Goal: Task Accomplishment & Management: Manage account settings

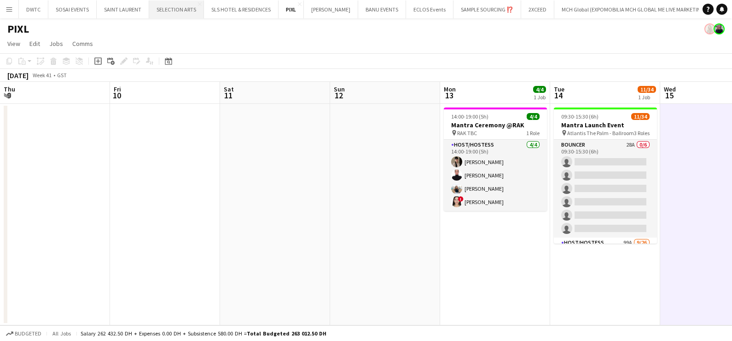
scroll to position [287, 0]
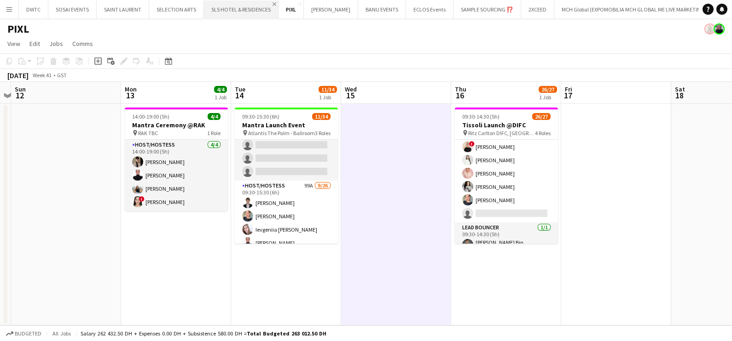
click at [272, 2] on app-icon "Close" at bounding box center [274, 4] width 4 height 4
click at [198, 3] on app-icon "Close" at bounding box center [200, 4] width 4 height 4
click at [143, 2] on app-icon "Close" at bounding box center [145, 4] width 4 height 4
click at [586, 8] on div "Add" at bounding box center [591, 9] width 11 height 18
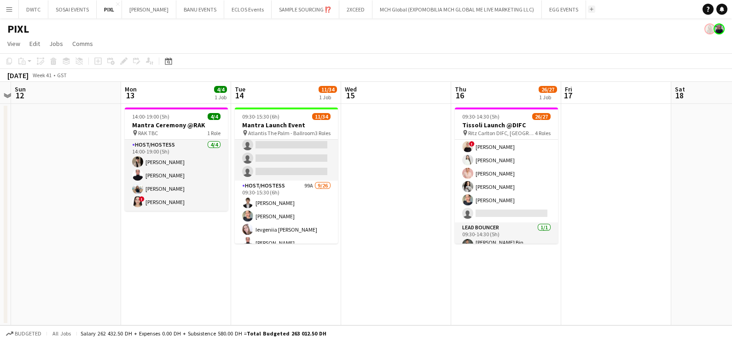
click at [589, 9] on app-icon "Add" at bounding box center [591, 9] width 4 height 4
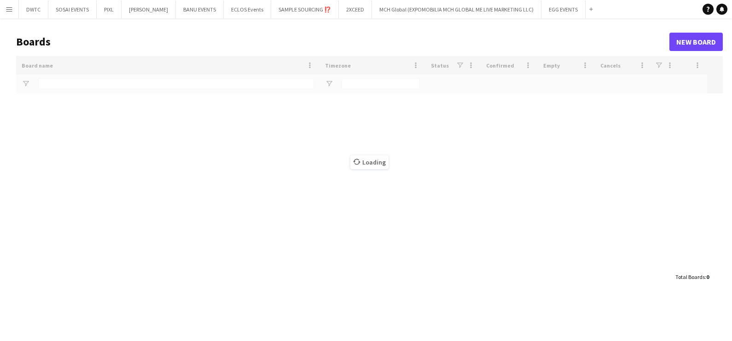
click at [172, 86] on div "Loading" at bounding box center [369, 162] width 706 height 212
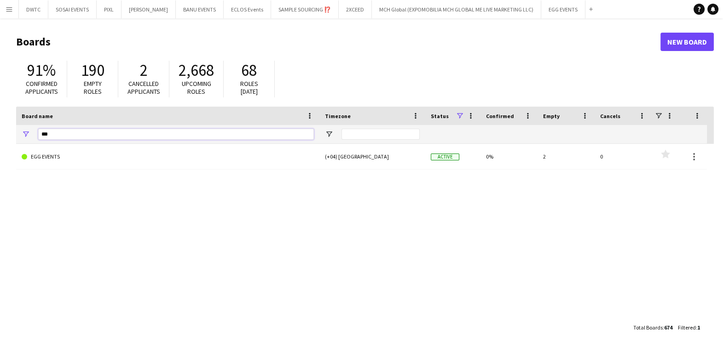
click at [150, 139] on input "***" at bounding box center [176, 134] width 276 height 11
type input "******"
click at [140, 157] on link "EVENTO SMART SOLUTIONS" at bounding box center [168, 157] width 292 height 26
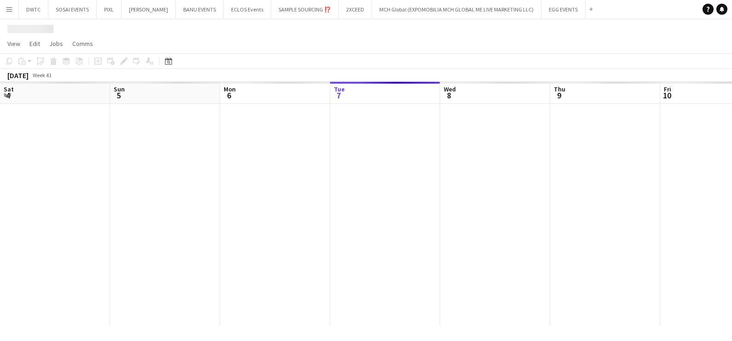
scroll to position [0, 220]
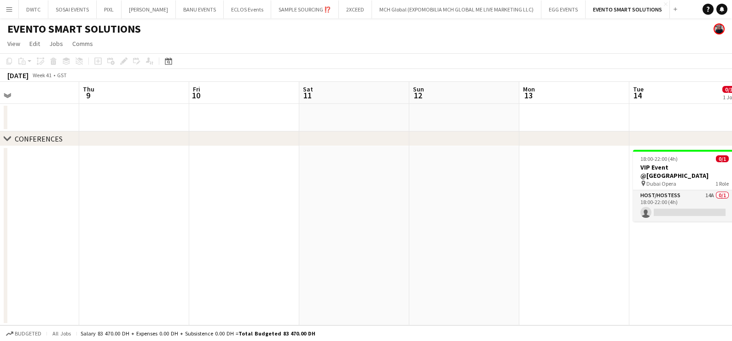
drag, startPoint x: 169, startPoint y: 225, endPoint x: 144, endPoint y: 232, distance: 26.2
click at [106, 230] on app-calendar-viewport "Mon 6 Tue 7 Wed 8 Thu 9 Fri 10 Sat 11 Sun 12 Mon 13 Tue 14 0/1 1 Job Wed 15 Thu…" at bounding box center [366, 204] width 732 height 244
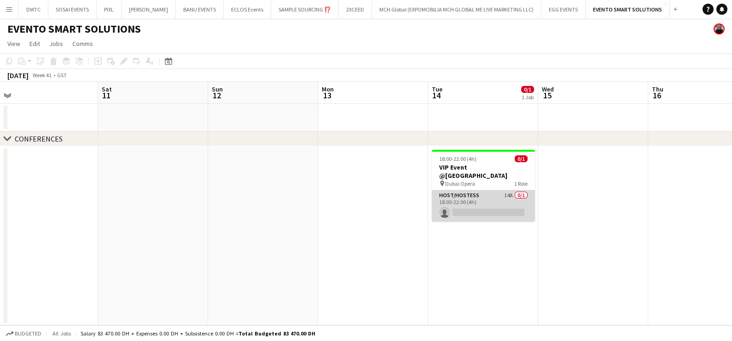
click at [481, 197] on app-card-role "Host/Hostess 14A 0/1 18:00-22:00 (4h) single-neutral-actions" at bounding box center [483, 205] width 103 height 31
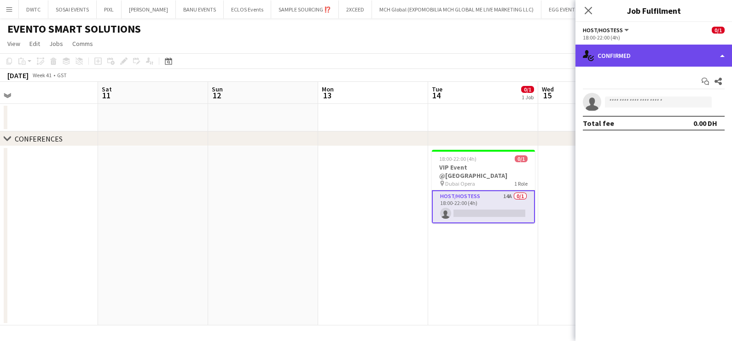
click at [645, 55] on div "single-neutral-actions-check-2 Confirmed" at bounding box center [653, 56] width 156 height 22
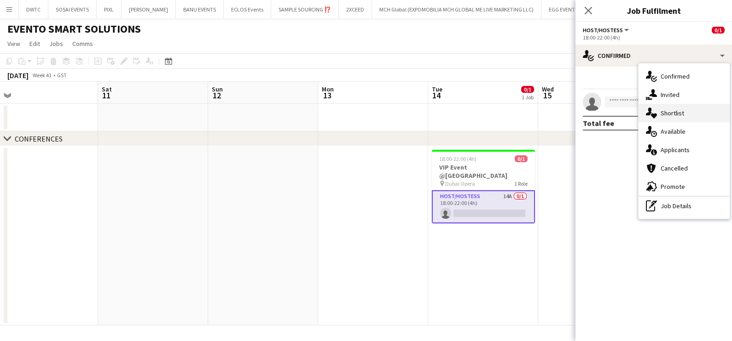
click at [670, 117] on span "Shortlist" at bounding box center [671, 113] width 23 height 8
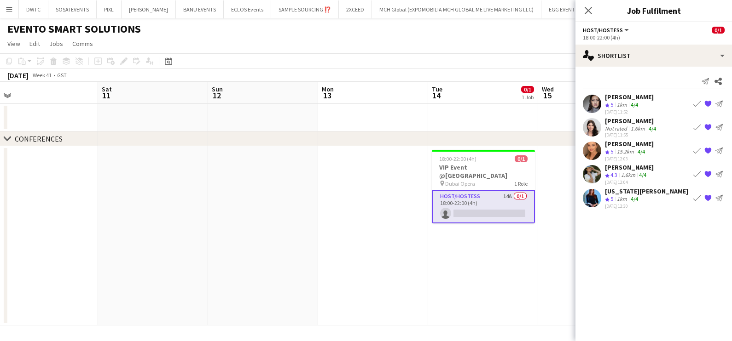
click at [694, 173] on app-icon "Book crew" at bounding box center [696, 174] width 7 height 7
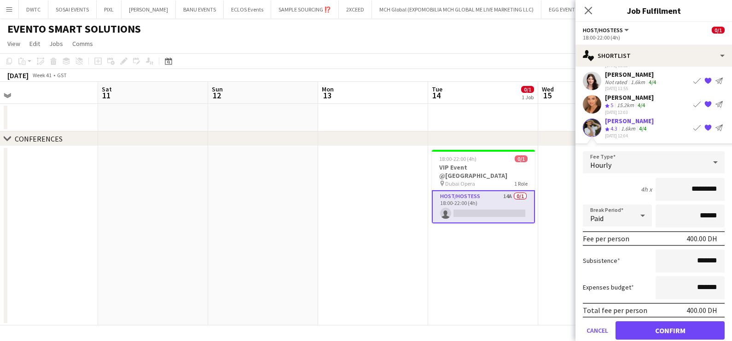
scroll to position [83, 0]
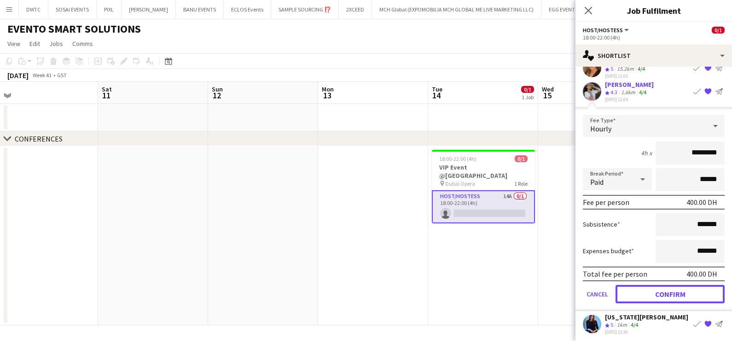
click at [638, 291] on button "Confirm" at bounding box center [669, 294] width 109 height 18
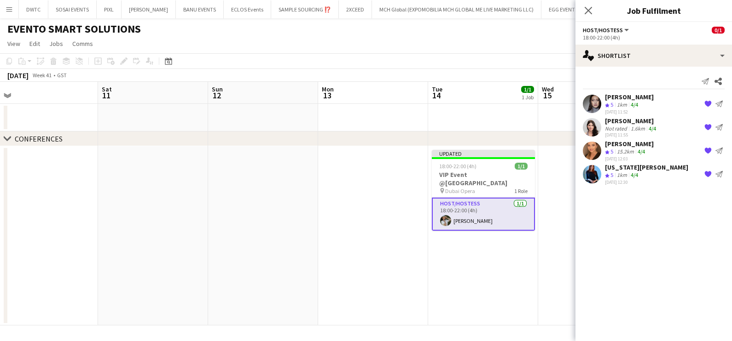
scroll to position [0, 0]
click at [429, 209] on app-date-cell "Updated 18:00-22:00 (4h) 1/1 VIP Event @Dubai Opera pin Dubai Opera 1 Role Host…" at bounding box center [483, 235] width 110 height 179
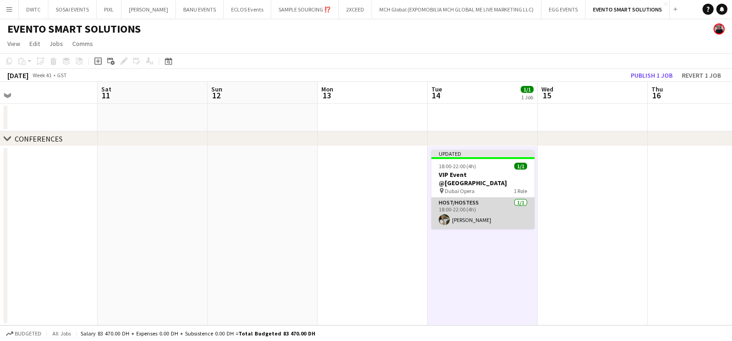
click at [455, 209] on app-card-role "Host/Hostess 1/1 18:00-22:00 (4h) Monica Puiu" at bounding box center [482, 213] width 103 height 31
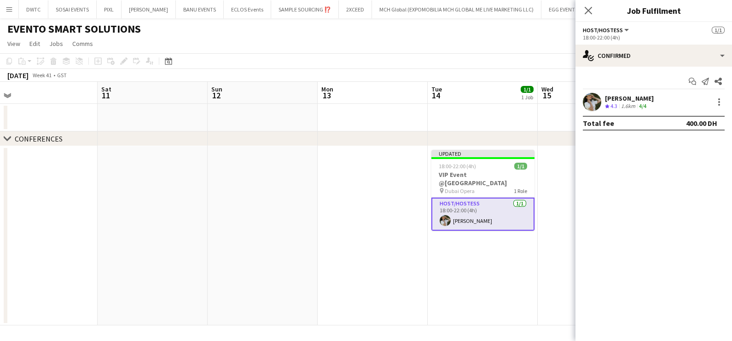
click at [607, 100] on div "Monica Puiu" at bounding box center [629, 98] width 49 height 8
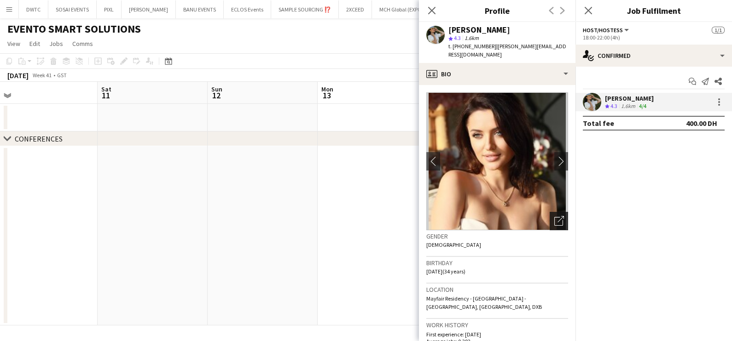
click at [554, 216] on icon "Open photos pop-in" at bounding box center [559, 221] width 10 height 10
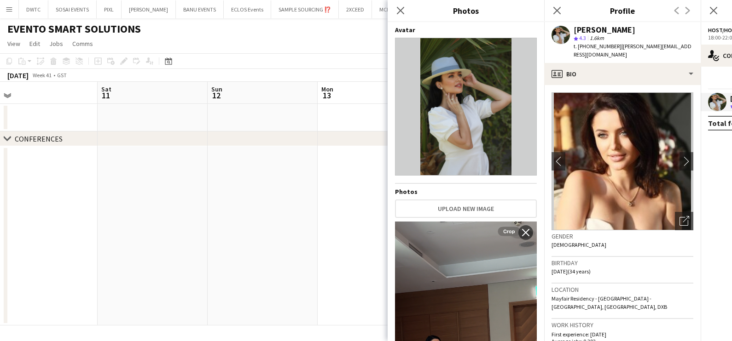
click at [327, 223] on app-date-cell at bounding box center [372, 235] width 110 height 179
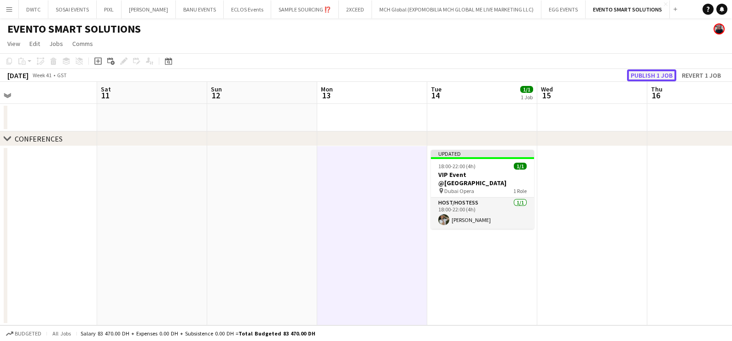
click at [647, 75] on button "Publish 1 job" at bounding box center [651, 75] width 49 height 12
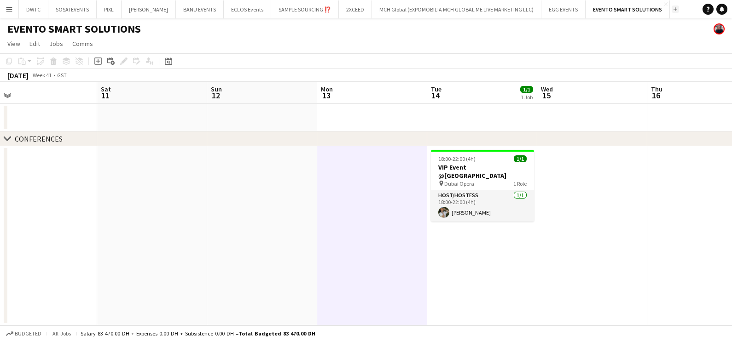
click at [671, 10] on button "Add" at bounding box center [674, 9] width 7 height 7
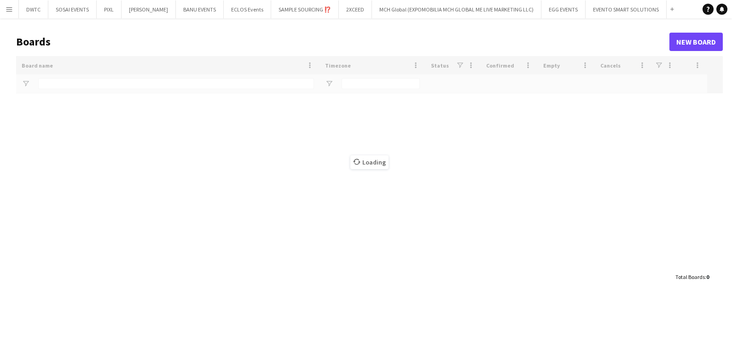
click at [132, 84] on div "Loading" at bounding box center [369, 162] width 706 height 212
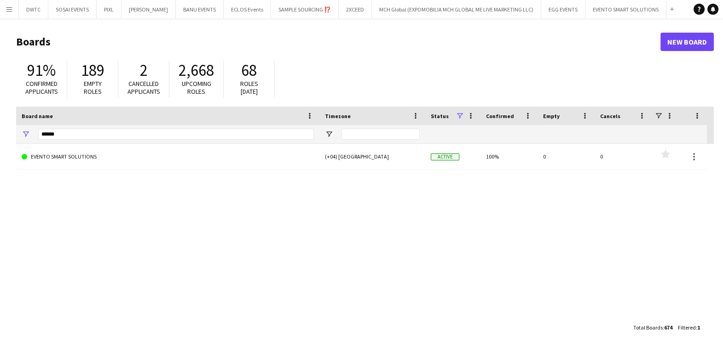
click at [120, 140] on div "******" at bounding box center [176, 134] width 276 height 18
click at [120, 136] on input "******" at bounding box center [176, 134] width 276 height 11
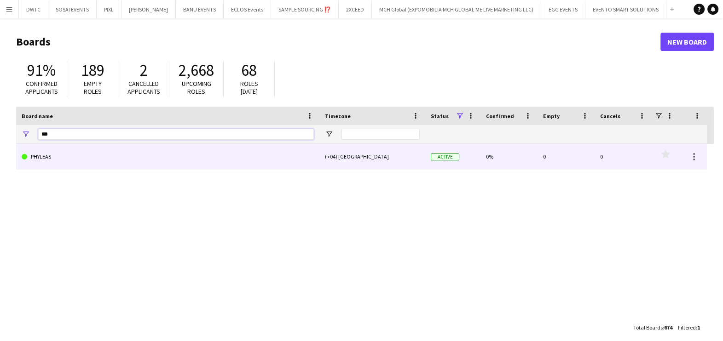
type input "***"
click at [101, 158] on link "PHYLEAS" at bounding box center [168, 157] width 292 height 26
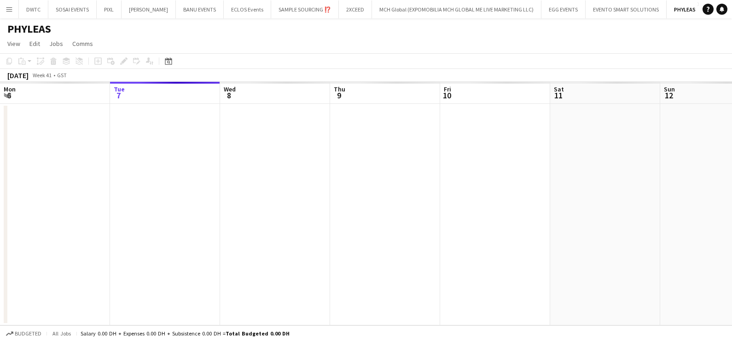
scroll to position [0, 5]
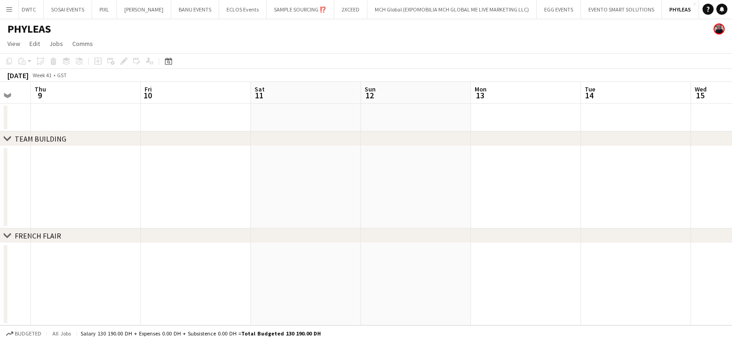
drag, startPoint x: 397, startPoint y: 196, endPoint x: 77, endPoint y: 196, distance: 319.8
click at [87, 196] on app-calendar-viewport "Mon 6 Tue 7 Wed 8 Thu 9 Fri 10 Sat 11 Sun 12 Mon 13 Tue 14 Wed 15 Thu 16 Fri 17" at bounding box center [366, 204] width 732 height 244
drag, startPoint x: 193, startPoint y: 209, endPoint x: 488, endPoint y: 216, distance: 295.0
click at [487, 217] on app-calendar-viewport "Mon 6 Tue 7 Wed 8 Thu 9 Fri 10 Sat 11 Sun 12 Mon 13 Tue 14 Wed 15 Thu 16 Fri 17" at bounding box center [366, 204] width 732 height 244
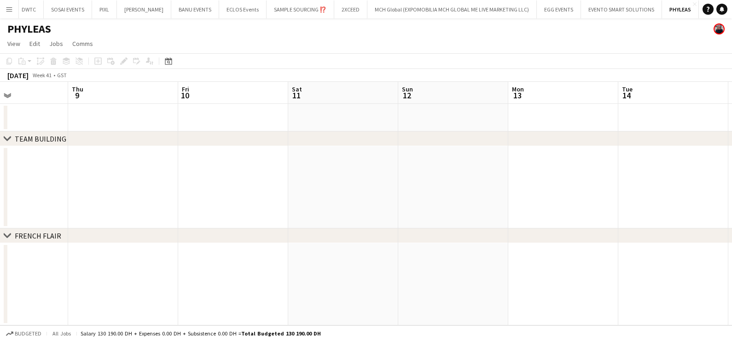
scroll to position [0, 232]
drag, startPoint x: 501, startPoint y: 202, endPoint x: 292, endPoint y: 192, distance: 208.6
click at [306, 192] on app-calendar-viewport "Sat 4 Sun 5 Mon 6 Tue 7 Wed 8 Thu 9 Fri 10 Sat 11 Sun 12 Mon 13 Tue 14 Wed 15" at bounding box center [366, 204] width 732 height 244
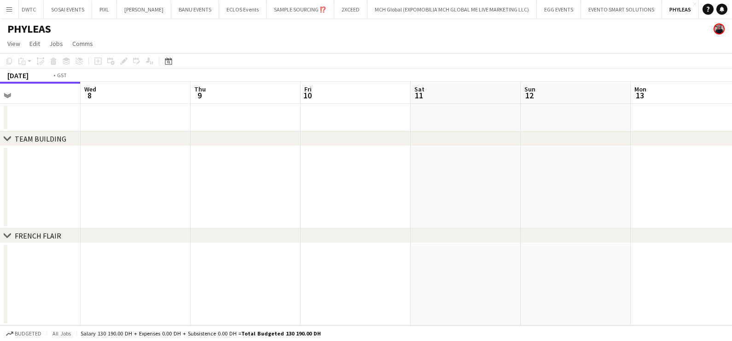
drag, startPoint x: 242, startPoint y: 187, endPoint x: 675, endPoint y: 206, distance: 433.8
click at [675, 206] on app-calendar-viewport "Sun 5 Mon 6 Tue 7 Wed 8 Thu 9 Fri 10 Sat 11 Sun 12 Mon 13 Tue 14 Wed 15 Thu 16" at bounding box center [366, 204] width 732 height 244
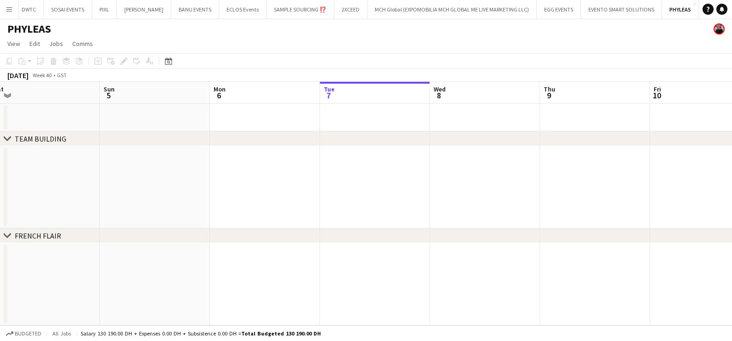
drag, startPoint x: 341, startPoint y: 212, endPoint x: 584, endPoint y: 214, distance: 242.9
click at [585, 214] on app-calendar-viewport "Thu 2 Fri 3 Sat 4 Sun 5 Mon 6 Tue 7 Wed 8 Thu 9 Fri 10 Sat 11 Sun 12 Mon 13" at bounding box center [366, 204] width 732 height 244
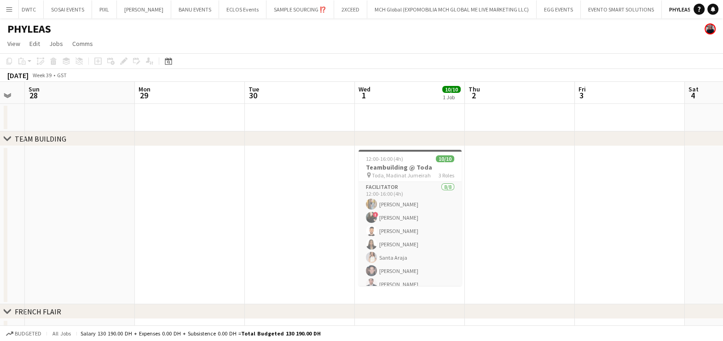
drag, startPoint x: 288, startPoint y: 228, endPoint x: 530, endPoint y: 240, distance: 242.3
click at [561, 240] on app-calendar-viewport "Fri 26 8/8 1 Job Sat 27 Sun 28 Mon 29 Tue 30 Wed 1 10/10 1 Job Thu 2 Fri 3 Sat …" at bounding box center [361, 214] width 723 height 265
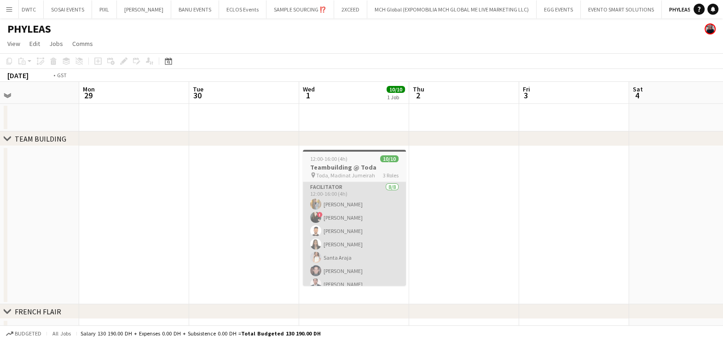
drag, startPoint x: 243, startPoint y: 241, endPoint x: 172, endPoint y: 241, distance: 71.3
click at [175, 241] on app-calendar-viewport "Fri 26 8/8 1 Job Sat 27 Sun 28 Mon 29 Tue 30 Wed 1 10/10 1 Job Thu 2 Fri 3 Sat …" at bounding box center [361, 214] width 723 height 265
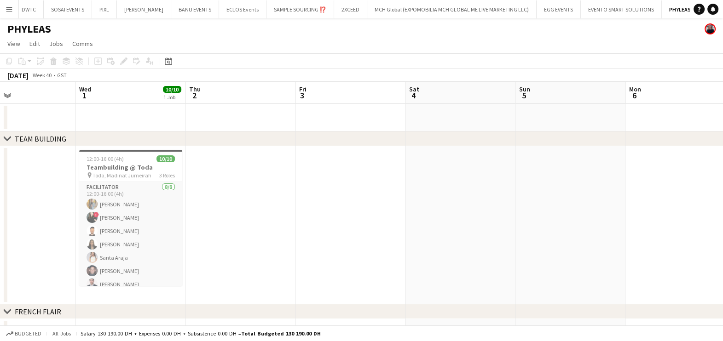
drag, startPoint x: 461, startPoint y: 237, endPoint x: 47, endPoint y: 237, distance: 413.6
click at [71, 237] on app-calendar-viewport "Sat 27 Sun 28 Mon 29 Tue 30 Wed 1 10/10 1 Job Thu 2 Fri 3 Sat 4 Sun 5 Mon 6 Tue…" at bounding box center [361, 214] width 723 height 265
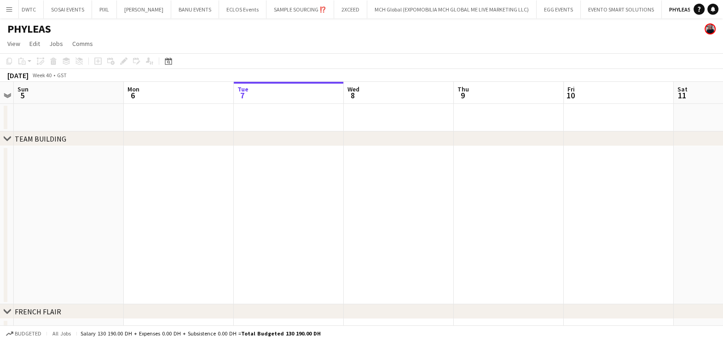
drag, startPoint x: 403, startPoint y: 232, endPoint x: 359, endPoint y: 231, distance: 43.7
click at [359, 231] on app-calendar-viewport "Thu 2 Fri 3 Sat 4 Sun 5 Mon 6 Tue 7 Wed 8 Thu 9 Fri 10 Sat 11 Sun 12 Mon 13" at bounding box center [361, 214] width 723 height 265
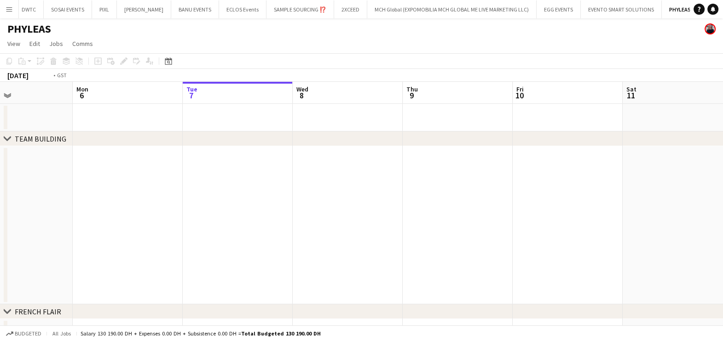
drag, startPoint x: 172, startPoint y: 236, endPoint x: 154, endPoint y: 236, distance: 17.9
click at [154, 236] on app-calendar-viewport "Thu 2 Fri 3 Sat 4 Sun 5 Mon 6 Tue 7 Wed 8 Thu 9 Fri 10 Sat 11 Sun 12 Mon 13" at bounding box center [361, 214] width 723 height 265
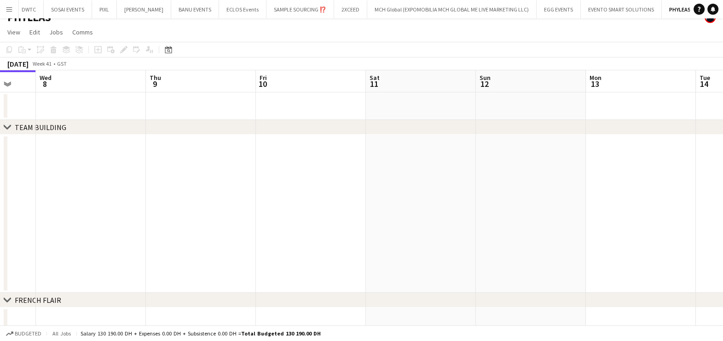
scroll to position [20, 0]
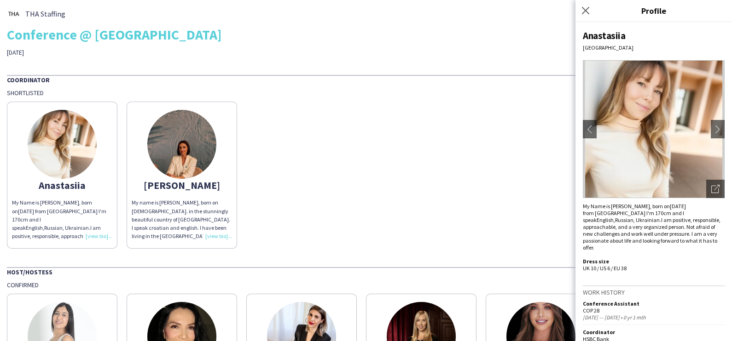
scroll to position [96, 0]
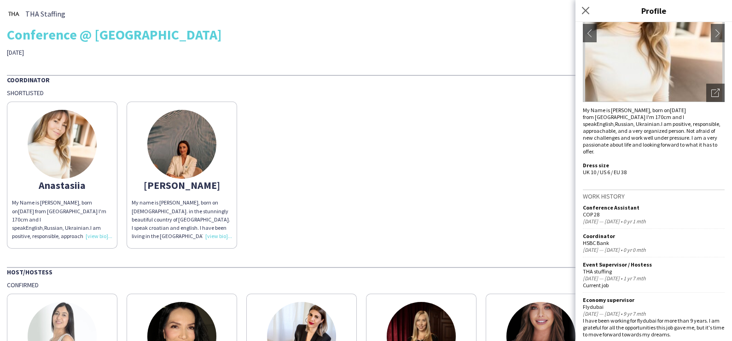
click at [292, 105] on div "Anastasiia My Name is Anastasia, born on 6 Feb 1987 from Ukraine I'm 170cm and …" at bounding box center [366, 173] width 718 height 152
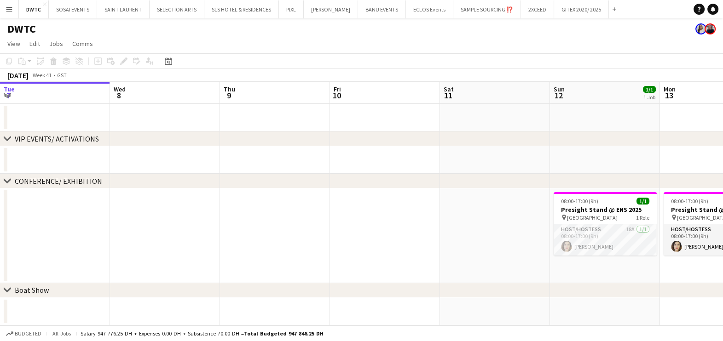
scroll to position [0, 389]
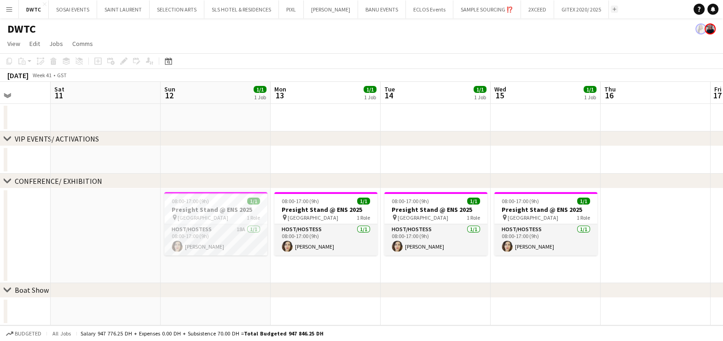
click at [611, 11] on button "Add" at bounding box center [614, 9] width 7 height 7
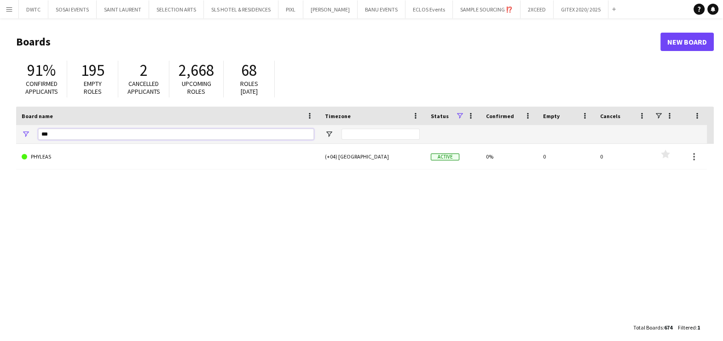
click at [132, 131] on input "***" at bounding box center [176, 134] width 276 height 11
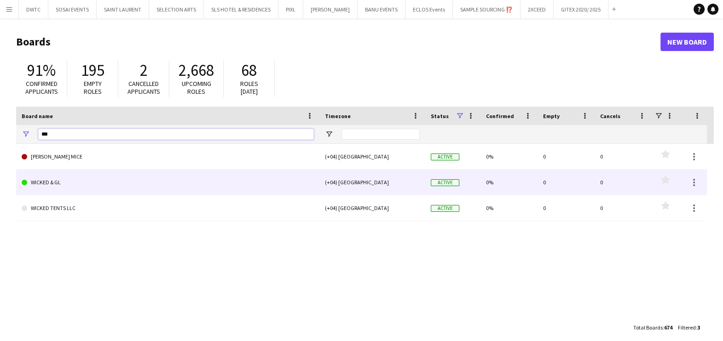
type input "***"
click at [124, 182] on link "WICKED & GL" at bounding box center [168, 183] width 292 height 26
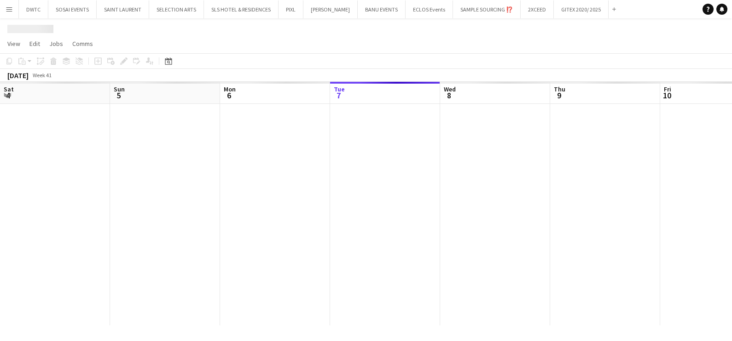
scroll to position [0, 220]
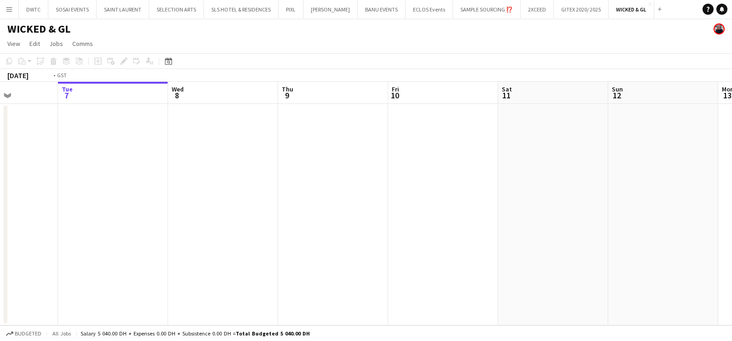
click at [711, 190] on app-calendar-viewport "Sat 4 Sun 5 Mon 6 Tue 7 Wed 8 Thu 9 Fri 10 Sat 11 Sun 12 Mon 13 Tue 14 Wed 15" at bounding box center [366, 204] width 732 height 244
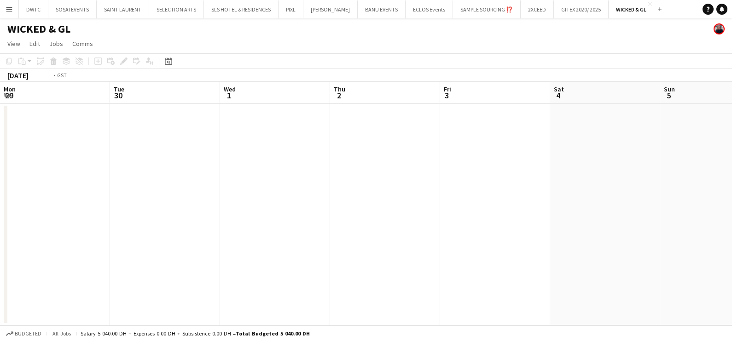
drag, startPoint x: 40, startPoint y: 192, endPoint x: 704, endPoint y: 230, distance: 665.0
click at [704, 230] on app-calendar-viewport "Sat 27 Sun 28 Mon 29 Tue 30 Wed 1 Thu 2 Fri 3 Sat 4 Sun 5 Mon 6 Tue 7 Wed 8" at bounding box center [366, 204] width 732 height 244
click at [671, 236] on app-calendar-viewport "Mon 22 Tue 23 Wed 24 Thu 25 Fri 26 Sat 27 Sun 28 Mon 29 Tue 30 Wed 1 Thu 2 Fri 3" at bounding box center [366, 204] width 732 height 244
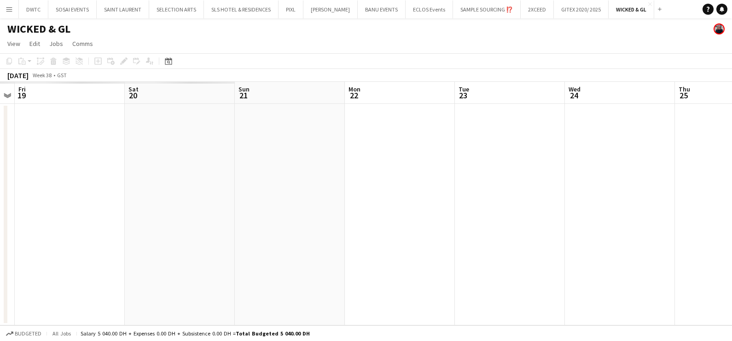
scroll to position [0, 0]
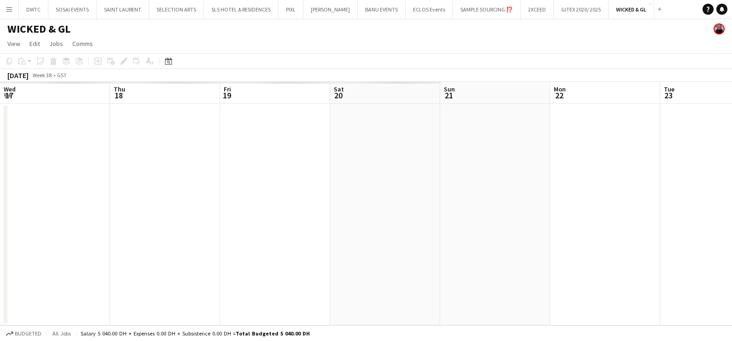
drag, startPoint x: 397, startPoint y: 234, endPoint x: 611, endPoint y: 232, distance: 214.4
click at [722, 234] on html "Menu Boards Boards Boards All jobs Status Workforce Workforce My Workforce Recr…" at bounding box center [366, 170] width 732 height 341
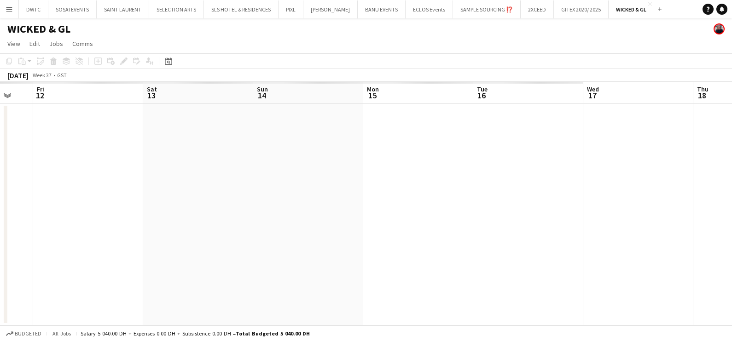
drag, startPoint x: 693, startPoint y: 259, endPoint x: 637, endPoint y: 259, distance: 55.7
click at [722, 259] on app-calendar-viewport "Thu 11 Fri 12 Sat 13 Sun 14 Mon 15 Tue 16 Wed 17 Thu 18 Fri 19 Sat 20 Sun 21 Mo…" at bounding box center [366, 204] width 732 height 244
drag, startPoint x: 67, startPoint y: 248, endPoint x: 733, endPoint y: 286, distance: 667.3
click at [722, 286] on html "Menu Boards Boards Boards All jobs Status Workforce Workforce My Workforce Recr…" at bounding box center [366, 170] width 732 height 341
drag, startPoint x: 733, startPoint y: 300, endPoint x: 697, endPoint y: 301, distance: 36.4
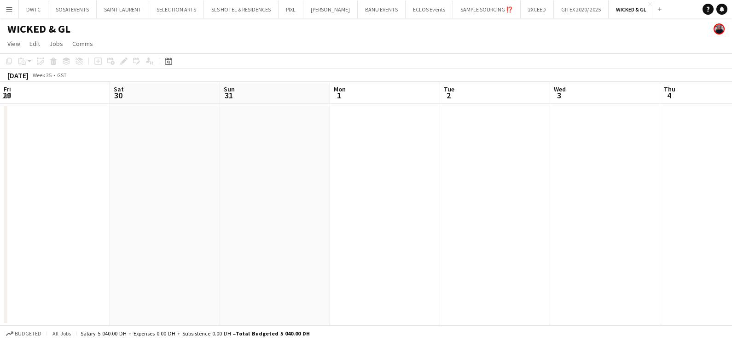
click at [722, 301] on html "Menu Boards Boards Boards All jobs Status Workforce Workforce My Workforce Recr…" at bounding box center [366, 170] width 732 height 341
drag, startPoint x: 167, startPoint y: 260, endPoint x: 522, endPoint y: 243, distance: 355.6
click at [722, 261] on html "Menu Boards Boards Boards All jobs Status Workforce Workforce My Workforce Recr…" at bounding box center [366, 170] width 732 height 341
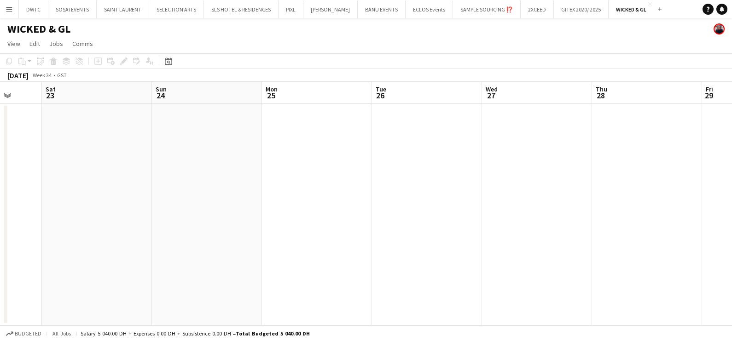
drag, startPoint x: 0, startPoint y: 223, endPoint x: 645, endPoint y: 246, distance: 645.0
click at [605, 245] on app-calendar-viewport "Wed 20 Thu 21 Fri 22 Sat 23 Sun 24 Mon 25 Tue 26 Wed 27 Thu 28 Fri 29 Sat 30 Su…" at bounding box center [366, 204] width 732 height 244
drag, startPoint x: 0, startPoint y: 246, endPoint x: 501, endPoint y: 271, distance: 501.2
click at [495, 271] on app-calendar-viewport "Thu 14 Fri 15 Sat 16 Sun 17 Mon 18 Tue 19 Wed 20 Thu 21 Fri 22 Sat 23 Sun 24 Mo…" at bounding box center [366, 204] width 732 height 244
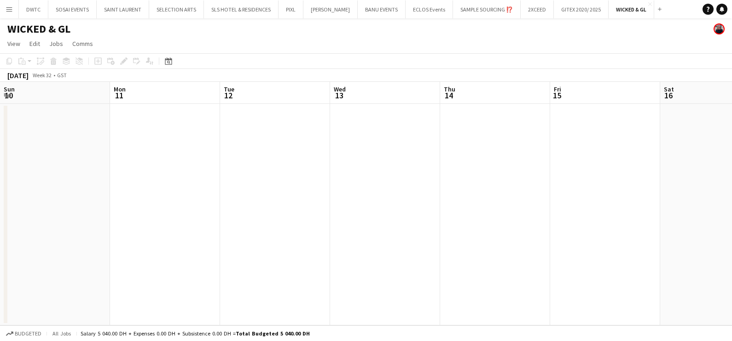
drag, startPoint x: 356, startPoint y: 289, endPoint x: 571, endPoint y: 289, distance: 215.3
click at [568, 289] on app-calendar-viewport "Fri 8 Sat 9 Sun 10 Mon 11 Tue 12 Wed 13 Thu 14 Fri 15 Sat 16 Sun 17 Mon 18 Tue …" at bounding box center [366, 204] width 732 height 244
click at [570, 282] on app-calendar-viewport "Mon 4 Tue 5 Wed 6 Thu 7 Fri 8 Sat 9 Sun 10 Mon 11 Tue 12 Wed 13 Thu 14 Fri 15" at bounding box center [366, 204] width 732 height 244
drag, startPoint x: 125, startPoint y: 263, endPoint x: 424, endPoint y: 249, distance: 299.4
click at [532, 265] on app-calendar-viewport "Thu 31 Fri 1 Sat 2 Sun 3 Mon 4 Tue 5 Wed 6 Thu 7 Fri 8 Sat 9 Sun 10 Mon 11" at bounding box center [366, 204] width 732 height 244
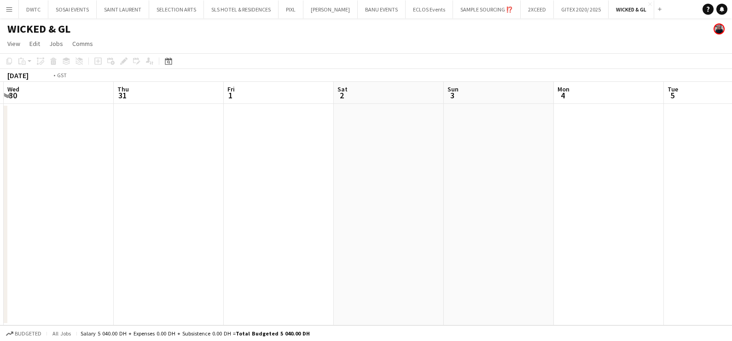
drag, startPoint x: 502, startPoint y: 265, endPoint x: 423, endPoint y: 259, distance: 79.3
click at [541, 265] on app-calendar-viewport "Sun 27 Mon 28 Tue 29 Wed 30 Thu 31 Fri 1 Sat 2 Sun 3 Mon 4 Tue 5 Wed 6 Thu 7" at bounding box center [366, 204] width 732 height 244
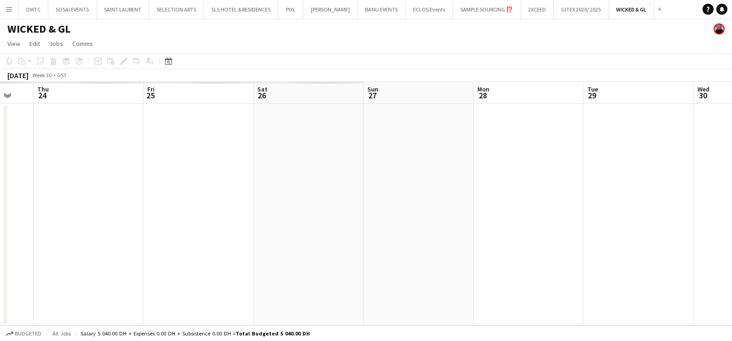
click at [497, 249] on app-calendar-viewport "Mon 21 Tue 22 Wed 23 Thu 24 Fri 25 Sat 26 Sun 27 Mon 28 Tue 29 Wed 30 Thu 31 Fr…" at bounding box center [366, 204] width 732 height 244
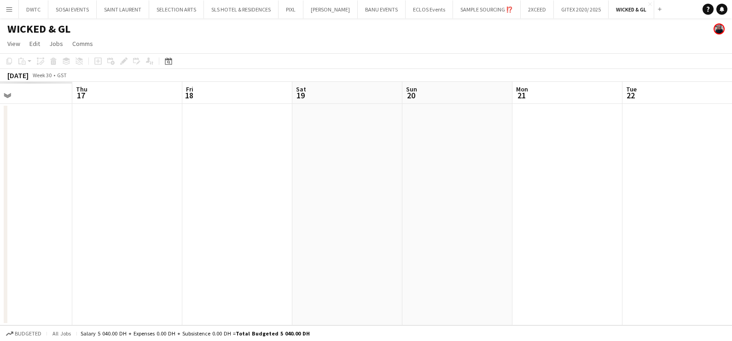
drag, startPoint x: 78, startPoint y: 243, endPoint x: 532, endPoint y: 262, distance: 454.5
click at [535, 262] on app-calendar-viewport "Mon 14 Tue 15 Wed 16 Thu 17 Fri 18 Sat 19 Sun 20 Mon 21 Tue 22 Wed 23 Thu 24 Fr…" at bounding box center [366, 204] width 732 height 244
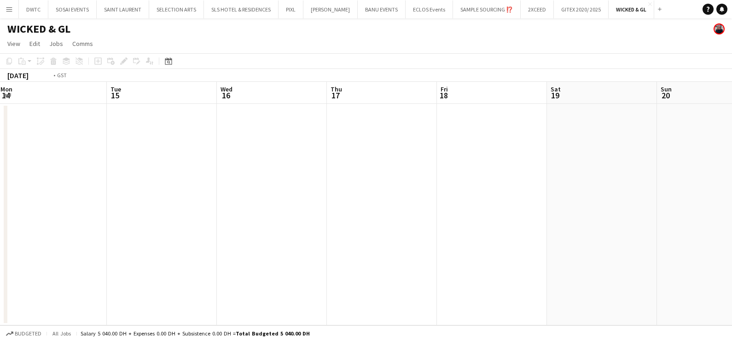
drag, startPoint x: 58, startPoint y: 242, endPoint x: 470, endPoint y: 255, distance: 412.9
click at [482, 258] on app-calendar-viewport "Sat 12 Sun 13 Mon 14 Tue 15 Wed 16 Thu 17 Fri 18 Sat 19 Sun 20 Mon 21 Tue 22 We…" at bounding box center [366, 204] width 732 height 244
click at [594, 281] on app-calendar-viewport "Wed 9 Thu 10 Fri 11 Sat 12 Sun 13 Mon 14 Tue 15 Wed 16 Thu 17 Fri 18 Sat 19 Sun…" at bounding box center [366, 204] width 732 height 244
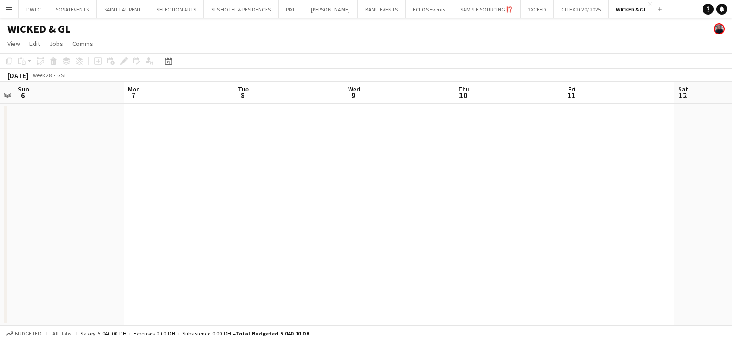
drag, startPoint x: 191, startPoint y: 302, endPoint x: 542, endPoint y: 300, distance: 351.5
click at [560, 304] on div "Thu 3 Fri 4 Sat 5 Sun 6 Mon 7 Tue 8 Wed 9 Thu 10 Fri 11 Sat 12 Sun 13 Mon 14" at bounding box center [366, 204] width 732 height 244
drag, startPoint x: 69, startPoint y: 267, endPoint x: 490, endPoint y: 246, distance: 422.0
click at [525, 259] on app-calendar-viewport "Mon 30 Tue 1 Wed 2 Thu 3 Fri 4 Sat 5 Sun 6 Mon 7 Tue 8 Wed 9 Thu 10 Fri 11" at bounding box center [366, 204] width 732 height 244
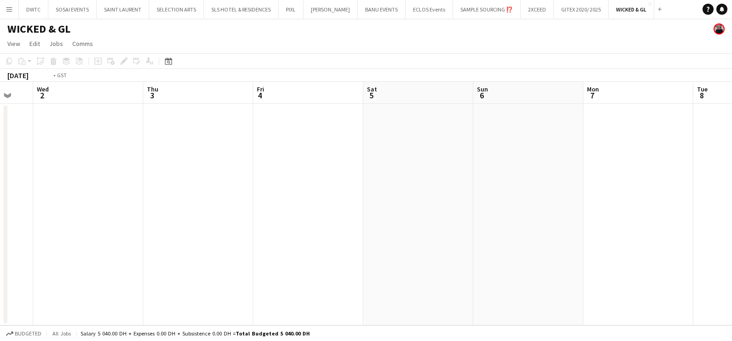
drag, startPoint x: 133, startPoint y: 222, endPoint x: 498, endPoint y: 225, distance: 365.3
click at [499, 225] on app-calendar-viewport "Sun 29 Mon 30 Tue 1 Wed 2 Thu 3 Fri 4 Sat 5 Sun 6 Mon 7 Tue 8 Wed 9 Thu 10" at bounding box center [366, 204] width 732 height 244
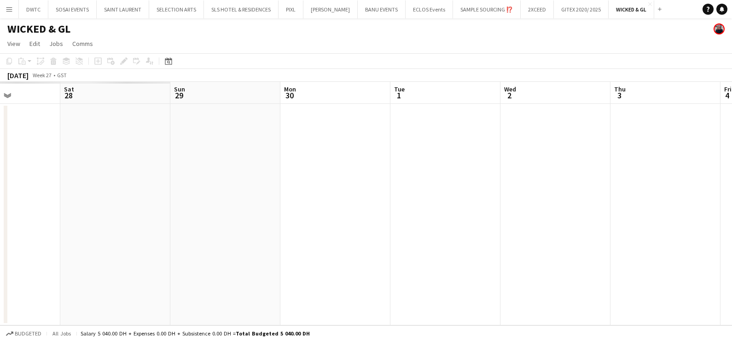
drag, startPoint x: 29, startPoint y: 223, endPoint x: 518, endPoint y: 244, distance: 489.5
click at [476, 239] on app-calendar-viewport "Wed 25 Thu 26 Fri 27 Sat 28 Sun 29 Mon 30 Tue 1 Wed 2 Thu 3 Fri 4 Sat 5 Sun 6" at bounding box center [366, 204] width 732 height 244
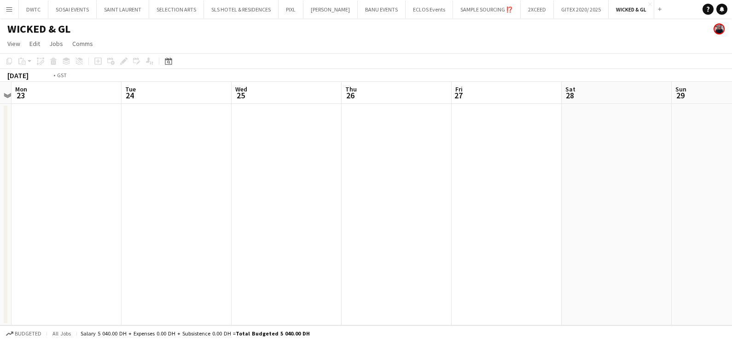
drag, startPoint x: 239, startPoint y: 151, endPoint x: 733, endPoint y: 187, distance: 495.5
click at [722, 187] on html "Menu Boards Boards Boards All jobs Status Workforce Workforce My Workforce Recr…" at bounding box center [366, 170] width 732 height 341
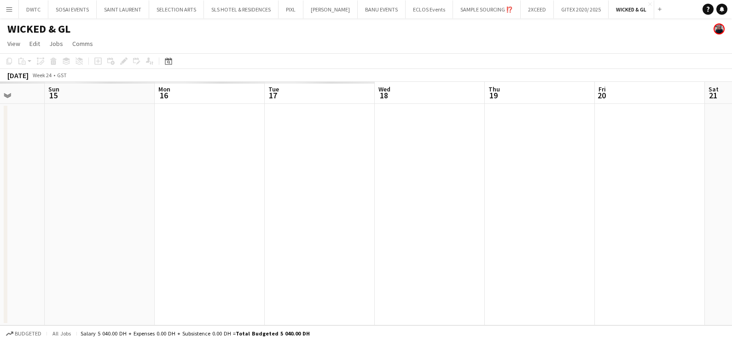
drag, startPoint x: 469, startPoint y: 202, endPoint x: 184, endPoint y: 194, distance: 285.4
click at [643, 193] on app-calendar-viewport "Thu 12 Fri 13 Sat 14 Sun 15 Mon 16 Tue 17 Wed 18 Thu 19 Fri 20 Sat 21 Sun 22 Mo…" at bounding box center [366, 204] width 732 height 244
drag, startPoint x: 81, startPoint y: 212, endPoint x: 442, endPoint y: 216, distance: 361.2
click at [639, 216] on app-calendar-viewport "Thu 12 Fri 13 Sat 14 Sun 15 Mon 16 Tue 17 Wed 18 Thu 19 Fri 20 Sat 21 Sun 22 Mo…" at bounding box center [366, 204] width 732 height 244
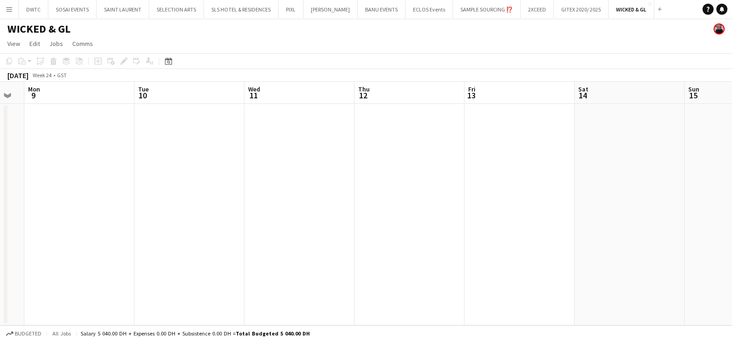
click at [722, 232] on div "Sat 7 Sun 8 Mon 9 Tue 10 Wed 11 Thu 12 Fri 13 Sat 14 Sun 15 Mon 16 Tue 17 Wed 18" at bounding box center [366, 204] width 732 height 244
drag, startPoint x: 467, startPoint y: 237, endPoint x: 297, endPoint y: 235, distance: 169.3
click at [680, 235] on app-calendar-viewport "Mon 2 Tue 3 Wed 4 Thu 5 Fri 6 Sat 7 Sun 8 Mon 9 Tue 10 Wed 11 Thu 12 Fri 13" at bounding box center [366, 204] width 732 height 244
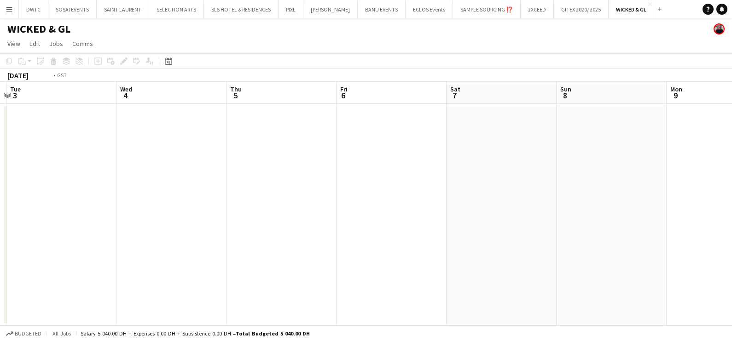
drag, startPoint x: 32, startPoint y: 239, endPoint x: 450, endPoint y: 253, distance: 417.5
click at [643, 253] on app-calendar-viewport "Sat 31 Sun 1 Mon 2 Tue 3 Wed 4 Thu 5 Fri 6 Sat 7 Sun 8 Mon 9 Tue 10 Wed 11" at bounding box center [366, 204] width 732 height 244
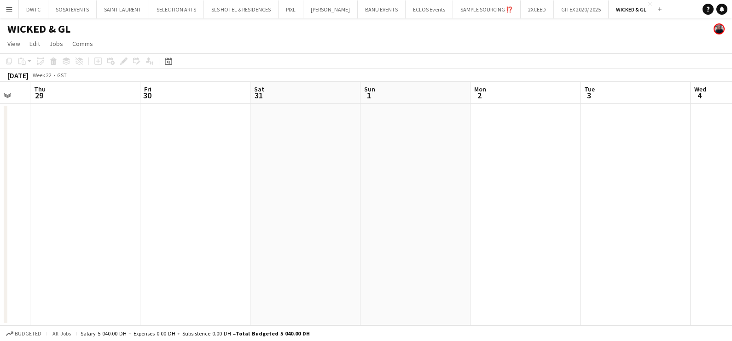
drag, startPoint x: 426, startPoint y: 262, endPoint x: 705, endPoint y: 248, distance: 279.2
click at [706, 248] on app-calendar-viewport "Mon 26 Tue 27 Wed 28 Thu 29 Fri 30 Sat 31 Sun 1 Mon 2 Tue 3 Wed 4 Thu 5 Fri 6" at bounding box center [366, 204] width 732 height 244
drag, startPoint x: 344, startPoint y: 267, endPoint x: 294, endPoint y: 261, distance: 50.5
click at [662, 264] on app-calendar-viewport "Fri 16 Sat 17 Sun 18 Mon 19 Tue 20 Wed 21 Thu 22 Fri 23 Sat 24 Sun 25 Mon 26 Tu…" at bounding box center [366, 204] width 732 height 244
drag, startPoint x: 101, startPoint y: 269, endPoint x: 430, endPoint y: 270, distance: 329.4
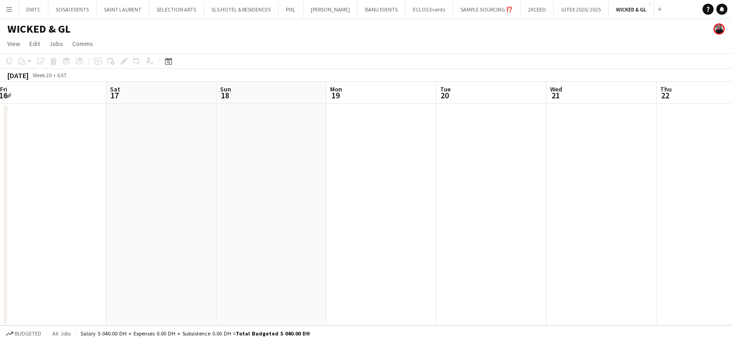
click at [722, 271] on html "Menu Boards Boards Boards All jobs Status Workforce Workforce My Workforce Recr…" at bounding box center [366, 170] width 732 height 341
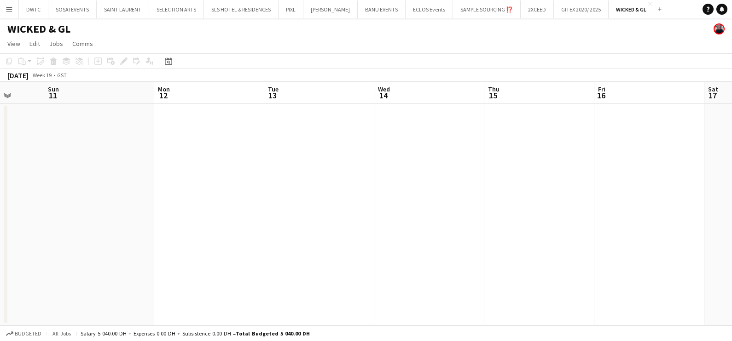
drag, startPoint x: 599, startPoint y: 273, endPoint x: 612, endPoint y: 269, distance: 13.7
click at [695, 269] on app-calendar-viewport "Thu 8 Fri 9 Sat 10 Sun 11 Mon 12 Tue 13 Wed 14 Thu 15 Fri 16 Sat 17 Sun 18 Mon …" at bounding box center [366, 204] width 732 height 244
drag, startPoint x: 494, startPoint y: 276, endPoint x: 215, endPoint y: 252, distance: 279.9
click at [623, 266] on app-calendar-viewport "Mon 28 Tue 29 Wed 30 Thu 1 Fri 2 Sat 3 Sun 4 Mon 5 Tue 6 Wed 7 Thu 8 Fri 9" at bounding box center [366, 204] width 732 height 244
drag, startPoint x: 34, startPoint y: 259, endPoint x: 458, endPoint y: 220, distance: 426.5
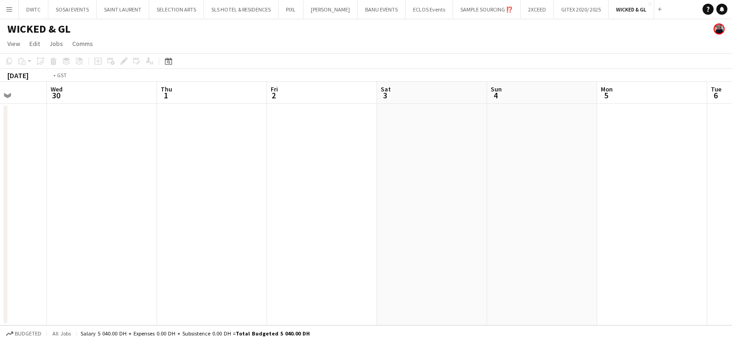
click at [646, 220] on app-calendar-viewport "Sun 27 Mon 28 Tue 29 Wed 30 Thu 1 Fri 2 Sat 3 Sun 4 Mon 5 Tue 6 Wed 7 Thu 8" at bounding box center [366, 204] width 732 height 244
drag, startPoint x: 255, startPoint y: 237, endPoint x: 594, endPoint y: 223, distance: 338.9
click at [722, 226] on app-calendar-viewport "Wed 16 Thu 17 Fri 18 Sat 19 Sun 20 Mon 21 Tue 22 Wed 23 Thu 24 Fri 25 Sat 26 Su…" at bounding box center [366, 204] width 732 height 244
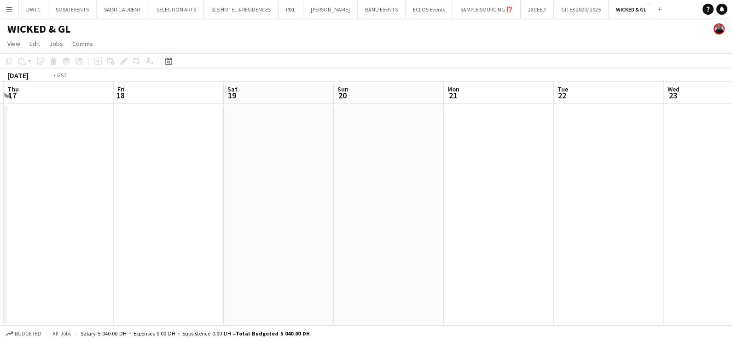
drag, startPoint x: 76, startPoint y: 225, endPoint x: 411, endPoint y: 228, distance: 334.5
click at [621, 228] on app-calendar-viewport "Tue 15 Wed 16 Thu 17 Fri 18 Sat 19 Sun 20 Mon 21 Tue 22 Wed 23 Thu 24 Fri 25 Sa…" at bounding box center [366, 204] width 732 height 244
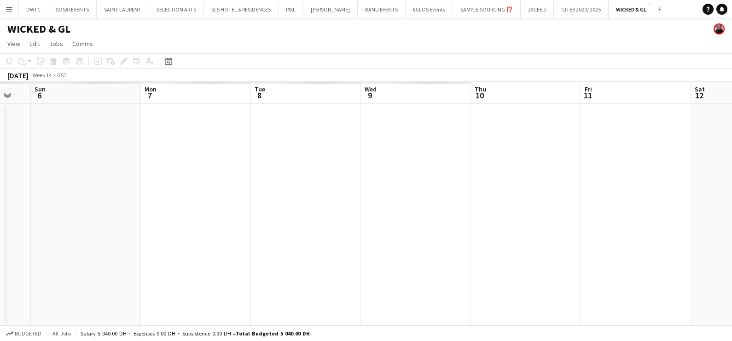
drag
click at [681, 252] on app-calendar-viewport "Thu 3 Fri 4 Sat 5 Sun 6 Mon 7 Tue 8 Wed 9 Thu 10 Fri 11 Sat 12 Sun 13 Mon 14" at bounding box center [366, 204] width 732 height 244
click at [718, 253] on app-calendar-viewport "Thu 3 Fri 4 Sat 5 Sun 6 Mon 7 Tue 8 Wed 9 Thu 10 Fri 11 Sat 12 Sun 13 Mon 14" at bounding box center [366, 204] width 732 height 244
click at [554, 226] on app-calendar-viewport "Sat 29 Sun 30 Mon 31 Tue 1 Wed 2 Thu 3 Fri 4 Sat 5 Sun 6 Mon 7 Tue 8 Wed 9" at bounding box center [366, 204] width 732 height 244
click at [564, 232] on app-calendar-viewport "Fri 21 Sat 22 Sun 23 Mon 24 Tue 25 Wed 26 Thu 27 Fri 28 Sat 29 Sun 30 Mon 31 Tu…" at bounding box center [366, 204] width 732 height 244
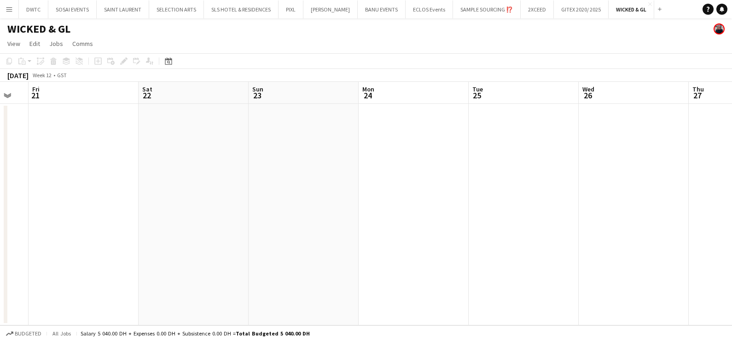
click at [675, 248] on app-calendar-viewport "Tue 18 Wed 19 Thu 20 Fri 21 Sat 22 Sun 23 Mon 24 Tue 25 Wed 26 Thu 27 Fri 28 Sa…" at bounding box center [366, 204] width 732 height 244
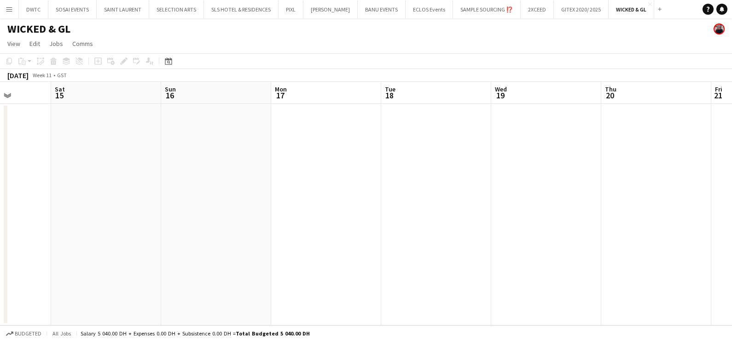
click at [574, 260] on div "Wed 12 Thu 13 Fri 14 Sat 15 Sun 16 Mon 17 Tue 18 Wed 19 Thu 20 Fri 21 Sat 22 Su…" at bounding box center [366, 204] width 732 height 244
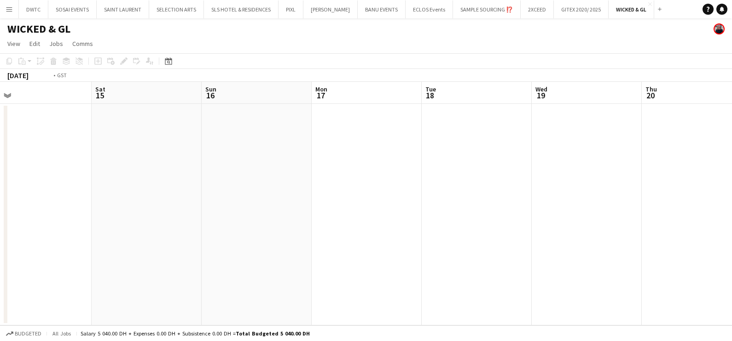
click at [713, 244] on app-calendar-viewport "Wed 12 Thu 13 Fri 14 Sat 15 Sun 16 Mon 17 Tue 18 Wed 19 Thu 20 Fri 21 Sat 22 Su…" at bounding box center [366, 204] width 732 height 244
click at [526, 252] on app-calendar-viewport "Thu 6 Fri 7 Sat 8 Sun 9 Mon 10 Tue 11 Wed 12 Thu 13 Fri 14 Sat 15 Sun 16 Mon 17" at bounding box center [366, 204] width 732 height 244
click at [626, 257] on app-calendar-viewport "Sat 1 Sun 2 Mon 3 Tue 4 Wed 5 Thu 6 Fri 7 Sat 8 Sun 9 Mon 10 Tue 11 Wed 12" at bounding box center [366, 204] width 732 height 244
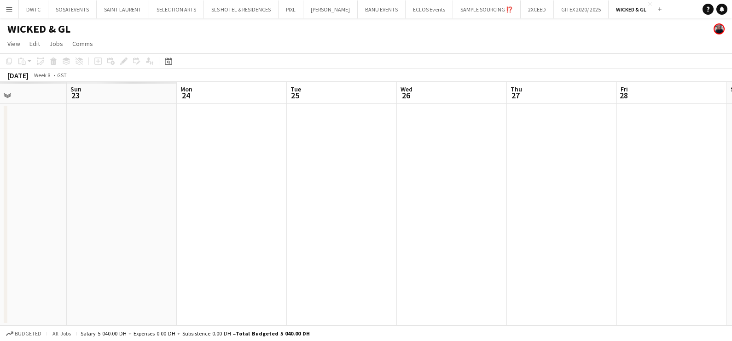
click at [519, 248] on app-calendar-viewport "Thu 20 Fri 21 Sat 22 Sun 23 Mon 24 Tue 25 Wed 26 Thu 27 Fri 28 Sat 1 Sun 2 Mon 3" at bounding box center [366, 204] width 732 height 244
click at [593, 251] on app-calendar-viewport "Thu 20 Fri 21 Sat 22 Sun 23 Mon 24 Tue 25 Wed 26 Thu 27 Fri 28 Sat 1 Sun 2 Mon 3" at bounding box center [366, 204] width 732 height 244
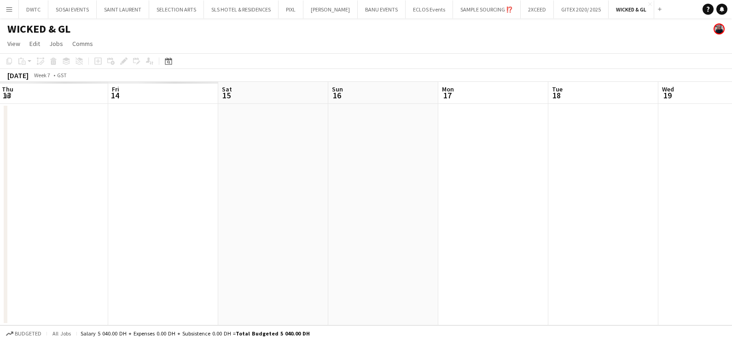
click at [505, 282] on app-calendar-viewport "Tue 11 Wed 12 Thu 13 Fri 14 Sat 15 Sun 16 Mon 17 Tue 18 Wed 19 Thu 20 Fri 21 Sa…" at bounding box center [366, 204] width 732 height 244
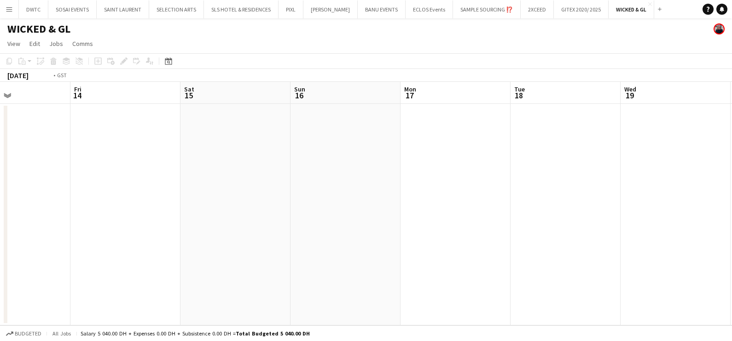
click at [504, 283] on app-calendar-viewport "Tue 11 Wed 12 Thu 13 Fri 14 Sat 15 Sun 16 Mon 17 Tue 18 Wed 19 Thu 20 Fri 21 Sa…" at bounding box center [366, 204] width 732 height 244
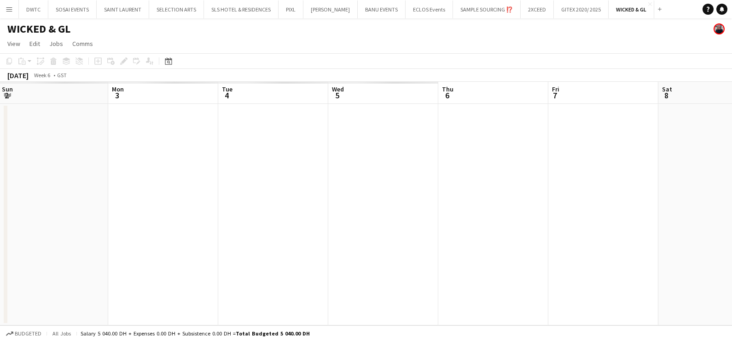
click at [524, 281] on app-calendar-viewport "Sat 1 Sun 2 Mon 3 Tue 4 Wed 5 Thu 6 Fri 7 Sat 8 Sun 9 Mon 10 Tue 11 Wed 12" at bounding box center [366, 204] width 732 height 244
click at [528, 285] on app-calendar-viewport "Sat 1 Sun 2 Mon 3 Tue 4 Wed 5 Thu 6 Fri 7 Sat 8 Sun 9 Mon 10 Tue 11 Wed 12" at bounding box center [366, 204] width 732 height 244
click at [610, 290] on app-calendar-viewport "Thu 23 Fri 24 Sat 25 Sun 26 Mon 27 Tue 28 Wed 29 Thu 30 Fri 31 Sat 1 Sun 2 Mon 3" at bounding box center [366, 204] width 732 height 244
click at [602, 292] on app-calendar-viewport "Thu 23 Fri 24 Sat 25 Sun 26 Mon 27 Tue 28 Wed 29 Thu 30 Fri 31 Sat 1 Sun 2 Mon 3" at bounding box center [366, 204] width 732 height 244
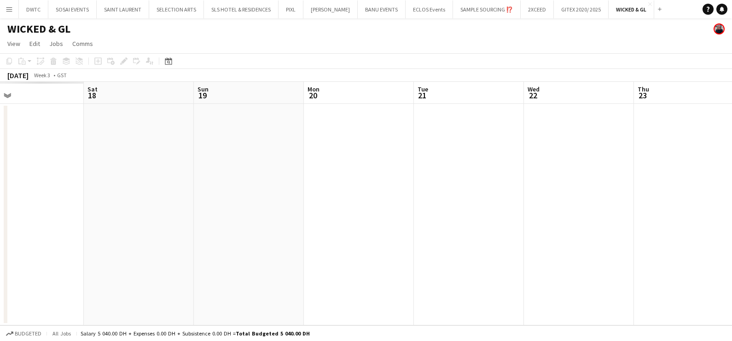
click at [702, 174] on app-calendar-viewport "Wed 15 Thu 16 Fri 17 Sat 18 Sun 19 Mon 20 Tue 21 Wed 22 Thu 23 Fri 24 Sat 25 Su…" at bounding box center [366, 204] width 732 height 244
click at [722, 190] on html "Menu Boards Boards Boards All jobs Status Workforce Workforce My Workforce Recr…" at bounding box center [366, 170] width 732 height 341
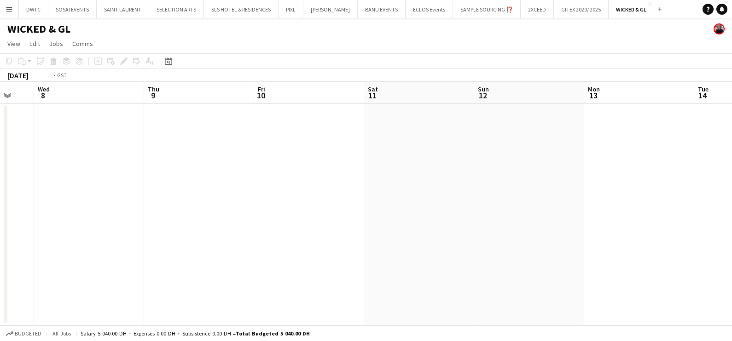
click at [715, 208] on app-calendar-viewport "Mon 6 Tue 7 Wed 8 Thu 9 Fri 10 Sat 11 Sun 12 Mon 13 Tue 14 Wed 15 Thu 16 Fri 17" at bounding box center [366, 204] width 732 height 244
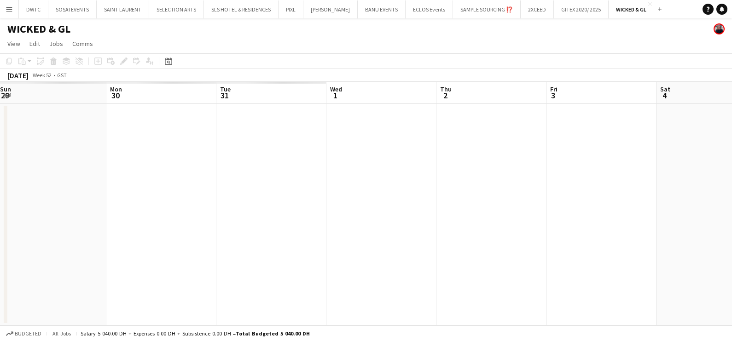
click at [722, 213] on html "Menu Boards Boards Boards All jobs Status Workforce Workforce My Workforce Recr…" at bounding box center [366, 170] width 732 height 341
click at [706, 217] on app-calendar-viewport "Wed 25 Thu 26 Fri 27 Sat 28 Sun 29 Mon 30 Tue 31 Wed 1 Thu 2 Fri 3 Sat 4 Sun 5" at bounding box center [366, 204] width 732 height 244
click at [722, 217] on html "Menu Boards Boards Boards All jobs Status Workforce Workforce My Workforce Recr…" at bounding box center [366, 170] width 732 height 341
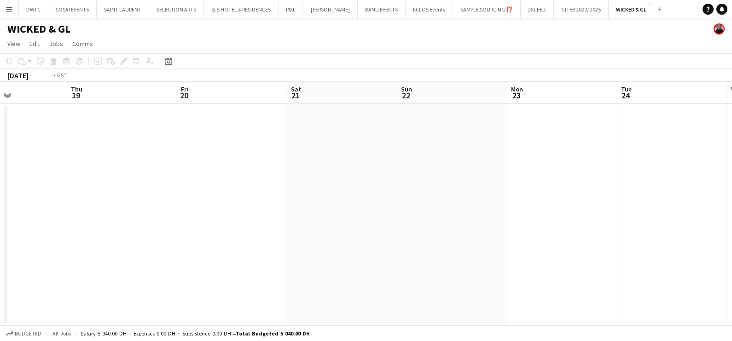
click at [722, 226] on html "Menu Boards Boards Boards All jobs Status Workforce Workforce My Workforce Recr…" at bounding box center [366, 170] width 732 height 341
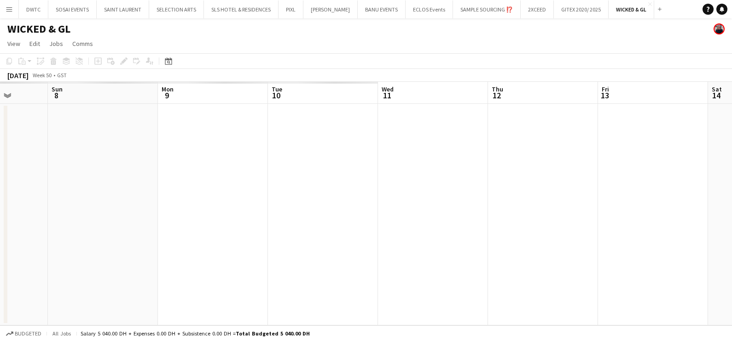
click at [652, 232] on app-calendar-viewport "Sat 7 Sun 8 Mon 9 Tue 10 Wed 11 Thu 12 Fri 13 Sat 14 Sun 15 Mon 16 Tue 17 Wed 18" at bounding box center [366, 204] width 732 height 244
click at [650, 246] on app-calendar-viewport "Fri 6 Sat 7 Sun 8 Mon 9 Tue 10 Wed 11 Thu 12 Fri 13 Sat 14 Sun 15 Mon 16 Tue 17" at bounding box center [366, 204] width 732 height 244
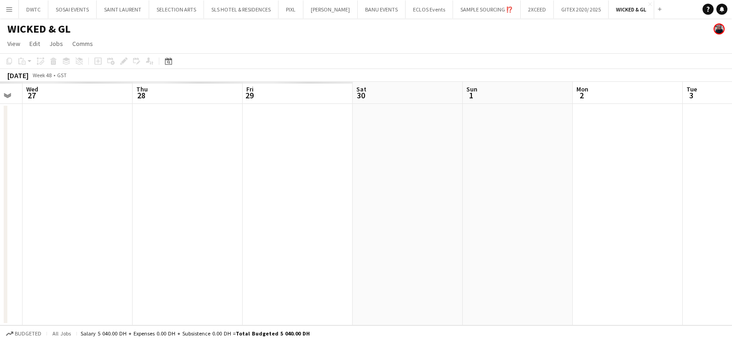
click at [722, 263] on app-calendar-viewport "Sun 24 Mon 25 Tue 26 Wed 27 Thu 28 Fri 29 Sat 30 Sun 1 Mon 2 Tue 3 Wed 4 Thu 5" at bounding box center [366, 204] width 732 height 244
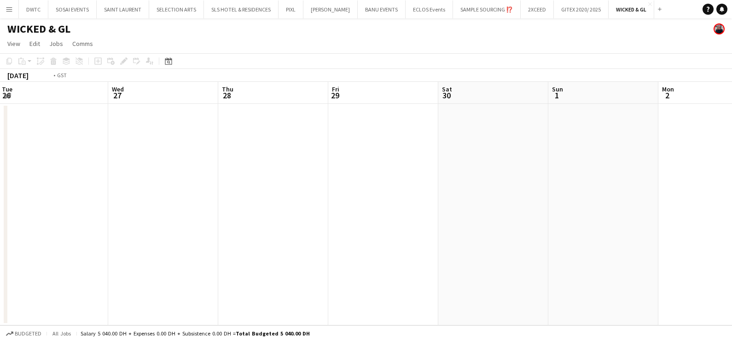
click at [722, 271] on html "Menu Boards Boards Boards All jobs Status Workforce Workforce My Workforce Recr…" at bounding box center [366, 170] width 732 height 341
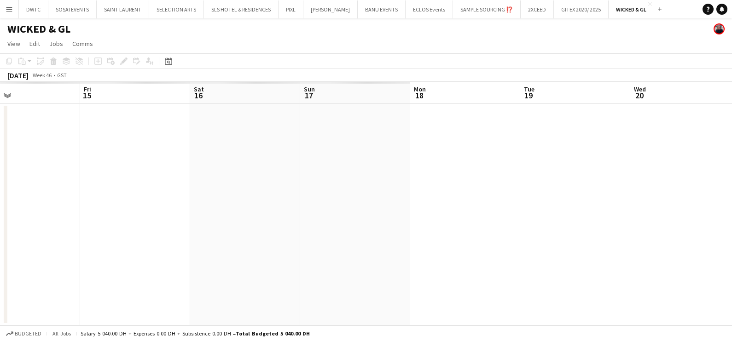
click at [683, 283] on app-calendar-viewport "Tue 12 Wed 13 Thu 14 Fri 15 Sat 16 Sun 17 Mon 18 Tue 19 Wed 20 Thu 21 Fri 22 Sa…" at bounding box center [366, 204] width 732 height 244
click at [585, 248] on app-calendar-viewport "Tue 12 Wed 13 Thu 14 Fri 15 Sat 16 Sun 17 Mon 18 Tue 19 Wed 20 Thu 21 Fri 22 Sa…" at bounding box center [366, 204] width 732 height 244
click at [637, 236] on app-calendar-viewport "Wed 6 Thu 7 Fri 8 Sat 9 Sun 10 Mon 11 Tue 12 Wed 13 Thu 14 Fri 15 Sat 16 Sun 17" at bounding box center [366, 204] width 732 height 244
click at [564, 242] on app-calendar-viewport "Tue 29 Wed 30 Thu 31 Fri 1 Sat 2 Sun 3 Mon 4 Tue 5 Wed 6 Thu 7 Fri 8 Sat 9" at bounding box center [366, 204] width 732 height 244
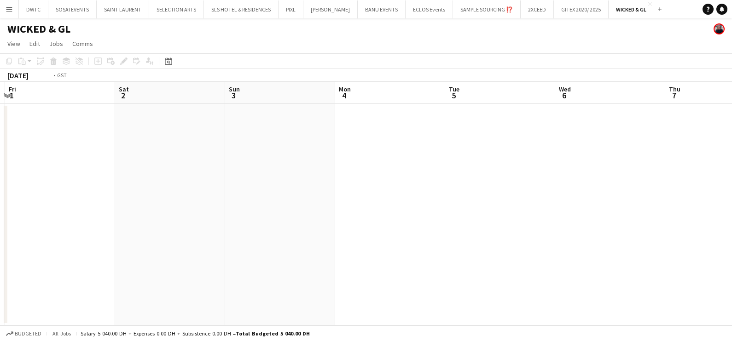
click at [722, 168] on html "Menu Boards Boards Boards All jobs Status Workforce Workforce My Workforce Recr…" at bounding box center [366, 170] width 732 height 341
click at [722, 169] on app-calendar-viewport "Thu 24 Fri 25 Sat 26 Sun 27 Mon 28 Tue 29 Wed 30 Thu 31 Fri 1 Sat 2 Sun 3 Mon 4" at bounding box center [366, 204] width 732 height 244
click at [722, 189] on html "Menu Boards Boards Boards All jobs Status Workforce Workforce My Workforce Recr…" at bounding box center [366, 170] width 732 height 341
click at [676, 219] on app-calendar-viewport "Sun 13 Mon 14 Tue 15 Wed 16 Thu 17 Fri 18 Sat 19 Sun 20 Mon 21 Tue 22 Wed 23 Th…" at bounding box center [366, 204] width 732 height 244
click at [722, 270] on html "Menu Boards Boards Boards All jobs Status Workforce Workforce My Workforce Recr…" at bounding box center [366, 170] width 732 height 341
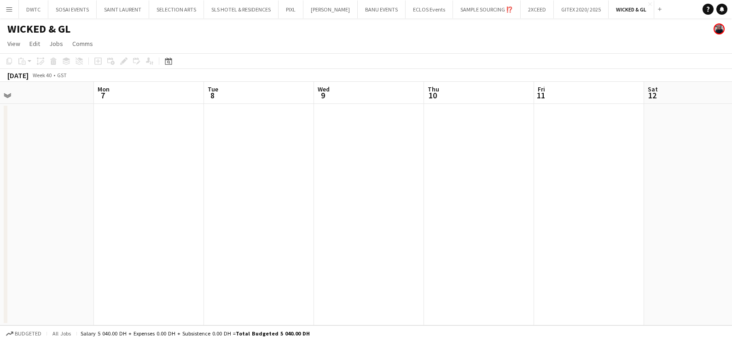
click at [652, 194] on div "Fri 4 Sat 5 Sun 6 Mon 7 Tue 8 Wed 9 Thu 10 Fri 11 Sat 12 Sun 13 Mon 14 Tue 15" at bounding box center [366, 204] width 732 height 244
click at [621, 215] on app-calendar-viewport "Fri 4 Sat 5 Sun 6 Mon 7 Tue 8 Wed 9 Thu 10 Fri 11 Sat 12 Sun 13 Mon 14 Tue 15" at bounding box center [366, 204] width 732 height 244
click at [711, 220] on app-calendar-viewport "Wed 25 Thu 26 Fri 27 Sat 28 Sun 29 Mon 30 Tue 1 Wed 2 Thu 3 Fri 4 Sat 5 Sun 6" at bounding box center [366, 204] width 732 height 244
click at [665, 235] on app-calendar-viewport "Mon 23 Tue 24 Wed 25 Thu 26 Fri 27 Sat 28 Sun 29 Mon 30 Tue 1 Wed 2 Thu 3 Fri 4" at bounding box center [366, 204] width 732 height 244
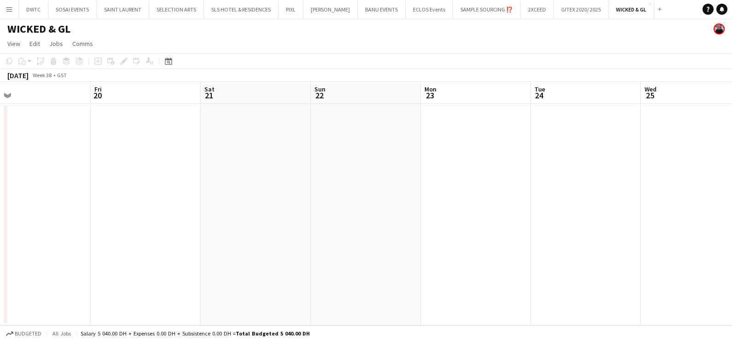
click at [664, 239] on div "Tue 17 Wed 18 Thu 19 Fri 20 Sat 21 Sun 22 Mon 23 Tue 24 Wed 25 Thu 26 Fri 27 Sa…" at bounding box center [366, 204] width 732 height 244
click at [712, 207] on div "Tue 17 Wed 18 Thu 19 Fri 20 Sat 21 Sun 22 Mon 23 Tue 24 Wed 25 Thu 26 Fri 27 Sa…" at bounding box center [366, 204] width 732 height 244
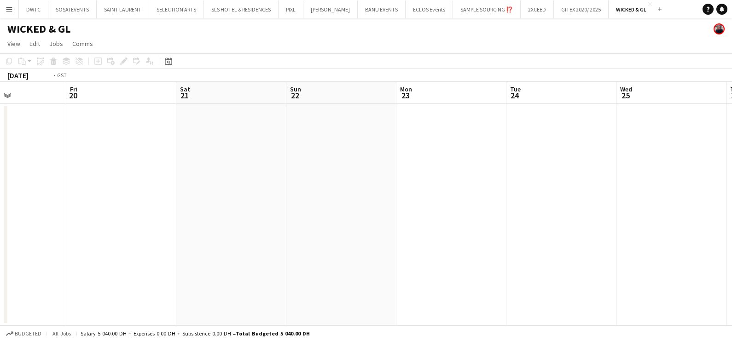
click at [0, 173] on html "Menu Boards Boards Boards All jobs Status Workforce Workforce My Workforce Recr…" at bounding box center [366, 170] width 732 height 341
click at [0, 183] on html "Menu Boards Boards Boards All jobs Status Workforce Workforce My Workforce Recr…" at bounding box center [366, 170] width 732 height 341
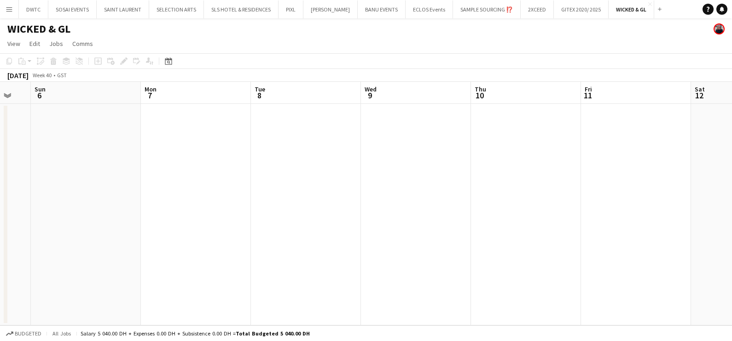
click at [0, 207] on html "Menu Boards Boards Boards All jobs Status Workforce Workforce My Workforce Recr…" at bounding box center [366, 170] width 732 height 341
click at [0, 213] on html "Menu Boards Boards Boards All jobs Status Workforce Workforce My Workforce Recr…" at bounding box center [366, 170] width 732 height 341
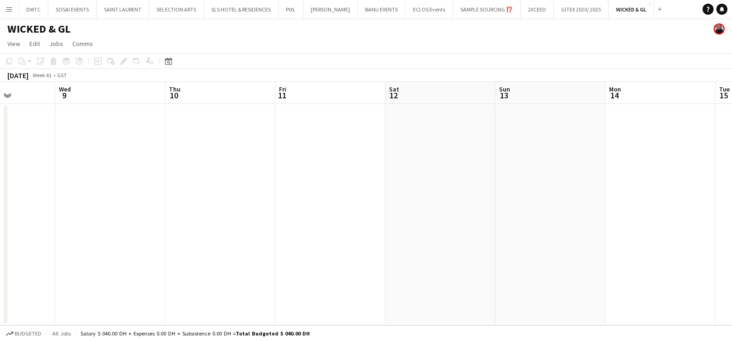
click at [9, 8] on app-icon "Menu" at bounding box center [9, 9] width 7 height 7
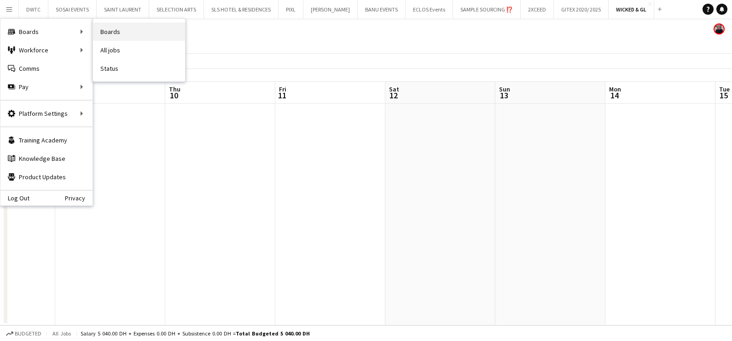
click at [138, 39] on link "Boards" at bounding box center [139, 32] width 92 height 18
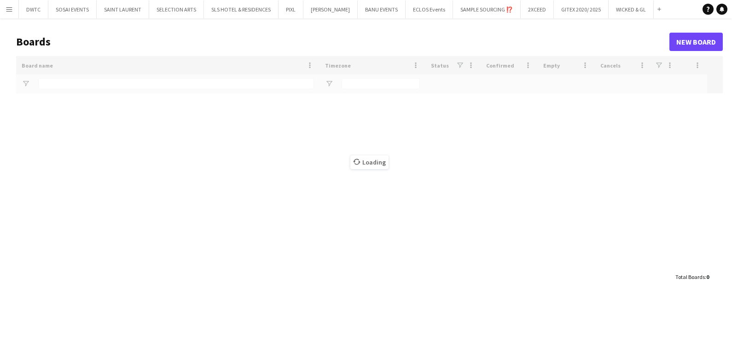
type input "***"
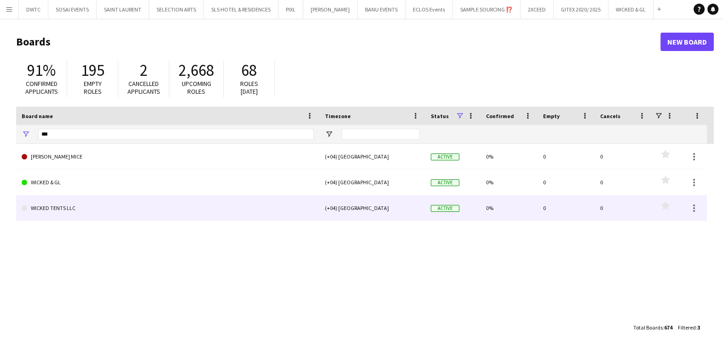
click at [108, 208] on link "WICKED TENTS LLC" at bounding box center [168, 209] width 292 height 26
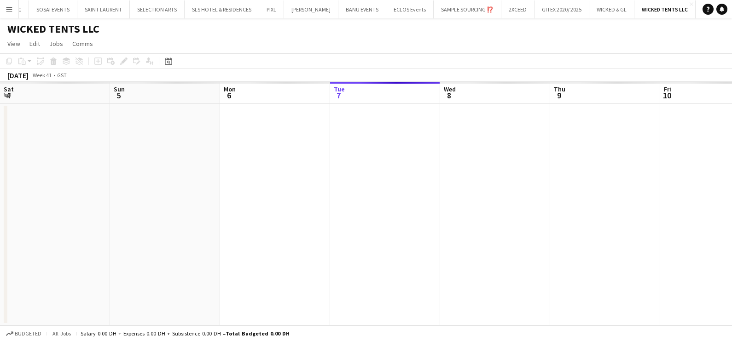
scroll to position [0, 220]
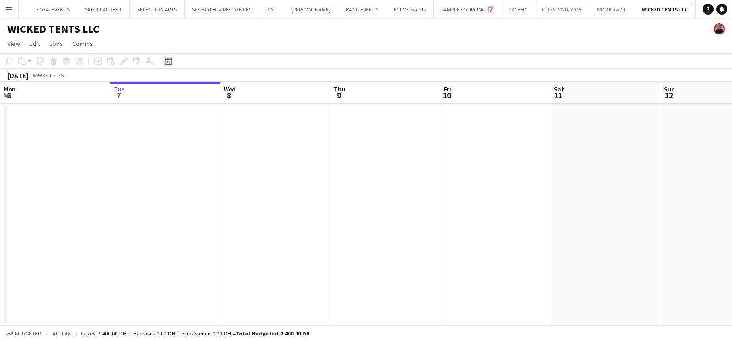
click at [167, 59] on icon at bounding box center [168, 61] width 7 height 7
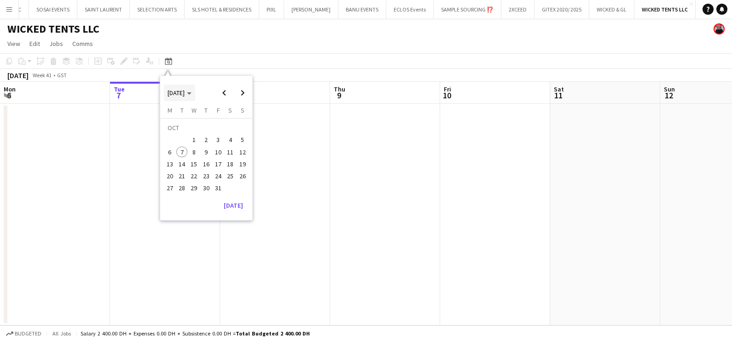
click at [191, 89] on span "[DATE]" at bounding box center [179, 93] width 24 height 8
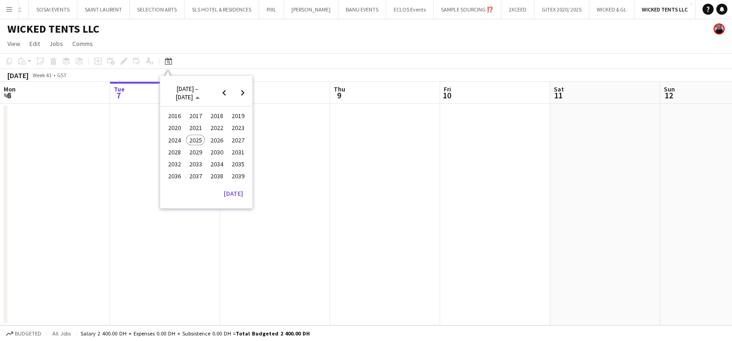
click at [169, 141] on span "2024" at bounding box center [174, 140] width 19 height 11
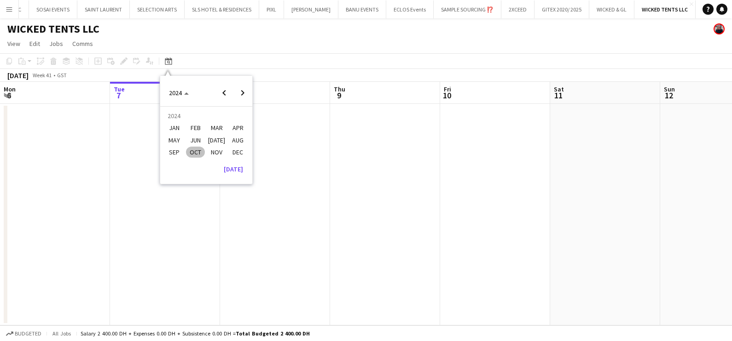
click at [170, 151] on span "SEP" at bounding box center [174, 152] width 19 height 11
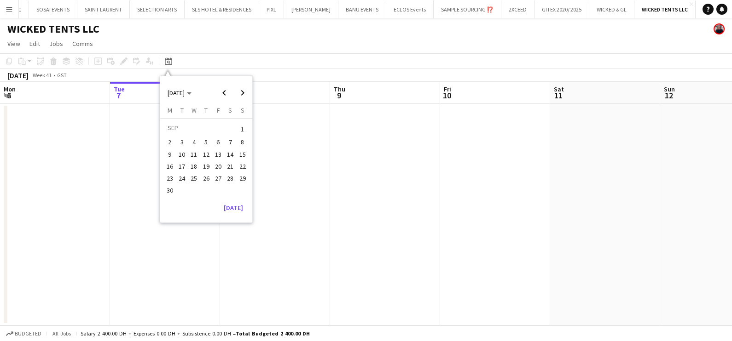
click at [242, 129] on span "1" at bounding box center [242, 129] width 11 height 13
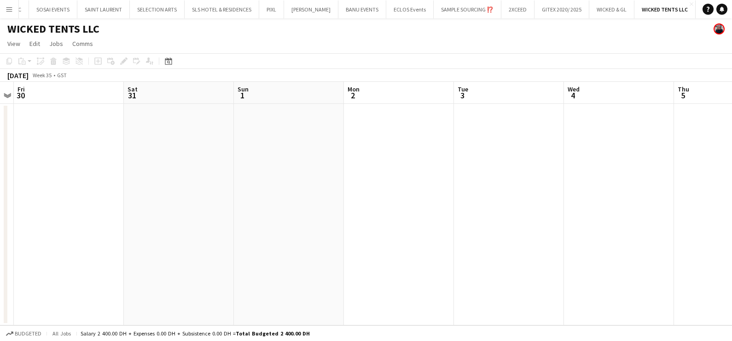
click at [465, 278] on app-date-cell at bounding box center [509, 215] width 110 height 222
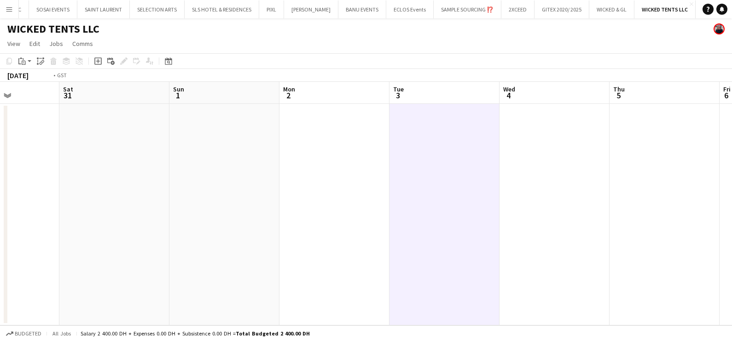
click at [163, 262] on app-calendar-viewport "Tue 27 Wed 28 Thu 29 Fri 30 Sat 31 Sun 1 Mon 2 Tue 3 Wed 4 Thu 5 Fri 6 Sat 7" at bounding box center [366, 204] width 732 height 244
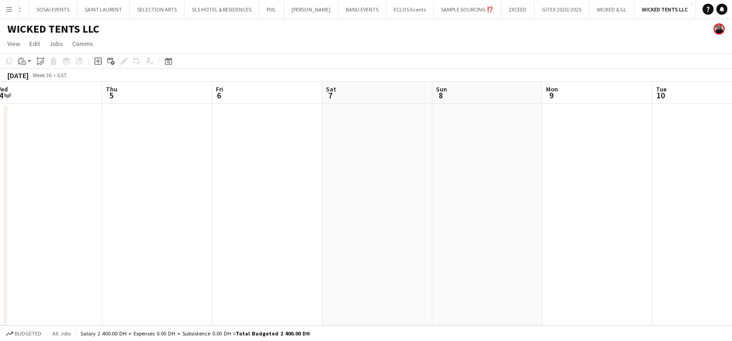
click at [62, 265] on app-calendar-viewport "Sun 1 Mon 2 Tue 3 Wed 4 Thu 5 Fri 6 Sat 7 Sun 8 Mon 9 Tue 10 Wed 11 Thu 12" at bounding box center [366, 204] width 732 height 244
click at [0, 241] on html "Menu Boards Boards Boards All jobs Status Workforce Workforce My Workforce Recr…" at bounding box center [366, 170] width 732 height 341
click at [0, 244] on html "Menu Boards Boards Boards All jobs Status Workforce Workforce My Workforce Recr…" at bounding box center [366, 170] width 732 height 341
click at [0, 282] on html "Menu Boards Boards Boards All jobs Status Workforce Workforce My Workforce Recr…" at bounding box center [366, 170] width 732 height 341
click at [39, 248] on app-calendar-viewport "Sat 21 Sun 22 Mon 23 Tue 24 Wed 25 Thu 26 Fri 27 Sat 28 Sun 29 Mon 30 Tue 1 Wed…" at bounding box center [366, 204] width 732 height 244
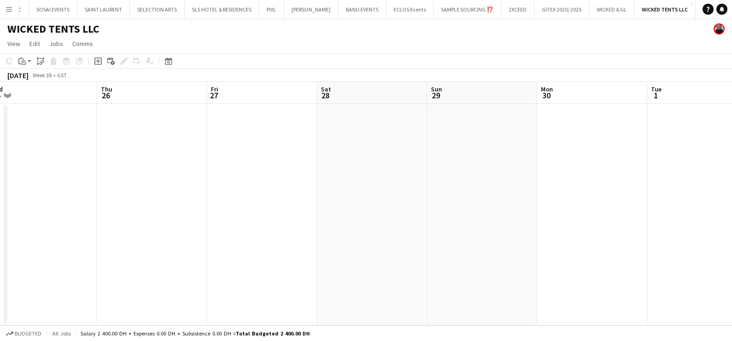
click at [65, 248] on app-calendar-viewport "Sun 22 Mon 23 Tue 24 Wed 25 Thu 26 Fri 27 Sat 28 Sun 29 Mon 30 Tue 1 Wed 2 Thu 3" at bounding box center [366, 204] width 732 height 244
click at [0, 253] on html "Menu Boards Boards Boards All jobs Status Workforce Workforce My Workforce Recr…" at bounding box center [366, 170] width 732 height 341
click at [9, 256] on app-calendar-viewport "Mon 30 Tue 1 Wed 2 Thu 3 Fri 4 Sat 5 Sun 6 Mon 7 Tue 8 Wed 9 Thu 10 Fri 11" at bounding box center [366, 204] width 732 height 244
click at [121, 258] on app-calendar-viewport "Fri 4 Sat 5 Sun 6 Mon 7 Tue 8 Wed 9 Thu 10 Fri 11 Sat 12 Sun 13 Mon 14 Tue 15" at bounding box center [366, 204] width 732 height 244
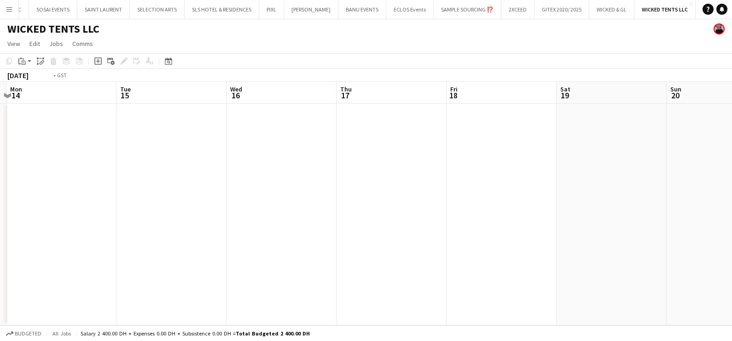
click at [71, 260] on app-calendar-viewport "Fri 11 Sat 12 Sun 13 Mon 14 Tue 15 Wed 16 Thu 17 Fri 18 Sat 19 Sun 20 Mon 21 Tu…" at bounding box center [366, 204] width 732 height 244
click at [133, 248] on app-calendar-viewport "Sat 12 Sun 13 Mon 14 Tue 15 Wed 16 Thu 17 Fri 18 Sat 19 Sun 20 Mon 21 Tue 22 We…" at bounding box center [366, 204] width 732 height 244
click at [132, 250] on app-calendar-viewport "Fri 18 Sat 19 Sun 20 Mon 21 Tue 22 Wed 23 Thu 24 Fri 25 Sat 26 Sun 27 Mon 28 Tu…" at bounding box center [366, 204] width 732 height 244
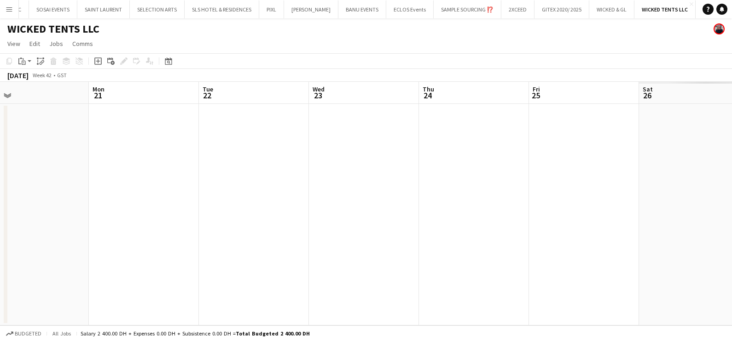
click at [79, 252] on app-calendar-viewport "Fri 18 Sat 19 Sun 20 Mon 21 Tue 22 Wed 23 Thu 24 Fri 25 Sat 26 Sun 27 Mon 28 Tu…" at bounding box center [366, 204] width 732 height 244
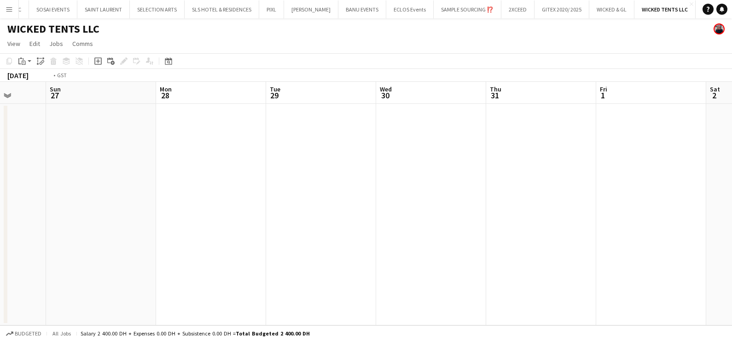
click at [98, 252] on app-calendar-viewport "Wed 23 Thu 24 Fri 25 Sat 26 Sun 27 Mon 28 Tue 29 Wed 30 Thu 31 Fri 1 Sat 2 Sun 3" at bounding box center [366, 204] width 732 height 244
click at [121, 251] on app-calendar-viewport "Fri 25 Sat 26 Sun 27 Mon 28 Tue 29 Wed 30 Thu 31 Fri 1 Sat 2 Sun 3 Mon 4 Tue 5" at bounding box center [366, 204] width 732 height 244
click at [167, 252] on app-calendar-viewport "Fri 1 Sat 2 Sun 3 Mon 4 Tue 5 Wed 6 Thu 7 Fri 8 Sat 9 Sun 10 Mon 11 Tue 12" at bounding box center [366, 204] width 732 height 244
click at [253, 252] on app-calendar-viewport "Sun 3 Mon 4 Tue 5 Wed 6 Thu 7 Fri 8 Sat 9 Sun 10 Mon 11 Tue 12 Wed 13 Thu 14 1/…" at bounding box center [366, 204] width 732 height 244
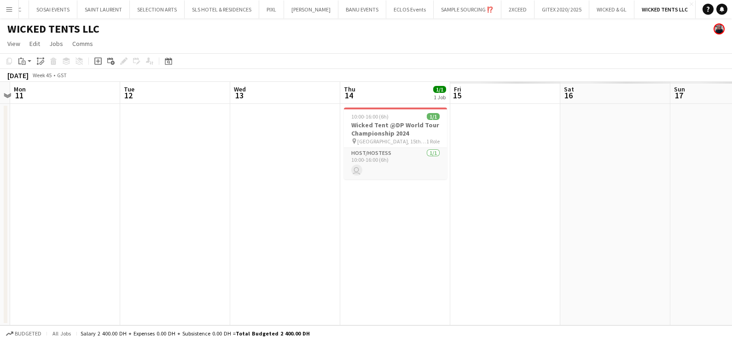
click at [414, 251] on app-calendar-viewport "Fri 8 Sat 9 Sun 10 Mon 11 Tue 12 Wed 13 Thu 14 1/1 1 Job Fri 15 Sat 16 Sun 17 M…" at bounding box center [366, 204] width 732 height 244
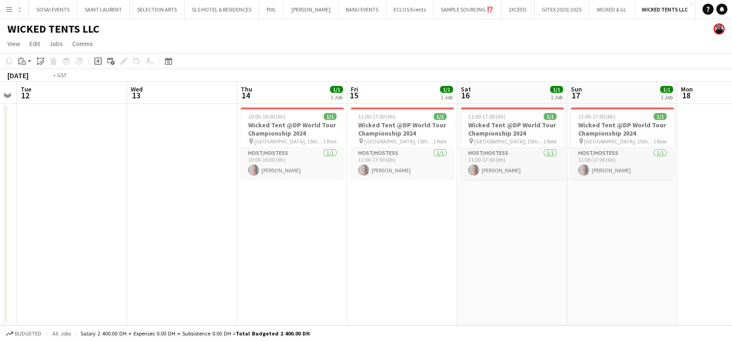
click at [300, 193] on app-calendar-viewport "Fri 8 Sat 9 Sun 10 Mon 11 Tue 12 Wed 13 Thu 14 1/1 1 Job Fri 15 1/1 1 Job Sat 1…" at bounding box center [366, 204] width 732 height 244
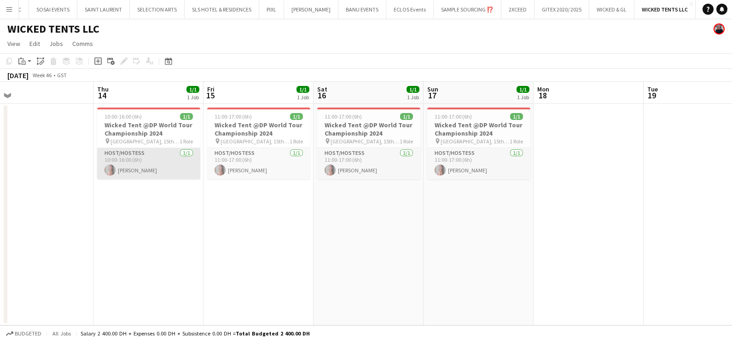
scroll to position [0, 346]
click at [174, 163] on app-card-role "Host/Hostess 1/1 10:00-16:00 (6h) Barbara Goncalves" at bounding box center [149, 163] width 103 height 31
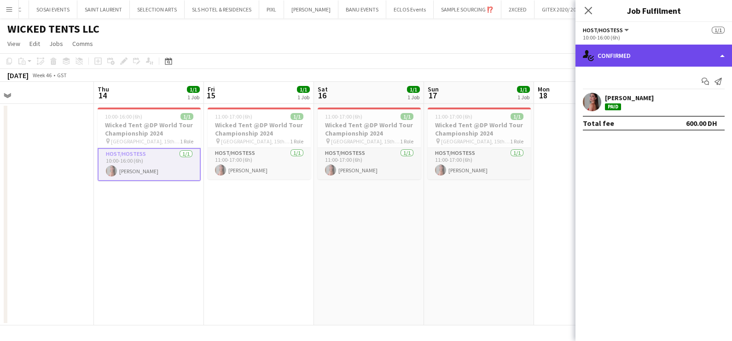
click at [653, 47] on div "single-neutral-actions-check-2 Confirmed" at bounding box center [653, 56] width 156 height 22
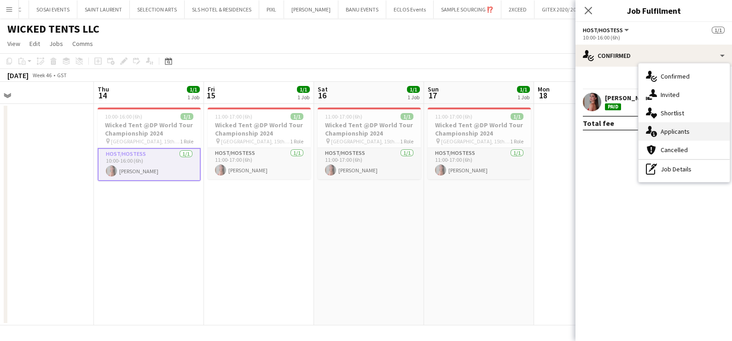
click at [680, 136] on div "single-neutral-actions-information Applicants" at bounding box center [683, 131] width 91 height 18
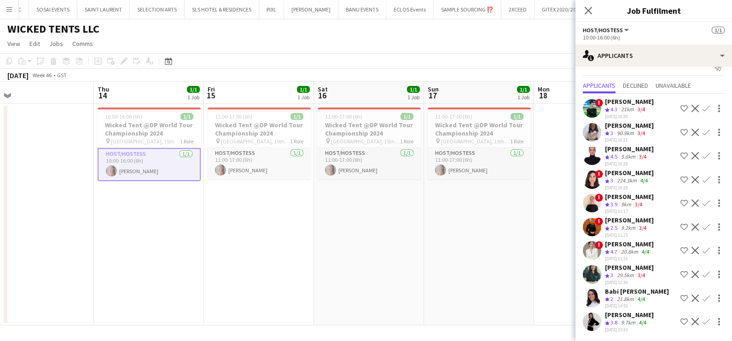
scroll to position [20, 0]
click at [402, 255] on app-date-cell "11:00-17:00 (6h) 1/1 Wicked Tent @DP World Tour Championship 2024 pin Jumeirah …" at bounding box center [369, 215] width 110 height 222
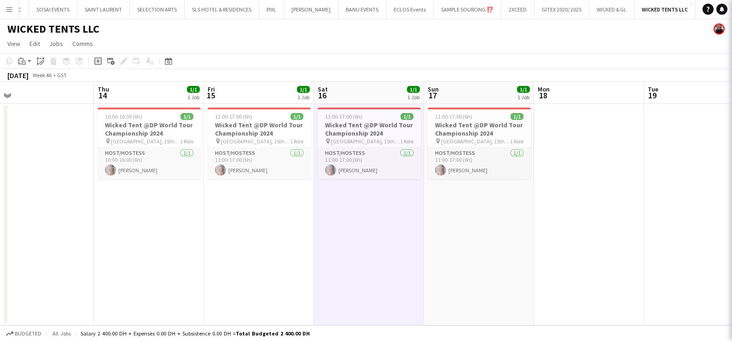
scroll to position [0, 0]
click at [166, 61] on icon "Date picker" at bounding box center [168, 61] width 7 height 7
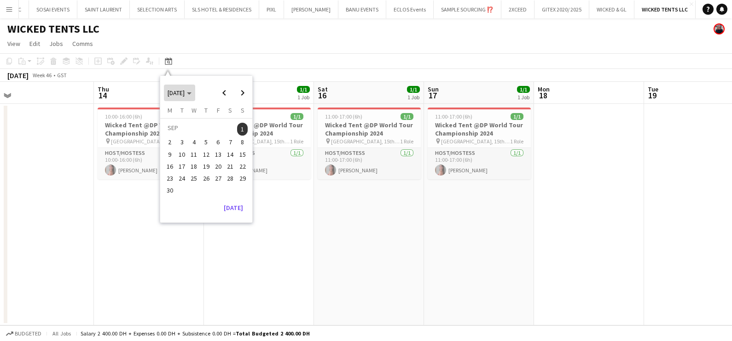
click at [185, 90] on span "SEP 2024" at bounding box center [175, 93] width 17 height 8
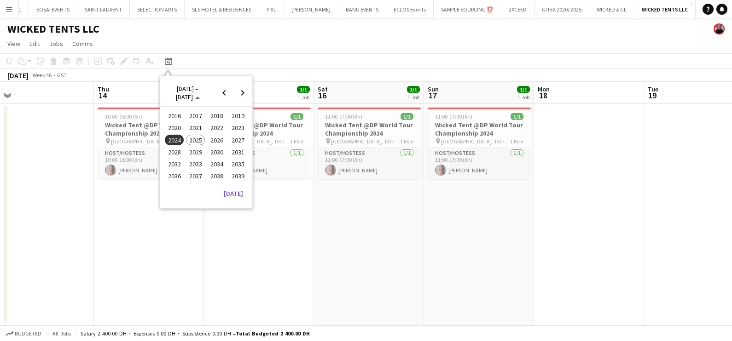
click at [198, 137] on span "2025" at bounding box center [195, 140] width 19 height 11
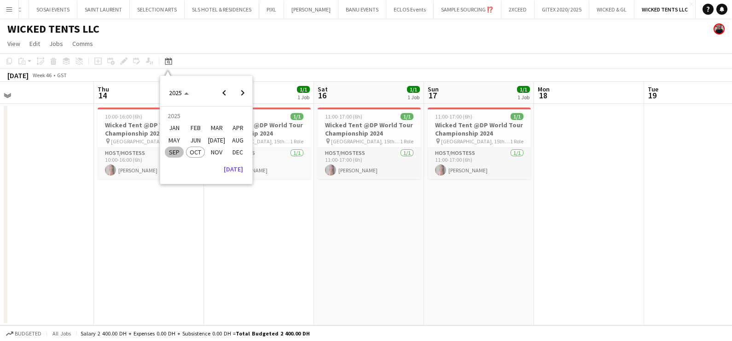
click at [210, 151] on span "NOV" at bounding box center [216, 152] width 19 height 11
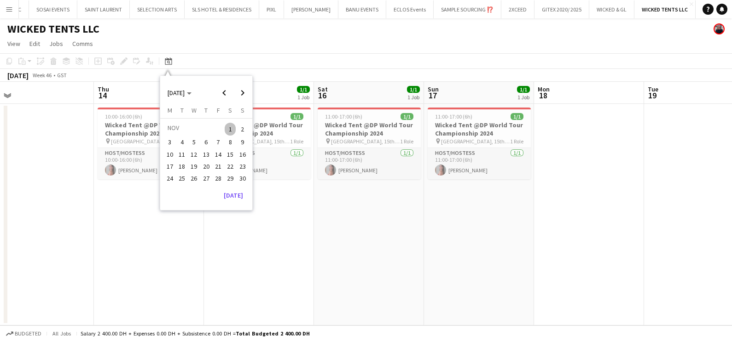
click at [231, 123] on span "1" at bounding box center [230, 129] width 11 height 13
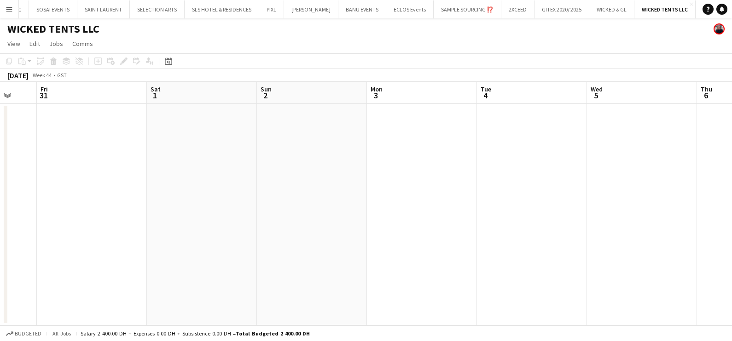
click at [93, 304] on app-calendar-viewport "Mon 27 Tue 28 Wed 29 Thu 30 Fri 31 Sat 1 Sun 2 Mon 3 Tue 4 Wed 5 Thu 6 Fri 7" at bounding box center [366, 204] width 732 height 244
click at [133, 184] on app-calendar-viewport "Sat 1 Sun 2 Mon 3 Tue 4 Wed 5 Thu 6 Fri 7 Sat 8 Sun 9 Mon 10 Tue 11 Wed 12" at bounding box center [366, 204] width 732 height 244
click at [76, 241] on app-calendar-viewport "Mon 3 Tue 4 Wed 5 Thu 6 Fri 7 Sat 8 Sun 9 Mon 10 Tue 11 Wed 12 Thu 13 Fri 14" at bounding box center [366, 204] width 732 height 244
click at [417, 186] on app-date-cell at bounding box center [448, 215] width 110 height 222
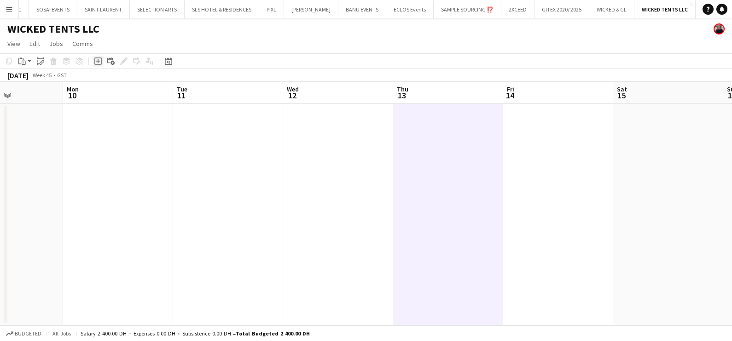
click at [99, 60] on icon "Add job" at bounding box center [97, 61] width 7 height 7
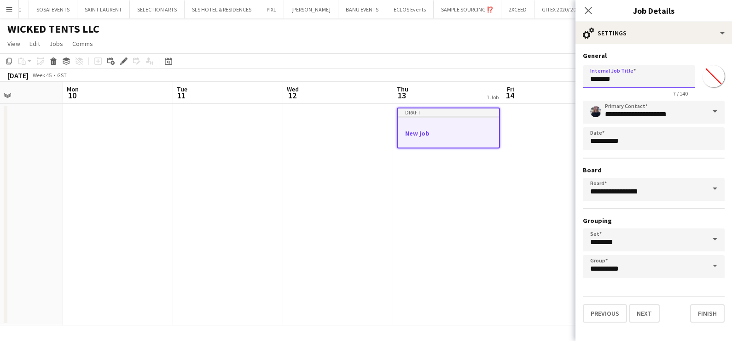
click at [649, 70] on input "*******" at bounding box center [638, 76] width 112 height 23
click at [648, 70] on input "*******" at bounding box center [638, 76] width 112 height 23
paste input "**********"
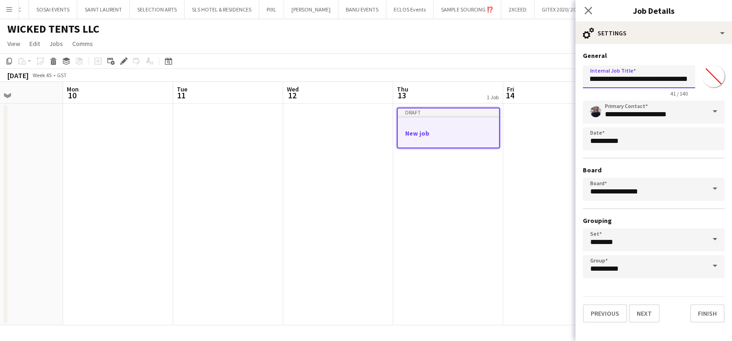
type input "**********"
click at [716, 74] on input "*******" at bounding box center [713, 76] width 33 height 33
type input "*******"
click at [597, 213] on div "**********" at bounding box center [653, 190] width 142 height 178
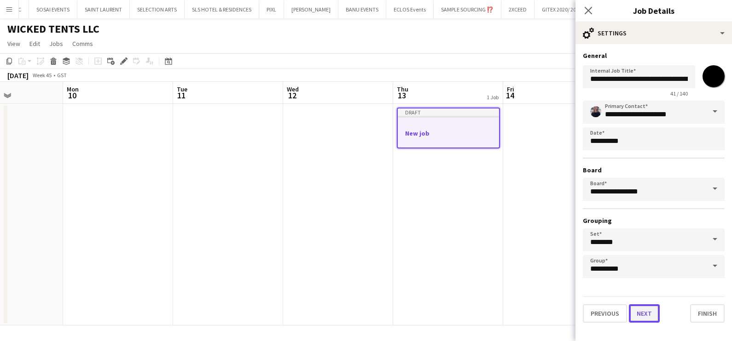
click at [644, 315] on button "Next" at bounding box center [643, 314] width 31 height 18
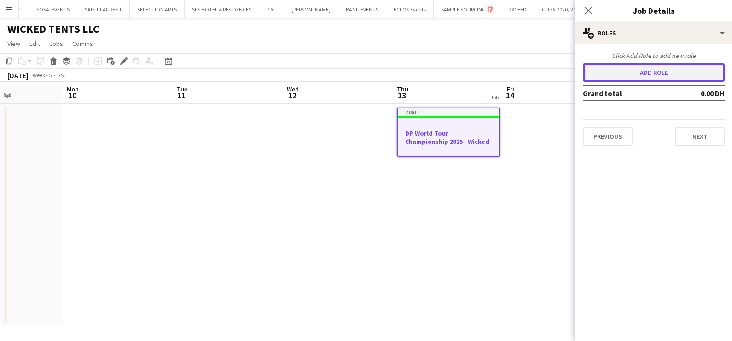
click at [656, 75] on button "Add role" at bounding box center [653, 72] width 142 height 18
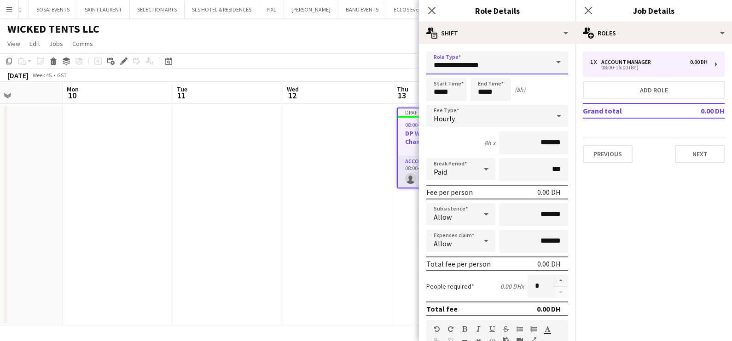
click at [473, 58] on input "**********" at bounding box center [497, 63] width 142 height 23
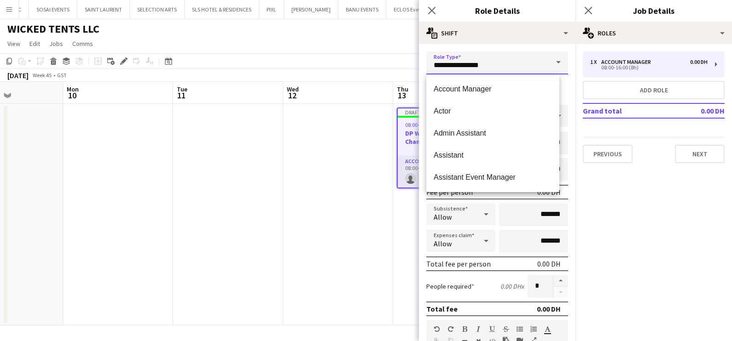
click at [473, 58] on input "**********" at bounding box center [497, 63] width 142 height 23
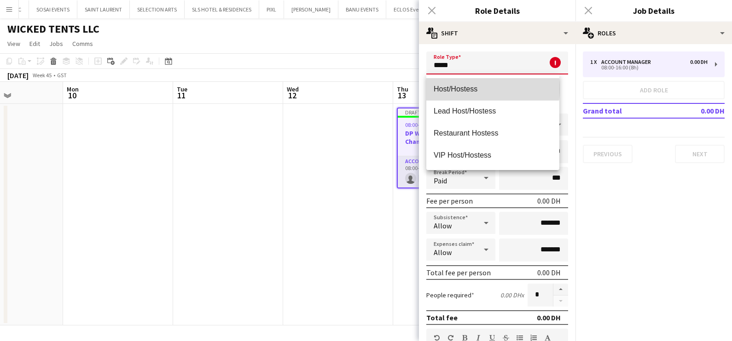
click at [469, 89] on span "Host/Hostess" at bounding box center [492, 89] width 118 height 9
type input "**********"
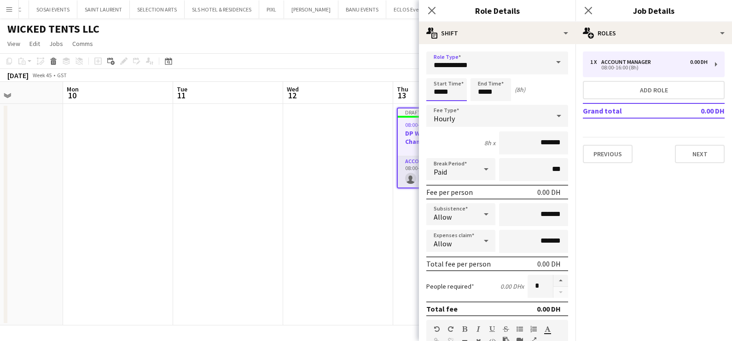
click at [456, 78] on input "*****" at bounding box center [446, 89] width 40 height 23
click at [435, 73] on div at bounding box center [437, 73] width 18 height 9
type input "*****"
click at [435, 73] on div at bounding box center [437, 73] width 18 height 9
click at [523, 146] on input "*******" at bounding box center [533, 143] width 69 height 23
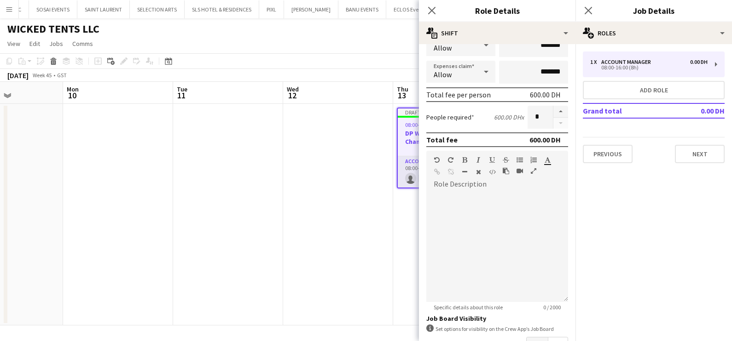
scroll to position [232, 0]
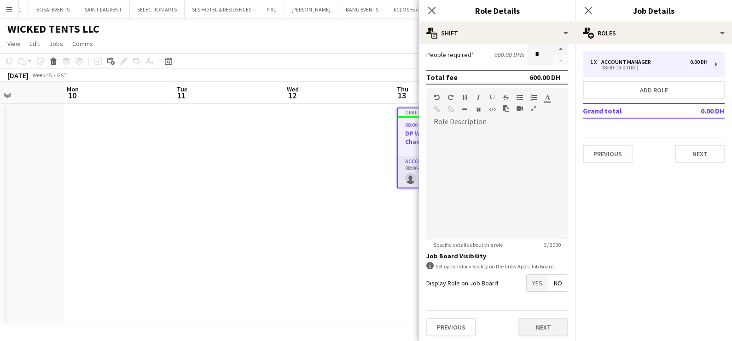
type input "*********"
drag, startPoint x: 529, startPoint y: 323, endPoint x: 526, endPoint y: 315, distance: 8.2
click at [529, 323] on button "Next" at bounding box center [543, 327] width 50 height 18
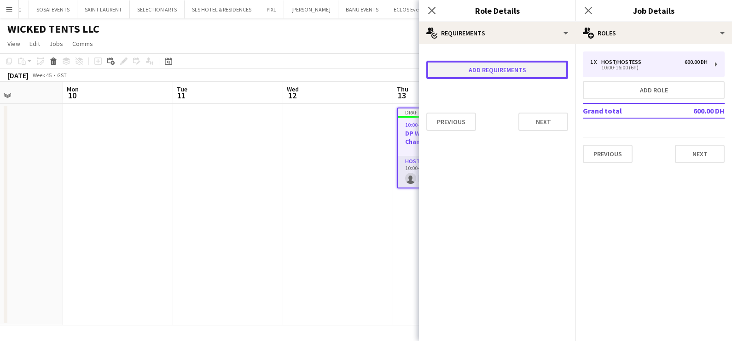
click at [449, 61] on button "Add requirements" at bounding box center [497, 70] width 142 height 18
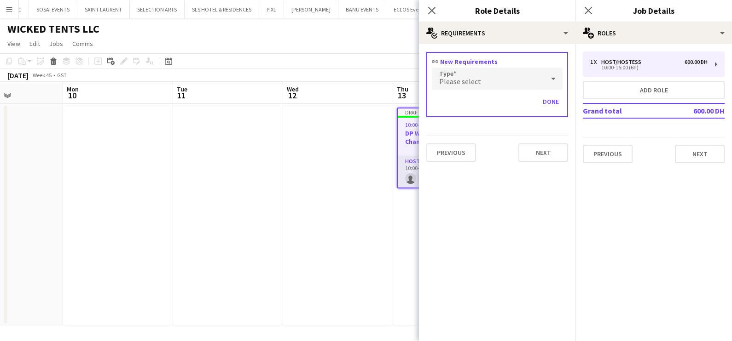
click at [465, 77] on span "Please select" at bounding box center [460, 81] width 42 height 9
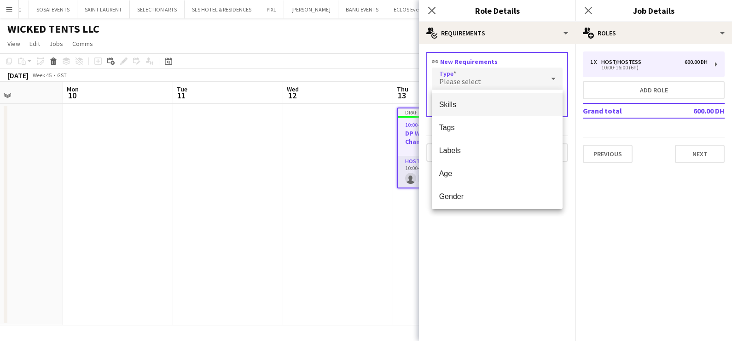
click at [467, 105] on span "Skills" at bounding box center [497, 104] width 116 height 9
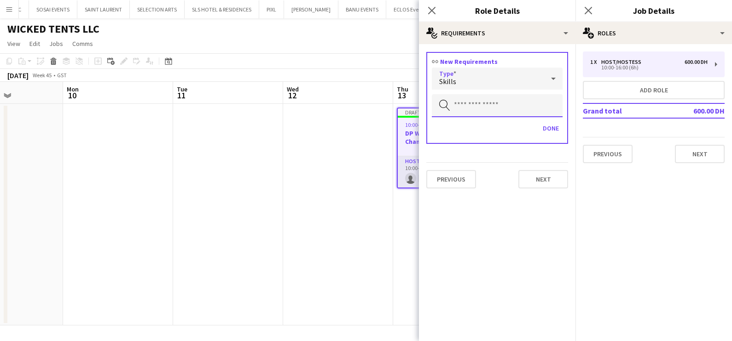
click at [467, 98] on input "text" at bounding box center [497, 105] width 131 height 23
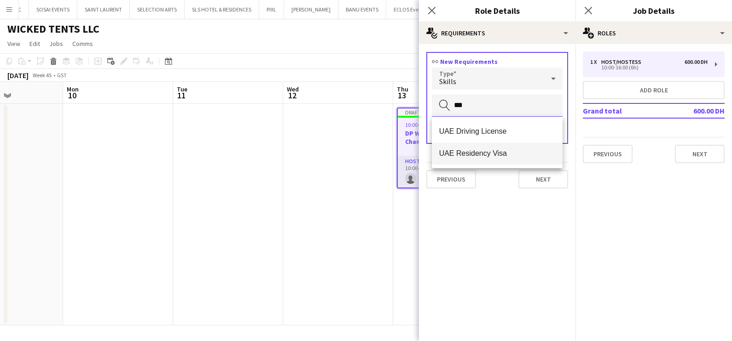
type input "***"
click at [467, 160] on mat-option "UAE Residency Visa" at bounding box center [497, 154] width 131 height 22
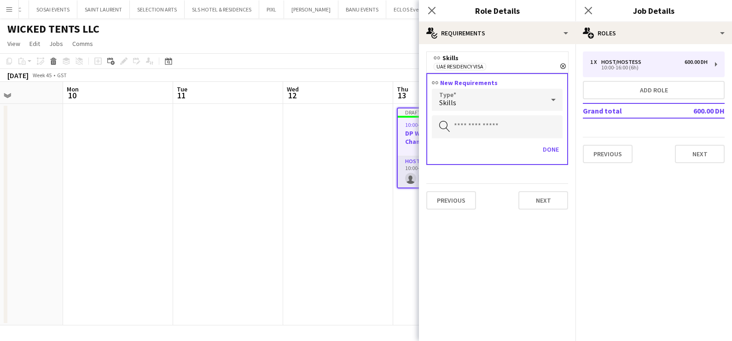
click at [474, 93] on div "Skills" at bounding box center [488, 100] width 112 height 22
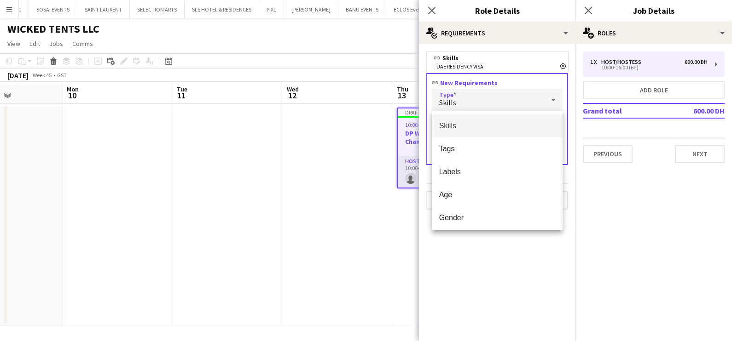
click at [479, 125] on span "Skills" at bounding box center [497, 125] width 116 height 9
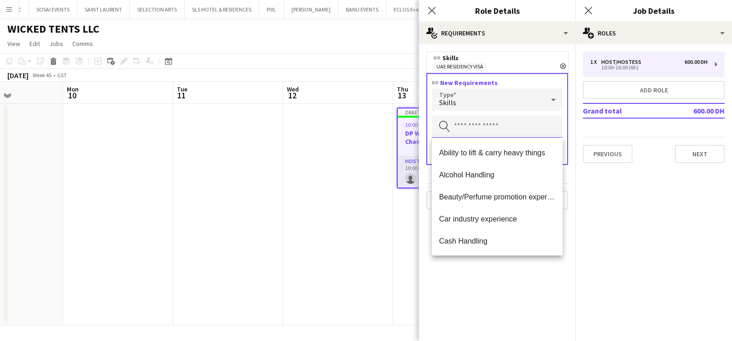
click at [479, 125] on input "text" at bounding box center [497, 126] width 131 height 23
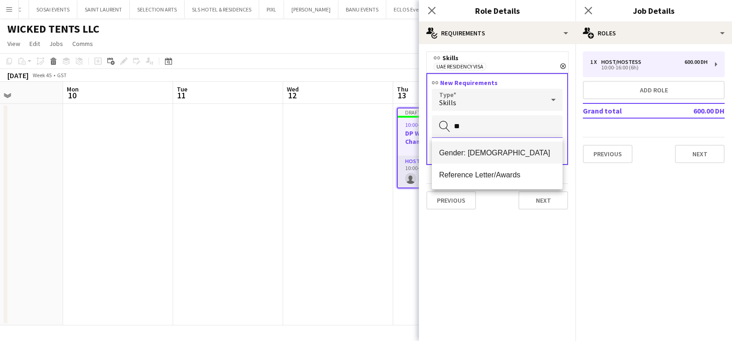
type input "**"
click at [485, 156] on span "Gender: [DEMOGRAPHIC_DATA]" at bounding box center [497, 153] width 116 height 9
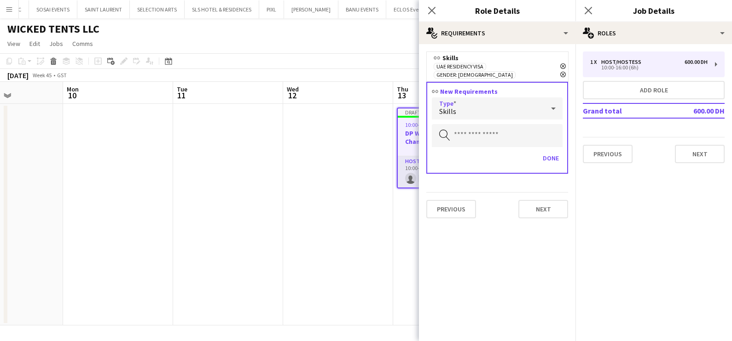
click at [487, 102] on div "Skills" at bounding box center [488, 109] width 112 height 22
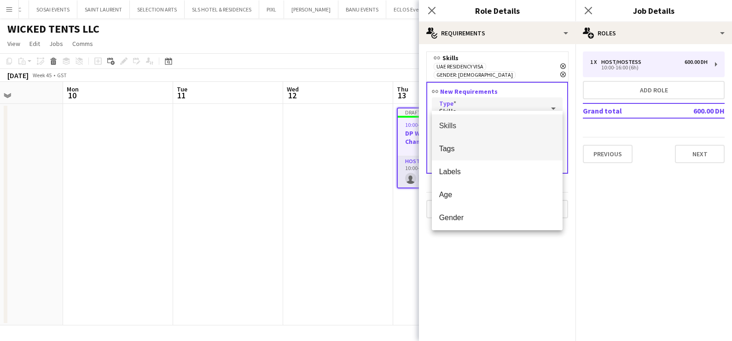
click at [490, 140] on mat-option "Tags" at bounding box center [497, 149] width 131 height 23
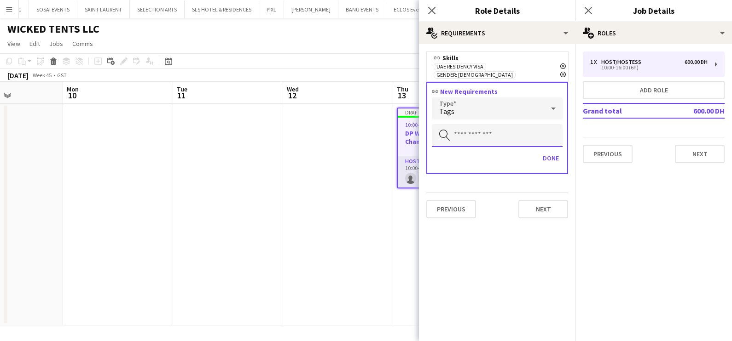
click at [484, 124] on input "text" at bounding box center [497, 135] width 131 height 23
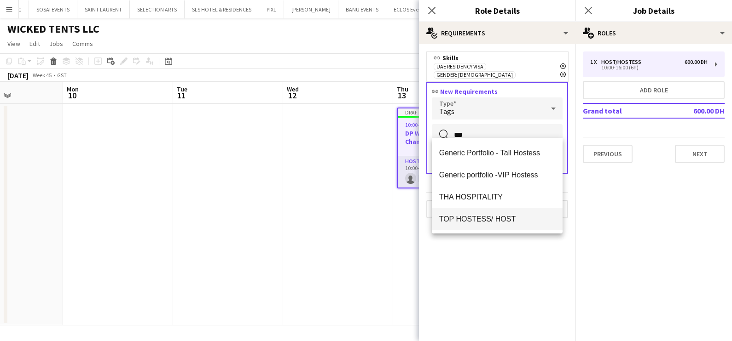
type input "***"
click at [481, 217] on span "TOP HOSTESS/ HOST" at bounding box center [497, 219] width 116 height 9
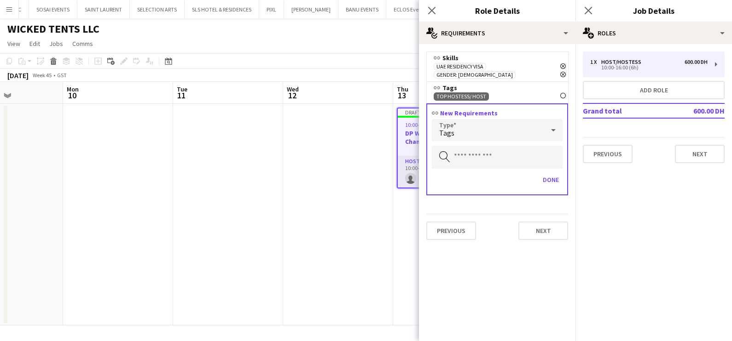
click at [480, 122] on div "Tags" at bounding box center [488, 130] width 112 height 22
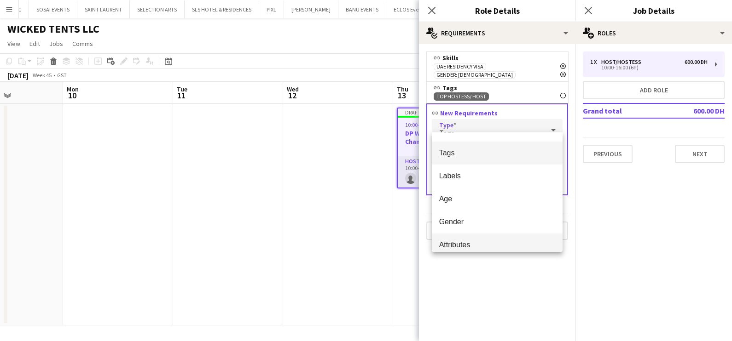
scroll to position [25, 0]
click at [468, 233] on span "Attributes" at bounding box center [497, 237] width 116 height 9
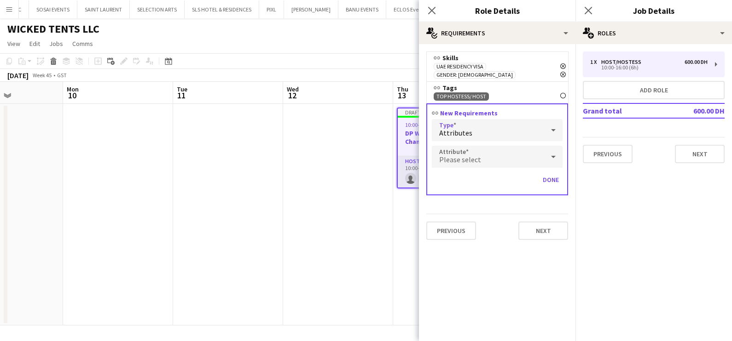
click at [467, 146] on div "Please select" at bounding box center [488, 157] width 112 height 22
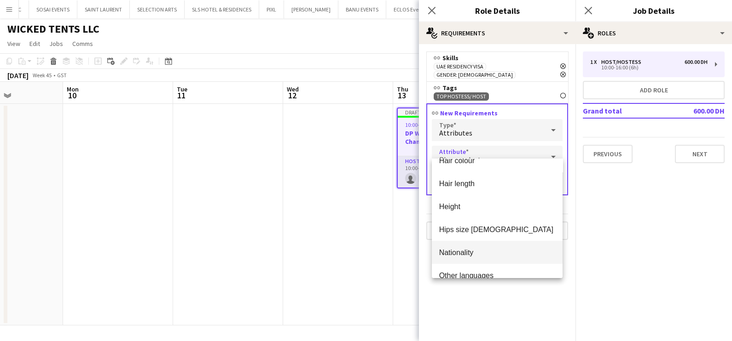
scroll to position [209, 0]
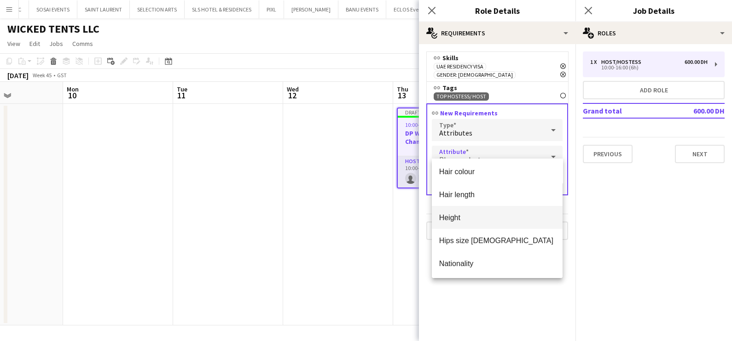
click at [475, 216] on span "Height" at bounding box center [497, 217] width 116 height 9
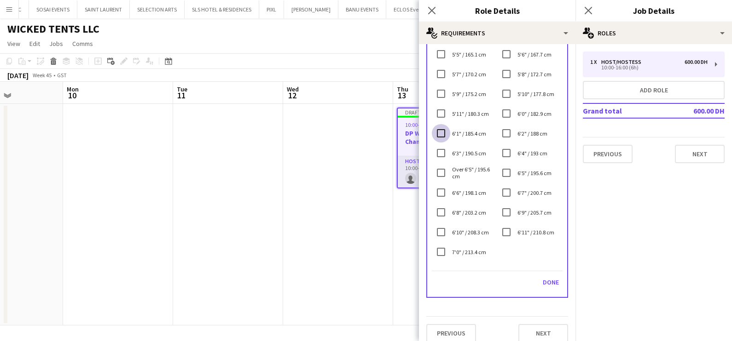
scroll to position [274, 0]
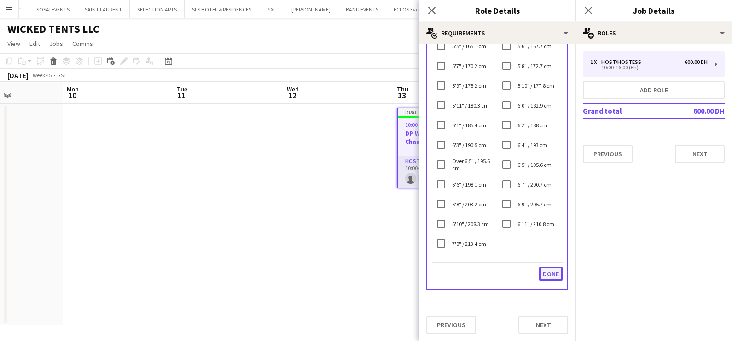
click at [542, 271] on button "Done" at bounding box center [550, 274] width 23 height 15
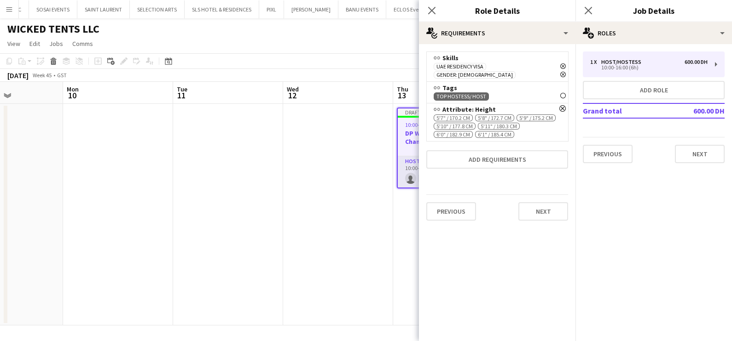
scroll to position [0, 0]
click at [535, 202] on button "Next" at bounding box center [543, 211] width 50 height 18
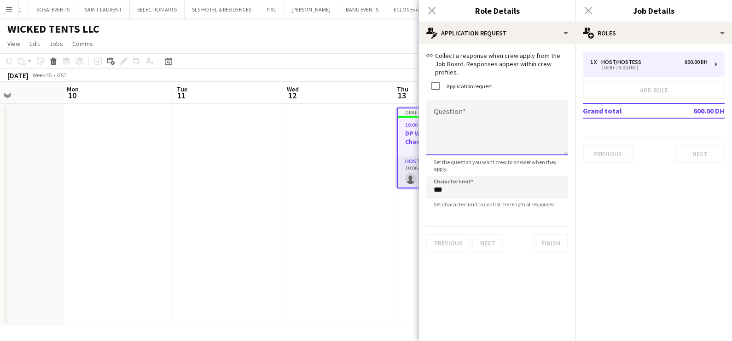
click at [453, 113] on textarea "Question" at bounding box center [497, 127] width 142 height 55
type textarea "**********"
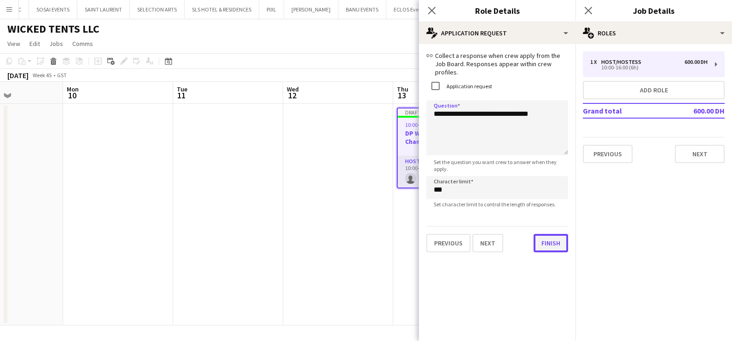
click at [545, 234] on button "Finish" at bounding box center [550, 243] width 35 height 18
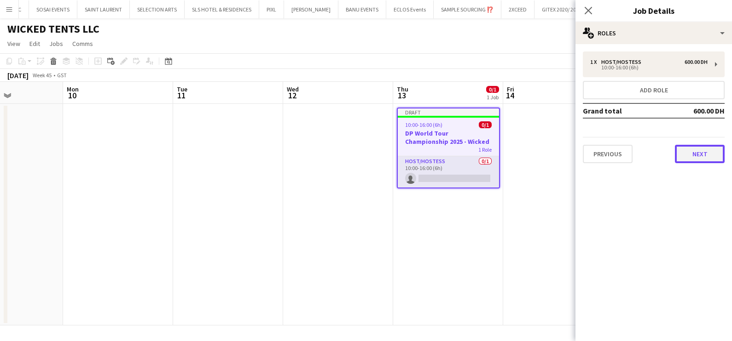
click at [701, 152] on button "Next" at bounding box center [700, 154] width 50 height 18
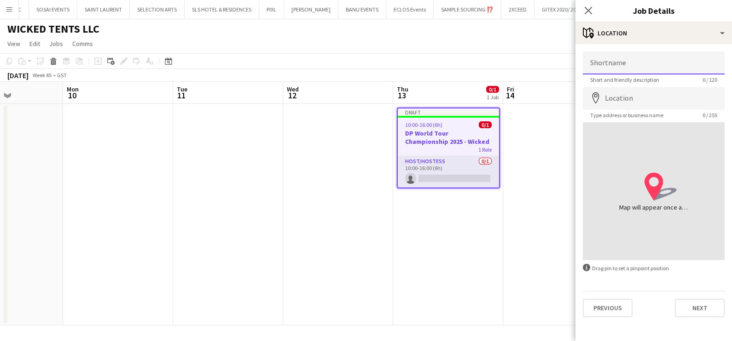
click at [640, 62] on input "Shortname" at bounding box center [653, 63] width 142 height 23
paste input "**********"
type input "**********"
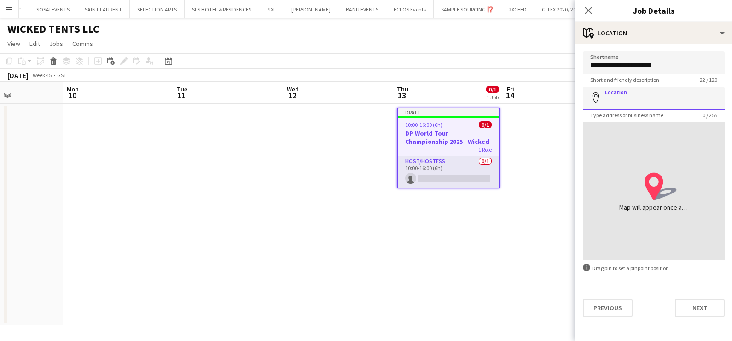
click at [614, 103] on input "Location" at bounding box center [653, 98] width 142 height 23
paste input "**********"
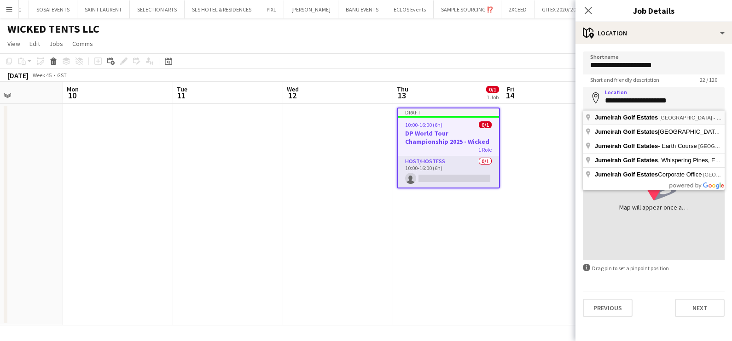
type input "**********"
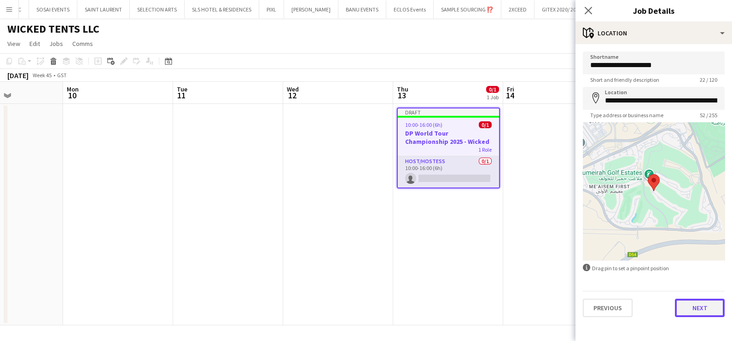
click at [695, 307] on button "Next" at bounding box center [700, 308] width 50 height 18
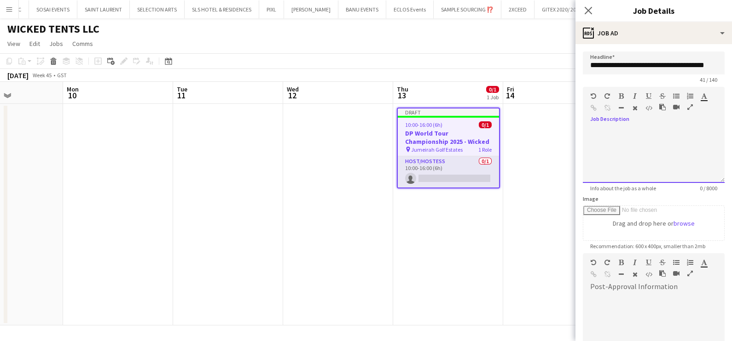
click at [628, 140] on div at bounding box center [653, 155] width 142 height 55
paste div
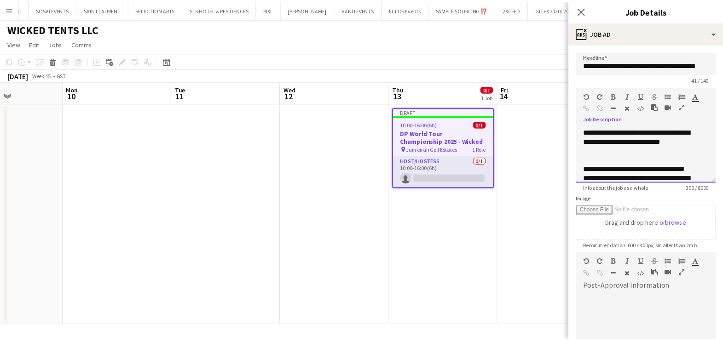
scroll to position [56, 0]
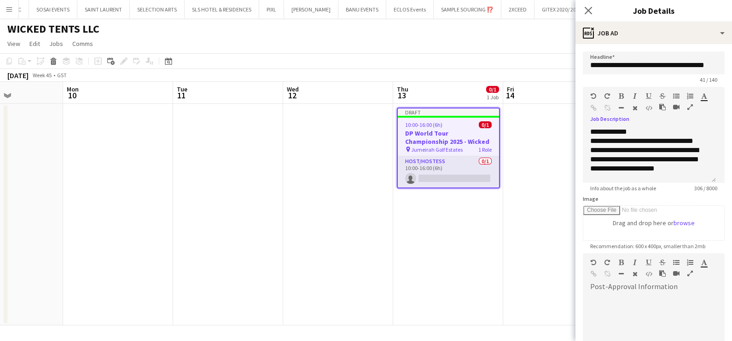
click at [691, 106] on icon "button" at bounding box center [690, 107] width 6 height 6
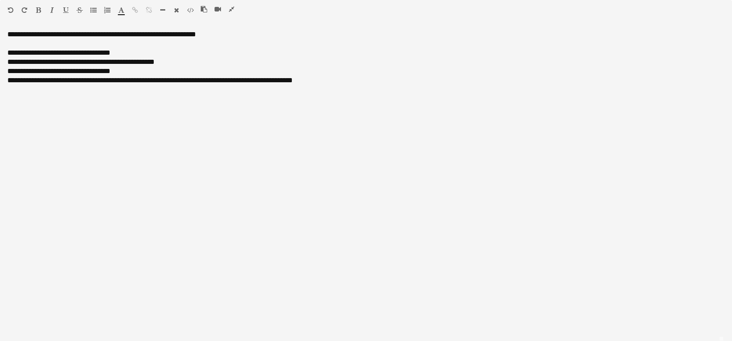
scroll to position [0, 0]
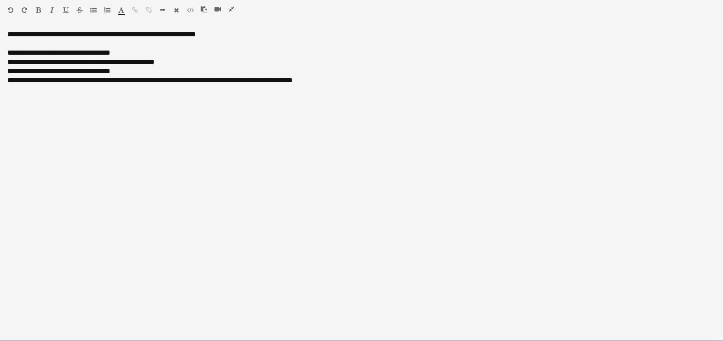
click at [26, 35] on div "**********" at bounding box center [361, 34] width 708 height 9
click at [81, 35] on div "**********" at bounding box center [361, 34] width 708 height 9
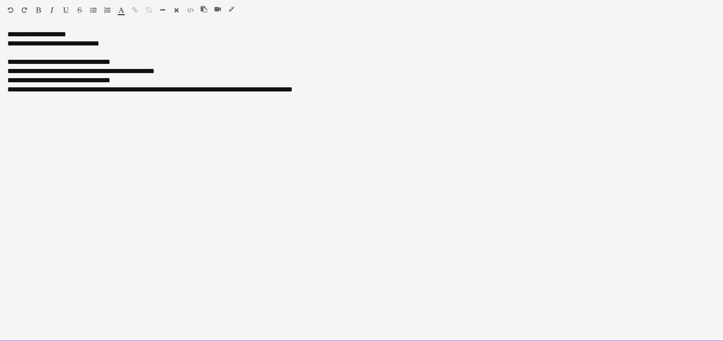
click at [87, 41] on div "**********" at bounding box center [361, 43] width 708 height 9
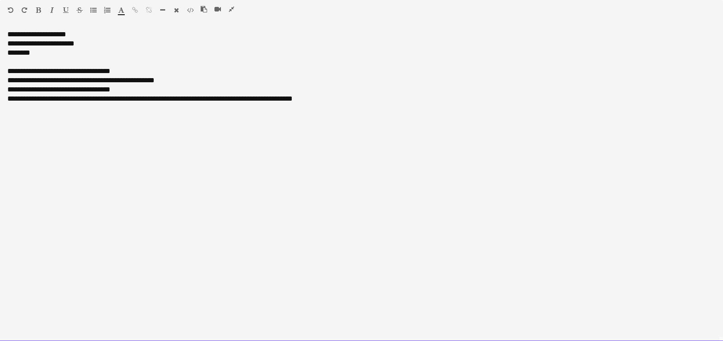
click at [54, 48] on div "********" at bounding box center [361, 52] width 708 height 9
click at [45, 42] on div "**********" at bounding box center [361, 43] width 708 height 9
click at [78, 53] on div "********" at bounding box center [361, 52] width 708 height 9
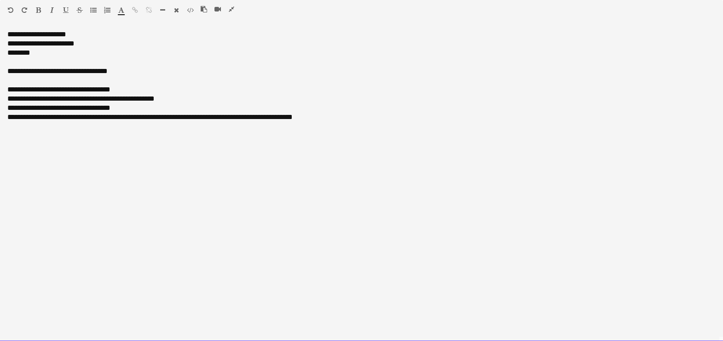
click at [78, 69] on div "**********" at bounding box center [361, 71] width 708 height 9
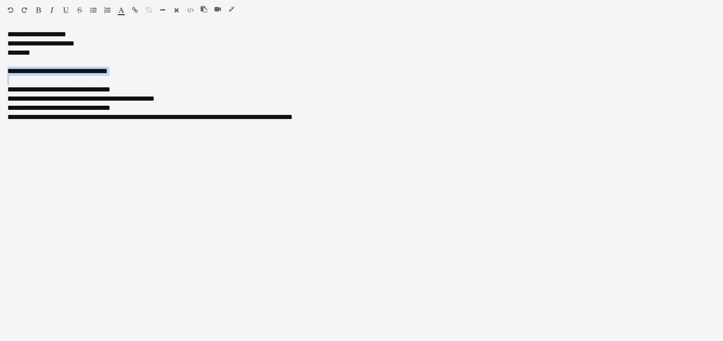
click at [52, 9] on icon "button" at bounding box center [52, 10] width 4 height 6
drag, startPoint x: 64, startPoint y: 9, endPoint x: 62, endPoint y: 21, distance: 11.8
click at [64, 10] on icon "button" at bounding box center [66, 10] width 6 height 6
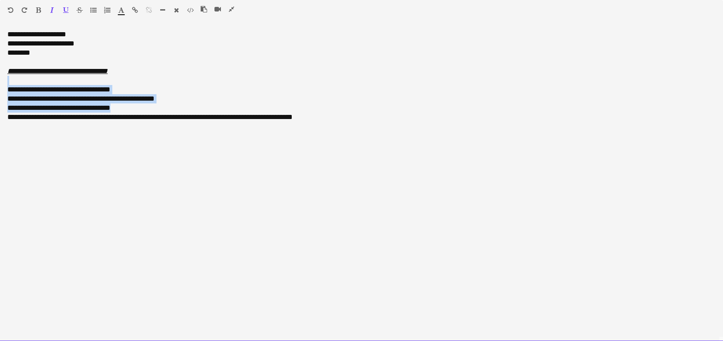
drag, startPoint x: 115, startPoint y: 108, endPoint x: -2, endPoint y: 83, distance: 119.9
click at [0, 83] on html "Menu Boards Boards Boards All jobs Status Workforce Workforce My Workforce Recr…" at bounding box center [361, 343] width 723 height 687
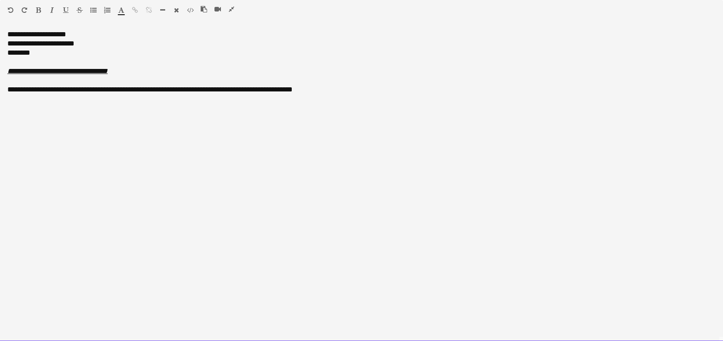
click at [26, 92] on div "**********" at bounding box center [361, 89] width 708 height 9
drag, startPoint x: 57, startPoint y: 89, endPoint x: 62, endPoint y: 98, distance: 10.5
click at [57, 90] on div "**********" at bounding box center [361, 89] width 708 height 9
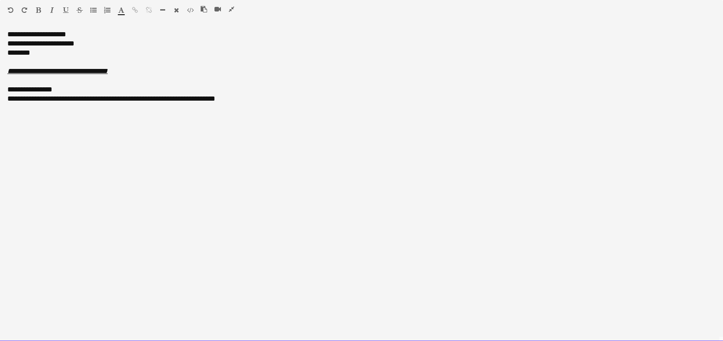
click at [24, 34] on div "**********" at bounding box center [361, 34] width 708 height 9
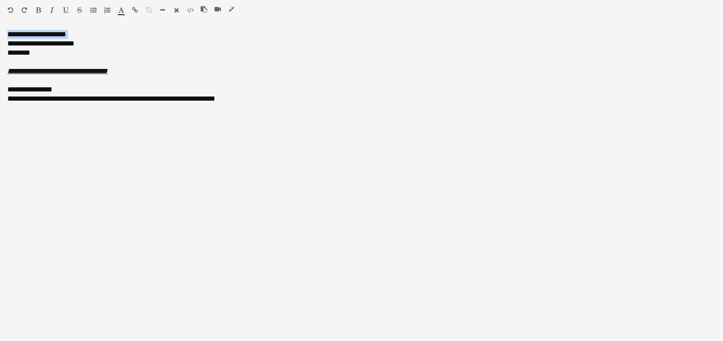
click at [36, 12] on icon "button" at bounding box center [38, 10] width 5 height 6
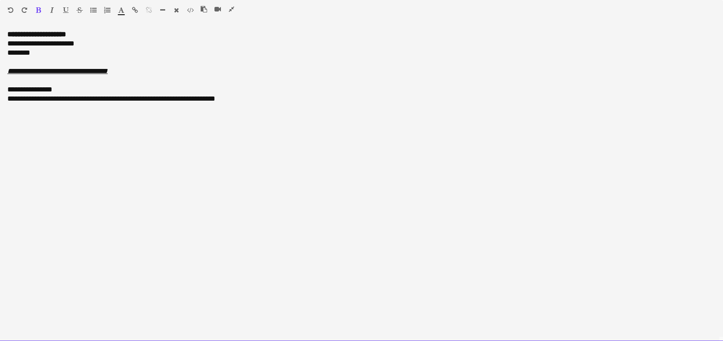
click at [29, 86] on div "**********" at bounding box center [361, 89] width 708 height 9
click at [32, 86] on div "**********" at bounding box center [361, 89] width 708 height 9
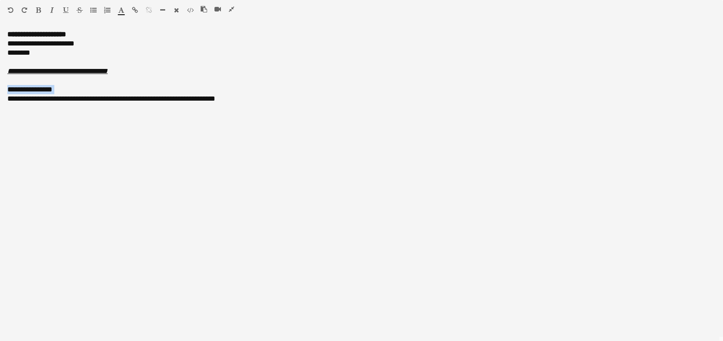
click at [36, 10] on icon "button" at bounding box center [38, 10] width 5 height 6
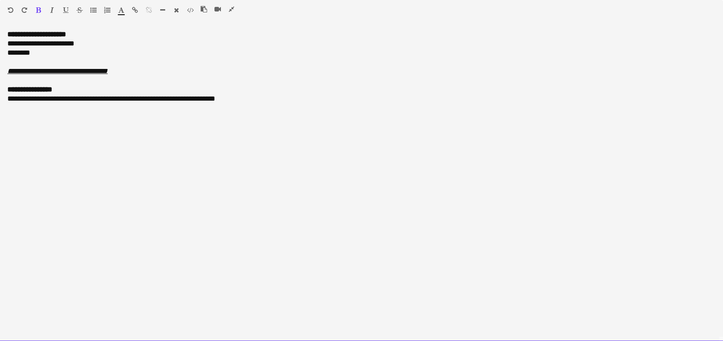
click at [14, 98] on div "**********" at bounding box center [361, 98] width 708 height 9
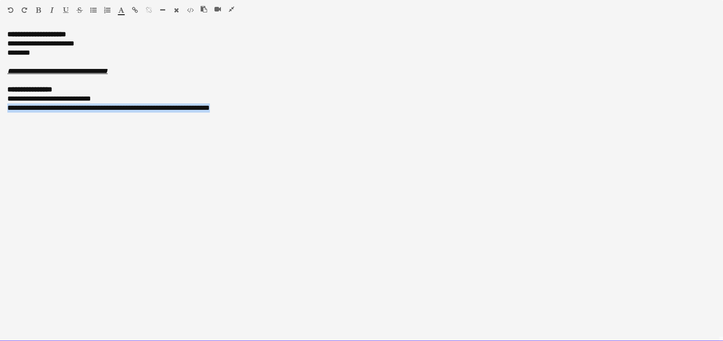
drag, startPoint x: 254, startPoint y: 104, endPoint x: 5, endPoint y: 106, distance: 249.4
click at [5, 106] on div "**********" at bounding box center [361, 186] width 723 height 312
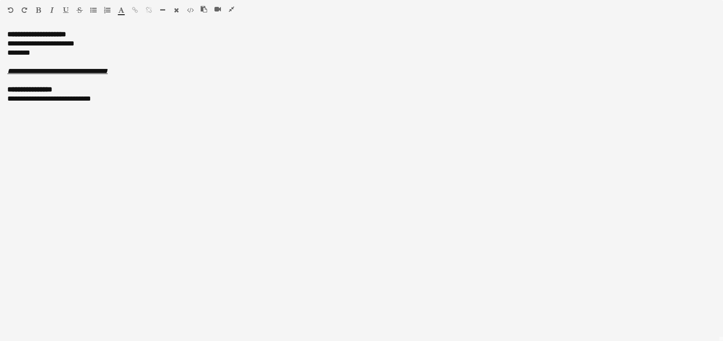
click at [231, 8] on icon "button" at bounding box center [232, 9] width 6 height 6
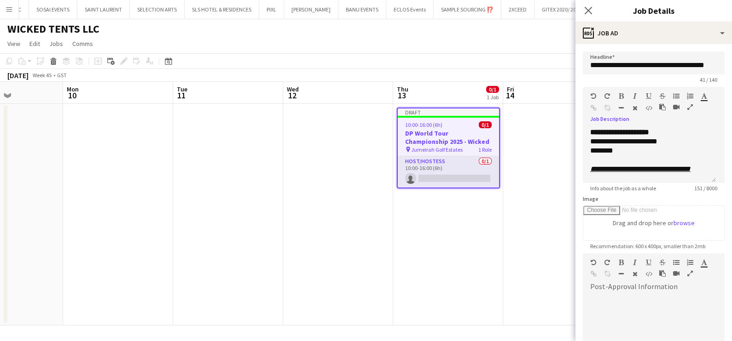
click at [308, 196] on app-date-cell at bounding box center [338, 215] width 110 height 222
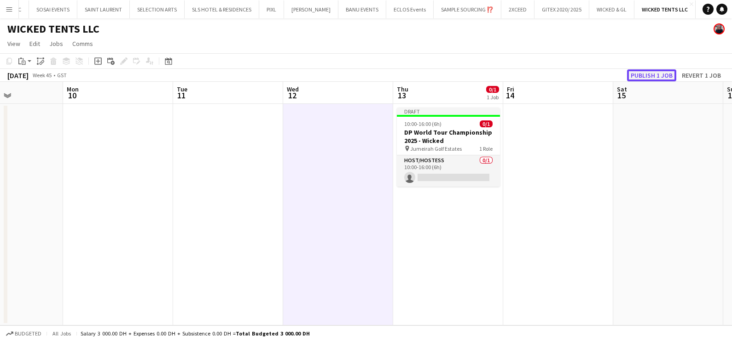
click at [641, 74] on button "Publish 1 job" at bounding box center [651, 75] width 49 height 12
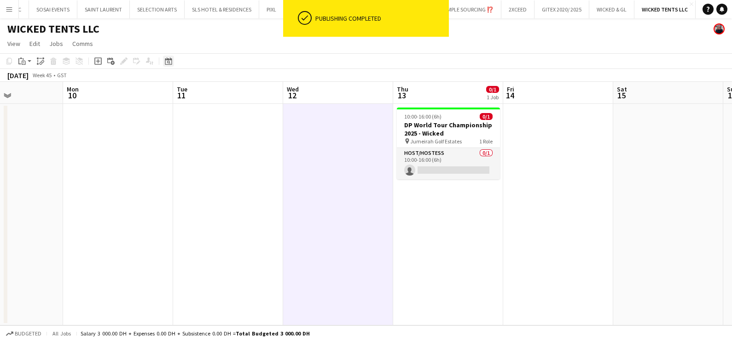
click at [169, 59] on icon at bounding box center [168, 61] width 7 height 7
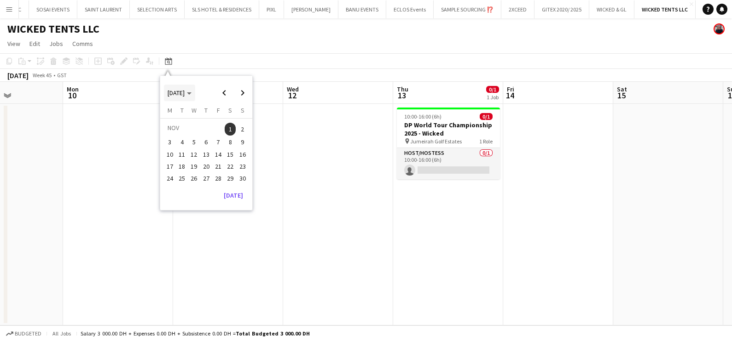
click at [185, 90] on span "NOV 2025" at bounding box center [175, 93] width 17 height 8
click at [178, 137] on span "2024" at bounding box center [174, 140] width 19 height 11
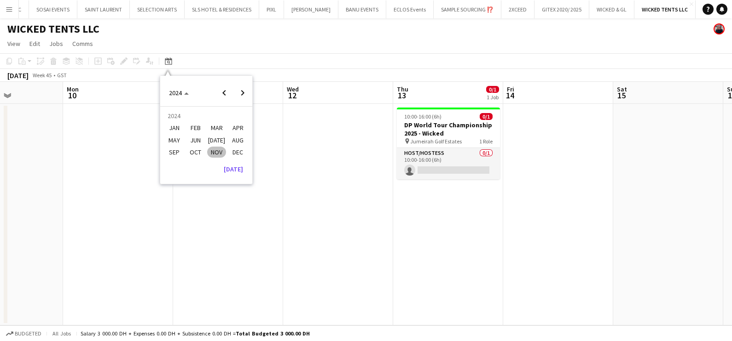
click at [189, 147] on span "OCT" at bounding box center [195, 152] width 19 height 11
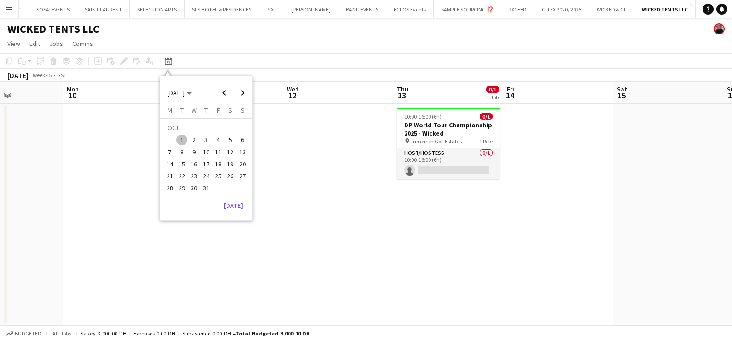
click at [179, 139] on span "1" at bounding box center [181, 140] width 11 height 11
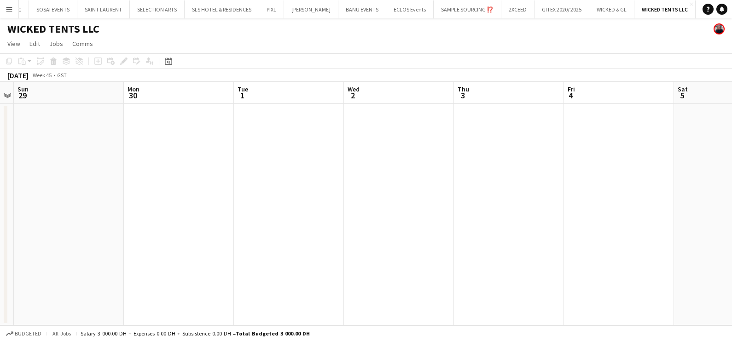
click at [299, 172] on app-date-cell at bounding box center [289, 215] width 110 height 222
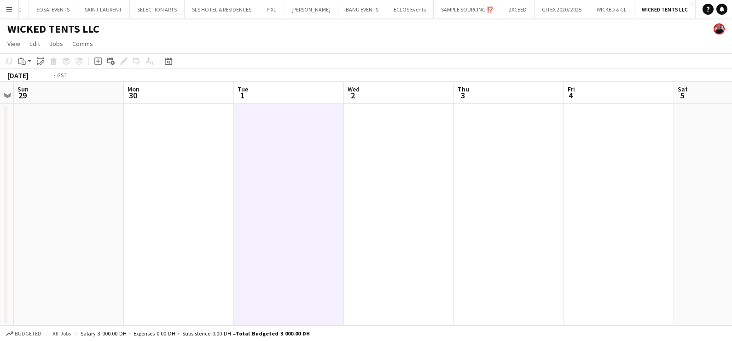
drag, startPoint x: 530, startPoint y: 185, endPoint x: 178, endPoint y: 229, distance: 355.2
click at [292, 204] on app-calendar-viewport "Thu 26 Fri 27 Sat 28 Sun 29 Mon 30 Tue 1 Wed 2 Thu 3 Fri 4 Sat 5 Sun 6 Mon 7" at bounding box center [366, 204] width 732 height 244
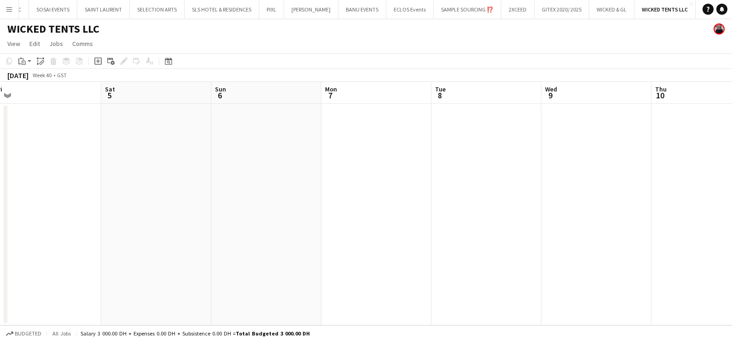
drag, startPoint x: 300, startPoint y: 222, endPoint x: 72, endPoint y: 229, distance: 228.8
click at [88, 226] on app-calendar-viewport "Tue 1 Wed 2 Thu 3 Fri 4 Sat 5 Sun 6 Mon 7 Tue 8 Wed 9 Thu 10 Fri 11 Sat 12" at bounding box center [366, 204] width 732 height 244
drag, startPoint x: 12, startPoint y: 225, endPoint x: 133, endPoint y: 228, distance: 121.9
click at [0, 227] on html "Menu Boards Boards Boards All jobs Status Workforce Workforce My Workforce Recr…" at bounding box center [366, 170] width 732 height 341
click at [0, 214] on html "Menu Boards Boards Boards All jobs Status Workforce Workforce My Workforce Recr…" at bounding box center [366, 170] width 732 height 341
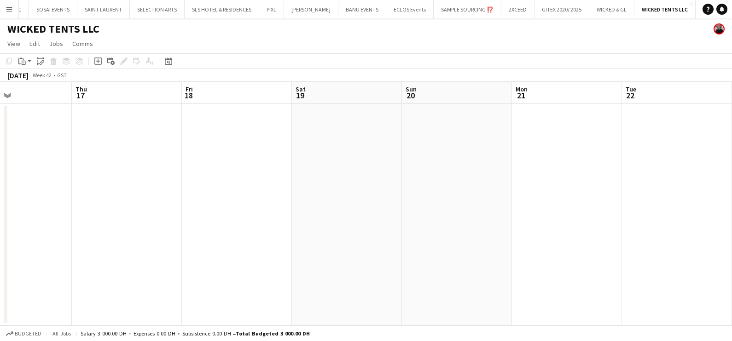
drag, startPoint x: 236, startPoint y: 203, endPoint x: 561, endPoint y: 198, distance: 325.8
click at [7, 209] on div "Mon 14 Tue 15 Wed 16 Thu 17 Fri 18 Sat 19 Sun 20 Mon 21 Tue 22 Wed 23 Thu 24 Fr…" at bounding box center [366, 204] width 732 height 244
drag, startPoint x: 591, startPoint y: 198, endPoint x: 390, endPoint y: 206, distance: 201.7
click at [51, 207] on app-calendar-viewport "Thu 17 Fri 18 Sat 19 Sun 20 Mon 21 Tue 22 Wed 23 Thu 24 Fri 25 Sat 26 Sun 27 Mo…" at bounding box center [366, 204] width 732 height 244
drag, startPoint x: 75, startPoint y: 185, endPoint x: 280, endPoint y: 203, distance: 205.9
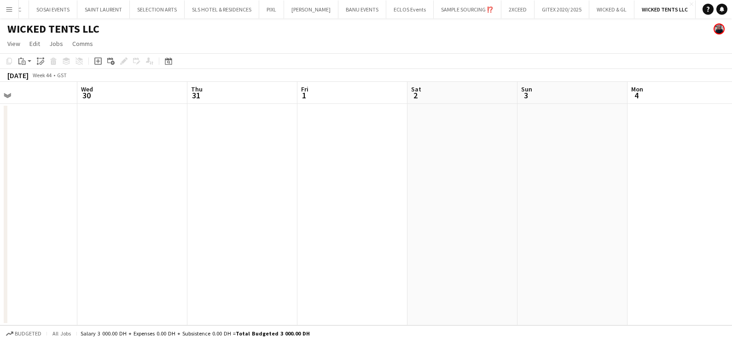
click at [0, 207] on html "Menu Boards Boards Boards All jobs Status Workforce Workforce My Workforce Recr…" at bounding box center [366, 170] width 732 height 341
drag, startPoint x: 501, startPoint y: 193, endPoint x: 26, endPoint y: 276, distance: 481.5
click at [0, 276] on app-calendar-viewport "Sat 26 Sun 27 Mon 28 Tue 29 Wed 30 Thu 31 Fri 1 Sat 2 Sun 3 Mon 4 Tue 5 Wed 6" at bounding box center [366, 204] width 732 height 244
drag, startPoint x: 35, startPoint y: 267, endPoint x: 462, endPoint y: 156, distance: 442.3
click at [36, 268] on app-calendar-viewport "Tue 5 Wed 6 Thu 7 Fri 8 Sat 9 Sun 10 Mon 11 Tue 12 Wed 13 Thu 14 1/1 1 Job Fri …" at bounding box center [366, 204] width 732 height 244
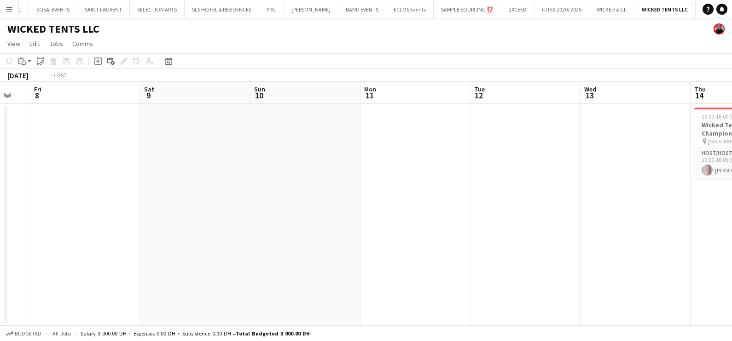
drag, startPoint x: 295, startPoint y: 164, endPoint x: 19, endPoint y: 169, distance: 276.1
click at [19, 169] on app-calendar-viewport "Tue 5 Wed 6 Thu 7 Fri 8 Sat 9 Sun 10 Mon 11 Tue 12 Wed 13 Thu 14 1/1 1 Job Fri …" at bounding box center [366, 204] width 732 height 244
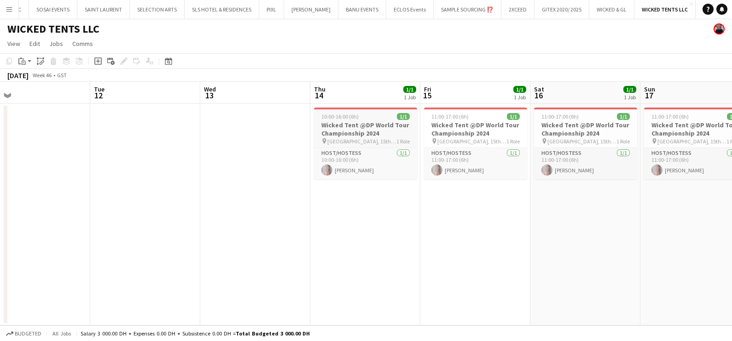
click at [334, 127] on h3 "Wicked Tent @DP World Tour Championship 2024" at bounding box center [365, 129] width 103 height 17
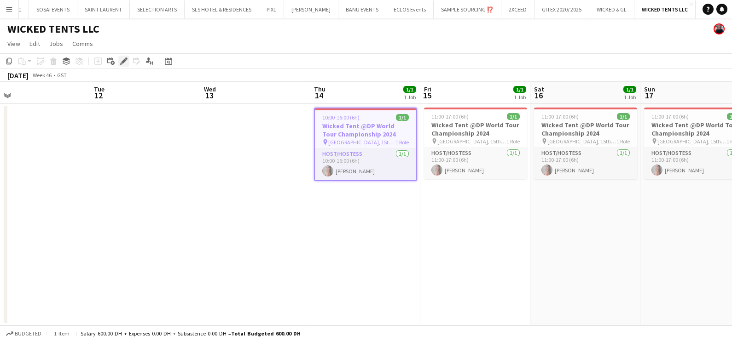
click at [123, 63] on icon "Edit" at bounding box center [123, 61] width 7 height 7
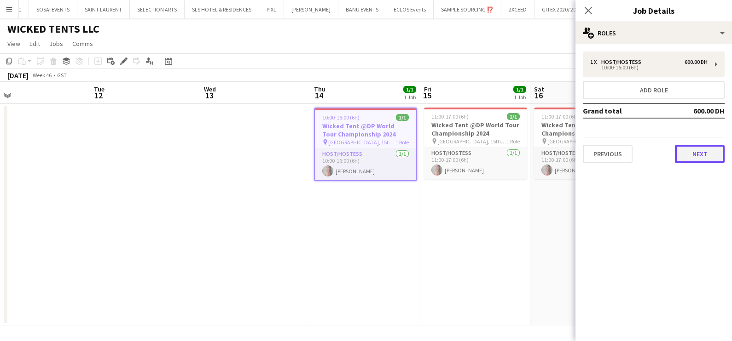
click at [704, 159] on button "Next" at bounding box center [700, 154] width 50 height 18
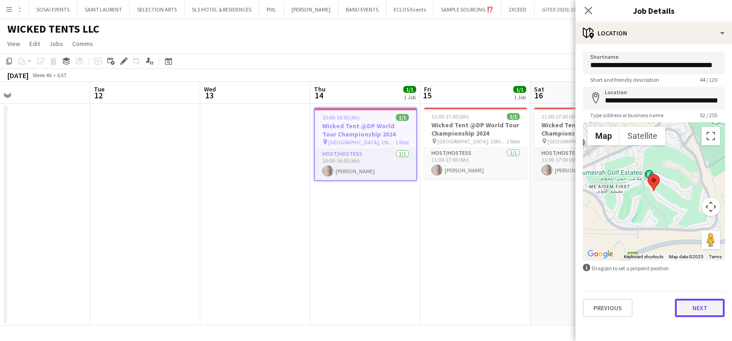
click at [704, 311] on button "Next" at bounding box center [700, 308] width 50 height 18
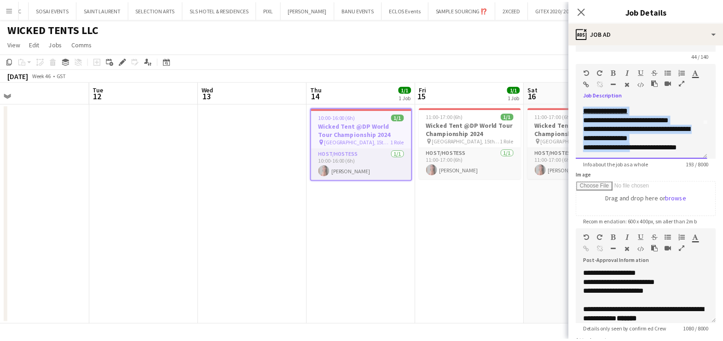
scroll to position [57, 0]
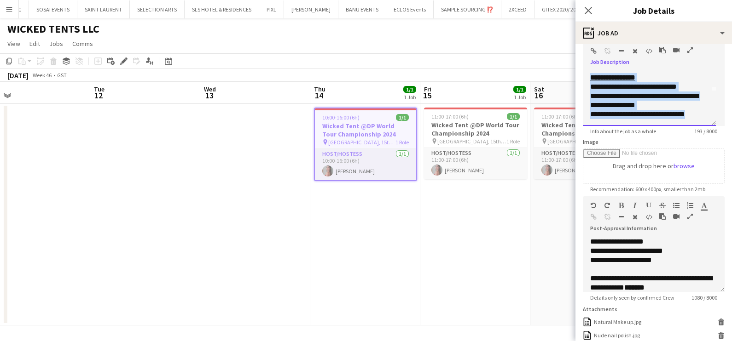
drag, startPoint x: 587, startPoint y: 134, endPoint x: 733, endPoint y: 124, distance: 147.1
click at [722, 124] on html "Menu Boards Boards Boards All jobs Status Workforce Workforce My Workforce Recr…" at bounding box center [366, 170] width 732 height 341
click at [689, 50] on icon "button" at bounding box center [690, 50] width 6 height 6
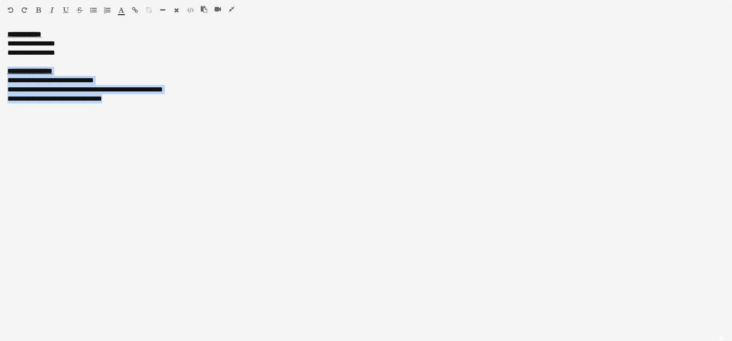
scroll to position [0, 0]
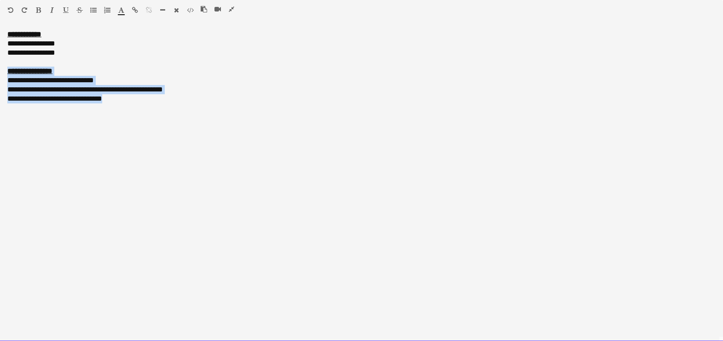
click at [130, 113] on div "**********" at bounding box center [361, 186] width 723 height 312
drag, startPoint x: 110, startPoint y: 100, endPoint x: 5, endPoint y: 70, distance: 109.0
click at [5, 70] on div "**********" at bounding box center [361, 186] width 723 height 312
copy div "**********"
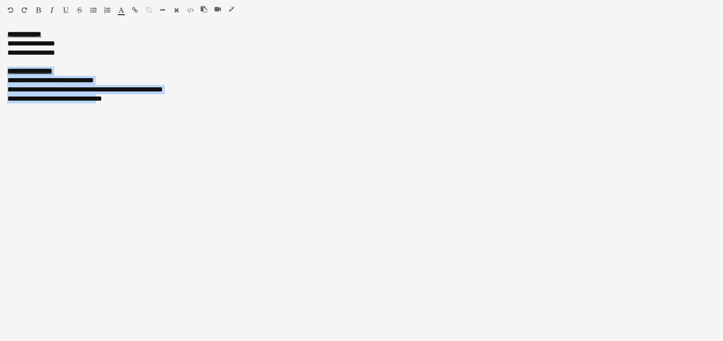
click at [232, 8] on icon "button" at bounding box center [232, 9] width 6 height 6
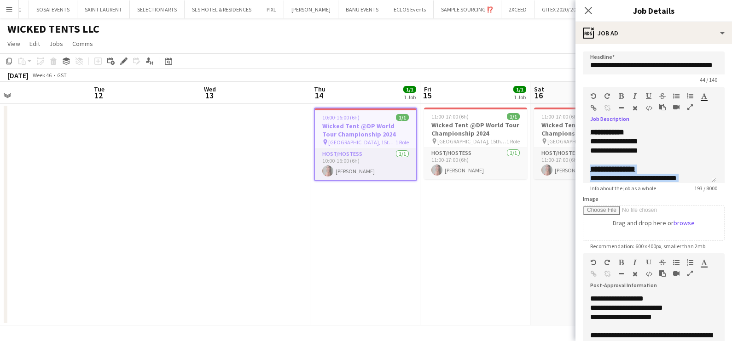
click at [259, 225] on app-date-cell at bounding box center [255, 215] width 110 height 222
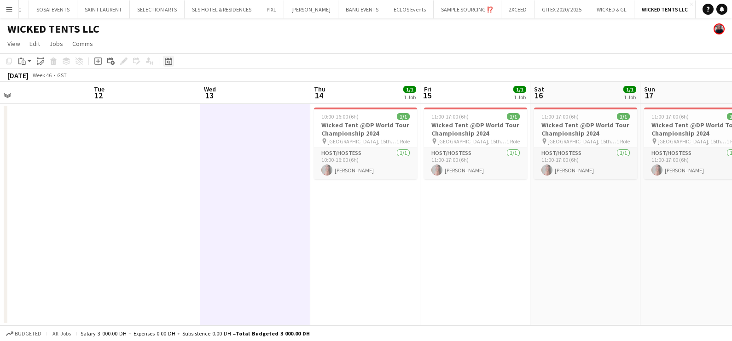
click at [168, 60] on icon at bounding box center [168, 61] width 7 height 7
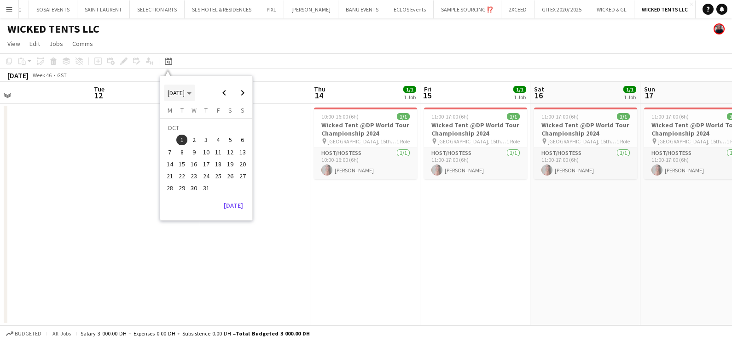
click at [185, 89] on span "OCT 2024" at bounding box center [175, 93] width 17 height 8
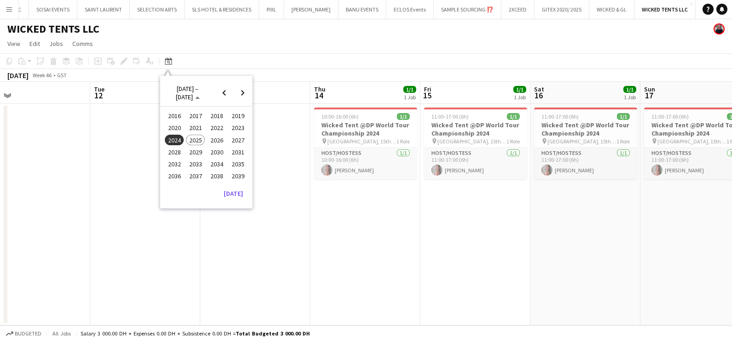
click at [196, 140] on span "2025" at bounding box center [195, 140] width 19 height 11
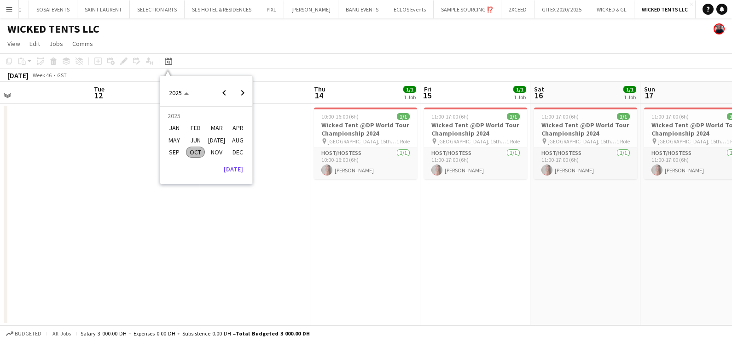
click at [216, 150] on span "NOV" at bounding box center [216, 152] width 19 height 11
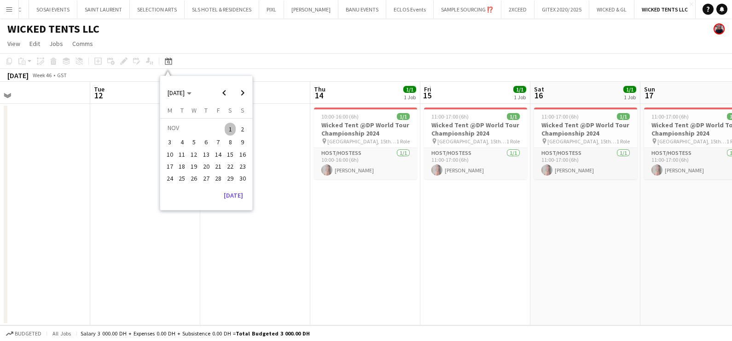
click at [233, 127] on span "1" at bounding box center [230, 129] width 11 height 13
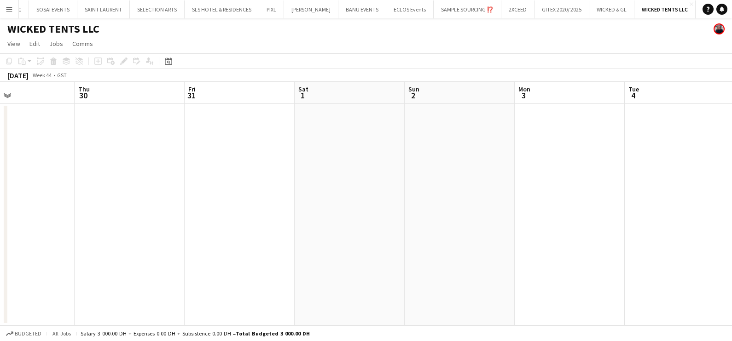
drag, startPoint x: 564, startPoint y: 253, endPoint x: 32, endPoint y: 254, distance: 531.9
click at [29, 253] on app-calendar-viewport "Mon 27 Tue 28 Wed 29 Thu 30 Fri 31 Sat 1 Sun 2 Mon 3 Tue 4 Wed 5 Thu 6 Fri 7" at bounding box center [366, 204] width 732 height 244
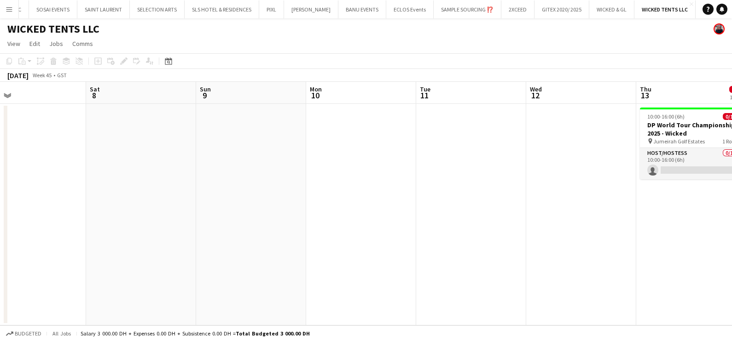
drag, startPoint x: 138, startPoint y: 255, endPoint x: 422, endPoint y: 259, distance: 284.4
click at [0, 258] on html "Menu Boards Boards Boards All jobs Status Workforce Workforce My Workforce Recr…" at bounding box center [366, 170] width 732 height 341
drag, startPoint x: 466, startPoint y: 259, endPoint x: 317, endPoint y: 263, distance: 149.1
click at [0, 260] on html "Menu Boards Boards Boards All jobs Status Workforce Workforce My Workforce Recr…" at bounding box center [366, 170] width 732 height 341
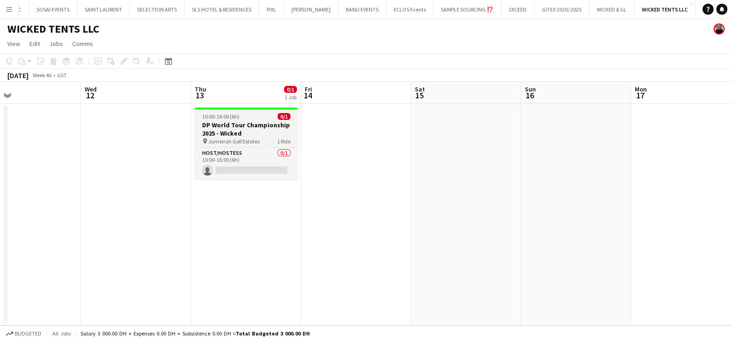
click at [238, 125] on h3 "DP World Tour Championship 2025 - Wicked" at bounding box center [246, 129] width 103 height 17
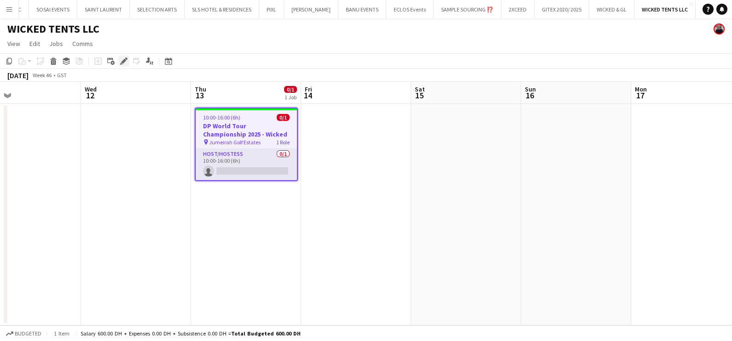
click at [124, 61] on icon at bounding box center [123, 61] width 5 height 5
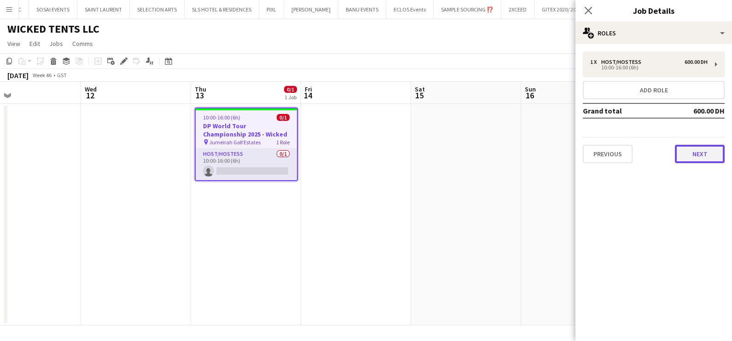
click at [694, 160] on button "Next" at bounding box center [700, 154] width 50 height 18
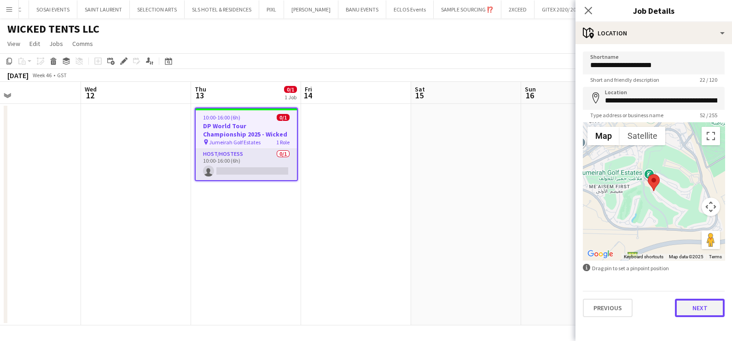
click at [703, 307] on button "Next" at bounding box center [700, 308] width 50 height 18
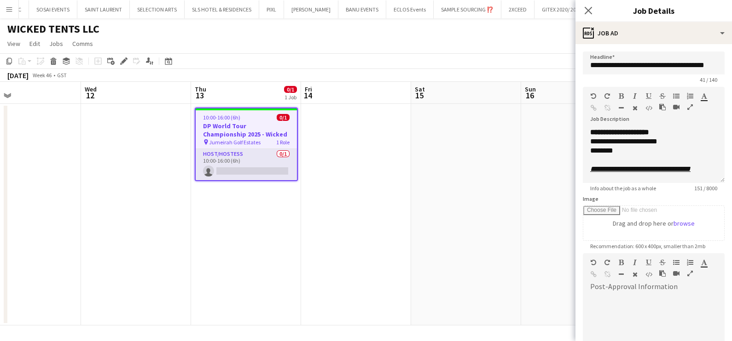
drag, startPoint x: 689, startPoint y: 108, endPoint x: 670, endPoint y: 133, distance: 31.3
click at [688, 108] on icon "button" at bounding box center [690, 107] width 6 height 6
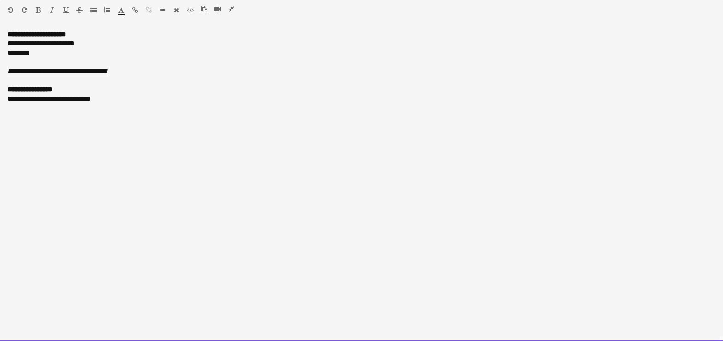
drag, startPoint x: 126, startPoint y: 100, endPoint x: -2, endPoint y: 101, distance: 127.9
click at [0, 101] on html "Menu Boards Boards Boards All jobs Status Workforce Workforce My Workforce Recr…" at bounding box center [361, 343] width 723 height 687
paste div
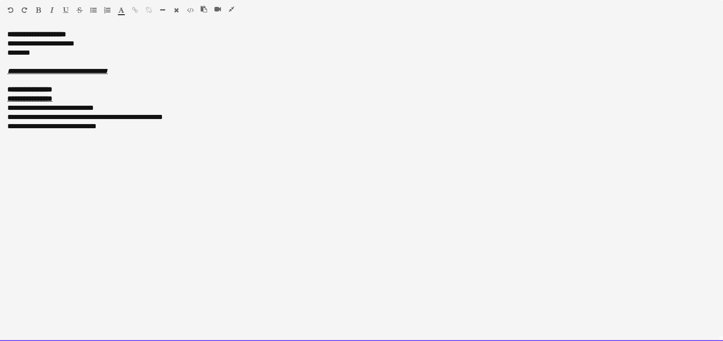
drag, startPoint x: 0, startPoint y: 104, endPoint x: 6, endPoint y: 115, distance: 13.6
click at [0, 108] on div "**********" at bounding box center [361, 185] width 723 height 311
click at [40, 98] on span "**********" at bounding box center [29, 98] width 45 height 7
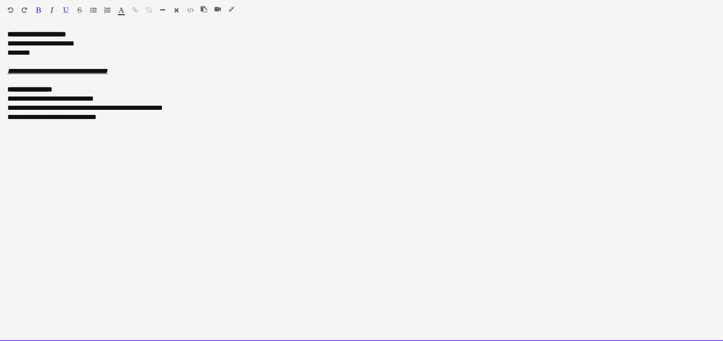
click at [75, 90] on div "**********" at bounding box center [361, 89] width 708 height 9
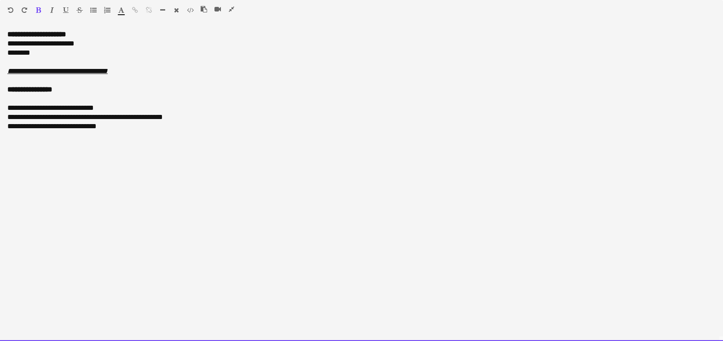
drag, startPoint x: 106, startPoint y: 108, endPoint x: 81, endPoint y: 108, distance: 25.3
click at [82, 110] on div "**********" at bounding box center [361, 108] width 708 height 9
click at [12, 111] on span "**********" at bounding box center [47, 107] width 81 height 7
drag, startPoint x: 9, startPoint y: 115, endPoint x: 23, endPoint y: 119, distance: 14.3
click at [9, 116] on div "**********" at bounding box center [361, 117] width 708 height 9
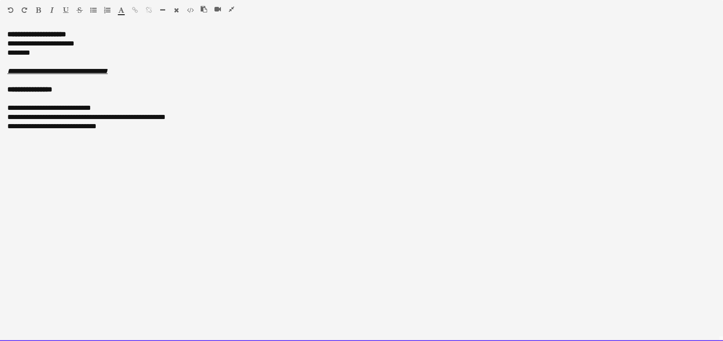
drag, startPoint x: 9, startPoint y: 127, endPoint x: 52, endPoint y: 138, distance: 44.1
click at [10, 127] on span "**********" at bounding box center [51, 126] width 89 height 7
click at [120, 124] on div "**********" at bounding box center [361, 126] width 708 height 9
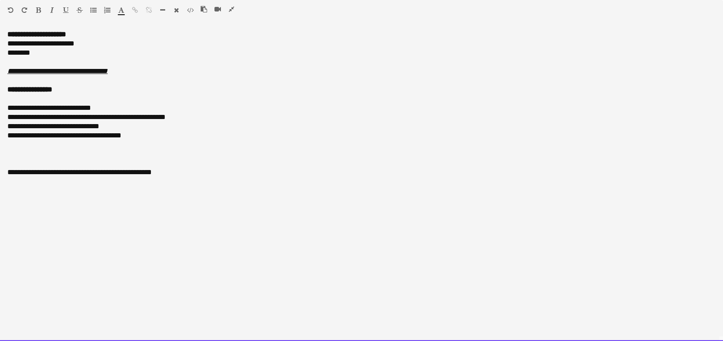
click at [11, 159] on div at bounding box center [361, 163] width 708 height 9
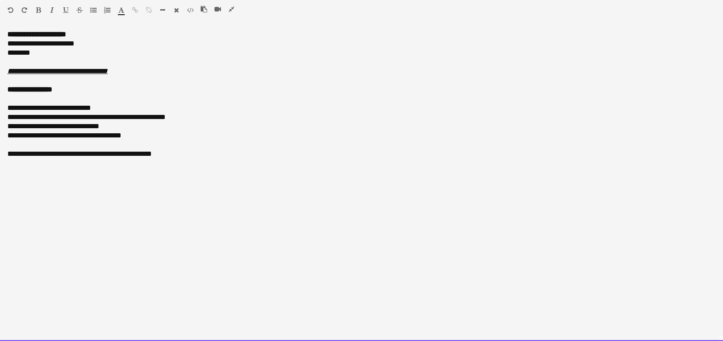
drag, startPoint x: 95, startPoint y: 154, endPoint x: 55, endPoint y: 157, distance: 39.7
click at [55, 157] on div "**********" at bounding box center [361, 154] width 708 height 9
drag, startPoint x: 7, startPoint y: 156, endPoint x: 55, endPoint y: 156, distance: 48.3
click at [55, 156] on div "**********" at bounding box center [361, 154] width 708 height 9
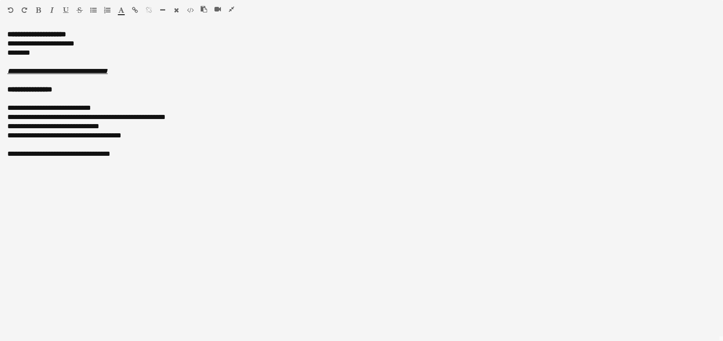
drag, startPoint x: 38, startPoint y: 9, endPoint x: 39, endPoint y: 15, distance: 5.7
click at [38, 9] on icon "button" at bounding box center [38, 10] width 5 height 6
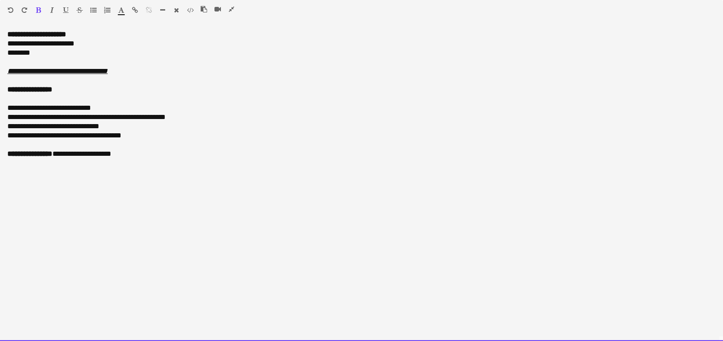
click at [151, 156] on div "**********" at bounding box center [361, 154] width 708 height 9
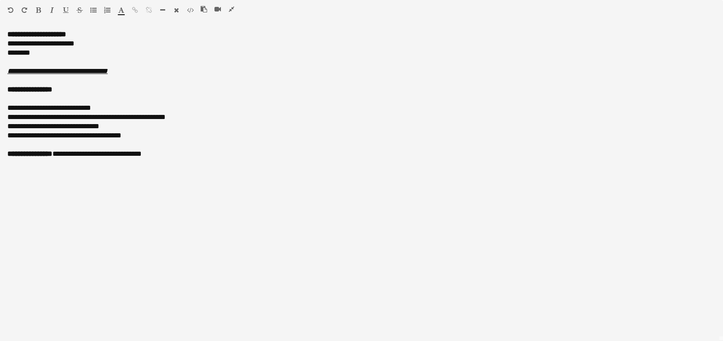
click at [231, 9] on icon "button" at bounding box center [232, 9] width 6 height 6
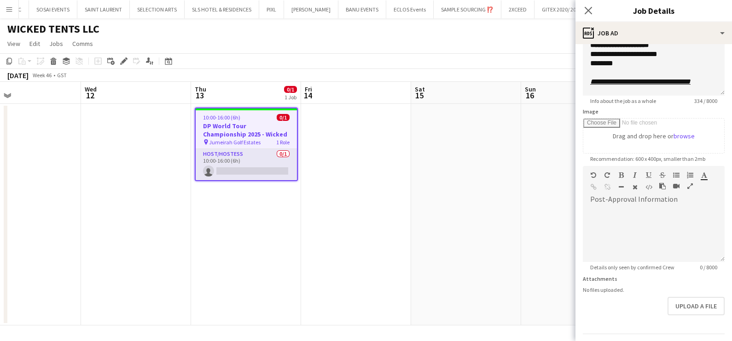
scroll to position [112, 0]
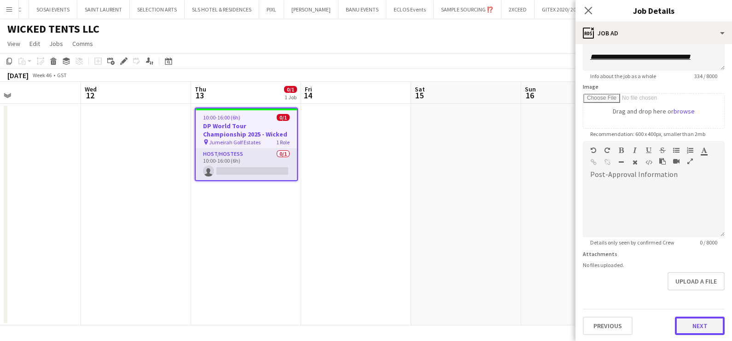
click at [687, 322] on button "Next" at bounding box center [700, 326] width 50 height 18
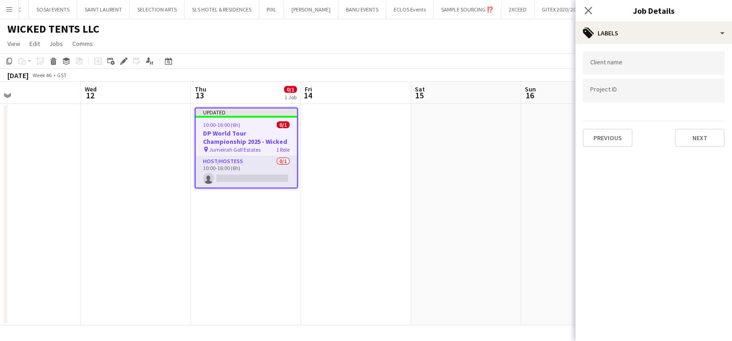
scroll to position [0, 0]
click at [637, 63] on input "Type to search client labels..." at bounding box center [653, 63] width 127 height 8
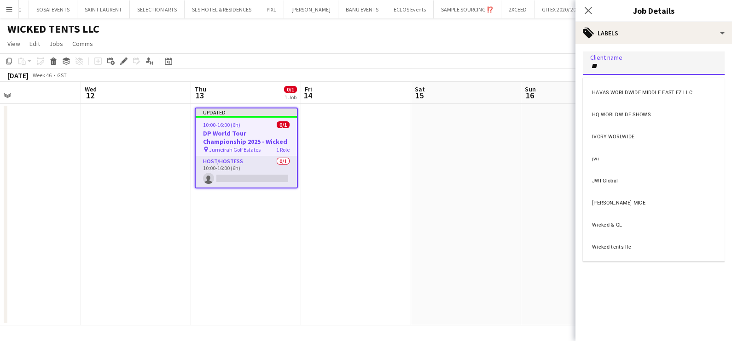
type input "**"
click at [652, 246] on div "Wicked tents llc" at bounding box center [653, 246] width 142 height 22
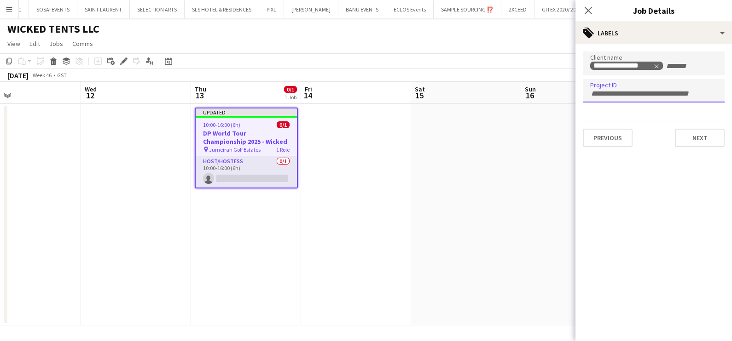
click at [653, 93] on input "Type to search project ID labels..." at bounding box center [653, 94] width 127 height 8
paste input "**********"
type input "**********"
click at [690, 137] on button "Next" at bounding box center [700, 138] width 50 height 18
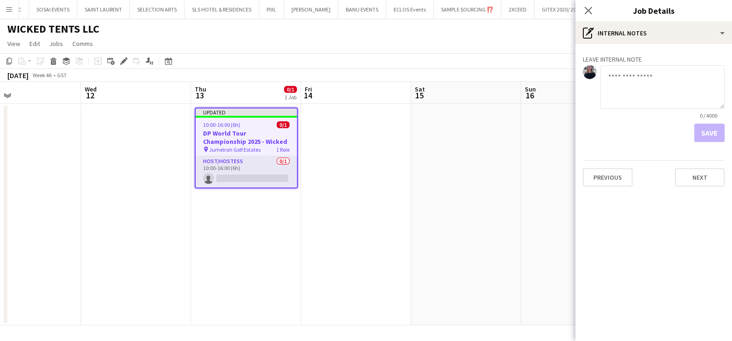
click at [480, 191] on app-date-cell at bounding box center [466, 215] width 110 height 222
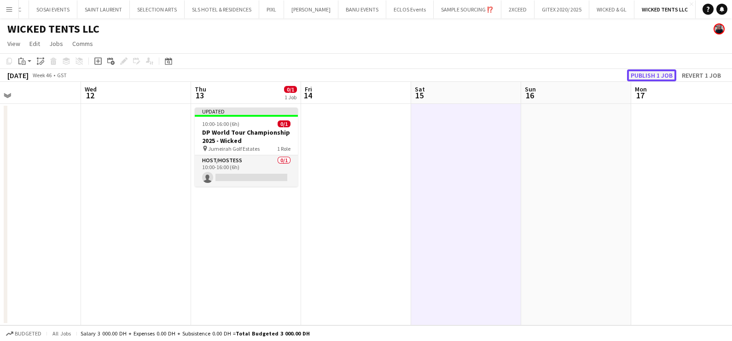
click at [660, 71] on button "Publish 1 job" at bounding box center [651, 75] width 49 height 12
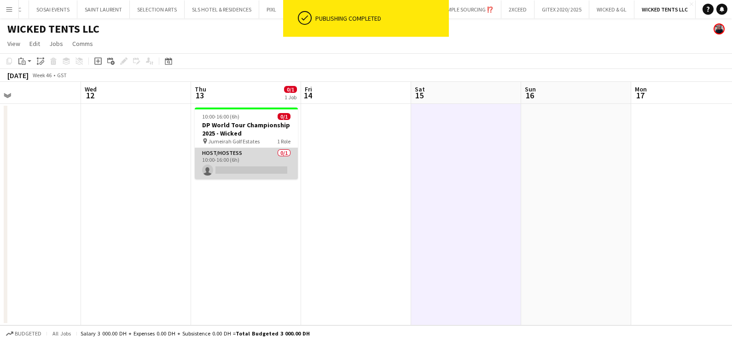
click at [268, 167] on app-card-role "Host/Hostess 0/1 10:00-16:00 (6h) single-neutral-actions" at bounding box center [246, 163] width 103 height 31
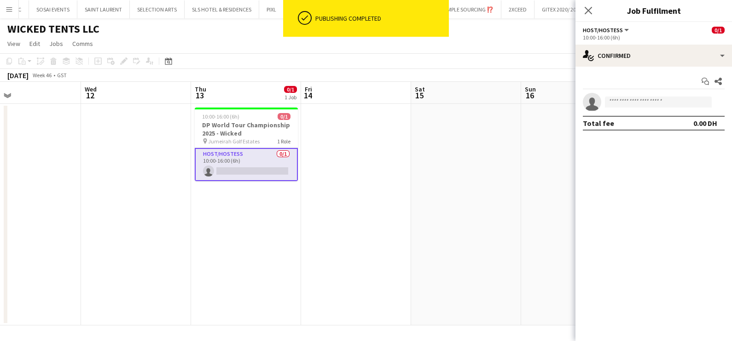
click at [657, 41] on div "10:00-16:00 (6h)" at bounding box center [653, 37] width 142 height 7
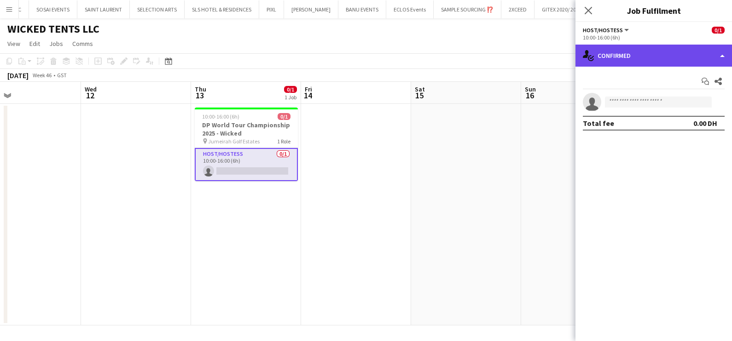
click at [661, 52] on div "single-neutral-actions-check-2 Confirmed" at bounding box center [653, 56] width 156 height 22
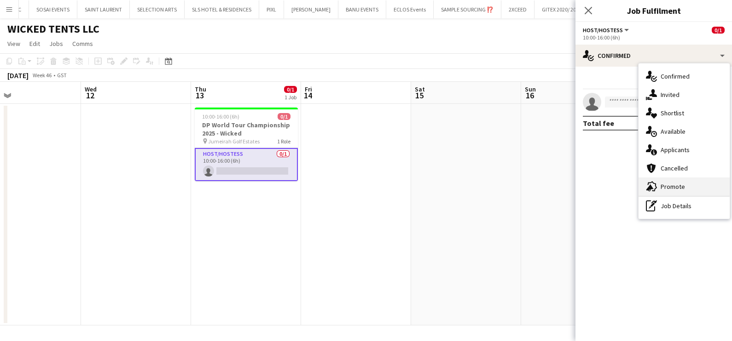
click at [674, 187] on span "Promote" at bounding box center [672, 187] width 24 height 8
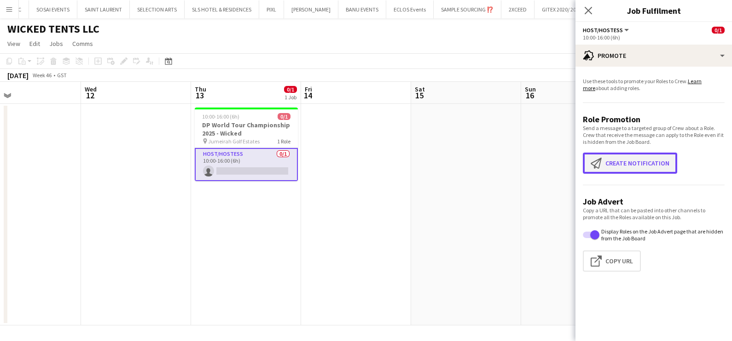
click at [639, 164] on button "Create notification Create notification" at bounding box center [629, 163] width 94 height 21
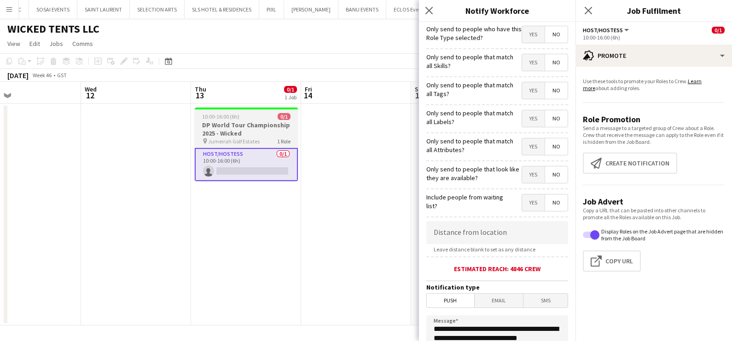
click at [220, 120] on span "10:00-16:00 (6h)" at bounding box center [220, 116] width 37 height 7
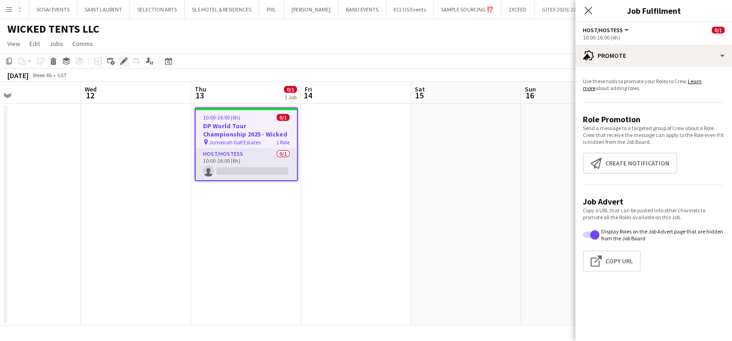
click at [123, 60] on icon at bounding box center [123, 61] width 5 height 5
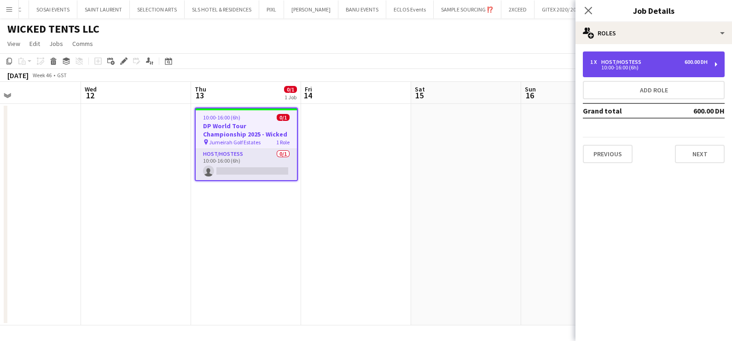
click at [648, 59] on div "1 x Host/Hostess 600.00 DH" at bounding box center [648, 62] width 117 height 6
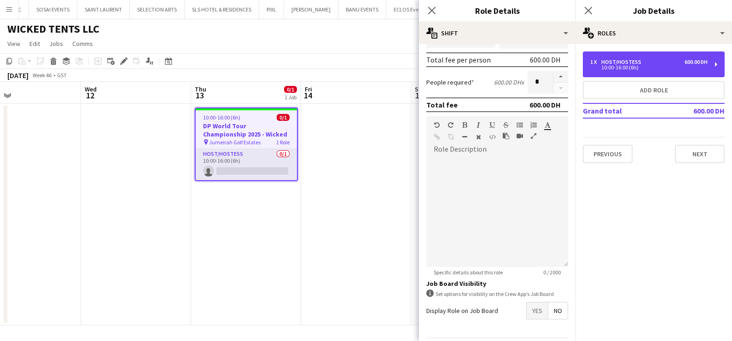
scroll to position [232, 0]
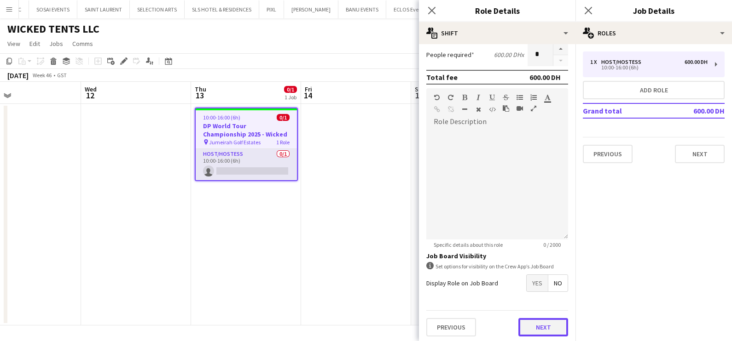
click at [541, 326] on button "Next" at bounding box center [543, 327] width 50 height 18
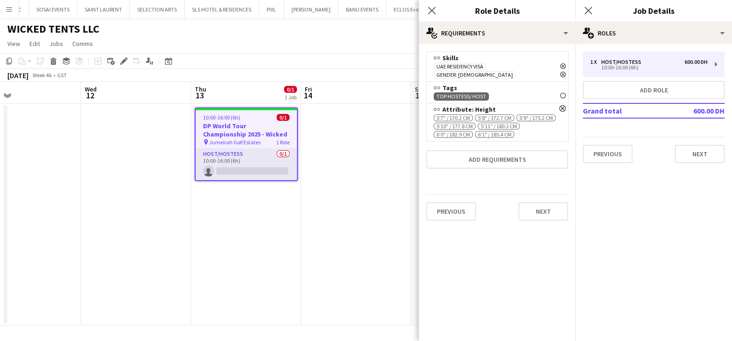
scroll to position [0, 0]
click at [547, 209] on button "Next" at bounding box center [543, 211] width 50 height 18
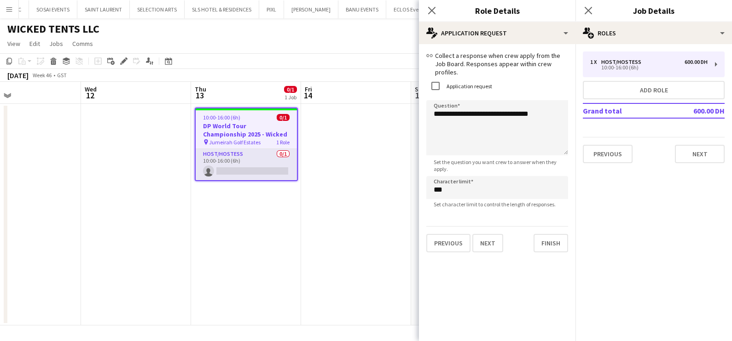
click at [337, 209] on app-date-cell at bounding box center [356, 215] width 110 height 222
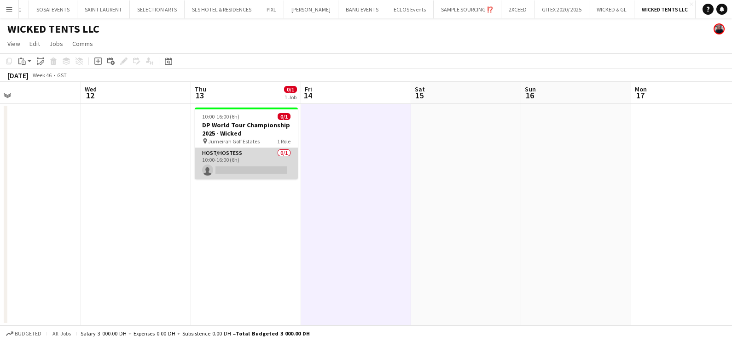
click at [260, 161] on app-card-role "Host/Hostess 0/1 10:00-16:00 (6h) single-neutral-actions" at bounding box center [246, 163] width 103 height 31
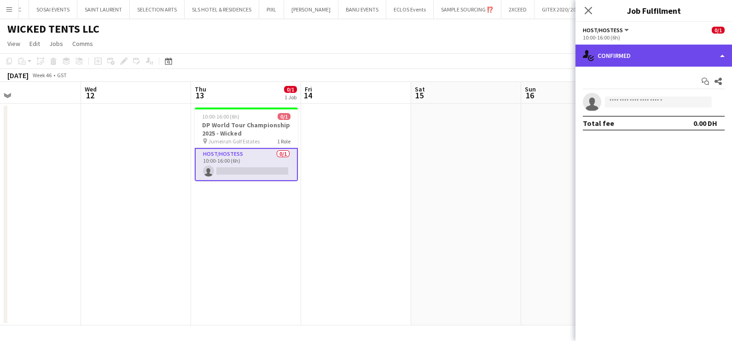
click at [638, 63] on div "single-neutral-actions-check-2 Confirmed" at bounding box center [653, 56] width 156 height 22
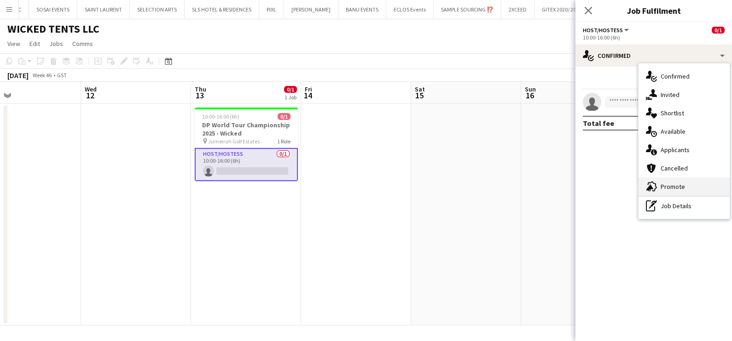
click at [674, 185] on span "Promote" at bounding box center [672, 187] width 24 height 8
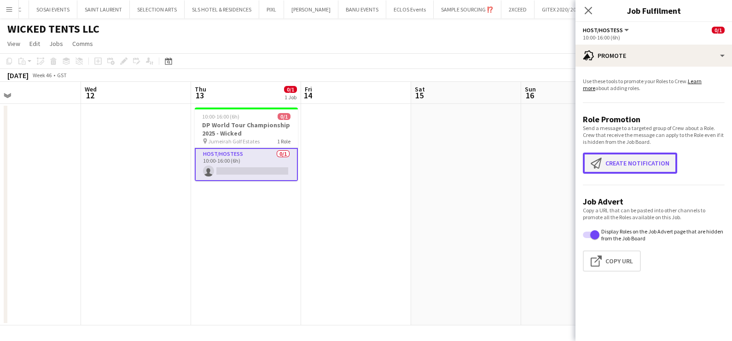
click at [632, 158] on button "Create notification Create notification" at bounding box center [629, 163] width 94 height 21
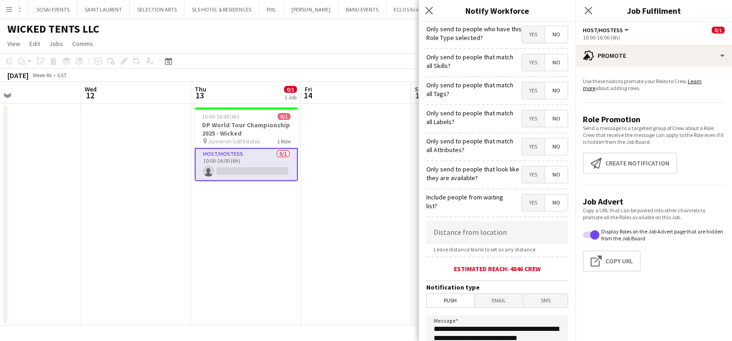
click at [531, 66] on span "Yes" at bounding box center [533, 62] width 23 height 17
click at [528, 91] on span "Yes" at bounding box center [533, 90] width 23 height 17
click at [528, 117] on span "Yes" at bounding box center [533, 118] width 23 height 17
drag, startPoint x: 528, startPoint y: 139, endPoint x: 529, endPoint y: 172, distance: 32.7
click at [528, 140] on span "Yes" at bounding box center [533, 146] width 23 height 17
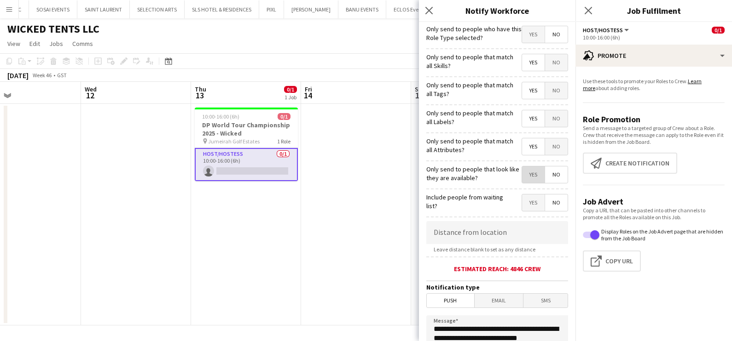
click at [529, 176] on span "Yes" at bounding box center [533, 175] width 23 height 17
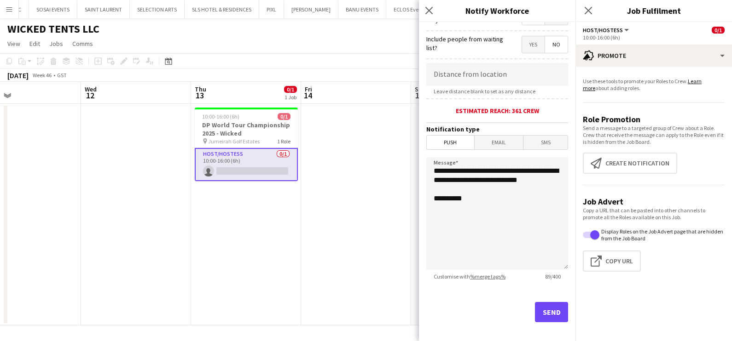
scroll to position [163, 0]
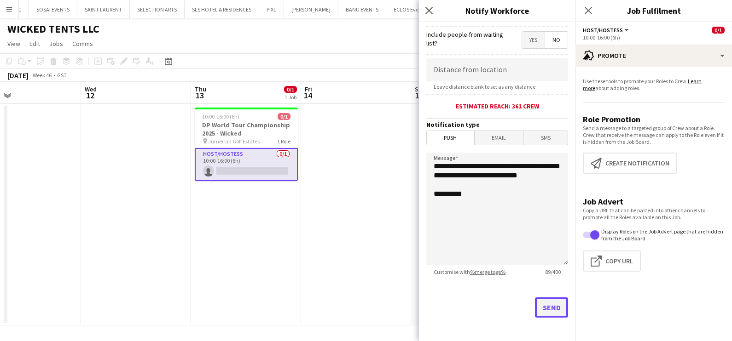
click at [542, 305] on button "Send" at bounding box center [551, 308] width 33 height 20
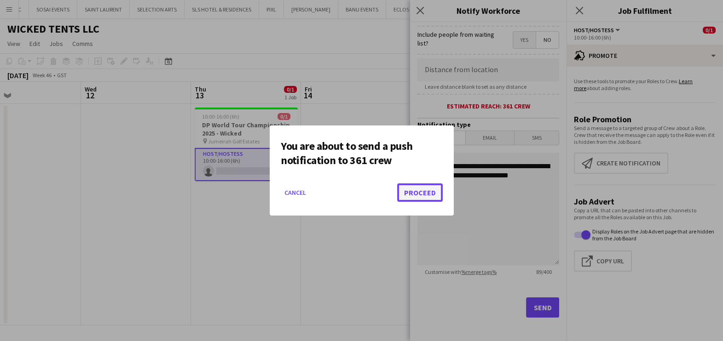
click at [423, 193] on button "Proceed" at bounding box center [420, 193] width 46 height 18
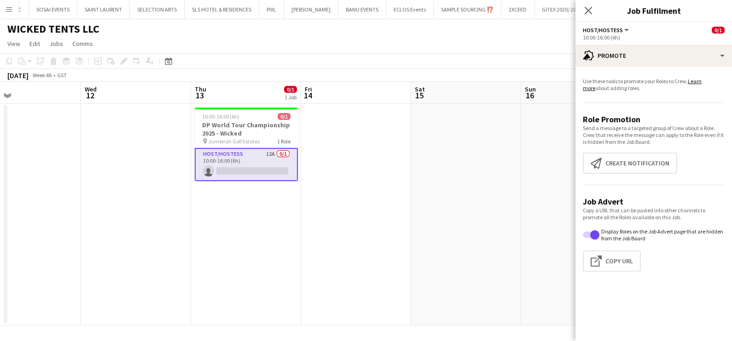
click at [349, 121] on app-date-cell at bounding box center [356, 215] width 110 height 222
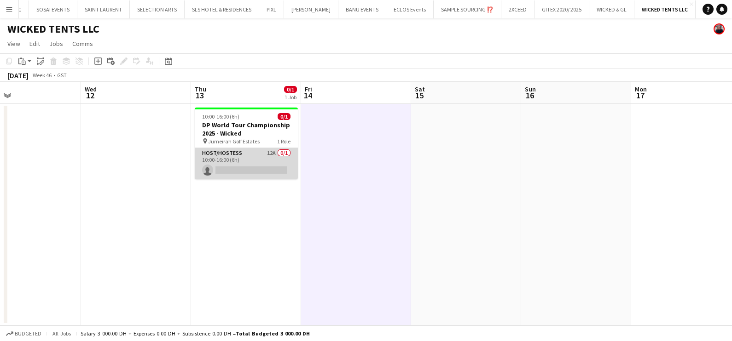
click at [263, 158] on app-card-role "Host/Hostess 12A 0/1 10:00-16:00 (6h) single-neutral-actions" at bounding box center [246, 163] width 103 height 31
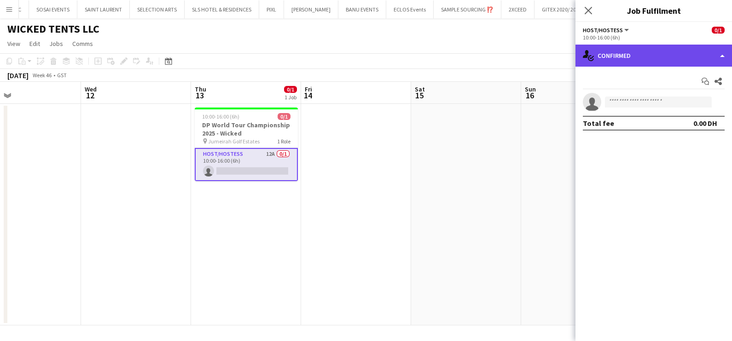
click at [685, 51] on div "single-neutral-actions-check-2 Confirmed" at bounding box center [653, 56] width 156 height 22
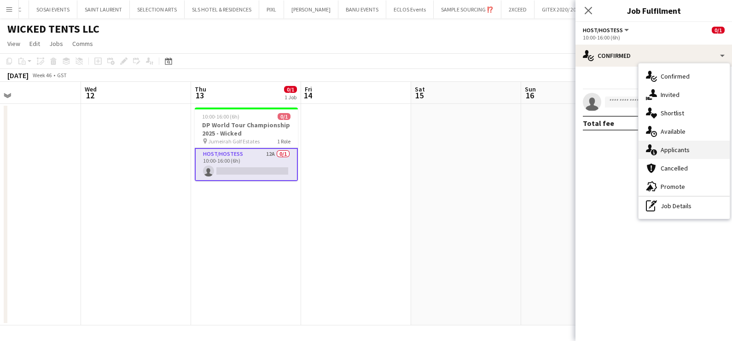
click at [684, 153] on span "Applicants" at bounding box center [674, 150] width 29 height 8
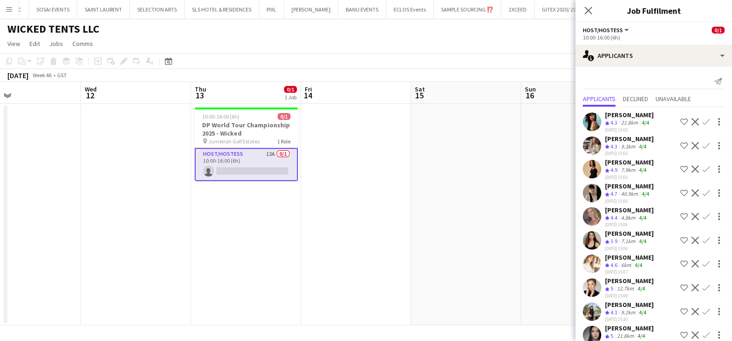
click at [627, 141] on div "[PERSON_NAME]" at bounding box center [629, 139] width 49 height 8
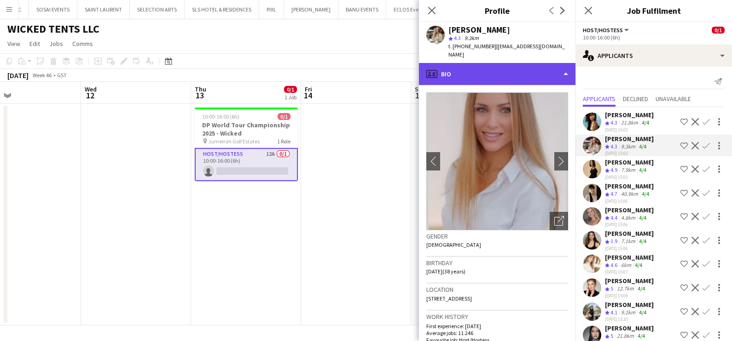
drag, startPoint x: 507, startPoint y: 60, endPoint x: 513, endPoint y: 67, distance: 9.1
click at [513, 67] on div "profile Bio" at bounding box center [497, 74] width 156 height 22
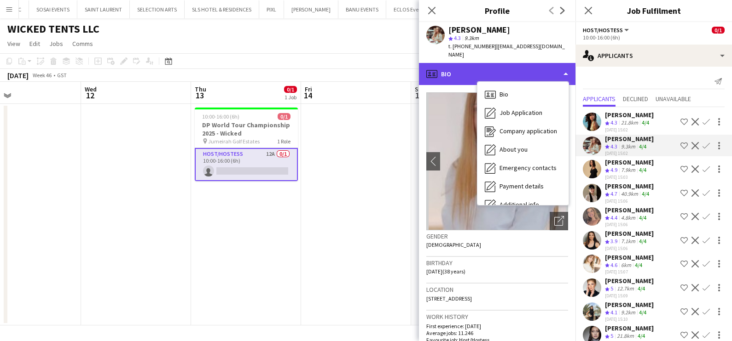
click at [513, 67] on div "profile Bio" at bounding box center [497, 74] width 156 height 22
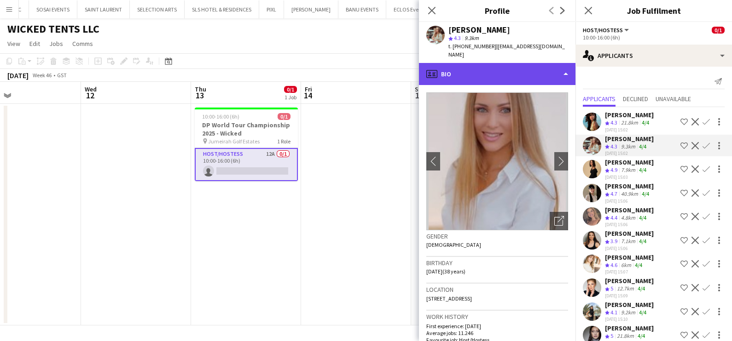
click at [513, 67] on div "profile Bio" at bounding box center [497, 74] width 156 height 22
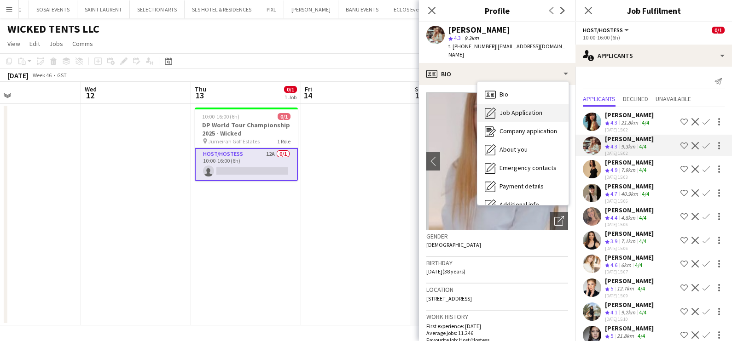
click at [513, 113] on div "Job Application Job Application" at bounding box center [522, 113] width 91 height 18
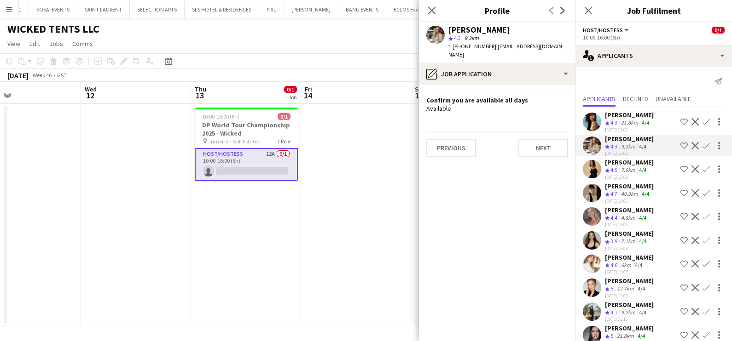
click at [627, 168] on div "7.9km" at bounding box center [628, 171] width 18 height 8
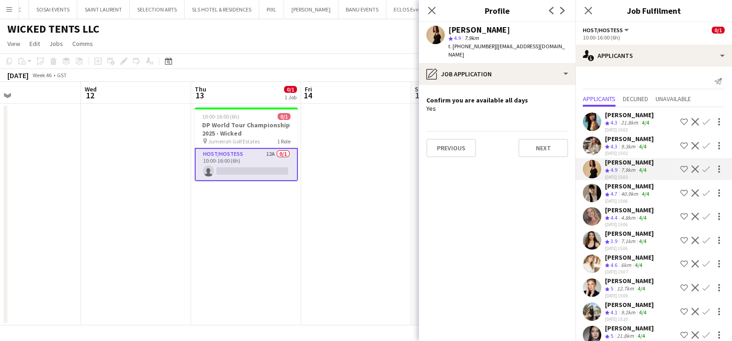
click at [680, 168] on app-icon "Shortlist crew" at bounding box center [683, 169] width 7 height 7
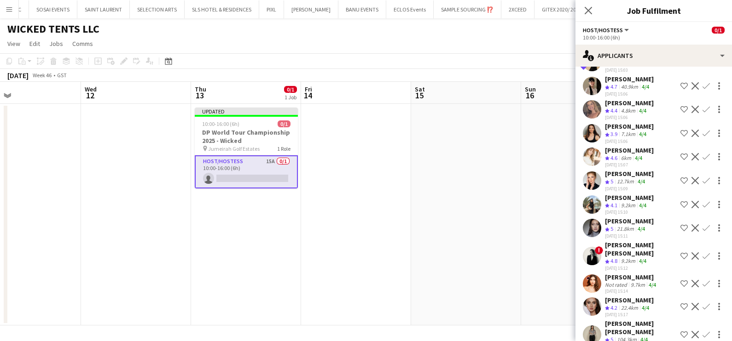
scroll to position [137, 0]
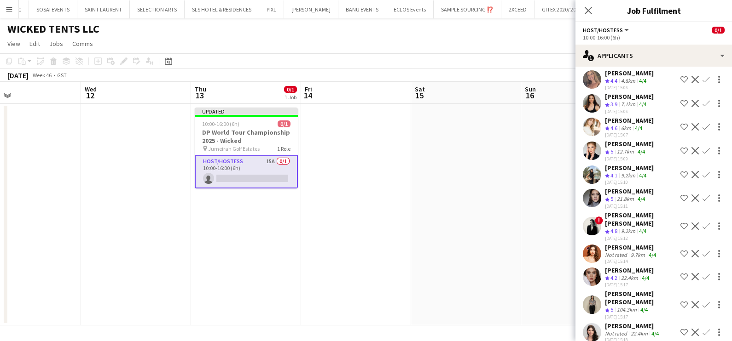
click at [680, 202] on app-icon "Shortlist crew" at bounding box center [683, 198] width 7 height 7
drag, startPoint x: 673, startPoint y: 206, endPoint x: 673, endPoint y: 230, distance: 24.4
click at [673, 230] on div "Akmaral Satzhanova Crew rating 4.3 21.8km 4/4 07-10-2025 15:02 Shortlist crew D…" at bounding box center [653, 157] width 156 height 375
click at [649, 155] on div "Crew rating 5 12.7km 4/4" at bounding box center [629, 152] width 49 height 8
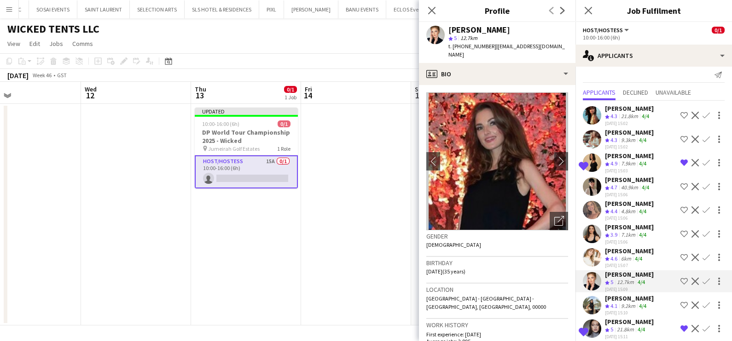
scroll to position [0, 0]
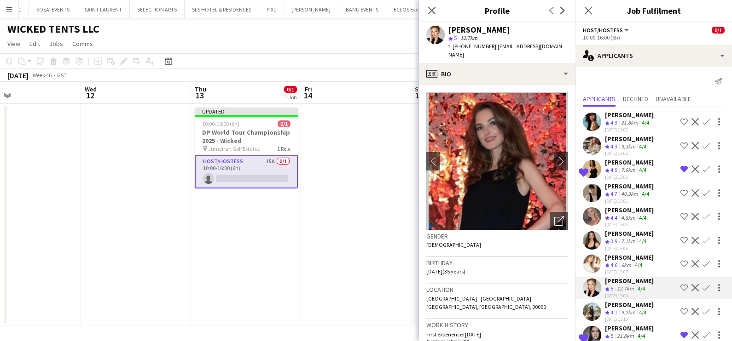
click at [618, 113] on div "[PERSON_NAME]" at bounding box center [629, 115] width 49 height 8
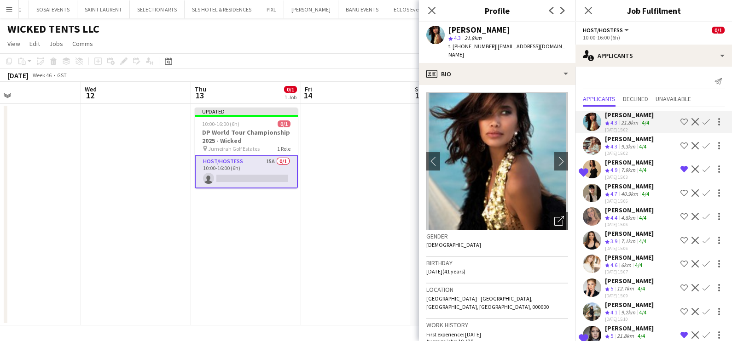
click at [680, 238] on app-icon "Shortlist crew" at bounding box center [683, 240] width 7 height 7
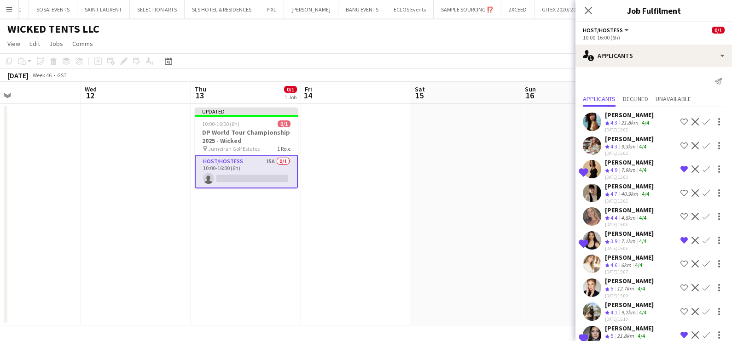
click at [637, 218] on div "4/4" at bounding box center [642, 218] width 11 height 8
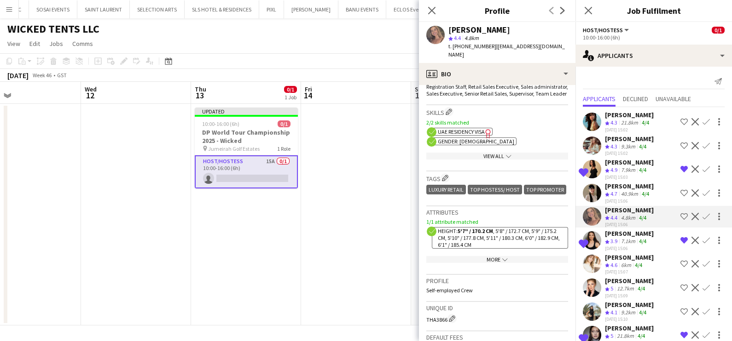
scroll to position [357, 0]
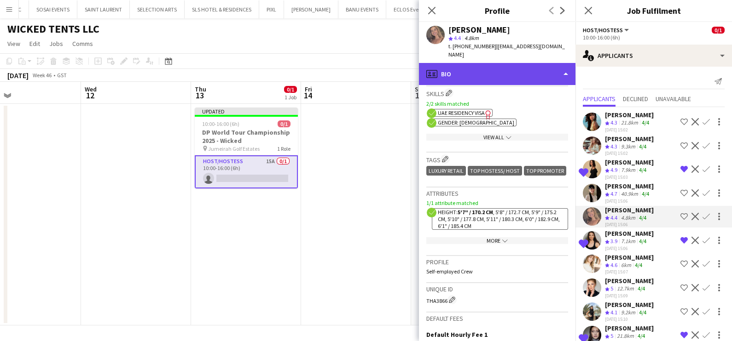
click at [465, 70] on div "profile Bio" at bounding box center [497, 74] width 156 height 22
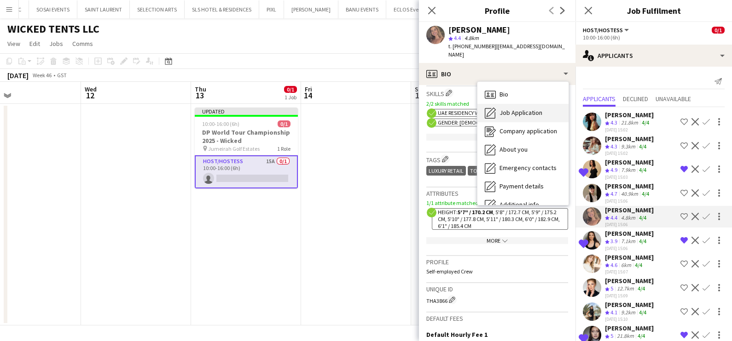
click at [495, 108] on icon at bounding box center [489, 113] width 11 height 11
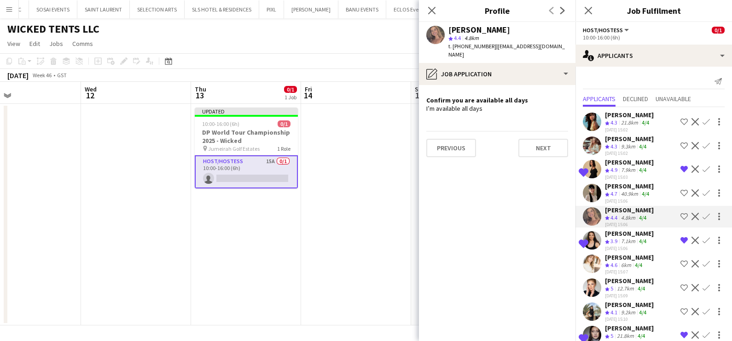
click at [680, 215] on app-icon "Shortlist crew" at bounding box center [683, 216] width 7 height 7
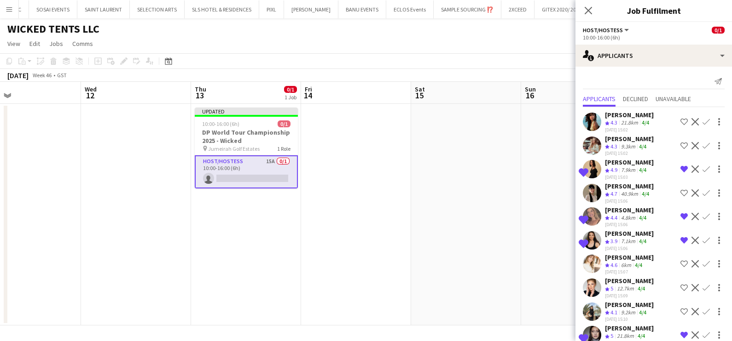
click at [508, 273] on app-date-cell at bounding box center [466, 215] width 110 height 222
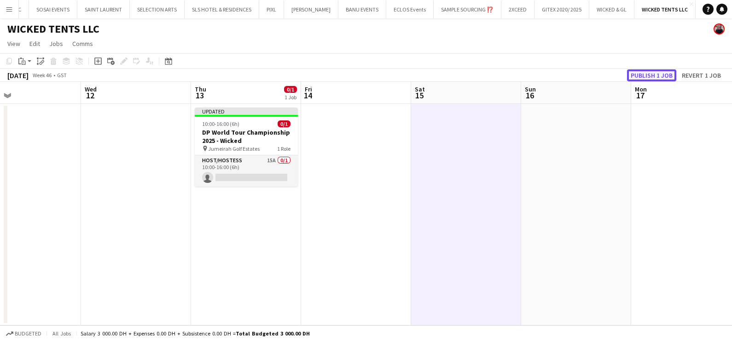
click at [657, 73] on button "Publish 1 job" at bounding box center [651, 75] width 49 height 12
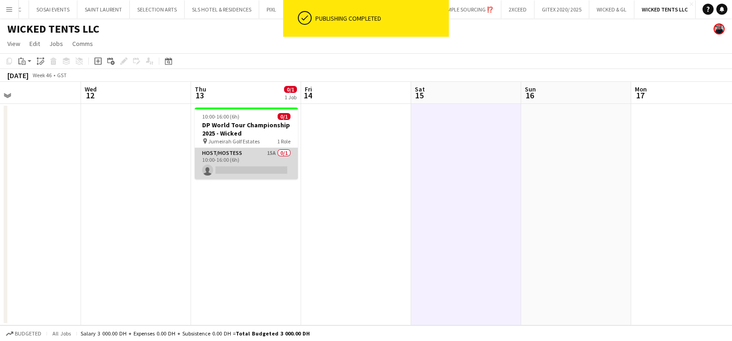
click at [268, 168] on app-card-role "Host/Hostess 15A 0/1 10:00-16:00 (6h) single-neutral-actions" at bounding box center [246, 163] width 103 height 31
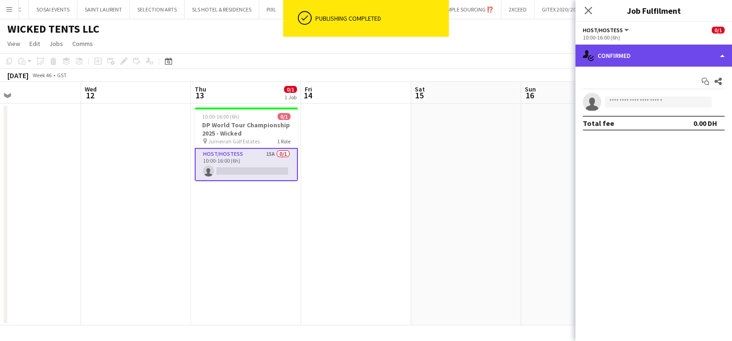
click at [634, 58] on div "single-neutral-actions-check-2 Confirmed" at bounding box center [653, 56] width 156 height 22
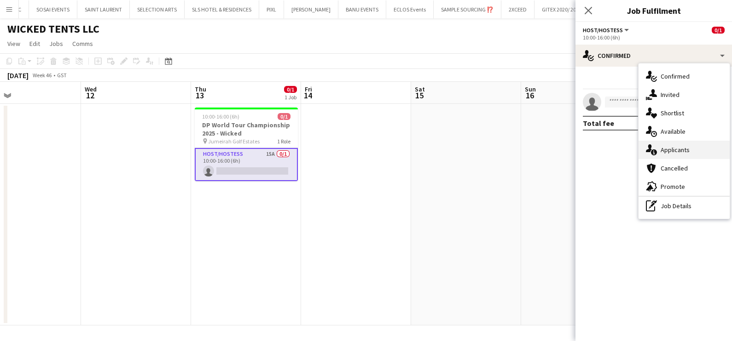
click at [672, 147] on span "Applicants" at bounding box center [674, 150] width 29 height 8
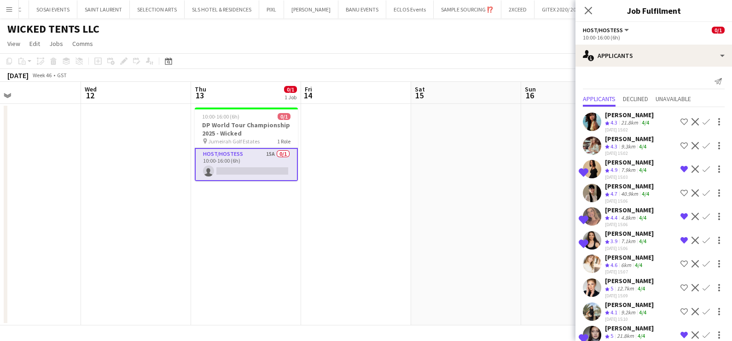
click at [680, 263] on app-icon "Shortlist crew" at bounding box center [683, 263] width 7 height 7
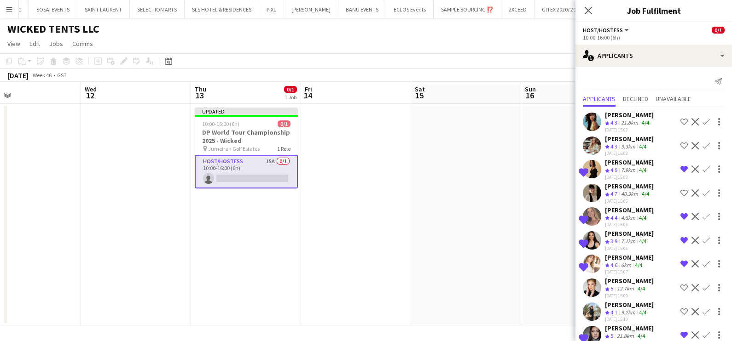
click at [459, 259] on app-date-cell at bounding box center [466, 215] width 110 height 222
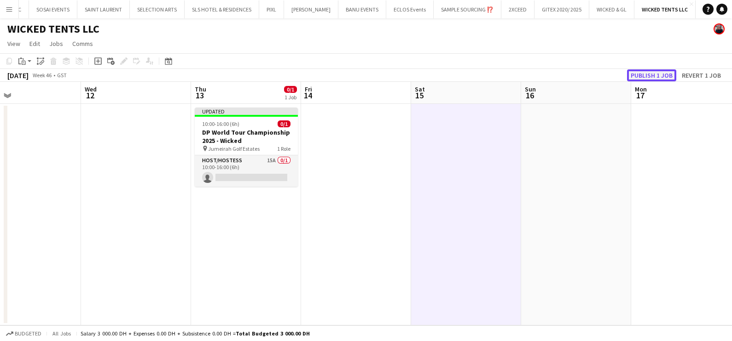
click at [657, 77] on button "Publish 1 job" at bounding box center [651, 75] width 49 height 12
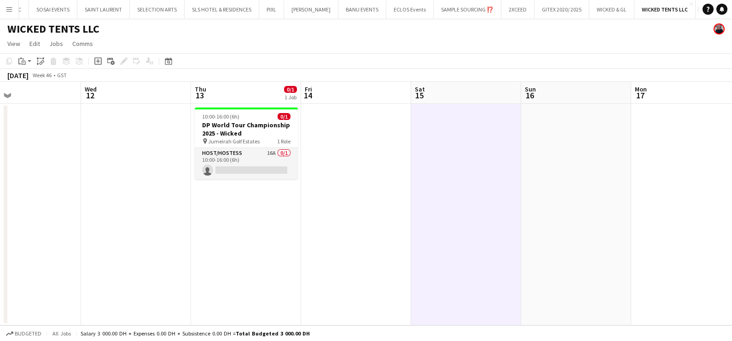
click at [697, 12] on button "Add" at bounding box center [700, 9] width 7 height 7
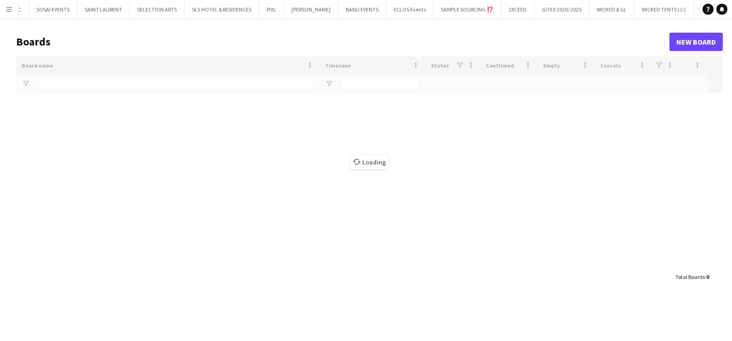
scroll to position [0, 18]
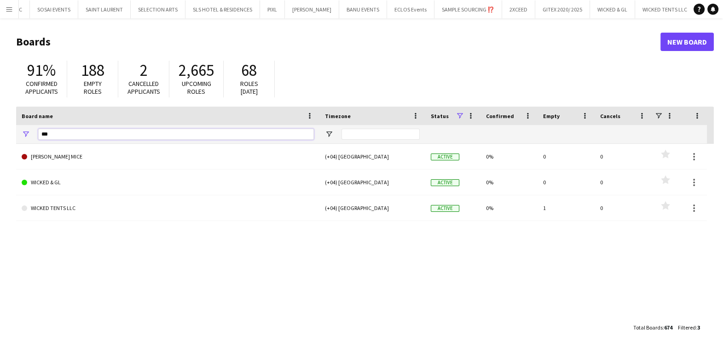
click at [79, 135] on input "***" at bounding box center [176, 134] width 276 height 11
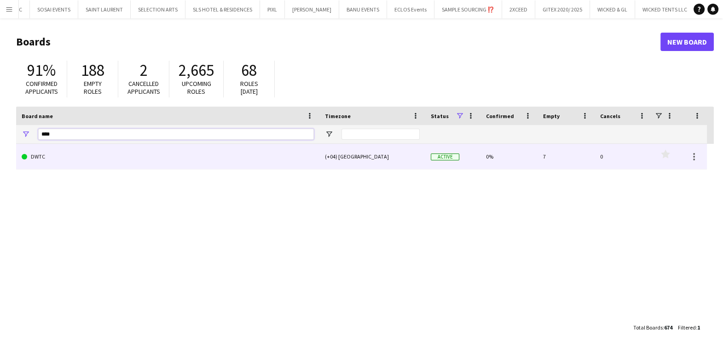
type input "****"
click at [79, 150] on link "DWTC" at bounding box center [168, 157] width 292 height 26
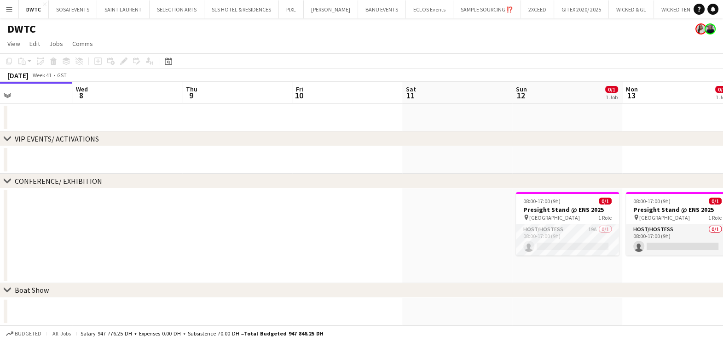
drag, startPoint x: 446, startPoint y: 220, endPoint x: 290, endPoint y: 231, distance: 156.4
click at [281, 227] on app-calendar-viewport "Sat 4 Sun 5 Mon 6 Tue 7 Wed 8 Thu 9 Fri 10 Sat 11 Sun 12 0/1 1 Job Mon 13 0/1 1…" at bounding box center [361, 310] width 723 height 456
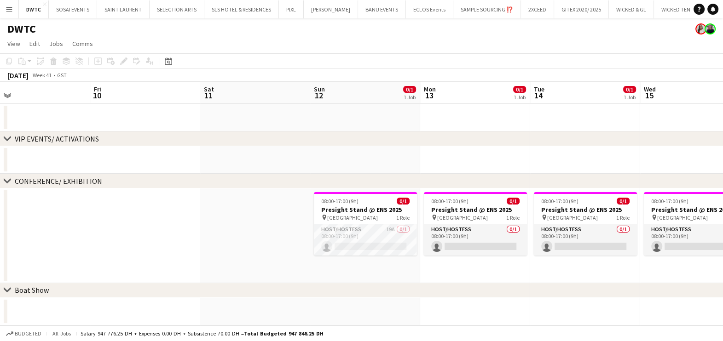
drag, startPoint x: 520, startPoint y: 236, endPoint x: 336, endPoint y: 216, distance: 185.2
click at [336, 216] on app-calendar-viewport "Mon 6 Tue 7 Wed 8 Thu 9 Fri 10 Sat 11 Sun 12 0/1 1 Job Mon 13 0/1 1 Job Tue 14 …" at bounding box center [361, 310] width 723 height 456
click at [337, 206] on h3 "Presight Stand @ ENS 2025" at bounding box center [365, 210] width 103 height 8
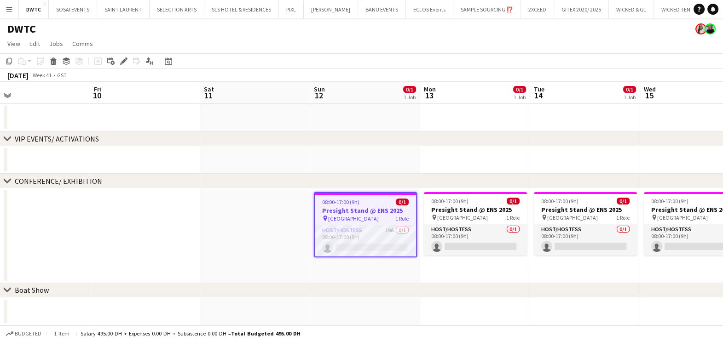
scroll to position [0, 349]
click at [122, 58] on icon "Edit" at bounding box center [123, 61] width 7 height 7
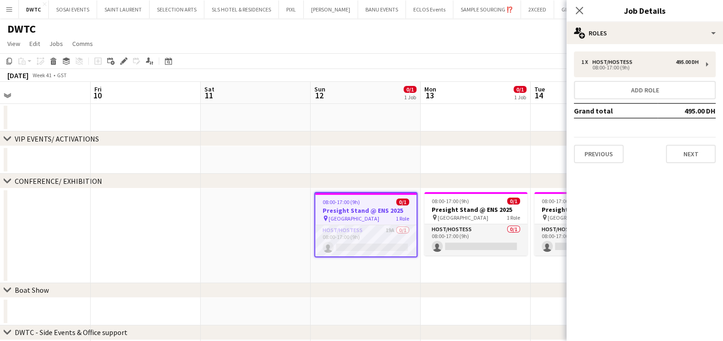
drag, startPoint x: 339, startPoint y: 237, endPoint x: 285, endPoint y: 216, distance: 58.3
click at [340, 237] on app-card-role "Host/Hostess 19A 0/1 08:00-17:00 (9h) single-neutral-actions" at bounding box center [365, 240] width 101 height 31
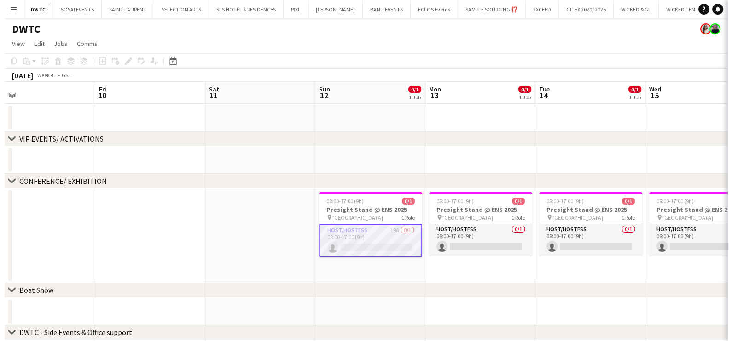
scroll to position [0, 349]
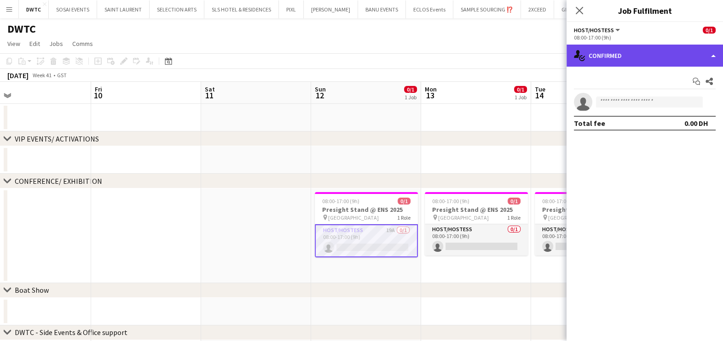
click at [607, 48] on div "single-neutral-actions-check-2 Confirmed" at bounding box center [644, 56] width 156 height 22
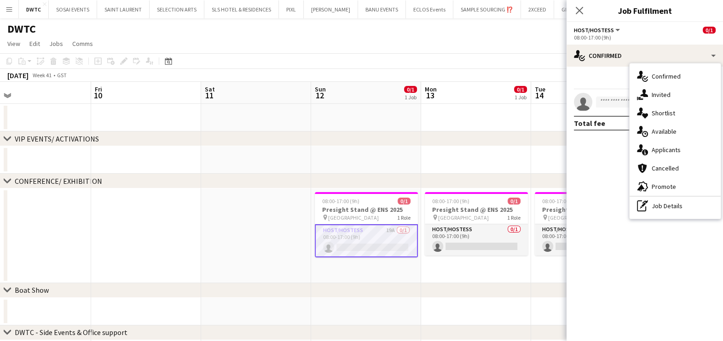
click at [657, 109] on span "Shortlist" at bounding box center [663, 113] width 23 height 8
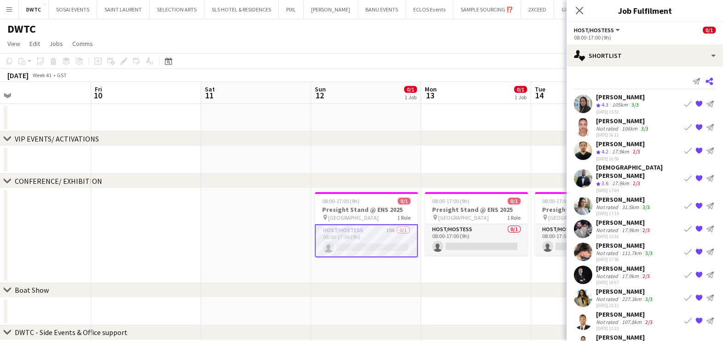
click at [704, 79] on app-icon "Share" at bounding box center [709, 81] width 13 height 13
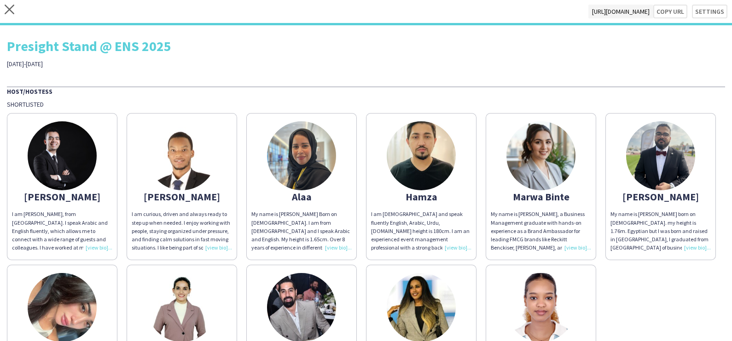
drag, startPoint x: 644, startPoint y: 141, endPoint x: 639, endPoint y: 141, distance: 5.1
drag, startPoint x: 639, startPoint y: 141, endPoint x: 713, endPoint y: 9, distance: 151.4
click at [713, 9] on button "Settings" at bounding box center [704, 12] width 45 height 14
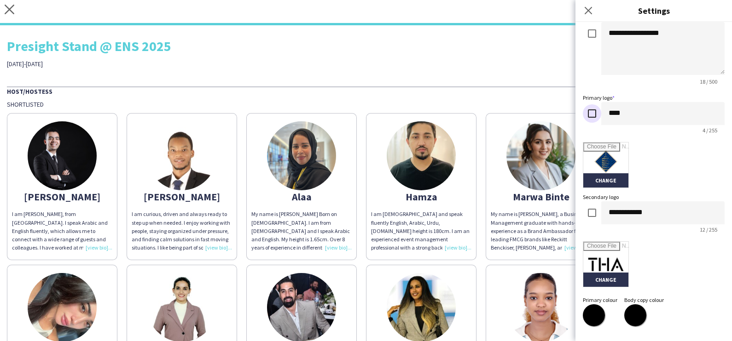
scroll to position [196, 0]
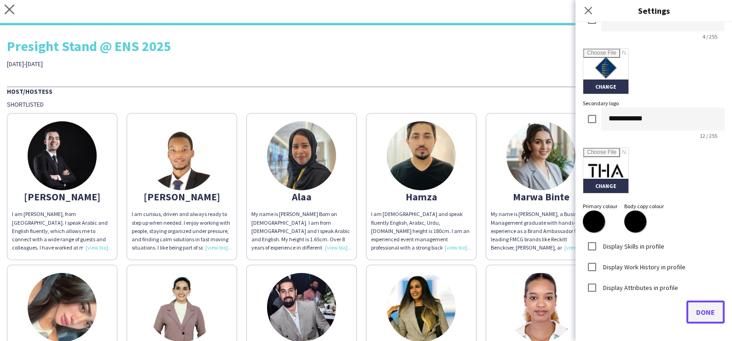
click at [698, 308] on span "Done" at bounding box center [705, 312] width 19 height 9
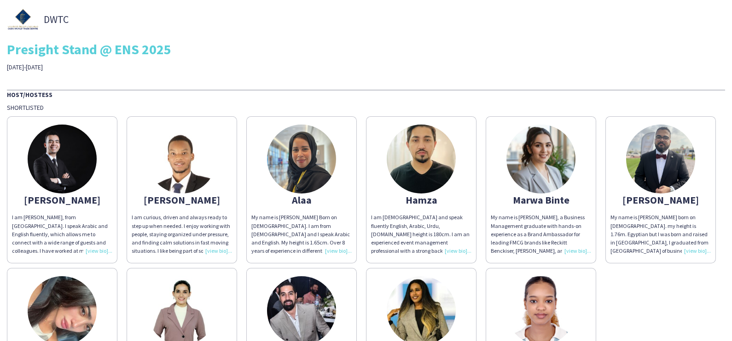
scroll to position [0, 0]
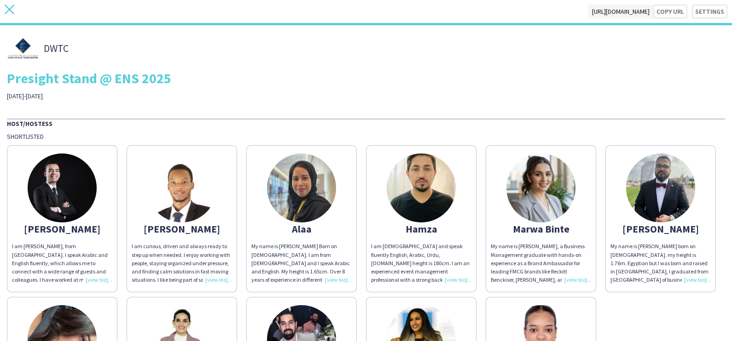
click at [7, 14] on icon "close" at bounding box center [10, 10] width 10 height 10
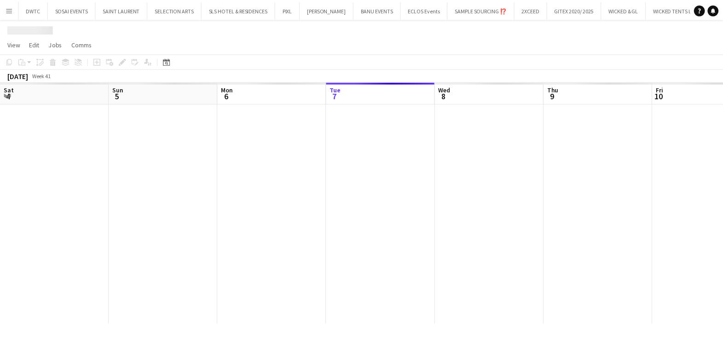
scroll to position [0, 220]
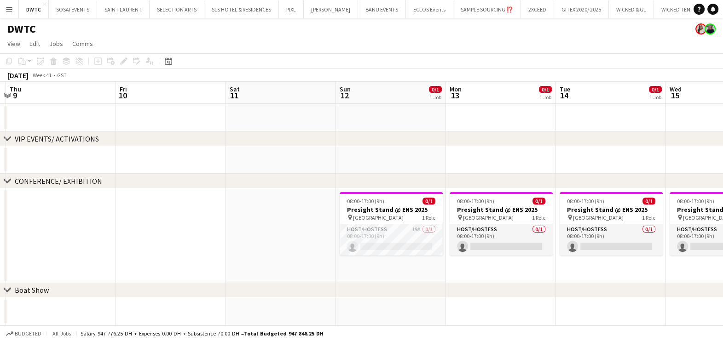
drag, startPoint x: 516, startPoint y: 231, endPoint x: 202, endPoint y: 243, distance: 314.0
click at [145, 235] on app-calendar-viewport "Mon 6 Tue 7 Wed 8 Thu 9 Fri 10 Sat 11 Sun 12 0/1 1 Job Mon 13 0/1 1 Job Tue 14 …" at bounding box center [361, 310] width 723 height 456
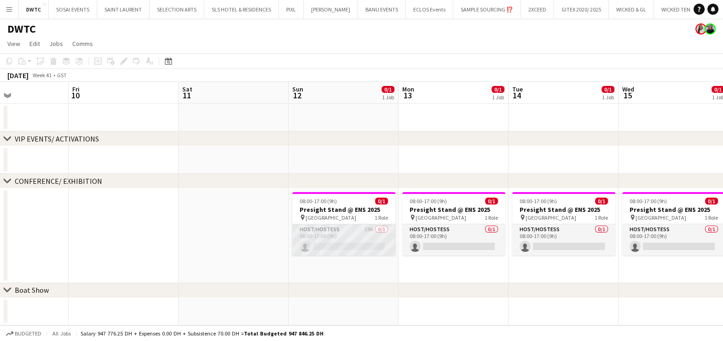
click at [341, 242] on app-card-role "Host/Hostess 19A 0/1 08:00-17:00 (9h) single-neutral-actions" at bounding box center [343, 240] width 103 height 31
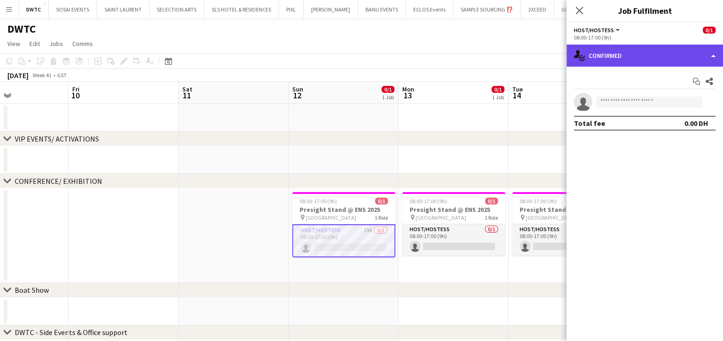
click at [675, 58] on div "single-neutral-actions-check-2 Confirmed" at bounding box center [644, 56] width 156 height 22
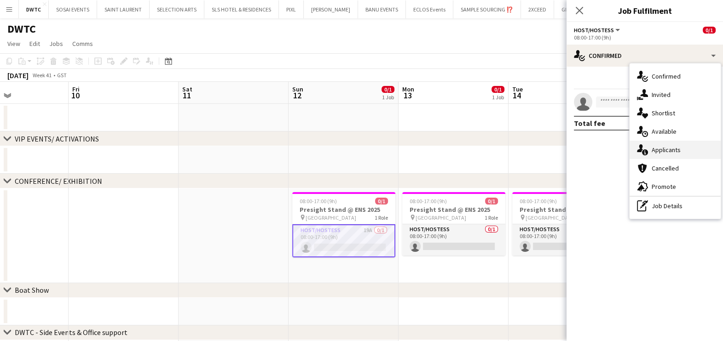
click at [677, 155] on div "single-neutral-actions-information Applicants" at bounding box center [674, 150] width 91 height 18
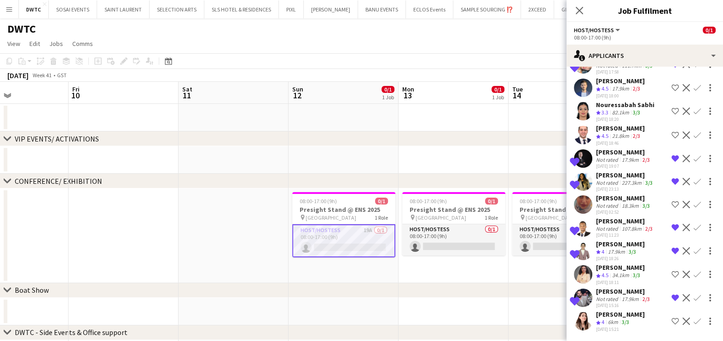
scroll to position [293, 0]
click at [620, 319] on div "6km" at bounding box center [613, 323] width 14 height 8
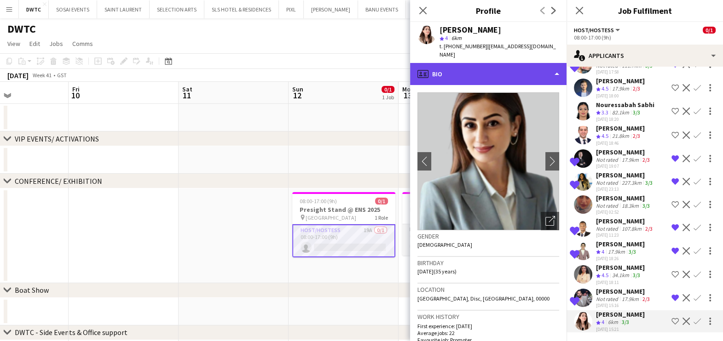
click at [457, 63] on div "profile Bio" at bounding box center [488, 74] width 156 height 22
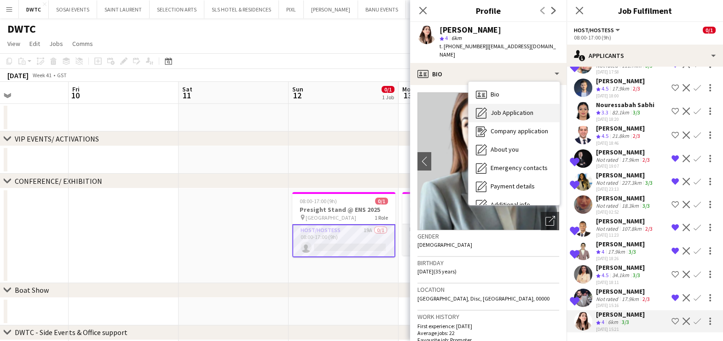
click at [488, 104] on div "Job Application Job Application" at bounding box center [513, 113] width 91 height 18
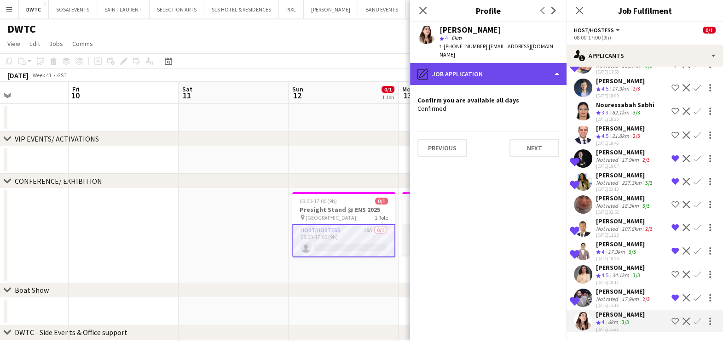
click at [495, 63] on div "pencil4 Job Application" at bounding box center [488, 74] width 156 height 22
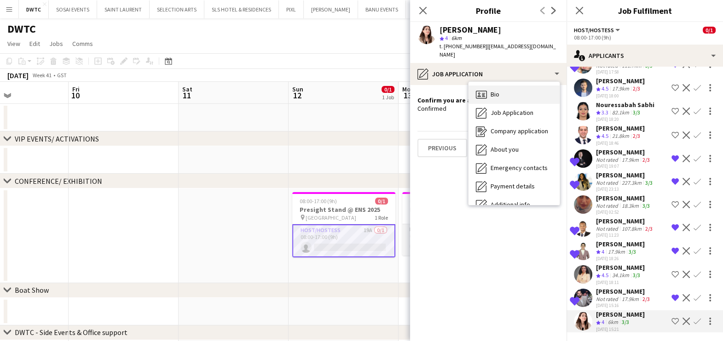
click at [517, 86] on div "Bio Bio" at bounding box center [513, 95] width 91 height 18
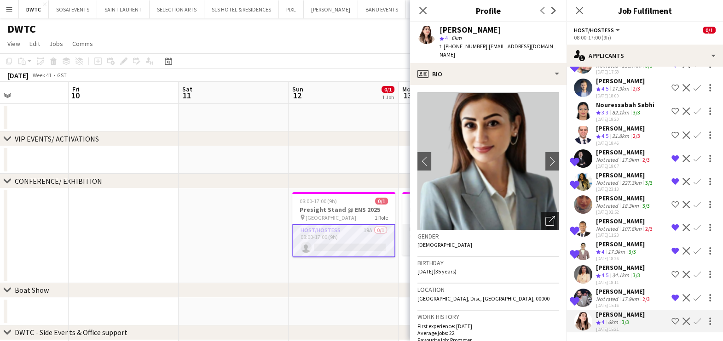
click at [543, 212] on div "Open photos pop-in" at bounding box center [550, 221] width 18 height 18
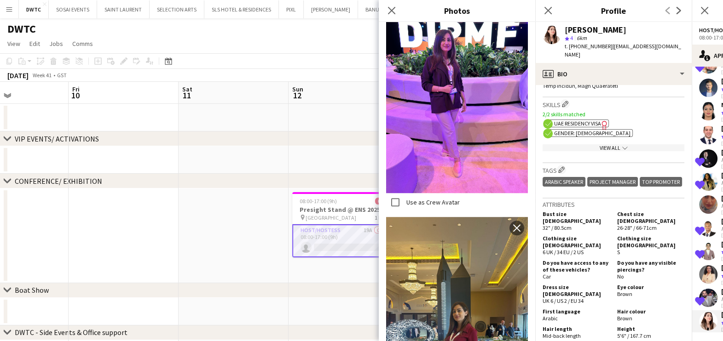
scroll to position [690, 0]
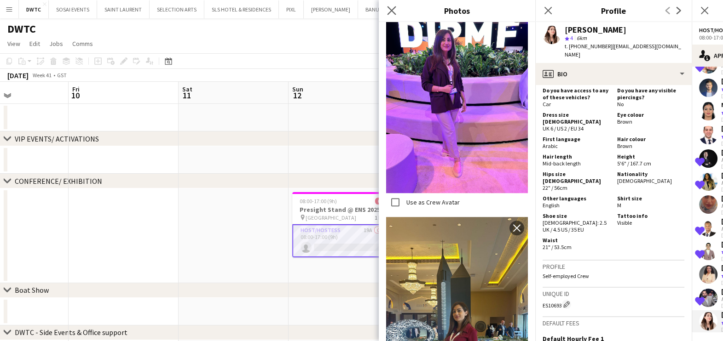
click at [392, 5] on app-icon "Close pop-in" at bounding box center [391, 10] width 13 height 13
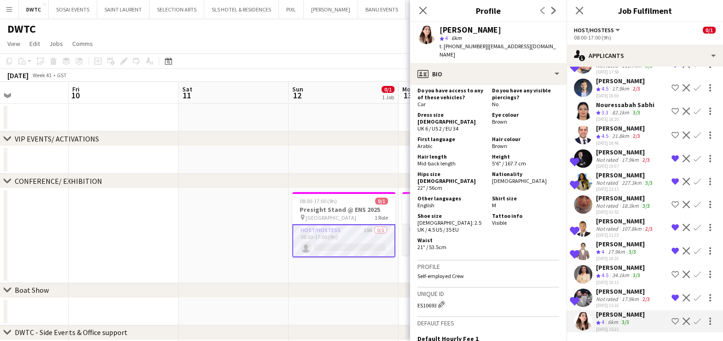
click at [671, 318] on app-icon "Shortlist crew" at bounding box center [674, 321] width 7 height 7
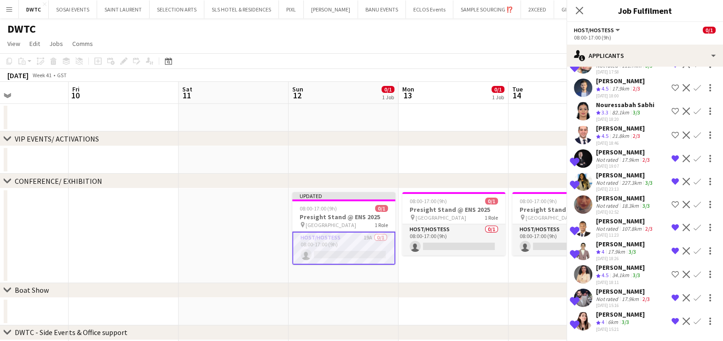
scroll to position [219, 0]
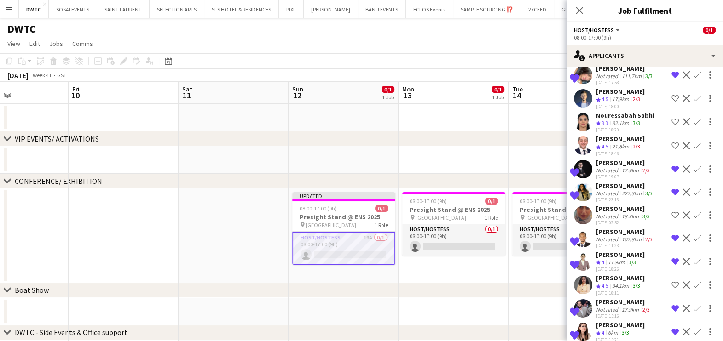
drag, startPoint x: 612, startPoint y: 266, endPoint x: 610, endPoint y: 271, distance: 5.1
click at [612, 274] on div "[PERSON_NAME]" at bounding box center [620, 278] width 49 height 8
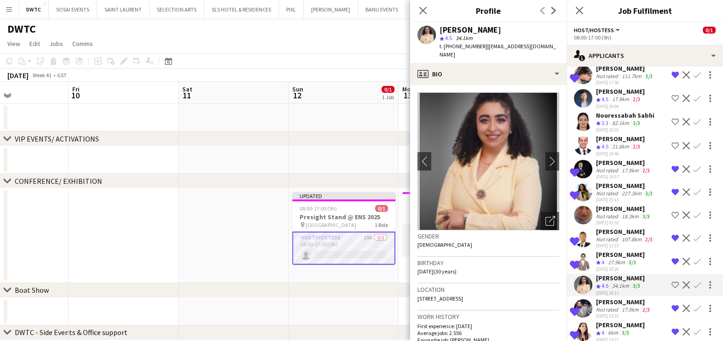
click at [309, 127] on app-date-cell at bounding box center [343, 118] width 110 height 28
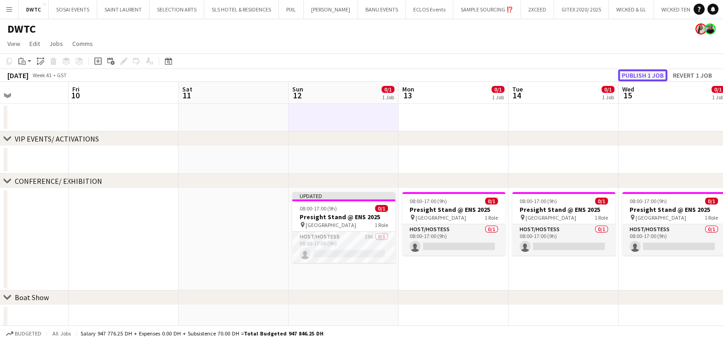
click at [652, 74] on button "Publish 1 job" at bounding box center [642, 75] width 49 height 12
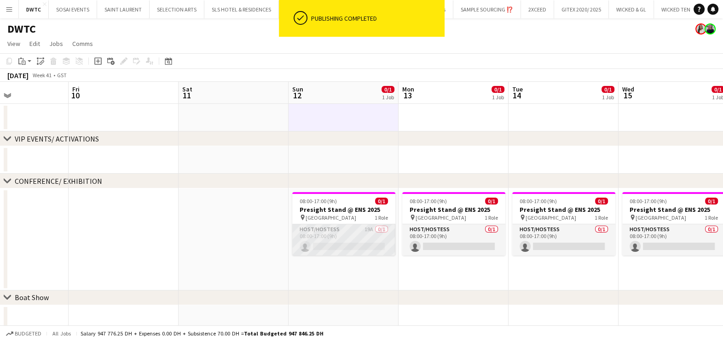
click at [368, 234] on app-card-role "Host/Hostess 19A 0/1 08:00-17:00 (9h) single-neutral-actions" at bounding box center [343, 240] width 103 height 31
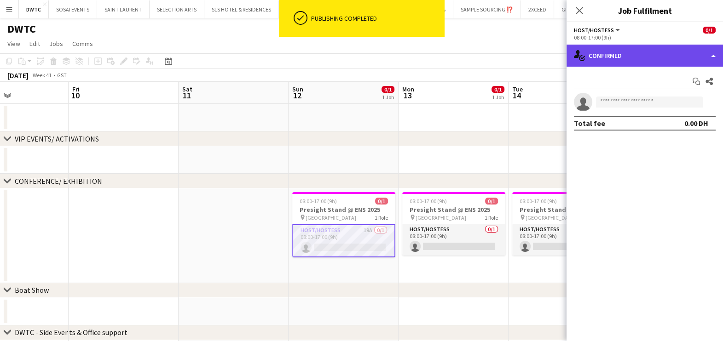
click at [606, 51] on div "single-neutral-actions-check-2 Confirmed" at bounding box center [644, 56] width 156 height 22
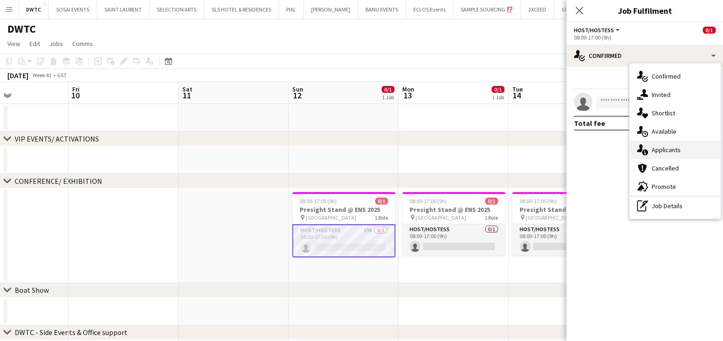
click at [658, 153] on span "Applicants" at bounding box center [666, 150] width 29 height 8
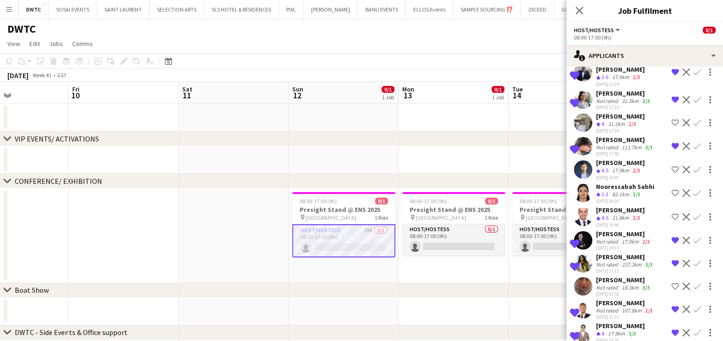
scroll to position [293, 0]
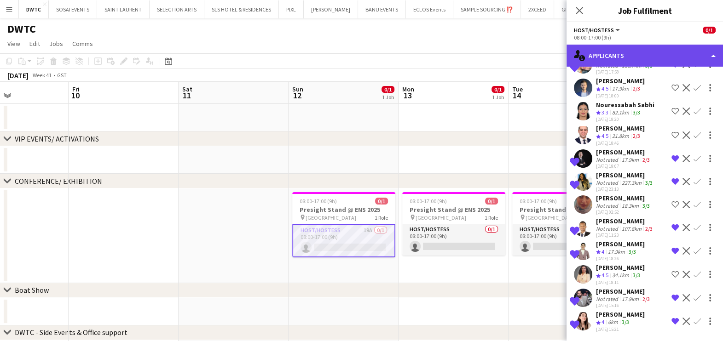
click at [621, 53] on div "single-neutral-actions-information Applicants" at bounding box center [644, 56] width 156 height 22
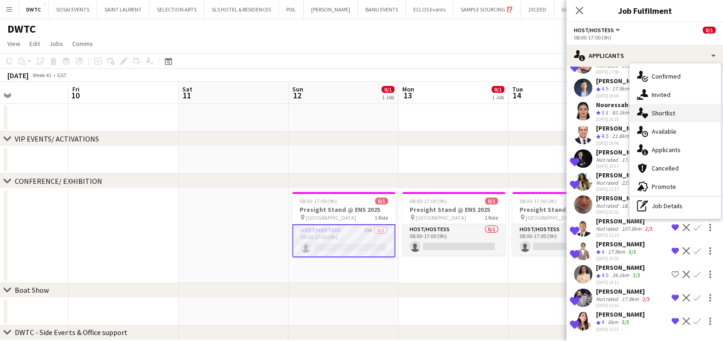
click at [667, 111] on span "Shortlist" at bounding box center [663, 113] width 23 height 8
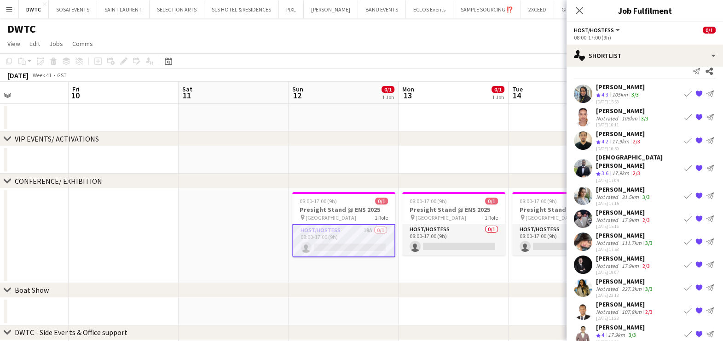
scroll to position [0, 0]
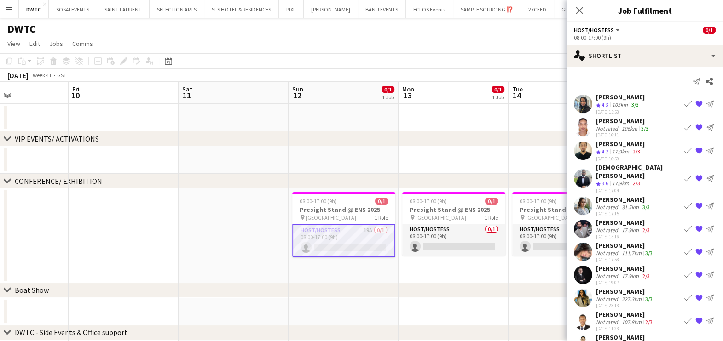
click at [620, 123] on div "[PERSON_NAME]" at bounding box center [623, 121] width 54 height 8
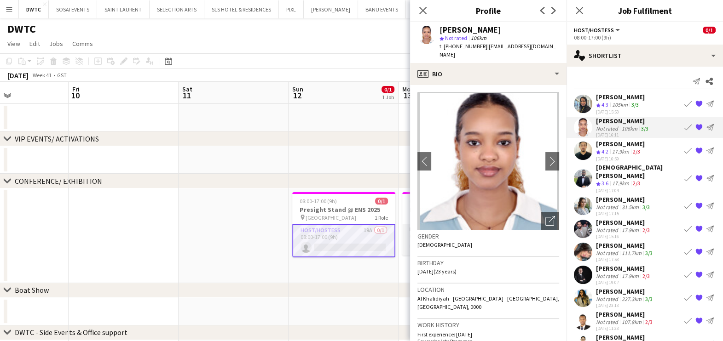
scroll to position [37, 0]
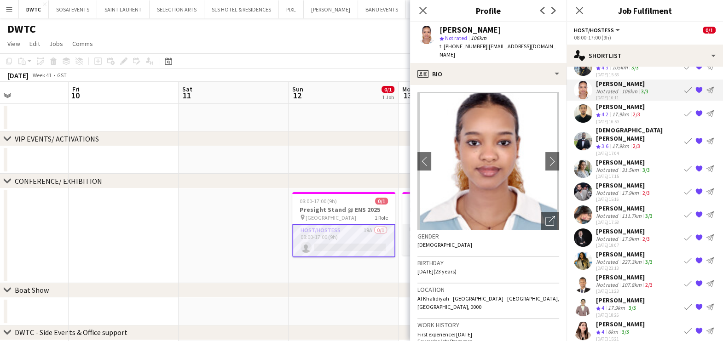
click at [638, 167] on div "31.5km" at bounding box center [630, 170] width 21 height 7
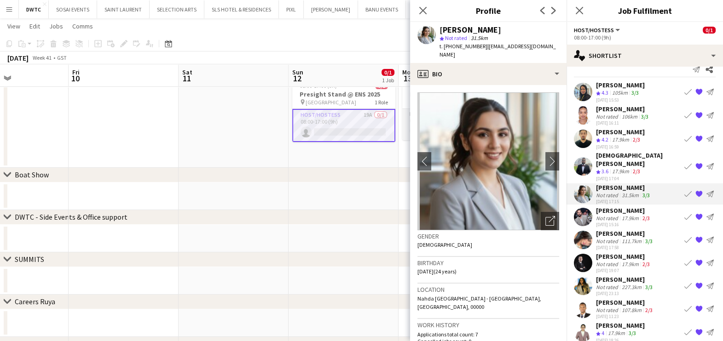
scroll to position [0, 0]
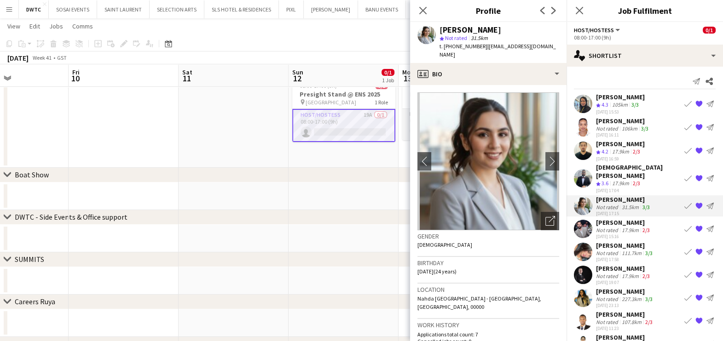
click at [620, 97] on div "[PERSON_NAME]" at bounding box center [620, 97] width 49 height 8
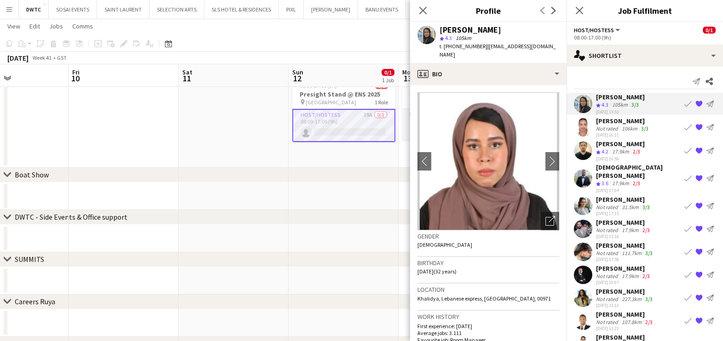
click at [695, 149] on app-icon "{{ spriteTitle }}" at bounding box center [698, 150] width 7 height 7
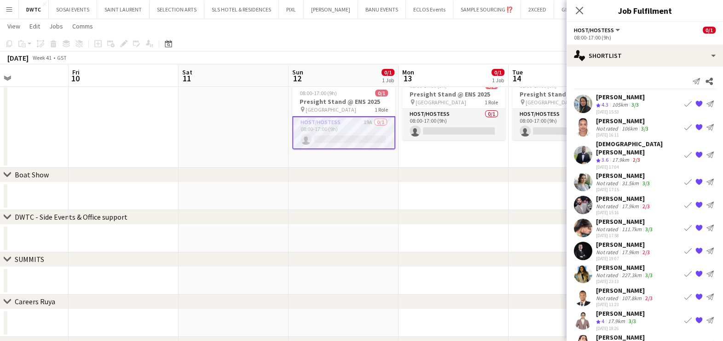
click at [695, 151] on app-icon "{{ spriteTitle }}" at bounding box center [698, 154] width 7 height 7
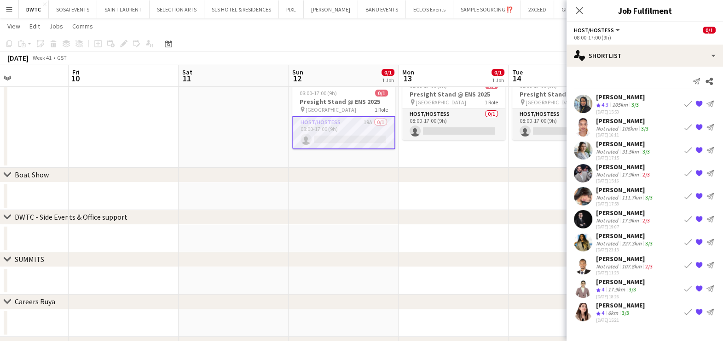
click at [697, 172] on app-icon "{{ spriteTitle }}" at bounding box center [698, 173] width 7 height 7
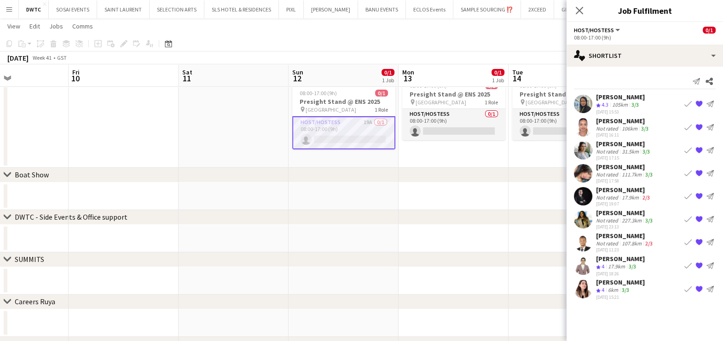
click at [699, 194] on app-icon "{{ spriteTitle }}" at bounding box center [698, 196] width 7 height 7
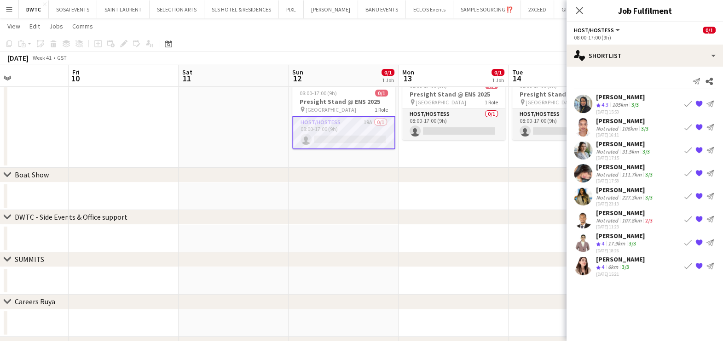
click at [700, 218] on app-icon "{{ spriteTitle }}" at bounding box center [698, 219] width 7 height 7
click at [600, 221] on div "Crew rating 4" at bounding box center [601, 221] width 10 height 8
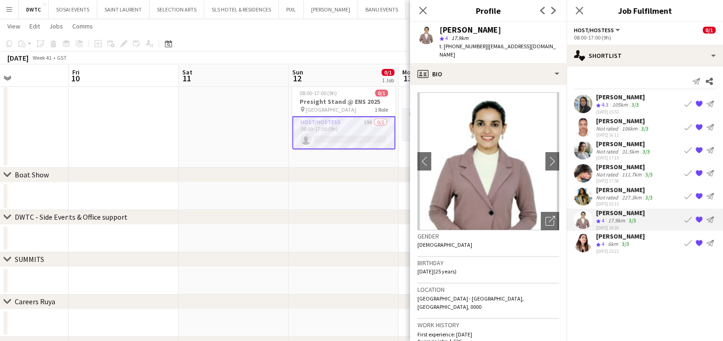
click at [341, 240] on app-date-cell at bounding box center [343, 239] width 110 height 28
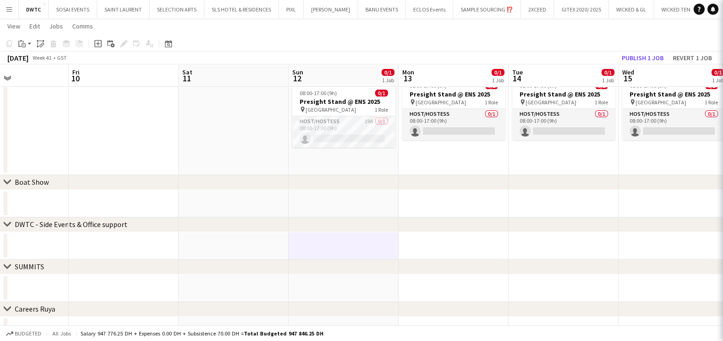
scroll to position [0, 371]
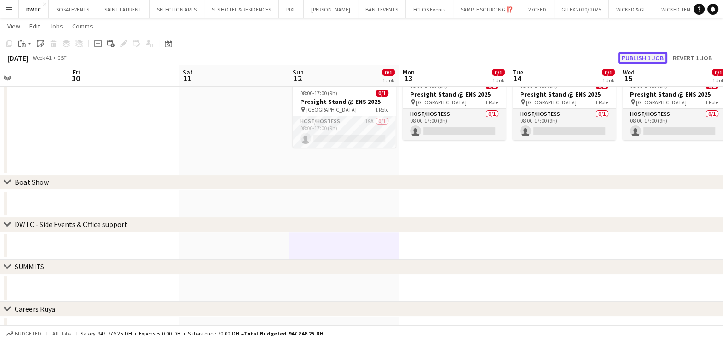
click at [639, 58] on button "Publish 1 job" at bounding box center [642, 58] width 49 height 12
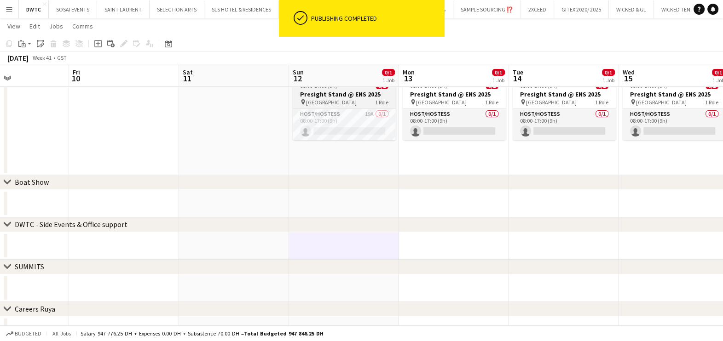
click at [350, 99] on div "pin Dubai Harbour 1 Role" at bounding box center [344, 101] width 103 height 7
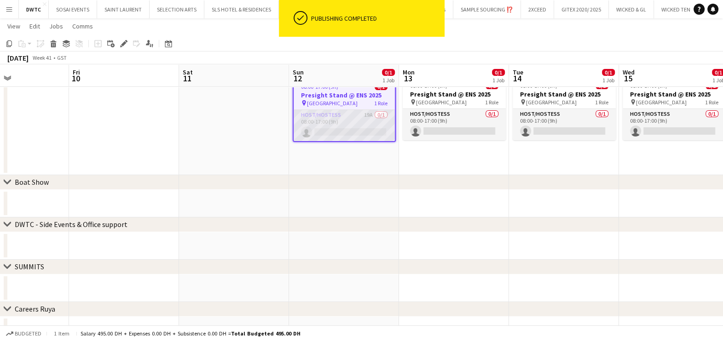
click at [326, 113] on app-card-role "Host/Hostess 19A 0/1 08:00-17:00 (9h) single-neutral-actions" at bounding box center [344, 125] width 101 height 31
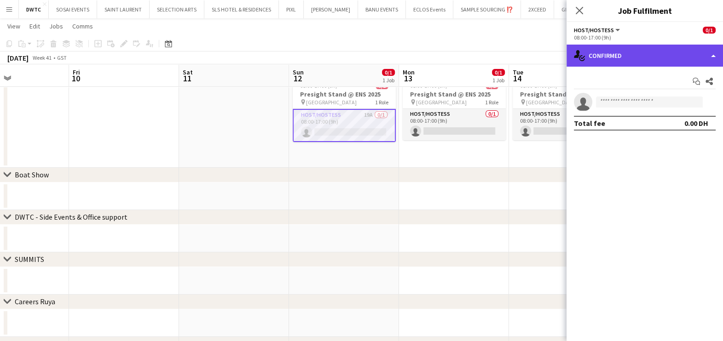
click at [624, 58] on div "single-neutral-actions-check-2 Confirmed" at bounding box center [644, 56] width 156 height 22
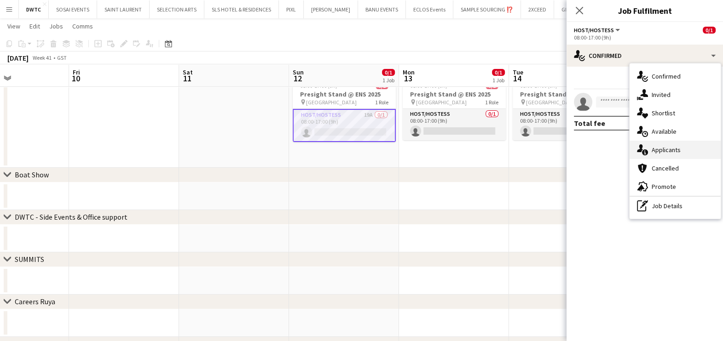
click at [665, 152] on span "Applicants" at bounding box center [666, 150] width 29 height 8
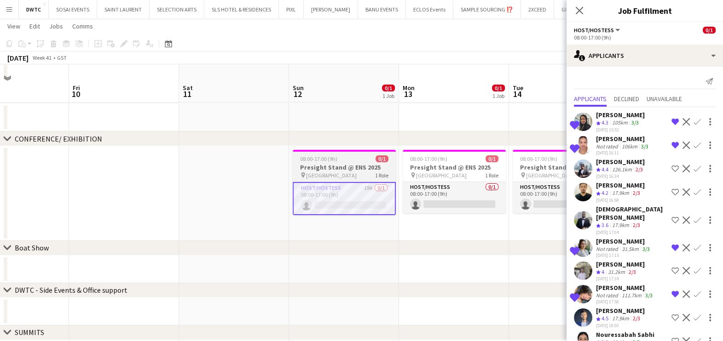
scroll to position [57, 0]
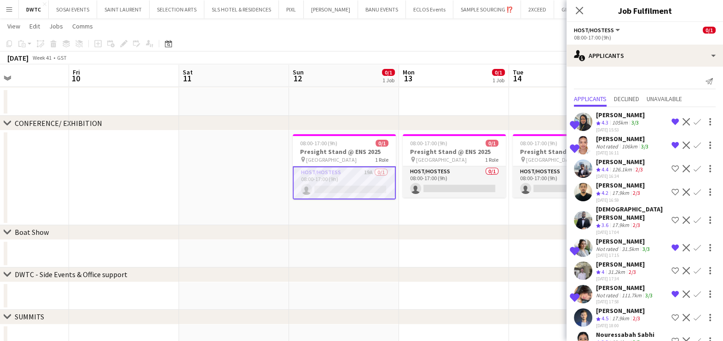
click at [370, 184] on app-card-role "Host/Hostess 19A 0/1 08:00-17:00 (9h) single-neutral-actions" at bounding box center [344, 183] width 103 height 33
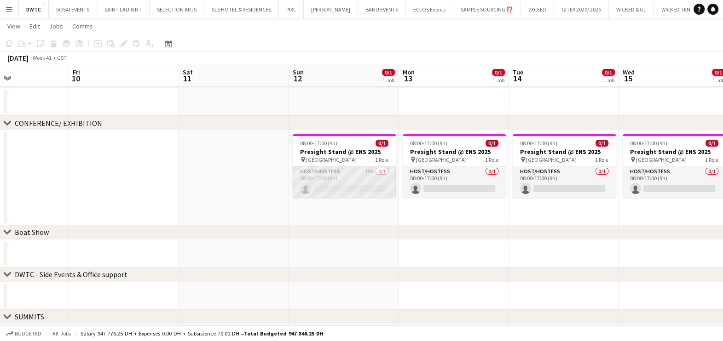
click at [375, 181] on app-card-role "Host/Hostess 19A 0/1 08:00-17:00 (9h) single-neutral-actions" at bounding box center [344, 182] width 103 height 31
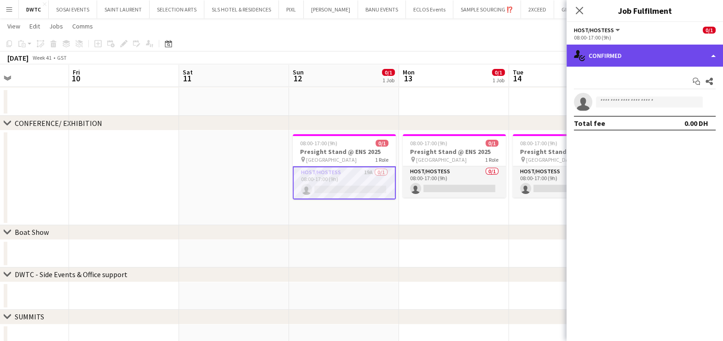
click at [605, 64] on div "single-neutral-actions-check-2 Confirmed" at bounding box center [644, 56] width 156 height 22
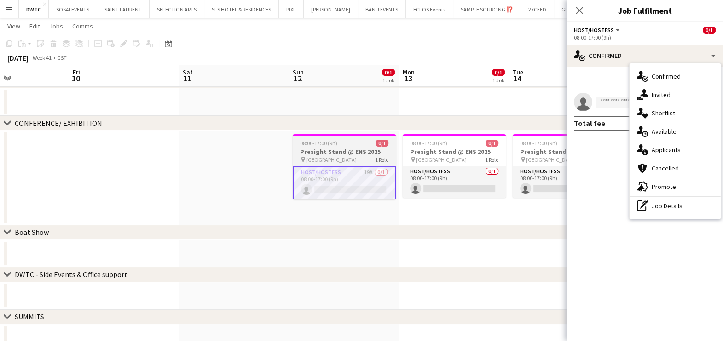
click at [340, 142] on div "08:00-17:00 (9h) 0/1" at bounding box center [344, 143] width 103 height 7
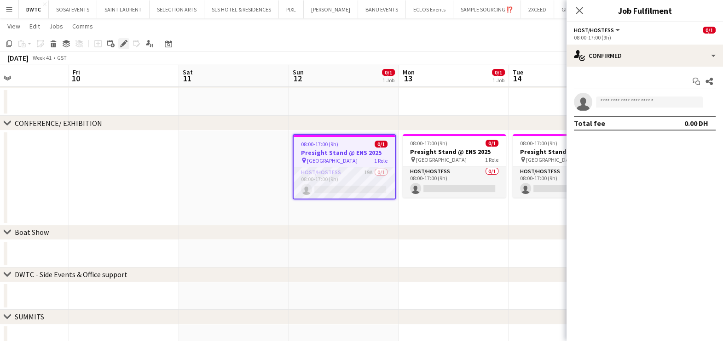
click at [123, 41] on icon "Edit" at bounding box center [123, 43] width 7 height 7
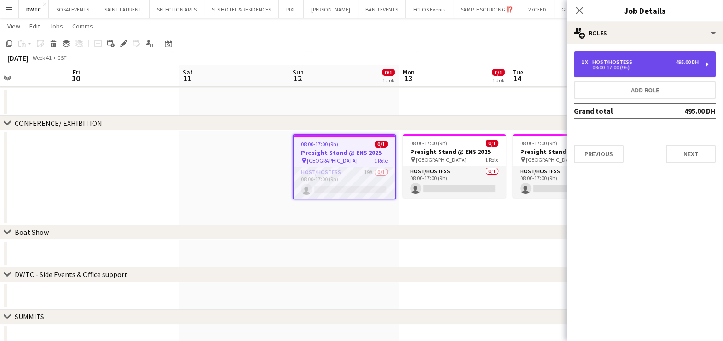
click at [651, 65] on div "08:00-17:00 (9h)" at bounding box center [639, 67] width 117 height 5
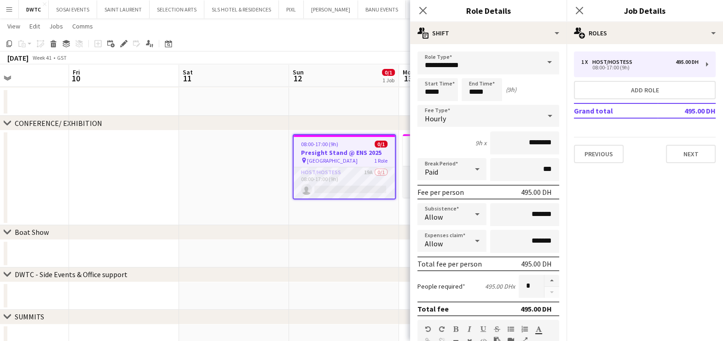
click at [223, 161] on app-date-cell at bounding box center [234, 178] width 110 height 95
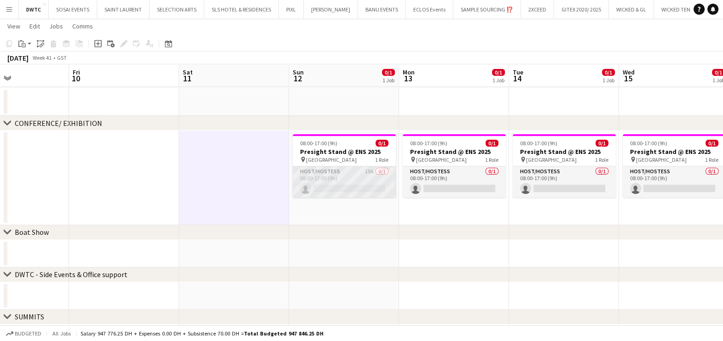
click at [352, 183] on app-card-role "Host/Hostess 19A 0/1 08:00-17:00 (9h) single-neutral-actions" at bounding box center [344, 182] width 103 height 31
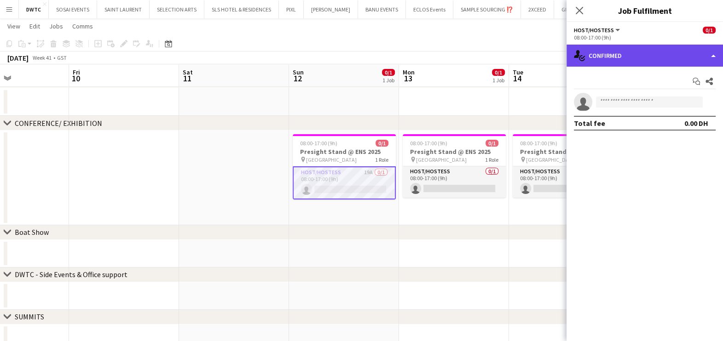
click at [626, 54] on div "single-neutral-actions-check-2 Confirmed" at bounding box center [644, 56] width 156 height 22
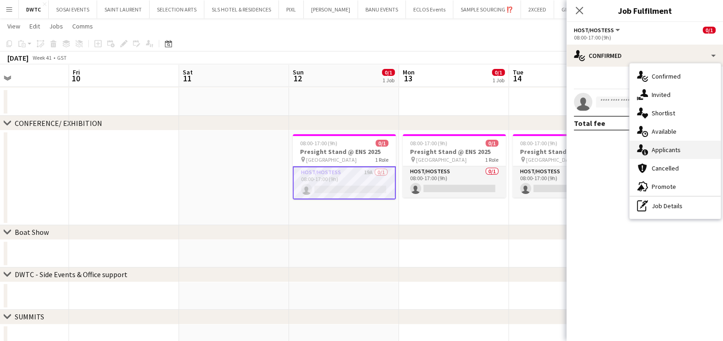
click at [662, 154] on div "single-neutral-actions-information Applicants" at bounding box center [674, 150] width 91 height 18
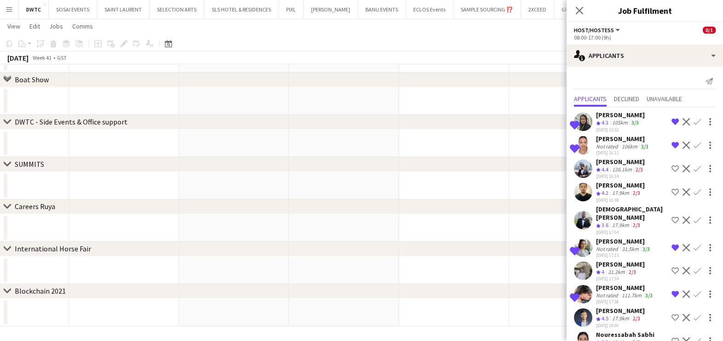
scroll to position [0, 0]
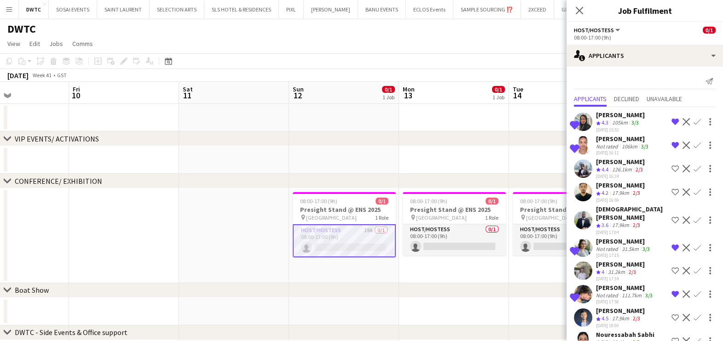
click at [450, 147] on app-date-cell at bounding box center [454, 160] width 110 height 28
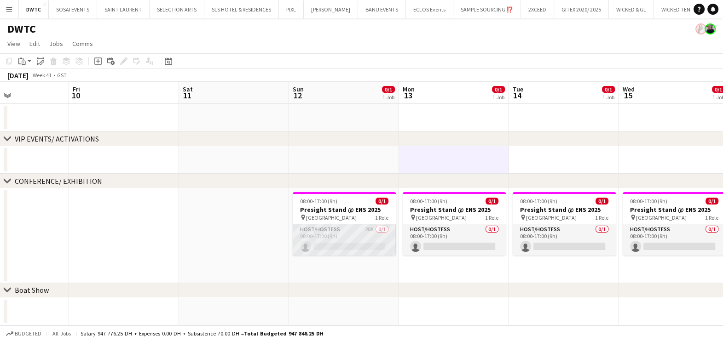
click at [372, 233] on app-card-role "Host/Hostess 20A 0/1 08:00-17:00 (9h) single-neutral-actions" at bounding box center [344, 240] width 103 height 31
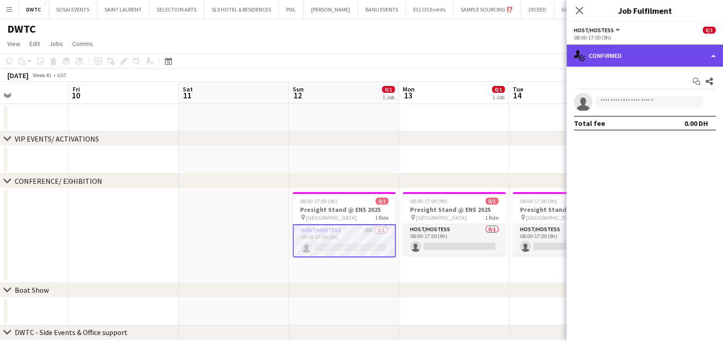
click at [627, 58] on div "single-neutral-actions-check-2 Confirmed" at bounding box center [644, 56] width 156 height 22
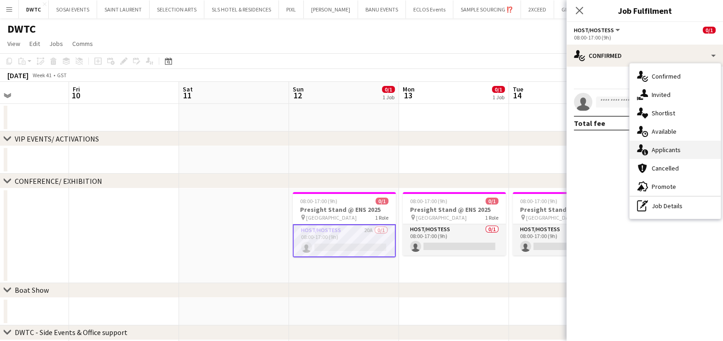
click at [674, 150] on span "Applicants" at bounding box center [666, 150] width 29 height 8
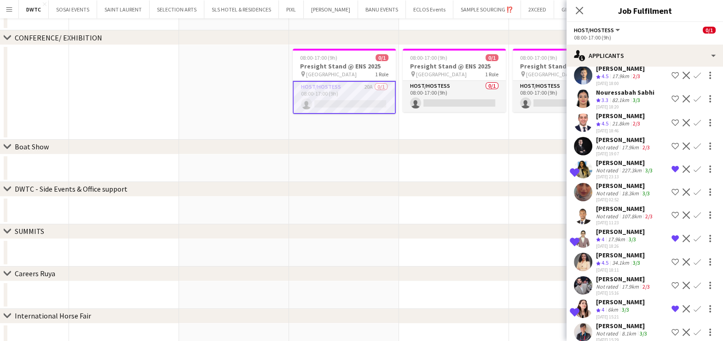
scroll to position [210, 0]
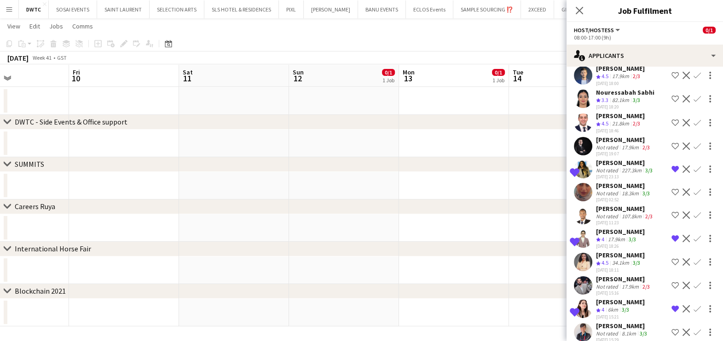
click at [620, 330] on div "8.1km" at bounding box center [629, 333] width 18 height 7
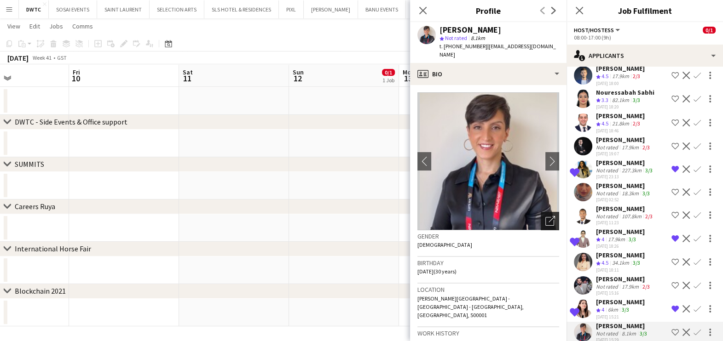
click at [545, 216] on icon "Open photos pop-in" at bounding box center [550, 221] width 10 height 10
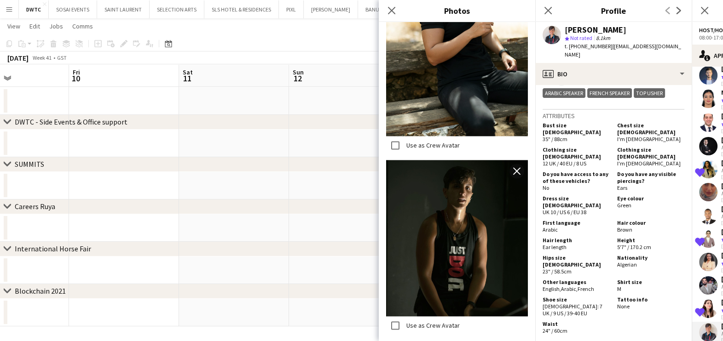
scroll to position [1638, 0]
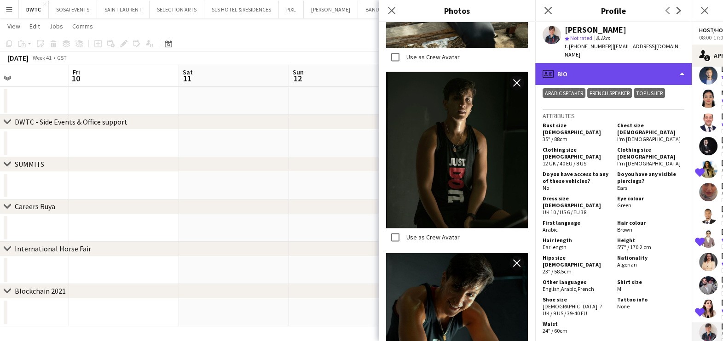
click at [607, 63] on div "profile Bio" at bounding box center [613, 74] width 156 height 22
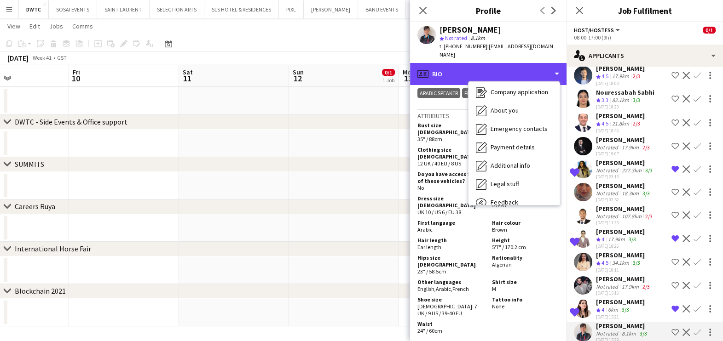
scroll to position [68, 0]
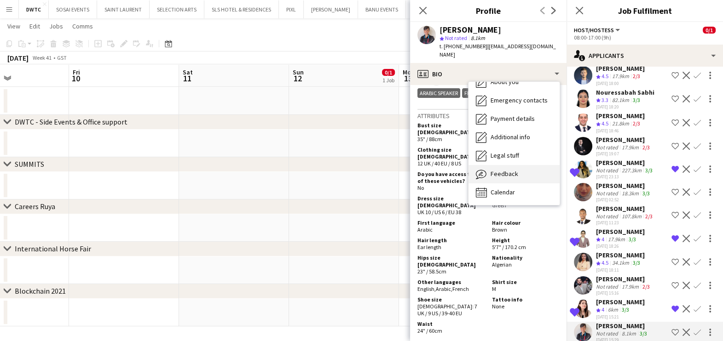
click at [510, 170] on span "Feedback" at bounding box center [504, 174] width 28 height 8
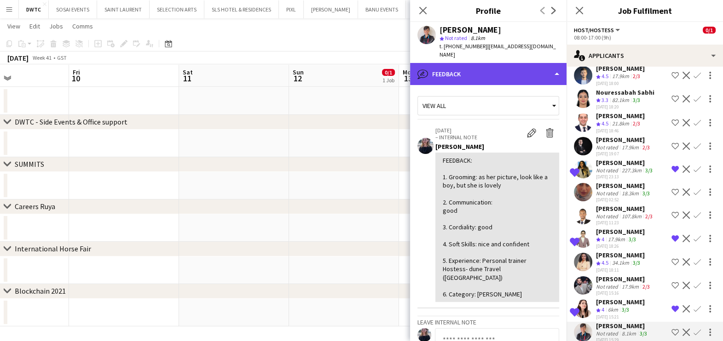
click at [472, 63] on div "bubble-pencil Feedback" at bounding box center [488, 74] width 156 height 22
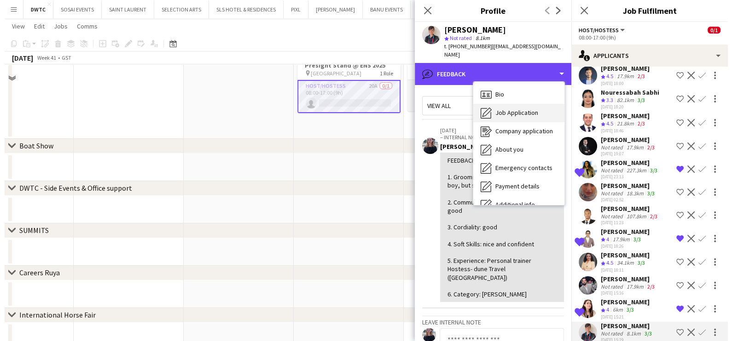
scroll to position [0, 0]
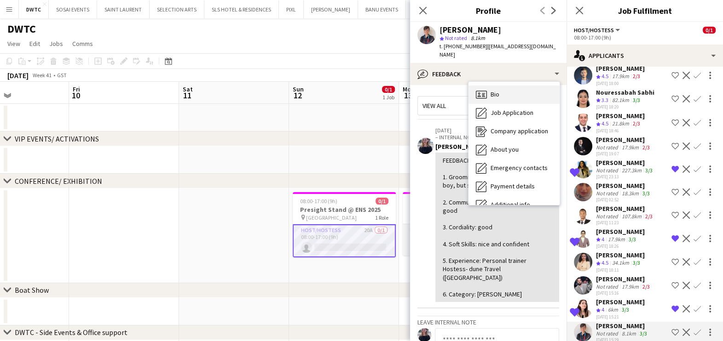
click at [511, 86] on div "Bio Bio" at bounding box center [513, 95] width 91 height 18
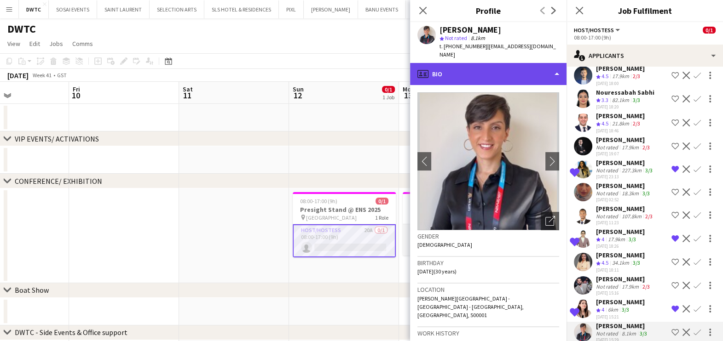
click at [477, 63] on div "profile Bio" at bounding box center [488, 74] width 156 height 22
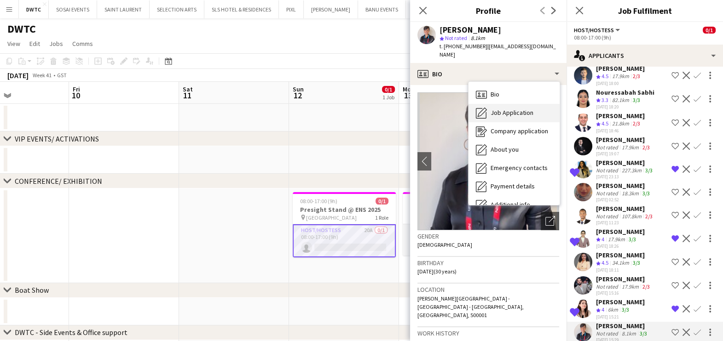
click at [499, 109] on span "Job Application" at bounding box center [511, 113] width 43 height 8
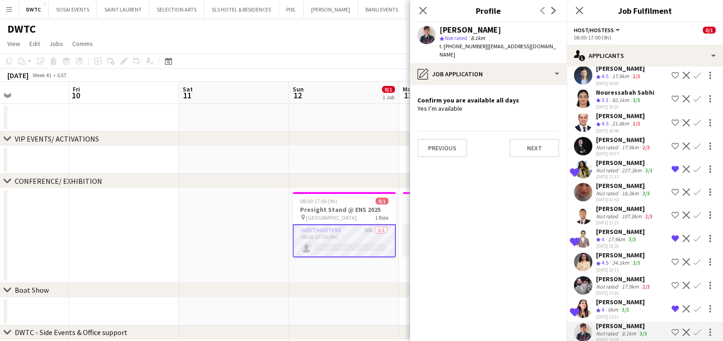
click at [671, 329] on app-icon "Shortlist crew" at bounding box center [674, 332] width 7 height 7
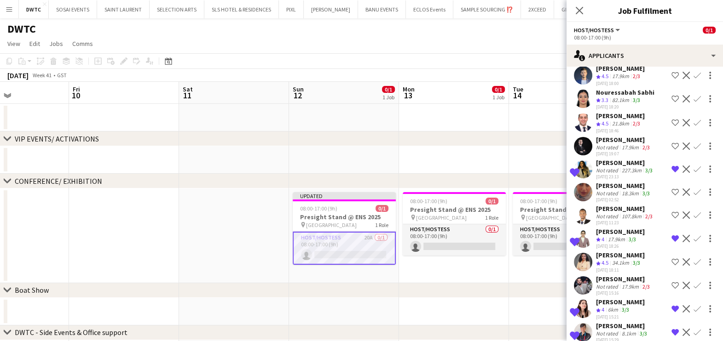
click at [477, 159] on app-date-cell at bounding box center [454, 160] width 110 height 28
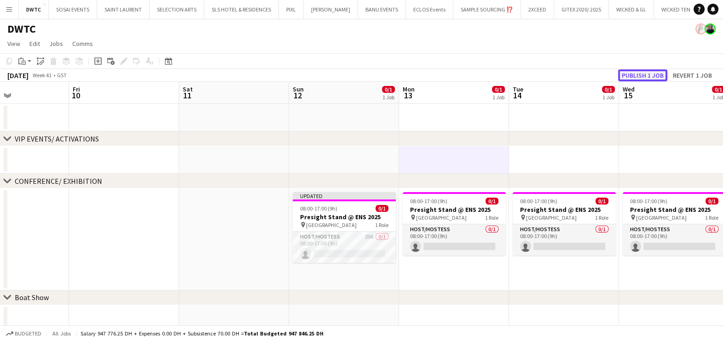
click at [650, 73] on button "Publish 1 job" at bounding box center [642, 75] width 49 height 12
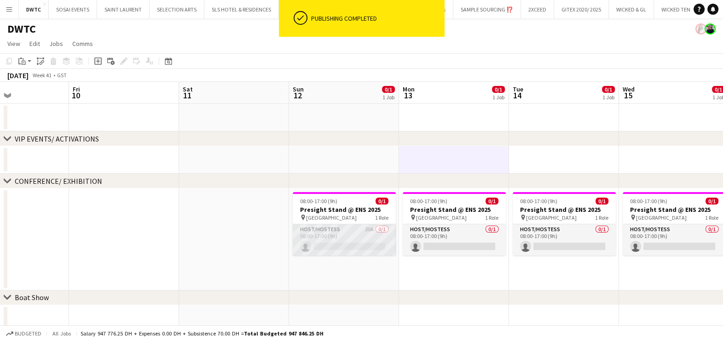
click at [315, 236] on app-card-role "Host/Hostess 20A 0/1 08:00-17:00 (9h) single-neutral-actions" at bounding box center [344, 240] width 103 height 31
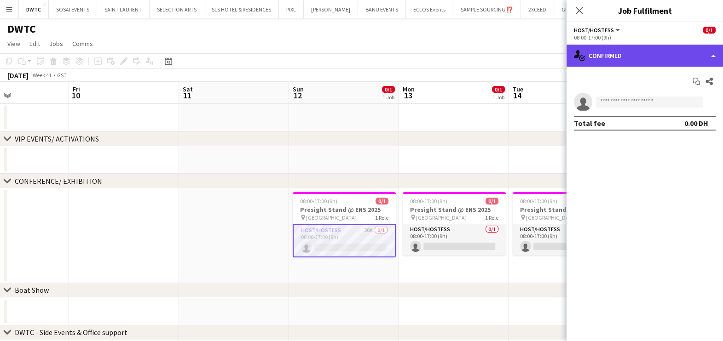
click at [602, 51] on div "single-neutral-actions-check-2 Confirmed" at bounding box center [644, 56] width 156 height 22
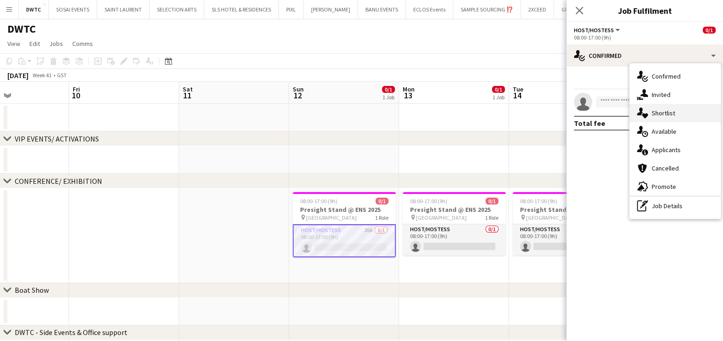
click at [669, 110] on span "Shortlist" at bounding box center [663, 113] width 23 height 8
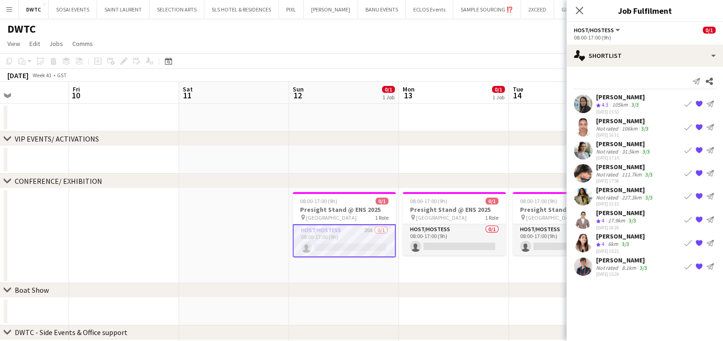
drag, startPoint x: 700, startPoint y: 101, endPoint x: 696, endPoint y: 114, distance: 13.2
click at [700, 102] on app-icon "{{ spriteTitle }}" at bounding box center [698, 103] width 7 height 7
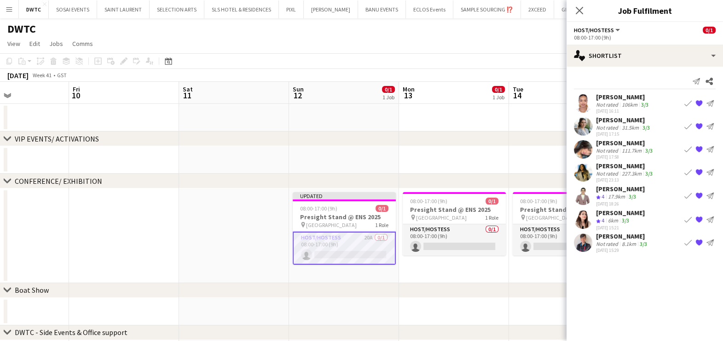
click at [698, 102] on app-icon "{{ spriteTitle }}" at bounding box center [698, 103] width 7 height 7
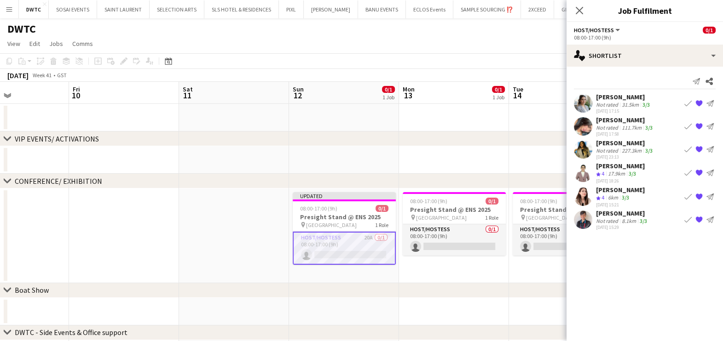
click at [698, 104] on app-icon "{{ spriteTitle }}" at bounding box center [698, 103] width 7 height 7
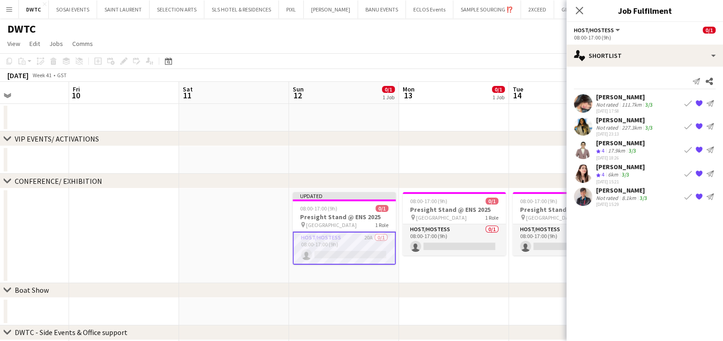
click at [698, 100] on app-icon "{{ spriteTitle }}" at bounding box center [698, 103] width 7 height 7
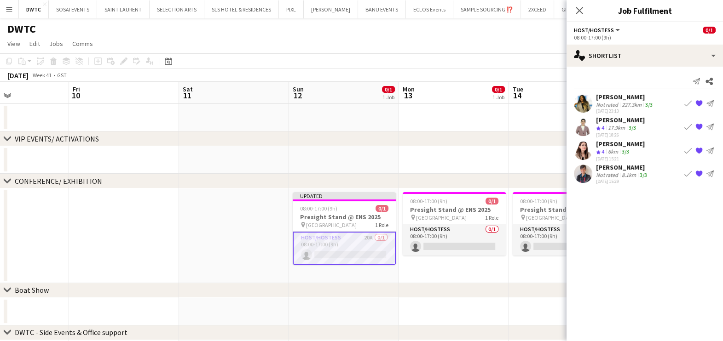
click at [698, 100] on app-icon "{{ spriteTitle }}" at bounding box center [698, 103] width 7 height 7
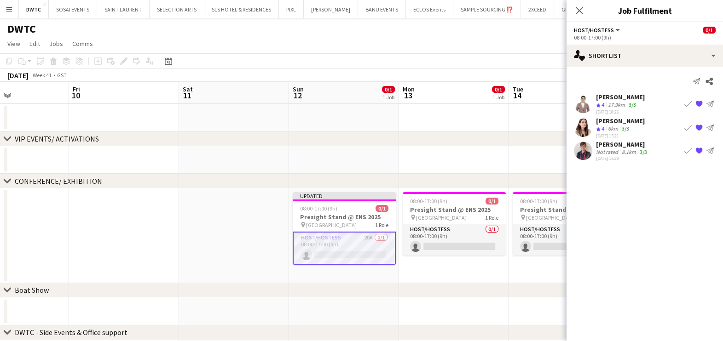
click at [698, 100] on app-icon "{{ spriteTitle }}" at bounding box center [698, 103] width 7 height 7
click at [474, 165] on app-date-cell at bounding box center [454, 160] width 110 height 28
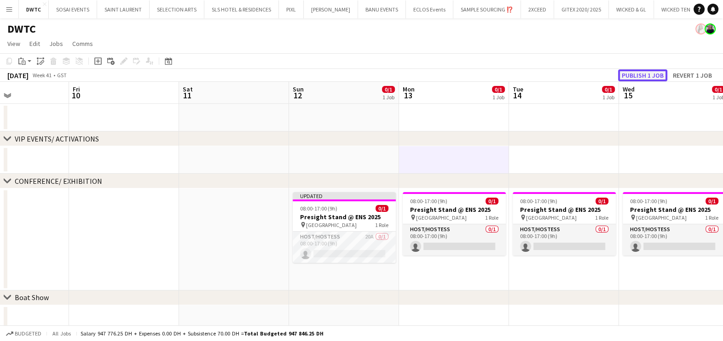
click at [651, 73] on button "Publish 1 job" at bounding box center [642, 75] width 49 height 12
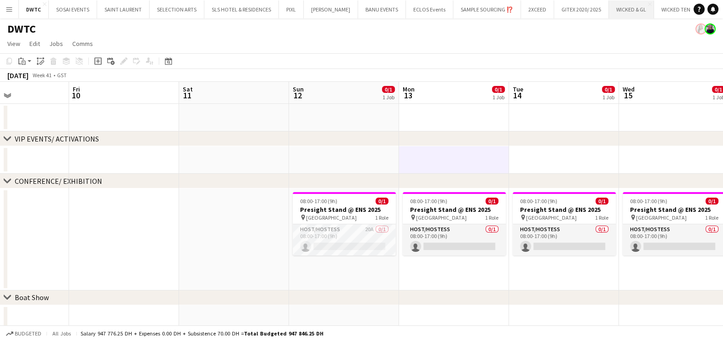
click at [623, 9] on button "WICKED & GL Close" at bounding box center [631, 9] width 45 height 18
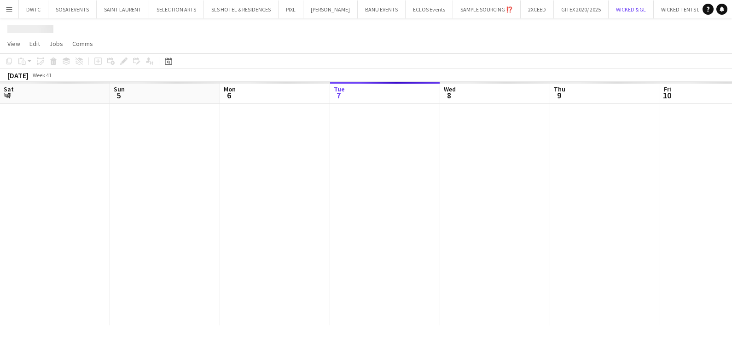
scroll to position [0, 220]
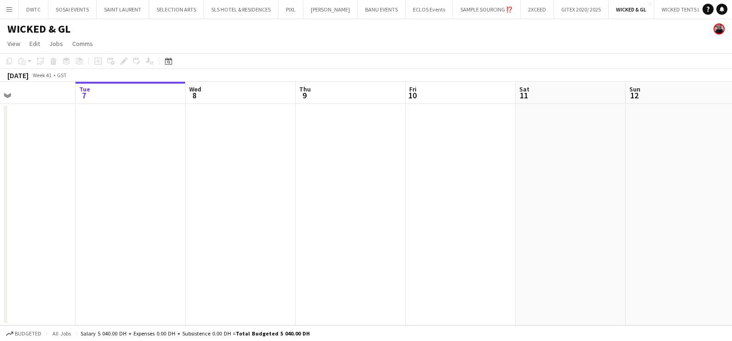
drag, startPoint x: 474, startPoint y: 197, endPoint x: 144, endPoint y: 195, distance: 329.9
click at [278, 196] on app-calendar-viewport "Sat 4 Sun 5 Mon 6 Tue 7 Wed 8 Thu 9 Fri 10 Sat 11 Sun 12 Mon 13 Tue 14 Wed 15" at bounding box center [366, 204] width 732 height 244
drag, startPoint x: 144, startPoint y: 195, endPoint x: 127, endPoint y: 191, distance: 17.9
click at [115, 198] on app-calendar-viewport "Sun 5 Mon 6 Tue 7 Wed 8 Thu 9 Fri 10 Sat 11 Sun 12 Mon 13 Tue 14 Wed 15 Thu 16" at bounding box center [366, 204] width 732 height 244
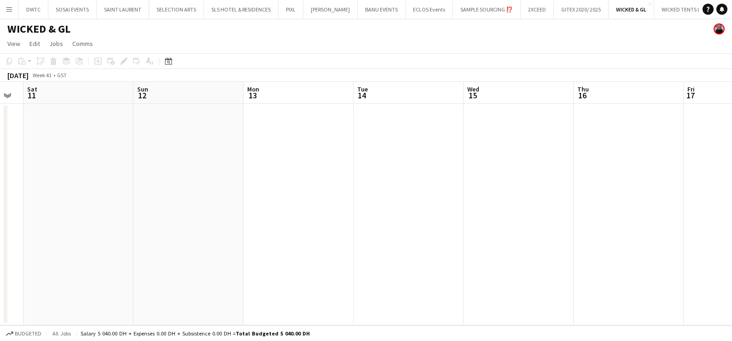
drag, startPoint x: 378, startPoint y: 163, endPoint x: 49, endPoint y: 163, distance: 329.0
click at [49, 163] on app-calendar-viewport "Wed 8 Thu 9 Fri 10 Sat 11 Sun 12 Mon 13 Tue 14 Wed 15 Thu 16 Fri 17 Sat 18 Sun …" at bounding box center [366, 204] width 732 height 244
drag, startPoint x: 435, startPoint y: 224, endPoint x: -2, endPoint y: 275, distance: 440.1
click at [0, 275] on html "Menu Boards Boards Boards All jobs Status Workforce Workforce My Workforce Recr…" at bounding box center [366, 170] width 732 height 341
drag, startPoint x: 352, startPoint y: 272, endPoint x: 140, endPoint y: 272, distance: 211.6
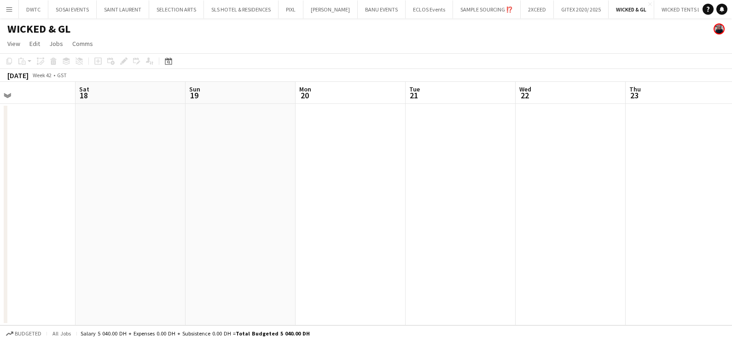
click at [138, 273] on app-calendar-viewport "Tue 14 Wed 15 Thu 16 Fri 17 Sat 18 Sun 19 Mon 20 Tue 21 Wed 22 Thu 23 Fri 24 Sa…" at bounding box center [366, 204] width 732 height 244
drag, startPoint x: 184, startPoint y: 241, endPoint x: 189, endPoint y: 202, distance: 38.9
click at [79, 238] on app-calendar-viewport "Wed 22 Thu 23 Fri 24 Sat 25 Sun 26 Mon 27 Tue 28 Wed 29 Thu 30 Fri 31 Sat 1 Sun…" at bounding box center [366, 204] width 732 height 244
drag, startPoint x: 415, startPoint y: 189, endPoint x: 132, endPoint y: 196, distance: 283.5
click at [73, 214] on app-calendar-viewport "Wed 22 Thu 23 Fri 24 Sat 25 Sun 26 Mon 27 Tue 28 Wed 29 Thu 30 Fri 31 Sat 1 Sun…" at bounding box center [366, 204] width 732 height 244
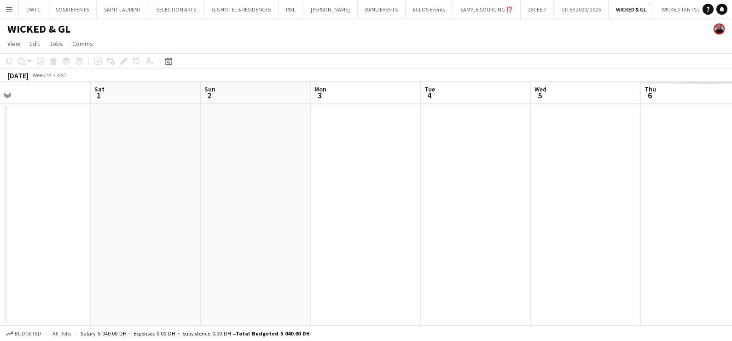
drag, startPoint x: 260, startPoint y: 219, endPoint x: 241, endPoint y: 203, distance: 24.8
click at [212, 219] on app-calendar-viewport "Tue 28 Wed 29 Thu 30 Fri 31 Sat 1 Sun 2 Mon 3 Tue 4 Wed 5 Thu 6 Fri 7 Sat 8" at bounding box center [366, 204] width 732 height 244
drag, startPoint x: 301, startPoint y: 234, endPoint x: 7, endPoint y: 235, distance: 294.5
click at [7, 235] on div "Tue 28 Wed 29 Thu 30 Fri 31 Sat 1 Sun 2 Mon 3 Tue 4 Wed 5 Thu 6 Fri 7 Sat 8" at bounding box center [366, 204] width 732 height 244
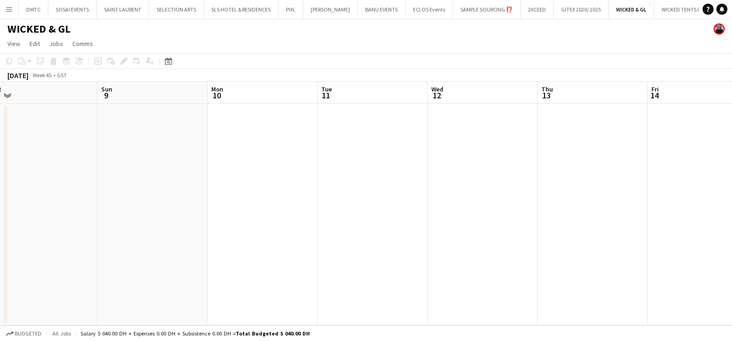
drag, startPoint x: 507, startPoint y: 192, endPoint x: 448, endPoint y: 159, distance: 67.6
click at [6, 209] on div "Wed 5 Thu 6 Fri 7 Sat 8 Sun 9 Mon 10 Tue 11 Wed 12 Thu 13 Fri 14 Sat 15 Sun 16" at bounding box center [366, 204] width 732 height 244
drag, startPoint x: 140, startPoint y: 199, endPoint x: 508, endPoint y: 184, distance: 368.4
click at [127, 201] on app-calendar-viewport "Tue 11 Wed 12 Thu 13 Fri 14 Sat 15 Sun 16 Mon 17 Tue 18 Wed 19 Thu 20 Fri 21 Sa…" at bounding box center [366, 204] width 732 height 244
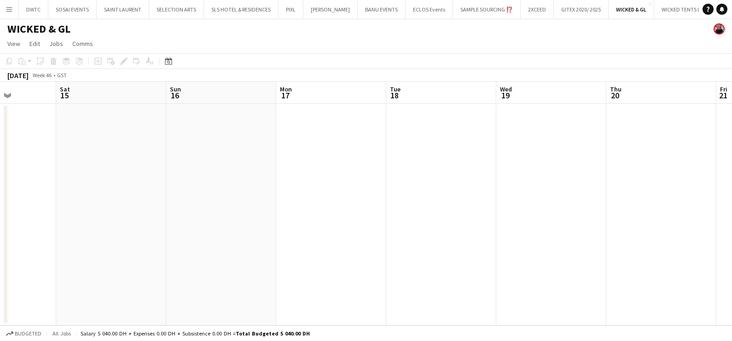
drag, startPoint x: 230, startPoint y: 205, endPoint x: 66, endPoint y: 238, distance: 167.6
click at [15, 241] on app-calendar-viewport "Tue 11 Wed 12 Thu 13 Fri 14 Sat 15 Sun 16 Mon 17 Tue 18 Wed 19 Thu 20 Fri 21 Sa…" at bounding box center [366, 204] width 732 height 244
drag, startPoint x: 11, startPoint y: 210, endPoint x: 466, endPoint y: 160, distance: 457.4
click at [12, 210] on app-calendar-viewport "Tue 18 Wed 19 Thu 20 Fri 21 Sat 22 Sun 23 Mon 24 Tue 25 Wed 26 Thu 27 Fri 28 Sa…" at bounding box center [366, 204] width 732 height 244
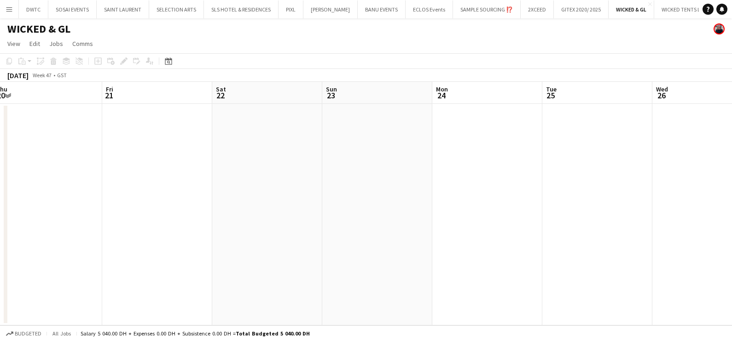
drag, startPoint x: 236, startPoint y: 200, endPoint x: 170, endPoint y: 190, distance: 66.1
click at [135, 201] on app-calendar-viewport "Tue 18 Wed 19 Thu 20 Fri 21 Sat 22 Sun 23 Mon 24 Tue 25 Wed 26 Thu 27 Fri 28 Sa…" at bounding box center [366, 204] width 732 height 244
drag, startPoint x: 477, startPoint y: 191, endPoint x: 672, endPoint y: 197, distance: 195.2
click at [221, 196] on app-calendar-viewport "Sun 23 Mon 24 Tue 25 Wed 26 Thu 27 Fri 28 Sat 29 Sun 30 Mon 1 Tue 2 Wed 3 Thu 4" at bounding box center [366, 204] width 732 height 244
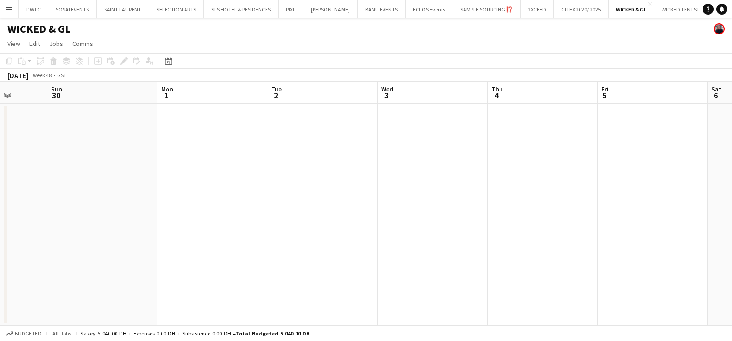
drag, startPoint x: 545, startPoint y: 209, endPoint x: 260, endPoint y: 208, distance: 284.3
click at [260, 208] on app-calendar-viewport "Thu 27 Fri 28 Sat 29 Sun 30 Mon 1 Tue 2 Wed 3 Thu 4 Fri 5 Sat 6 Sun 7 Mon 8" at bounding box center [366, 204] width 732 height 244
click at [648, 5] on app-icon "Close" at bounding box center [650, 4] width 4 height 4
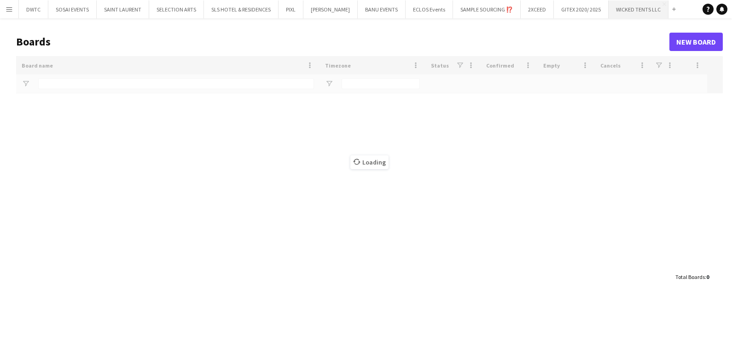
click at [619, 10] on button "WICKED TENTS LLC Close" at bounding box center [638, 9] width 60 height 18
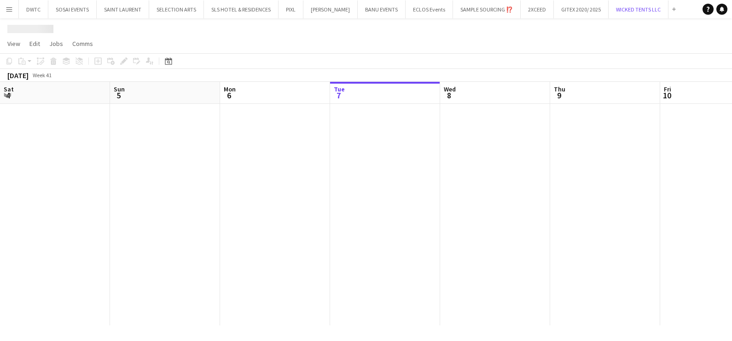
scroll to position [0, 220]
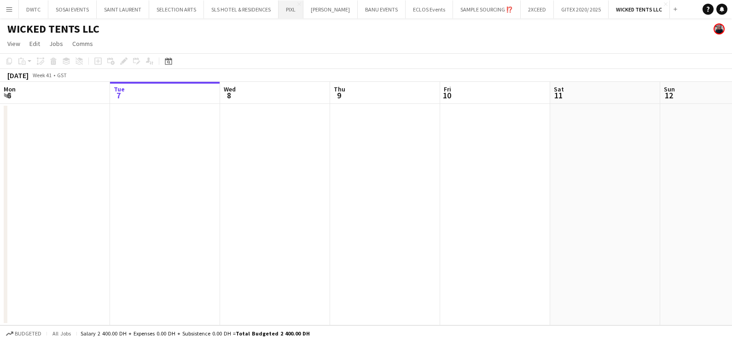
click at [288, 15] on button "PIXL Close" at bounding box center [290, 9] width 25 height 18
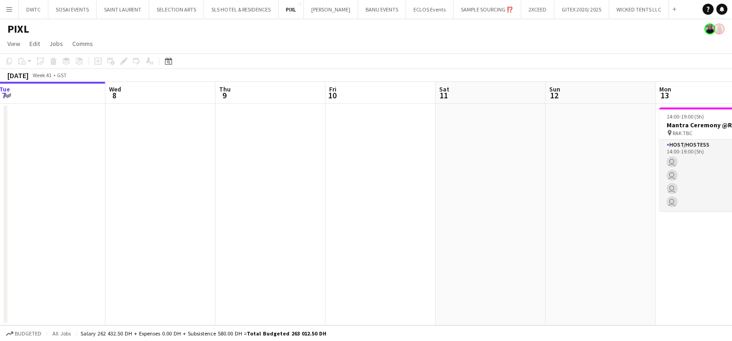
scroll to position [0, 323]
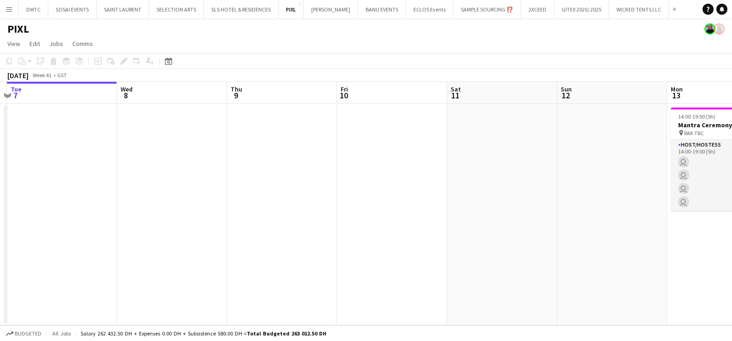
drag, startPoint x: 574, startPoint y: 217, endPoint x: 5, endPoint y: 233, distance: 569.4
click at [0, 233] on html "Menu Boards Boards Boards All jobs Status Workforce Workforce My Workforce Recr…" at bounding box center [366, 170] width 732 height 341
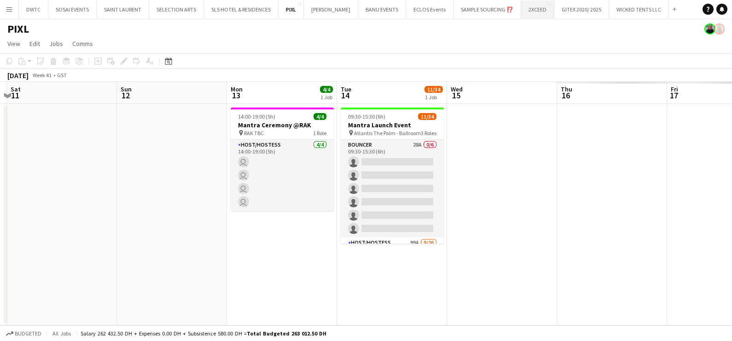
click at [525, 9] on button "2XCEED Close" at bounding box center [537, 9] width 33 height 18
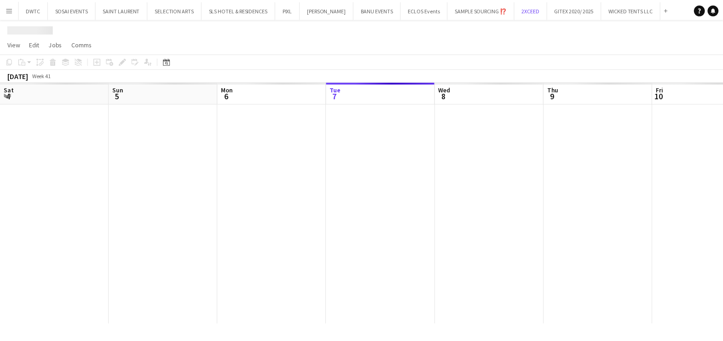
scroll to position [0, 220]
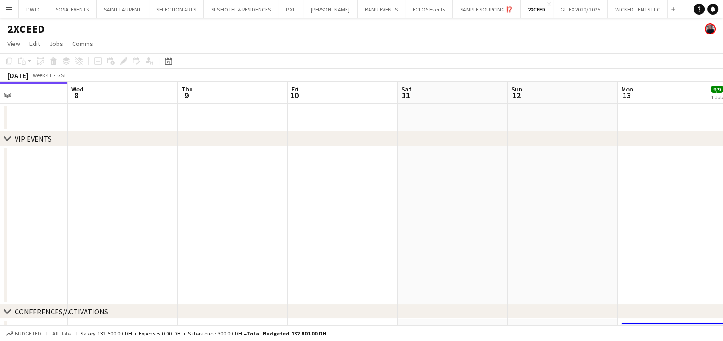
drag, startPoint x: 598, startPoint y: 200, endPoint x: 0, endPoint y: 225, distance: 598.7
click at [0, 225] on html "Menu Boards Boards Boards All jobs Status Workforce Workforce My Workforce Recr…" at bounding box center [361, 246] width 723 height 493
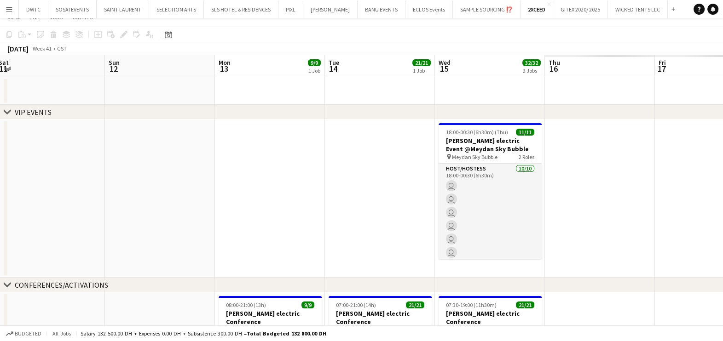
scroll to position [150, 0]
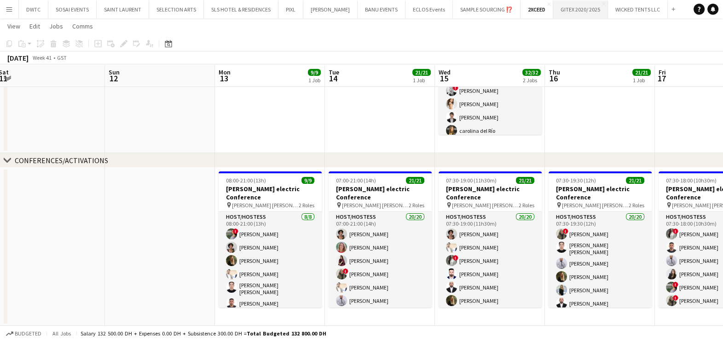
click at [564, 15] on button "GITEX 2020/ 2025 Close" at bounding box center [580, 9] width 55 height 18
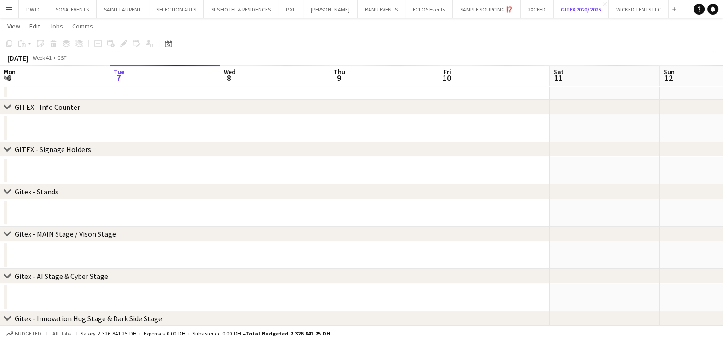
scroll to position [8, 0]
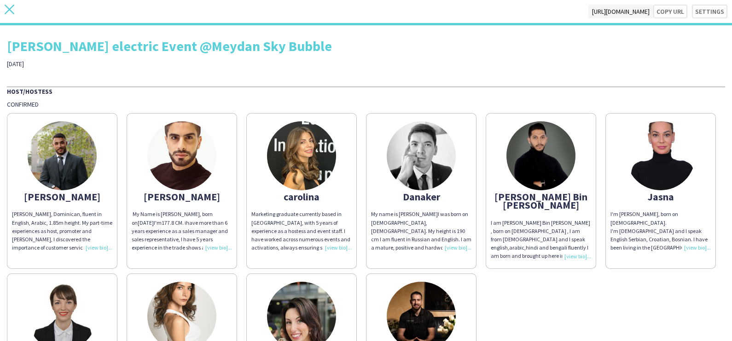
click at [12, 10] on icon "close" at bounding box center [10, 10] width 10 height 10
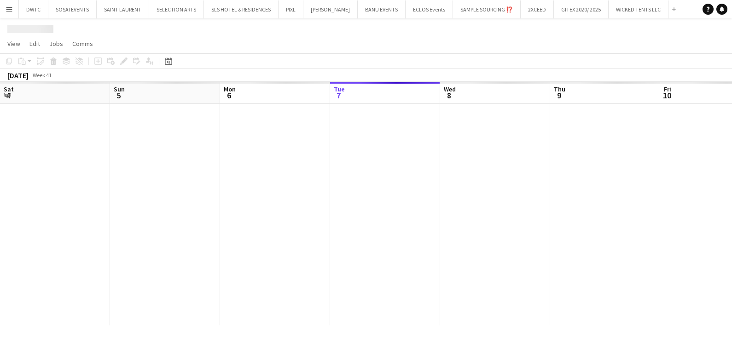
scroll to position [0, 220]
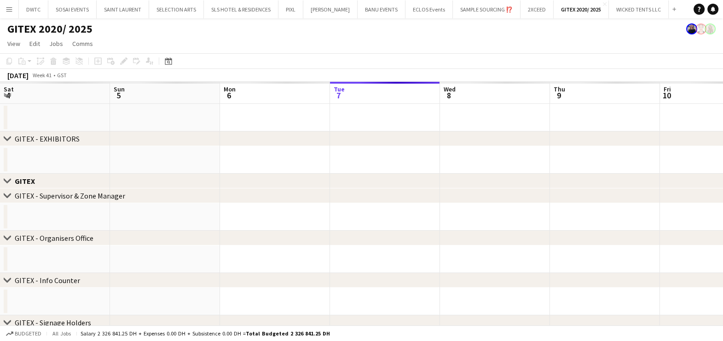
scroll to position [0, 220]
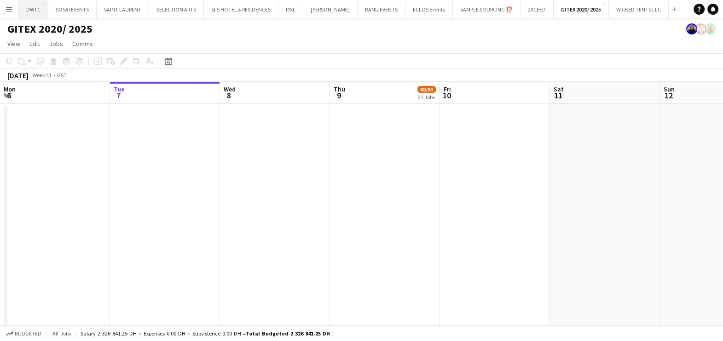
click at [32, 9] on button "DWTC Close" at bounding box center [33, 9] width 29 height 18
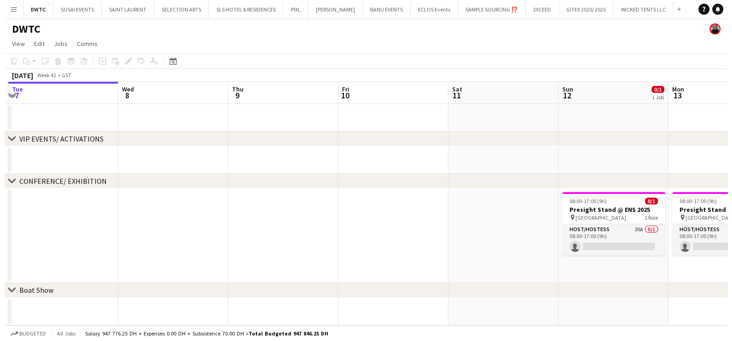
scroll to position [0, 253]
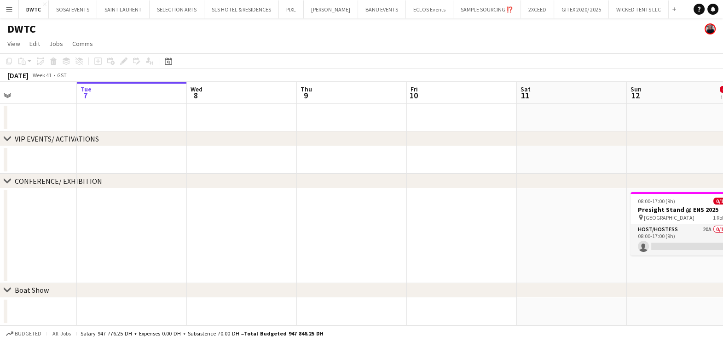
drag, startPoint x: 525, startPoint y: 253, endPoint x: 9, endPoint y: 294, distance: 516.9
click at [9, 294] on div "chevron-right VIP EVENTS/ ACTIVATIONS chevron-right CONFERENCE/ EXHIBITION chev…" at bounding box center [361, 310] width 723 height 456
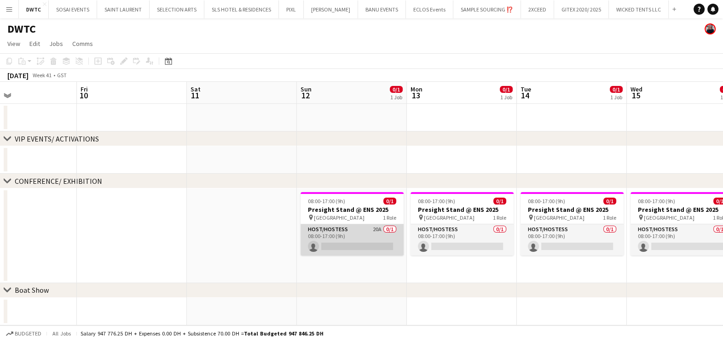
click at [384, 238] on app-card-role "Host/Hostess 20A 0/1 08:00-17:00 (9h) single-neutral-actions" at bounding box center [351, 240] width 103 height 31
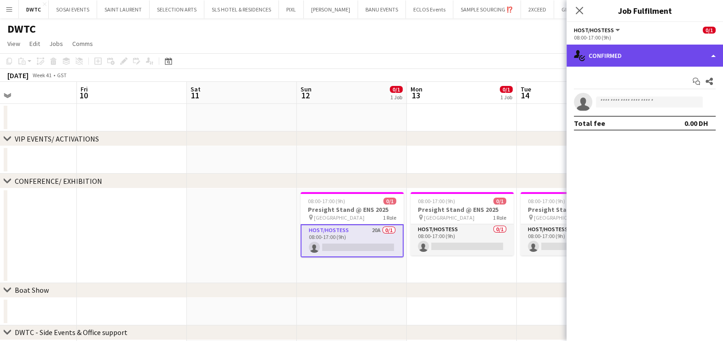
click at [631, 56] on div "single-neutral-actions-check-2 Confirmed" at bounding box center [644, 56] width 156 height 22
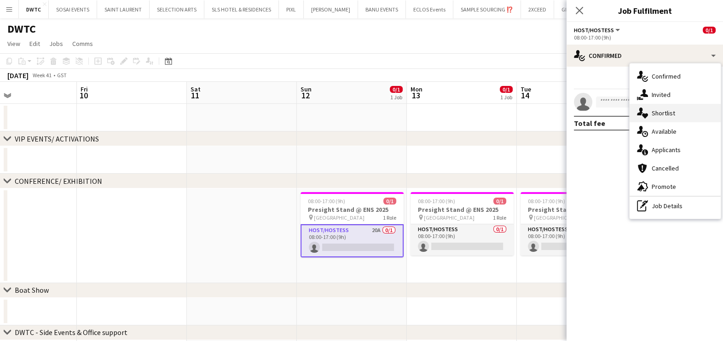
click at [669, 120] on div "single-neutral-actions-heart Shortlist" at bounding box center [674, 113] width 91 height 18
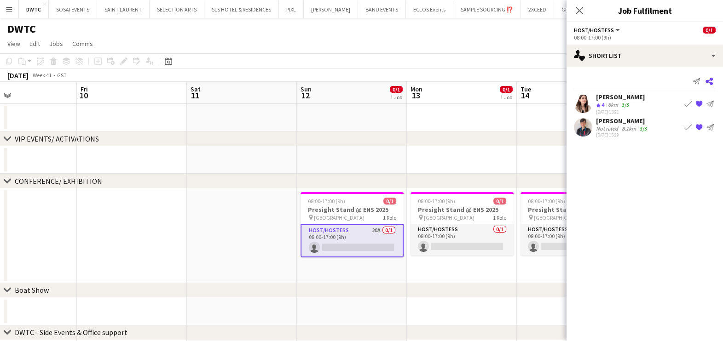
click at [709, 78] on icon "Share" at bounding box center [708, 81] width 7 height 7
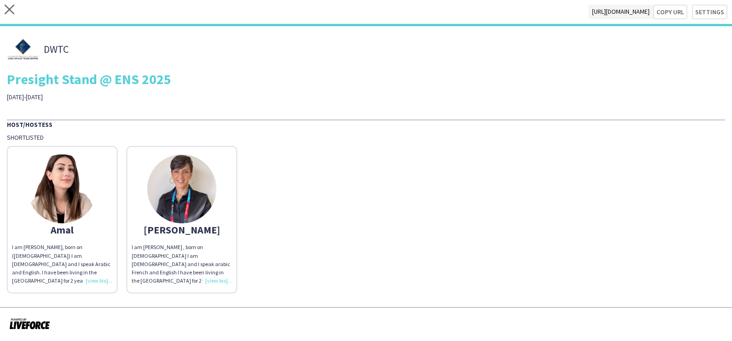
click at [182, 193] on img at bounding box center [181, 189] width 69 height 69
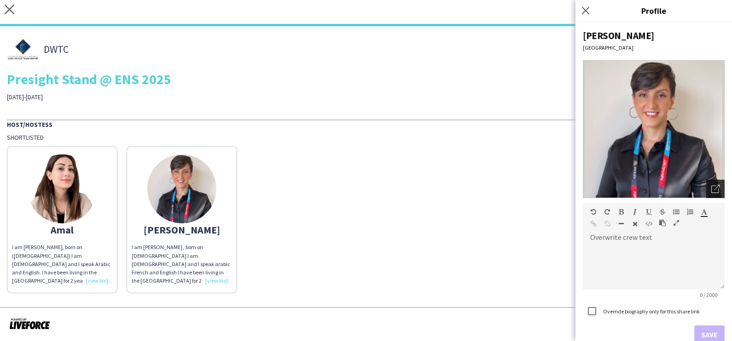
click at [711, 186] on icon "Open photos pop-in" at bounding box center [715, 189] width 8 height 8
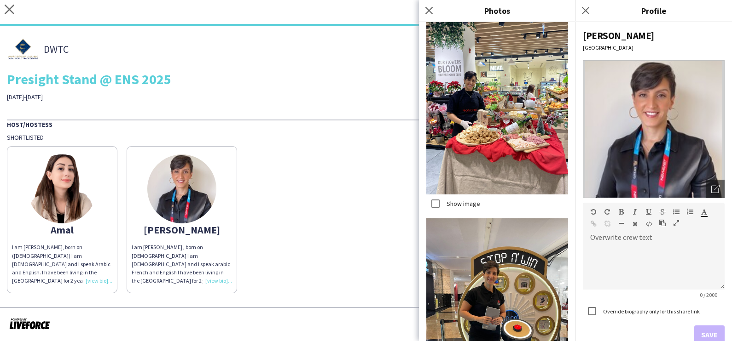
scroll to position [1620, 0]
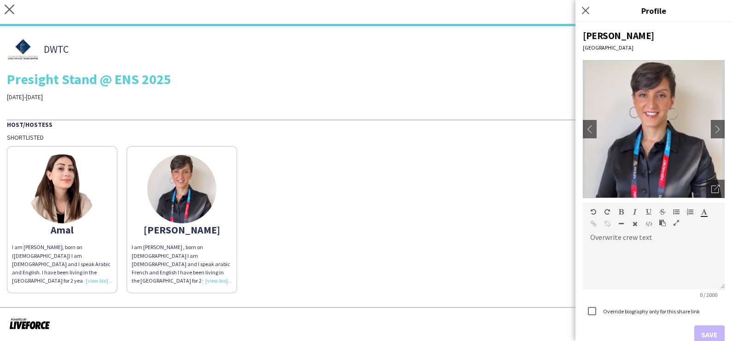
click at [63, 196] on img at bounding box center [62, 189] width 69 height 69
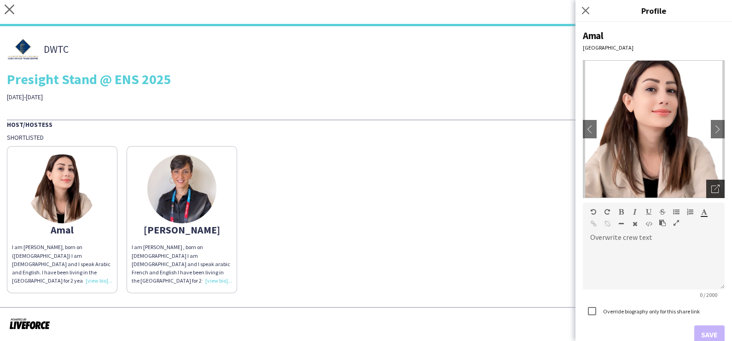
click at [711, 190] on icon "Open photos pop-in" at bounding box center [715, 189] width 8 height 8
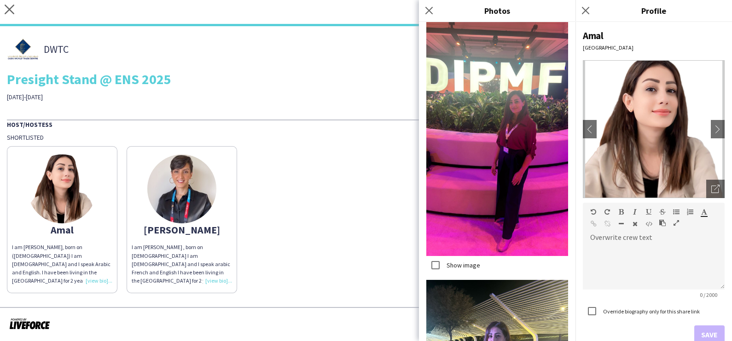
scroll to position [2606, 0]
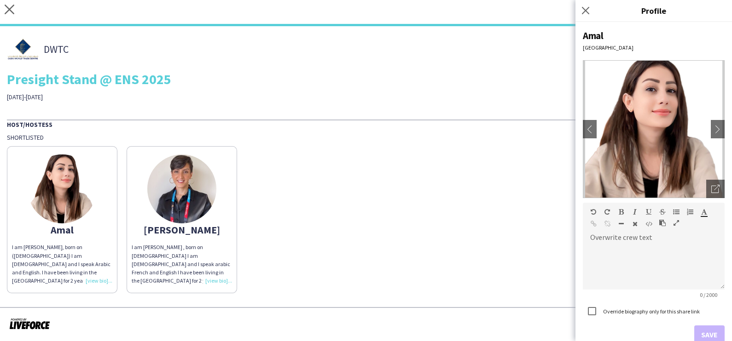
drag, startPoint x: 503, startPoint y: 192, endPoint x: 566, endPoint y: 47, distance: 158.3
click at [503, 191] on div "Amal I am Amal Alnajjad, born on (5th October, 1990) I am Syrian and I speak Ar…" at bounding box center [366, 218] width 718 height 152
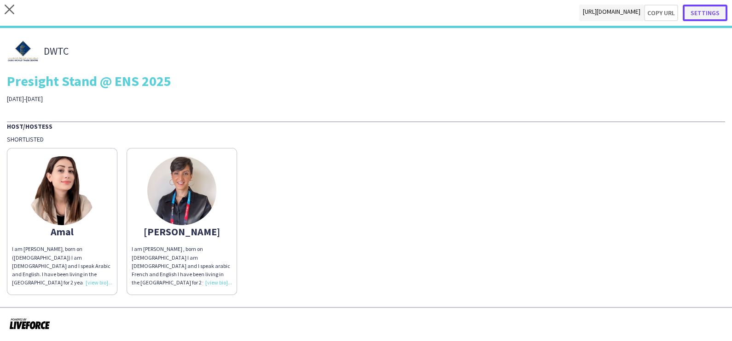
click at [715, 12] on button "Settings" at bounding box center [704, 13] width 45 height 17
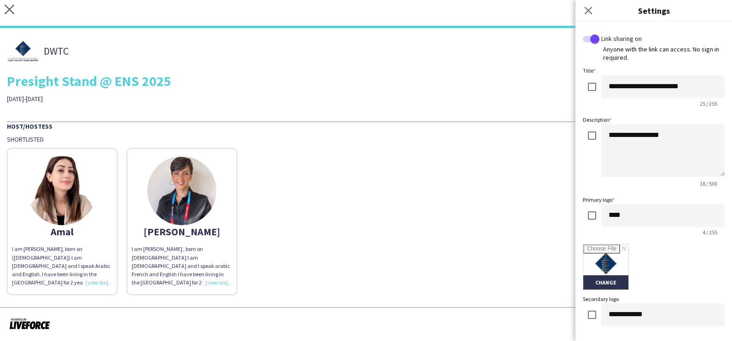
scroll to position [196, 0]
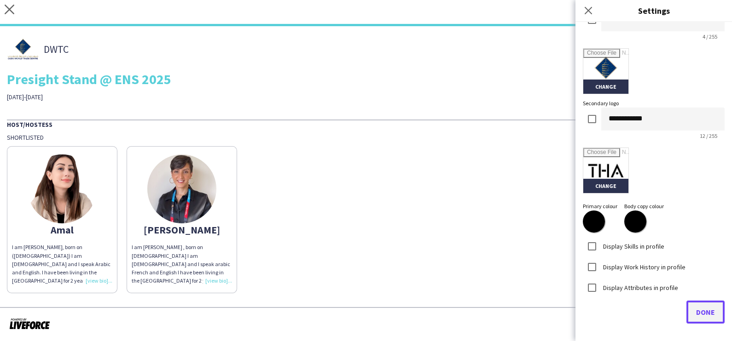
click at [696, 308] on span "Done" at bounding box center [705, 312] width 19 height 9
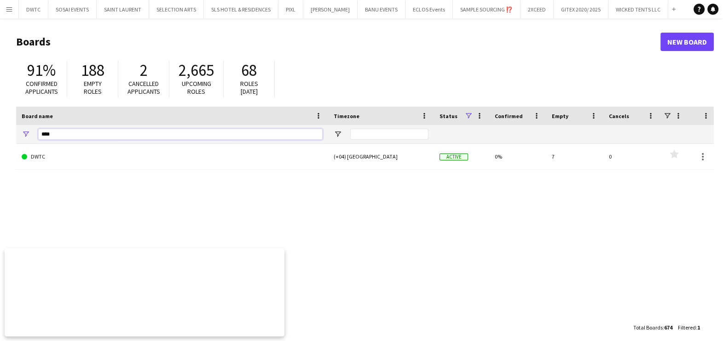
click at [93, 134] on input "****" at bounding box center [180, 134] width 284 height 11
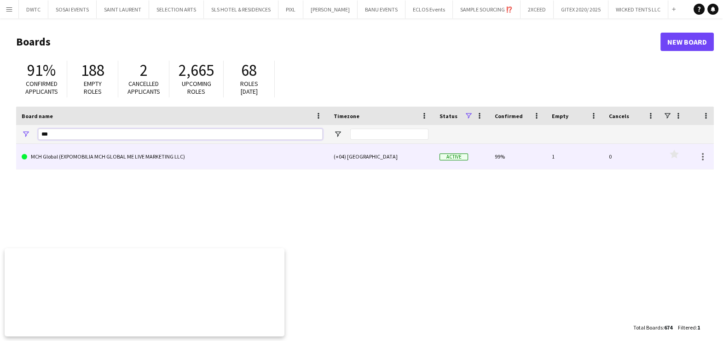
type input "***"
click at [82, 155] on link "MCH Global (EXPOMOBILIA MCH GLOBAL ME LIVE MARKETING LLC)" at bounding box center [172, 157] width 301 height 26
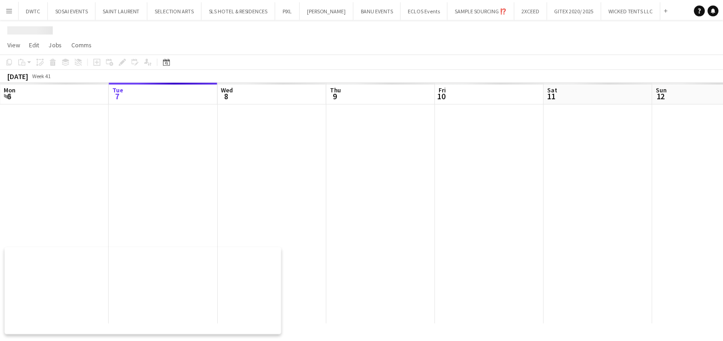
scroll to position [0, 144]
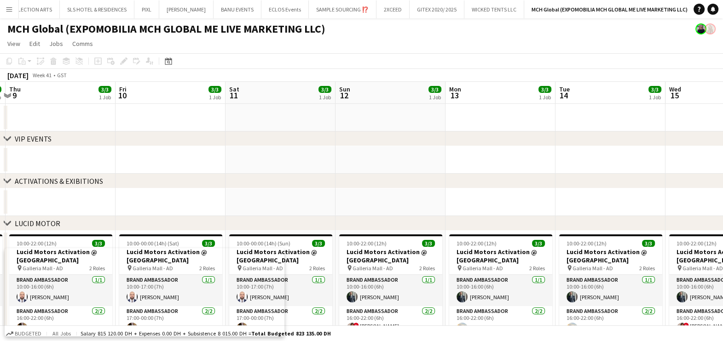
drag, startPoint x: 490, startPoint y: 161, endPoint x: 136, endPoint y: 197, distance: 356.1
click at [136, 197] on app-calendar-viewport "Mon 6 3/3 1 Job Tue 7 3/3 1 Job Wed 8 3/3 1 Job Thu 9 3/3 1 Job Fri 10 3/3 1 Jo…" at bounding box center [361, 314] width 723 height 465
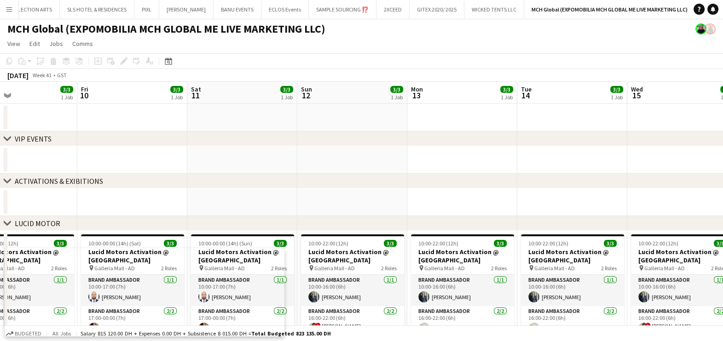
drag, startPoint x: 288, startPoint y: 166, endPoint x: 4, endPoint y: 194, distance: 285.3
click at [0, 196] on html "Menu Boards Boards Boards All jobs Status Workforce Workforce My Workforce Recr…" at bounding box center [361, 281] width 723 height 563
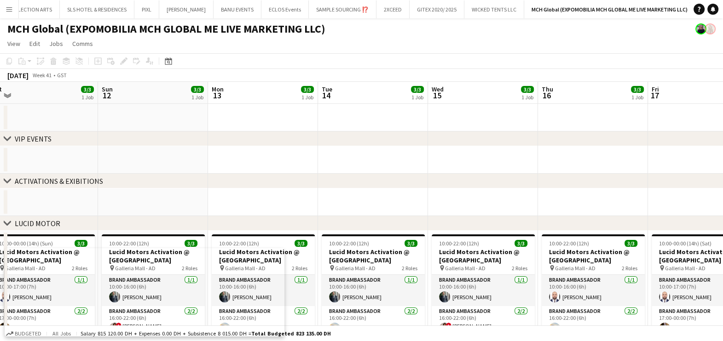
drag, startPoint x: 412, startPoint y: 172, endPoint x: 138, endPoint y: 175, distance: 273.3
click at [138, 175] on div "chevron-right VIP EVENTS chevron-right ACTIVATIONS & EXIBITIONS chevron-right L…" at bounding box center [361, 314] width 723 height 465
drag, startPoint x: 473, startPoint y: 146, endPoint x: 67, endPoint y: 234, distance: 414.7
click at [64, 234] on div "chevron-right VIP EVENTS chevron-right ACTIVATIONS & EXIBITIONS chevron-right L…" at bounding box center [361, 314] width 723 height 465
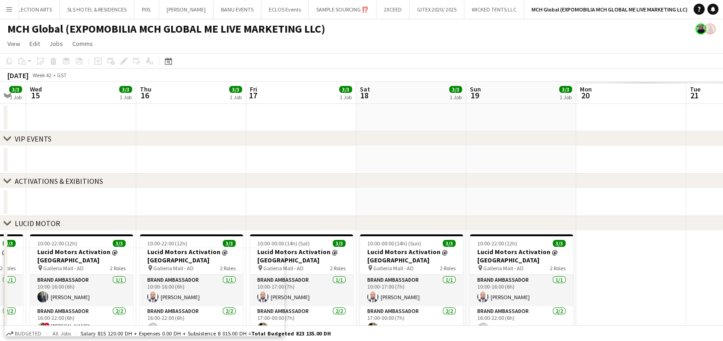
drag, startPoint x: 591, startPoint y: 162, endPoint x: 164, endPoint y: 163, distance: 427.4
click at [127, 173] on app-calendar-viewport "Sat 11 3/3 1 Job Sun 12 3/3 1 Job Mon 13 3/3 1 Job Tue 14 3/3 1 Job Wed 15 3/3 …" at bounding box center [361, 314] width 723 height 465
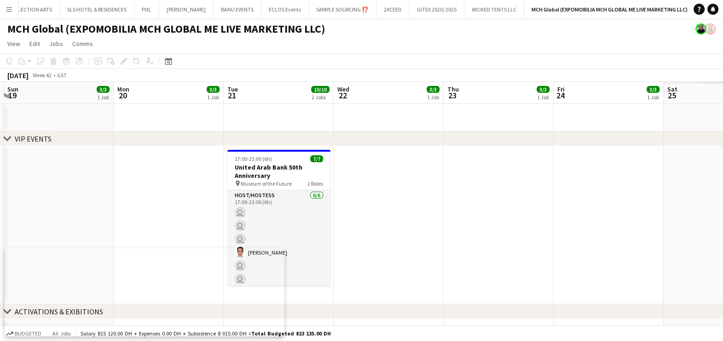
drag, startPoint x: 449, startPoint y: 175, endPoint x: 150, endPoint y: 179, distance: 299.1
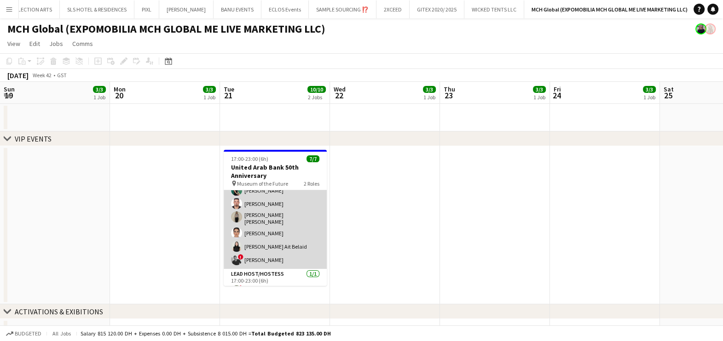
scroll to position [33, 0]
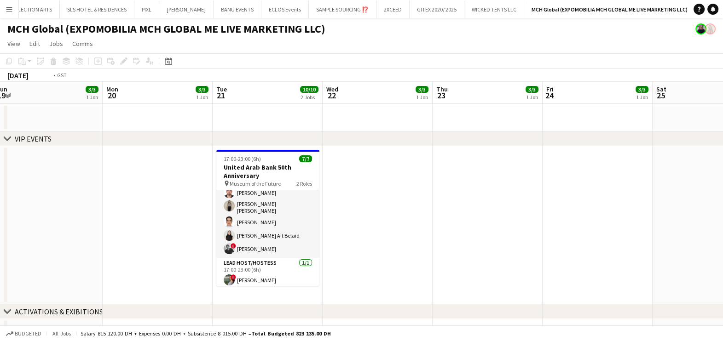
drag, startPoint x: 295, startPoint y: 252, endPoint x: 33, endPoint y: 248, distance: 262.7
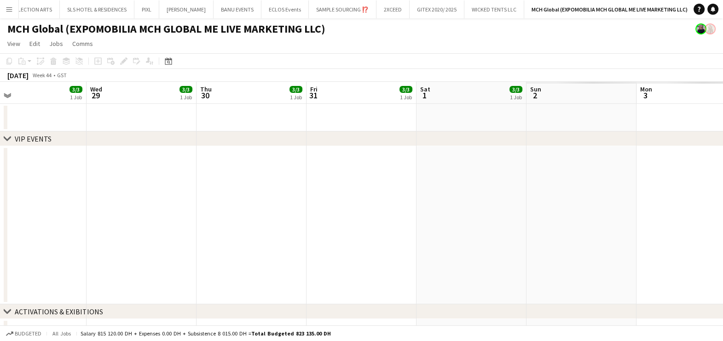
drag, startPoint x: 163, startPoint y: 232, endPoint x: 98, endPoint y: 216, distance: 67.8
drag, startPoint x: 159, startPoint y: 231, endPoint x: 73, endPoint y: 229, distance: 85.6
click at [0, 243] on html "Menu Boards Boards Boards All jobs Status Workforce Workforce My Workforce Recr…" at bounding box center [361, 346] width 723 height 693
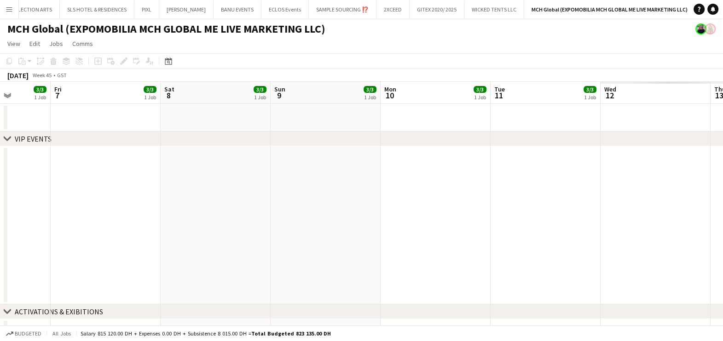
drag, startPoint x: -2, startPoint y: 250, endPoint x: 453, endPoint y: 207, distance: 457.5
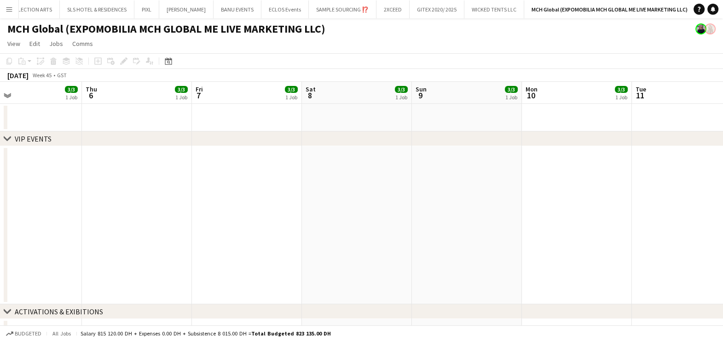
drag, startPoint x: 365, startPoint y: 217, endPoint x: 110, endPoint y: 223, distance: 255.0
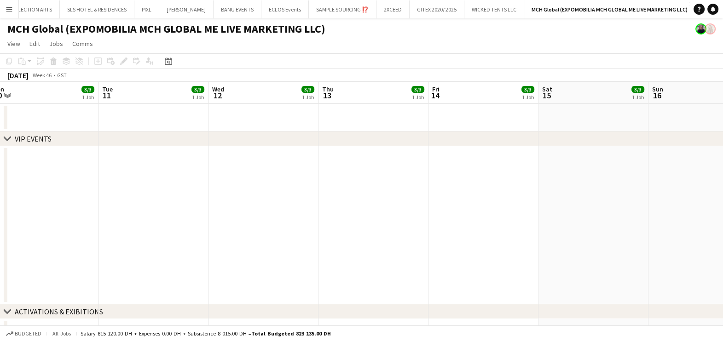
drag, startPoint x: 276, startPoint y: 209, endPoint x: 281, endPoint y: 198, distance: 12.0
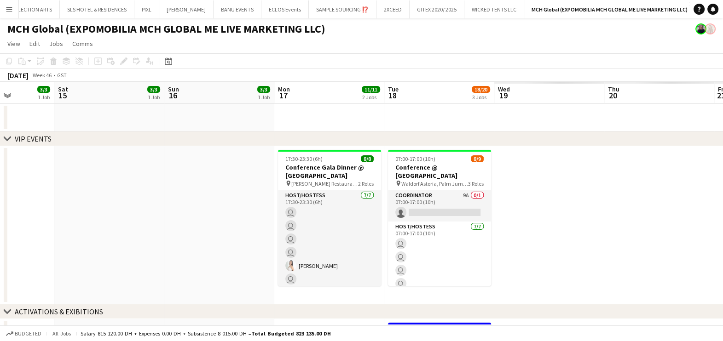
scroll to position [0, 329]
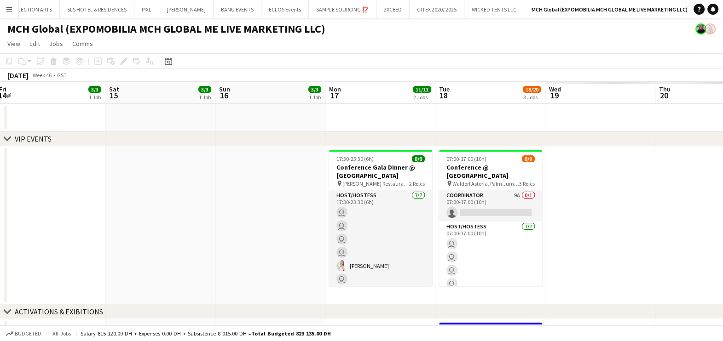
drag, startPoint x: 567, startPoint y: 217, endPoint x: 403, endPoint y: 217, distance: 164.3
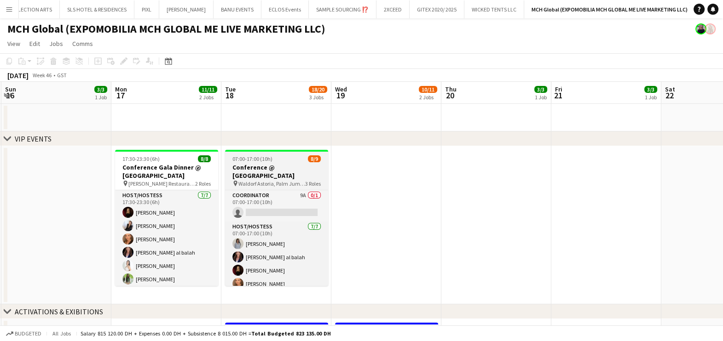
scroll to position [0, 330]
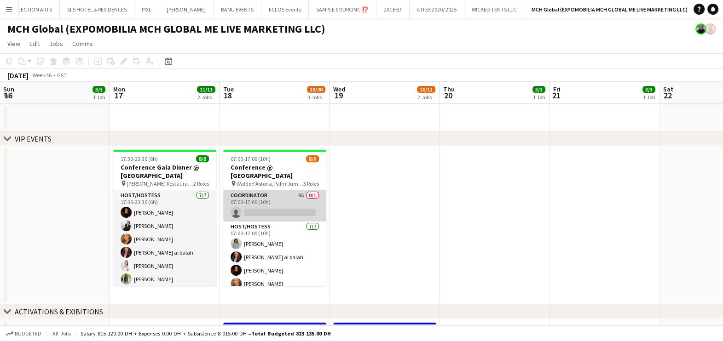
click at [273, 198] on app-card-role "Coordinator 9A 0/1 07:00-17:00 (10h) single-neutral-actions" at bounding box center [274, 205] width 103 height 31
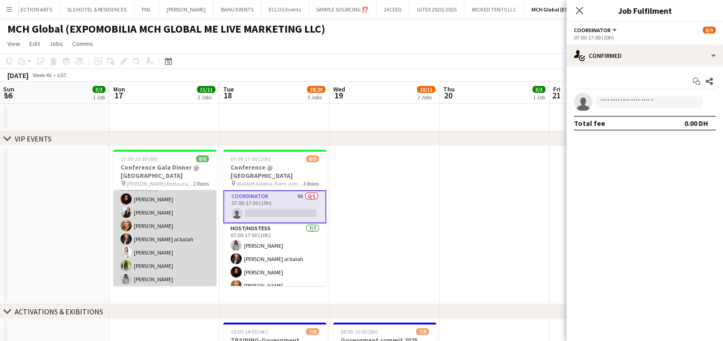
scroll to position [0, 0]
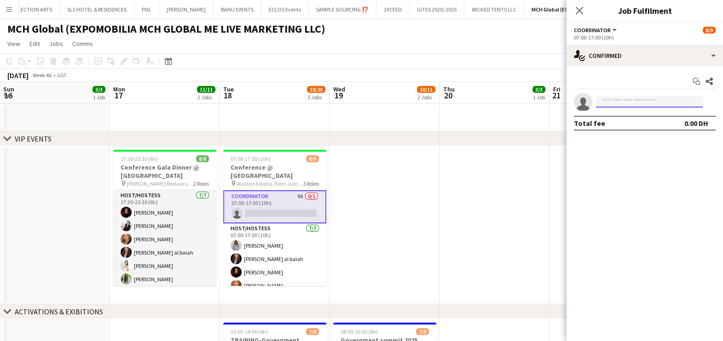
click at [633, 103] on input at bounding box center [649, 102] width 107 height 11
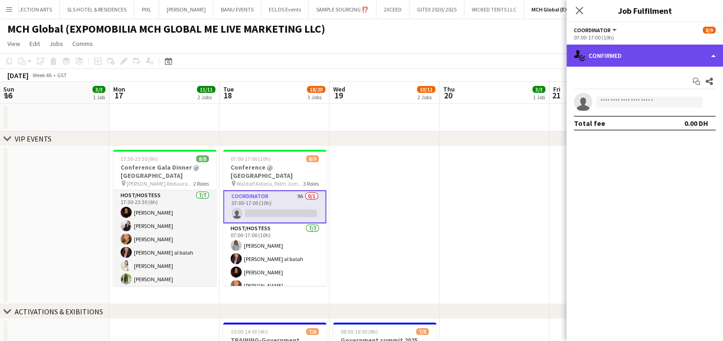
click at [615, 62] on div "single-neutral-actions-check-2 Confirmed" at bounding box center [644, 56] width 156 height 22
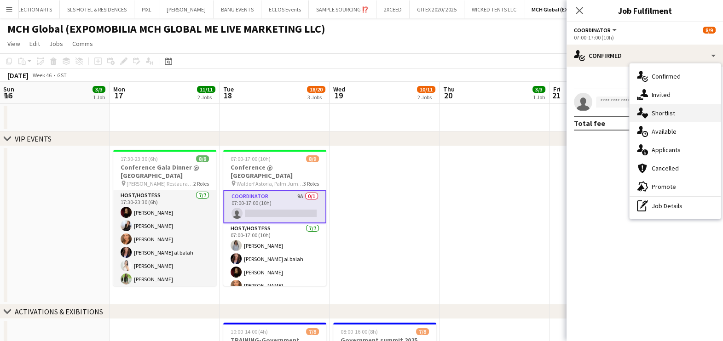
click at [658, 117] on div "single-neutral-actions-heart Shortlist" at bounding box center [674, 113] width 91 height 18
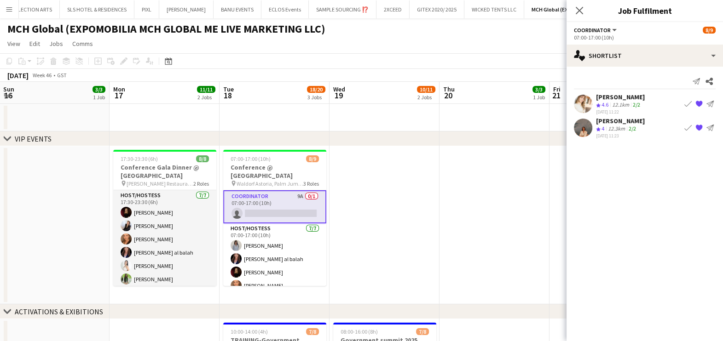
click at [686, 102] on app-icon "Book crew" at bounding box center [687, 103] width 7 height 7
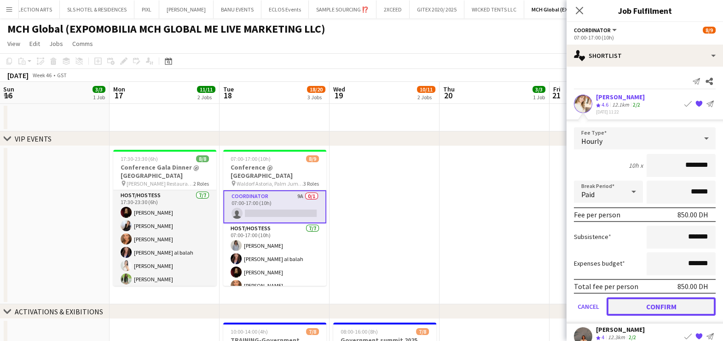
click at [658, 304] on button "Confirm" at bounding box center [660, 307] width 109 height 18
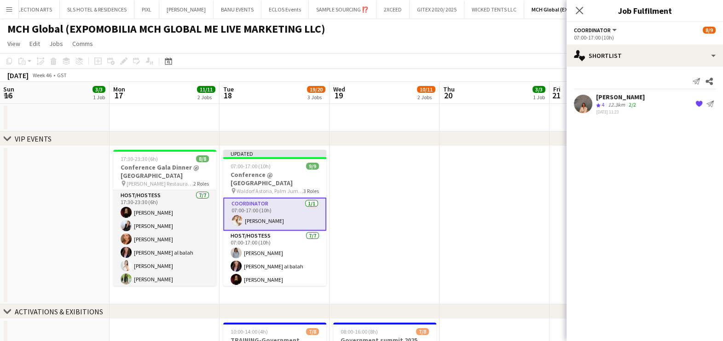
click at [435, 219] on app-date-cell at bounding box center [384, 225] width 110 height 158
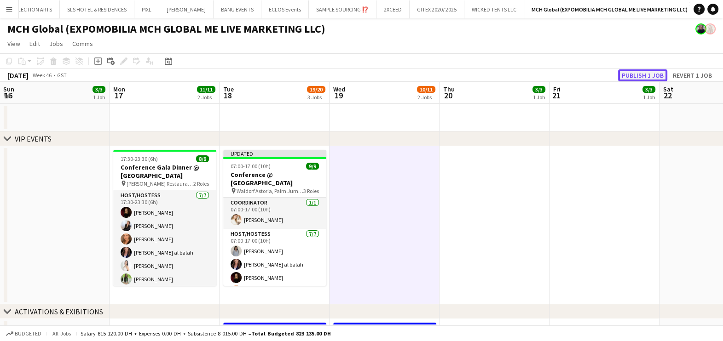
click at [645, 77] on button "Publish 1 job" at bounding box center [642, 75] width 49 height 12
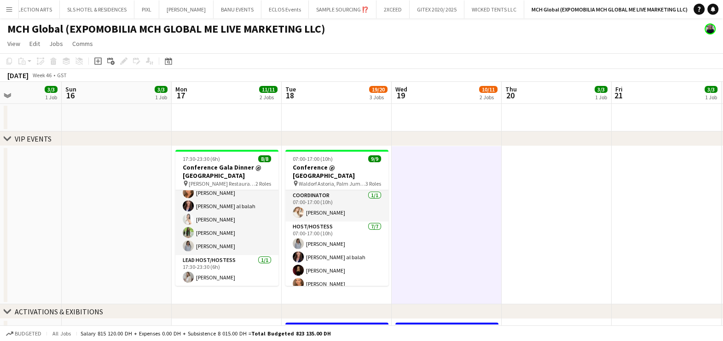
scroll to position [0, 234]
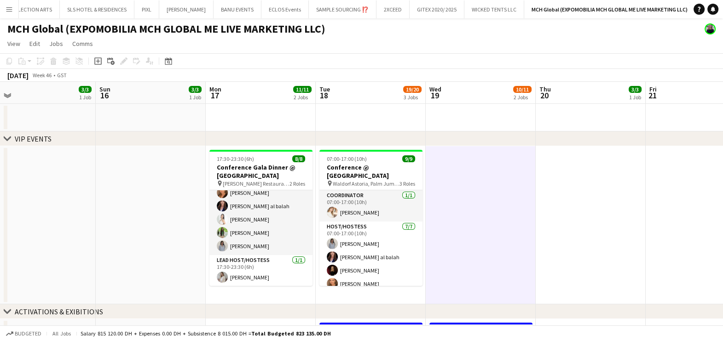
drag, startPoint x: 393, startPoint y: 225, endPoint x: 487, endPoint y: 226, distance: 93.4
click at [456, 171] on app-date-cell at bounding box center [481, 225] width 110 height 158
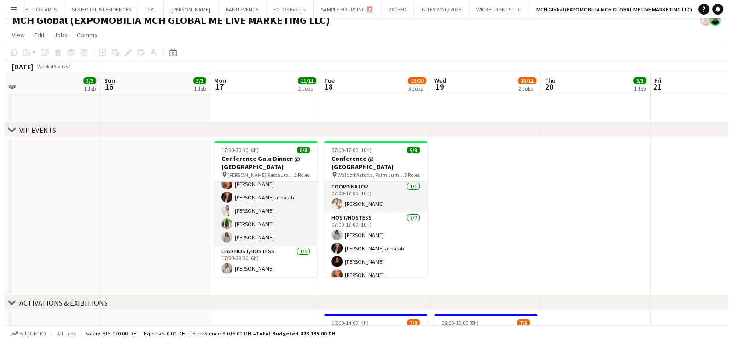
scroll to position [0, 0]
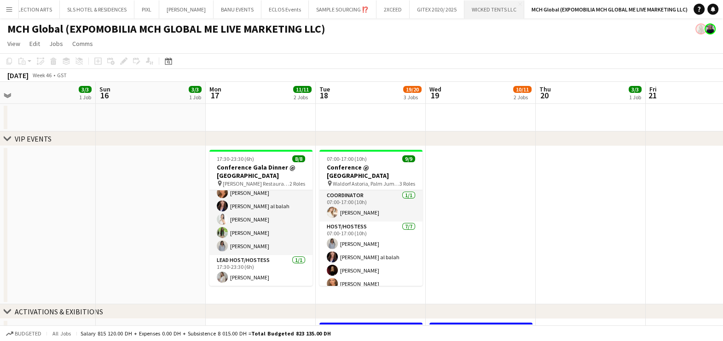
click at [478, 15] on button "WICKED TENTS LLC Close" at bounding box center [494, 9] width 60 height 18
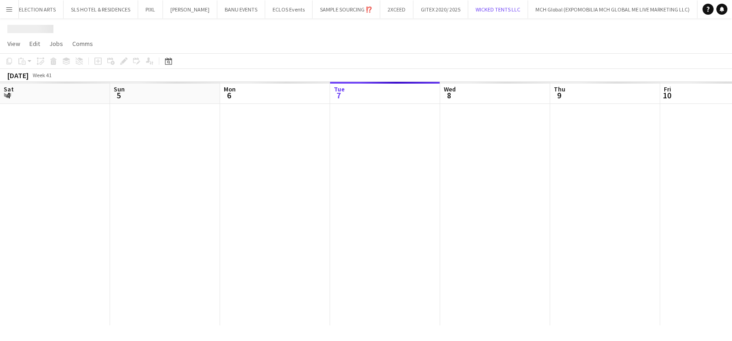
scroll to position [0, 220]
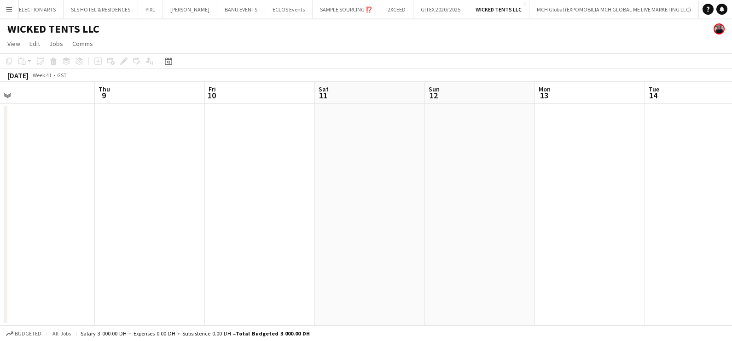
drag, startPoint x: 635, startPoint y: 219, endPoint x: 170, endPoint y: 224, distance: 464.7
click at [173, 221] on app-calendar-viewport "Sat 4 Sun 5 Mon 6 Tue 7 Wed 8 Thu 9 Fri 10 Sat 11 Sun 12 Mon 13 Tue 14 Wed 15" at bounding box center [366, 204] width 732 height 244
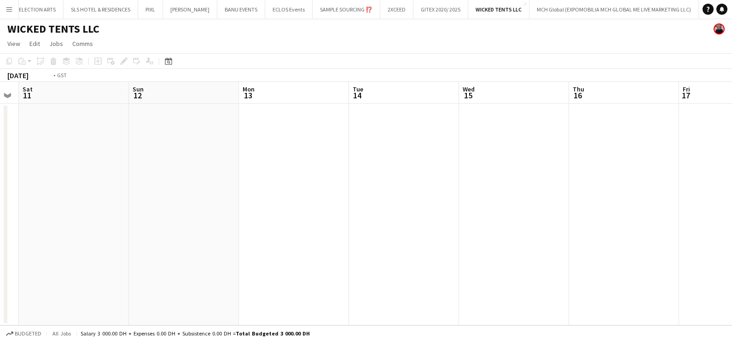
drag, startPoint x: 428, startPoint y: 224, endPoint x: 9, endPoint y: 235, distance: 418.8
click at [0, 228] on html "Menu Boards Boards Boards All jobs Status Workforce Workforce My Workforce Recr…" at bounding box center [366, 170] width 732 height 341
drag, startPoint x: 55, startPoint y: 235, endPoint x: 76, endPoint y: 237, distance: 21.2
click at [55, 235] on app-calendar-viewport "Sun 12 Mon 13 Tue 14 Wed 15 Thu 16 Fri 17 Sat 18 Sun 19 Mon 20 Tue 21 Wed 22 Th…" at bounding box center [366, 204] width 732 height 244
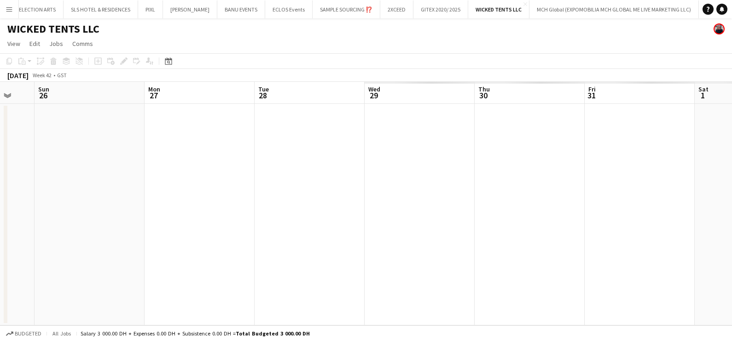
drag, startPoint x: 191, startPoint y: 237, endPoint x: 439, endPoint y: 248, distance: 248.7
click at [0, 239] on html "Menu Boards Boards Boards All jobs Status Workforce Workforce My Workforce Recr…" at bounding box center [366, 170] width 732 height 341
drag, startPoint x: 284, startPoint y: 248, endPoint x: 146, endPoint y: 251, distance: 138.1
click at [0, 249] on html "Menu Boards Boards Boards All jobs Status Workforce Workforce My Workforce Recr…" at bounding box center [366, 170] width 732 height 341
drag, startPoint x: 663, startPoint y: 239, endPoint x: 39, endPoint y: 242, distance: 623.4
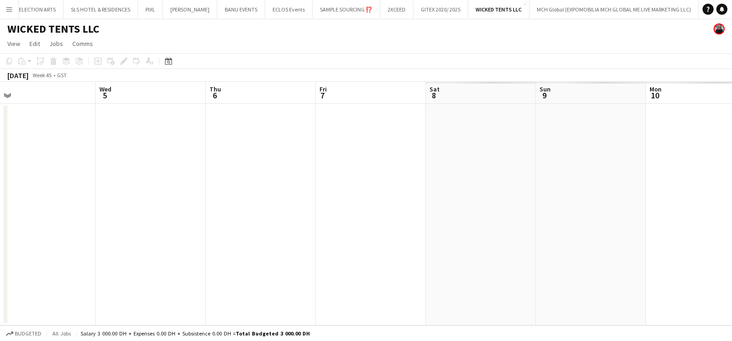
click at [39, 240] on app-calendar-viewport "Sun 2 Mon 3 Tue 4 Wed 5 Thu 6 Fri 7 Sat 8 Sun 9 Mon 10 Tue 11 Wed 12 Thu 13" at bounding box center [366, 204] width 732 height 244
drag, startPoint x: 181, startPoint y: 239, endPoint x: 145, endPoint y: 239, distance: 35.9
click at [148, 239] on app-calendar-viewport "Sun 2 Mon 3 Tue 4 Wed 5 Thu 6 Fri 7 Sat 8 Sun 9 Mon 10 Tue 11 Wed 12 Thu 13 0/1…" at bounding box center [366, 204] width 732 height 244
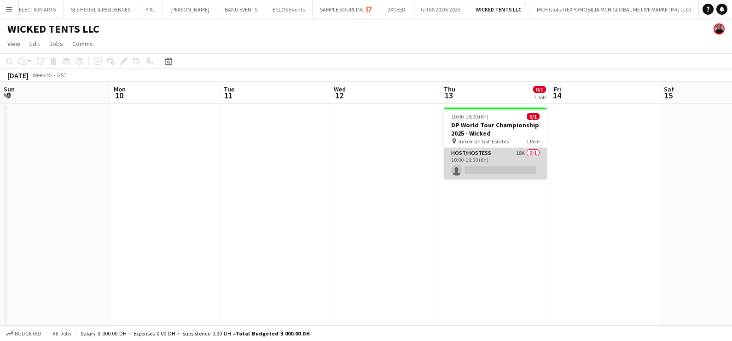
click at [492, 156] on app-card-role "Host/Hostess 18A 0/1 10:00-16:00 (6h) single-neutral-actions" at bounding box center [495, 163] width 103 height 31
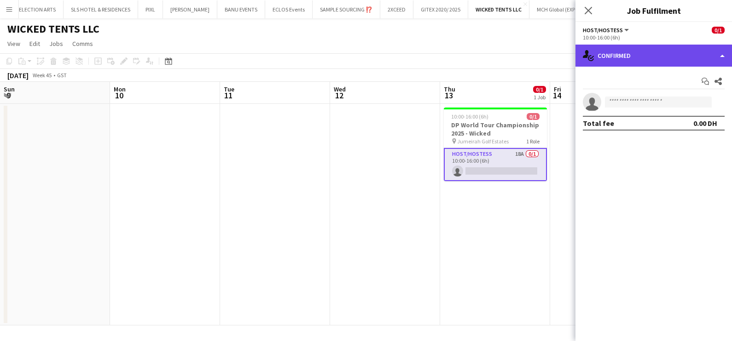
click at [685, 51] on div "single-neutral-actions-check-2 Confirmed" at bounding box center [653, 56] width 156 height 22
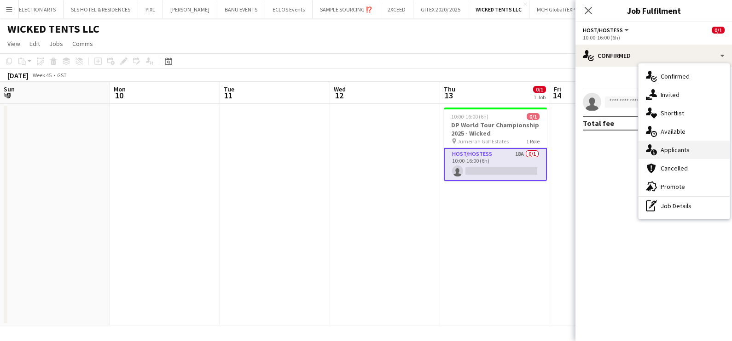
click at [676, 144] on div "single-neutral-actions-information Applicants" at bounding box center [683, 150] width 91 height 18
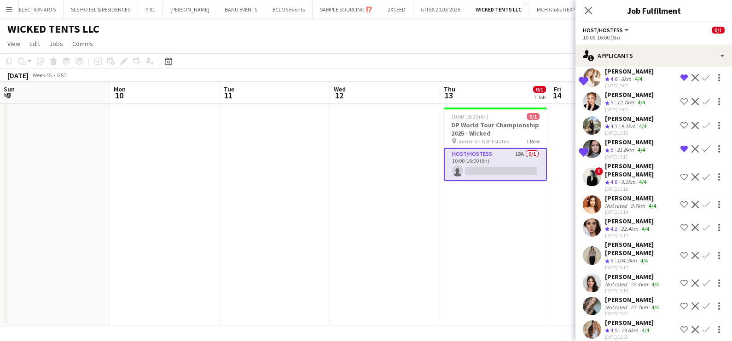
scroll to position [207, 0]
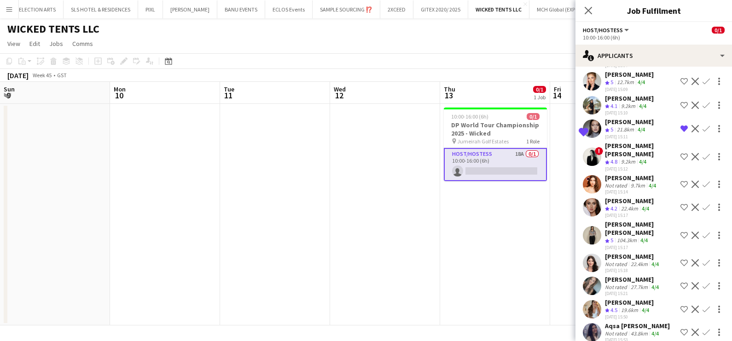
click at [640, 299] on div "[PERSON_NAME]" at bounding box center [629, 303] width 49 height 8
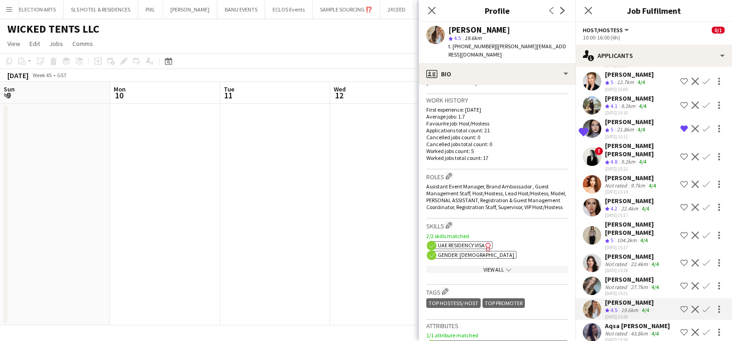
scroll to position [345, 0]
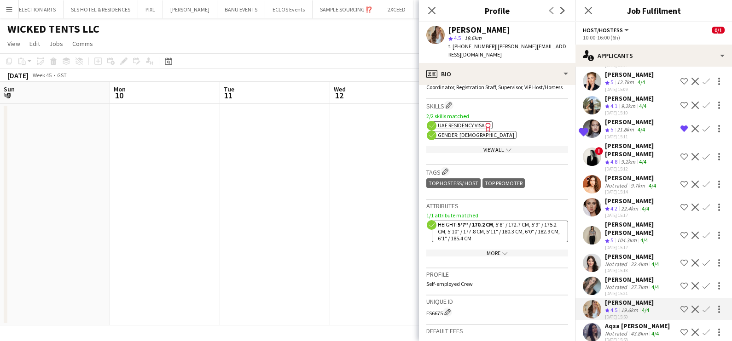
click at [493, 248] on app-show-more-section "More chevron-down" at bounding box center [497, 251] width 142 height 18
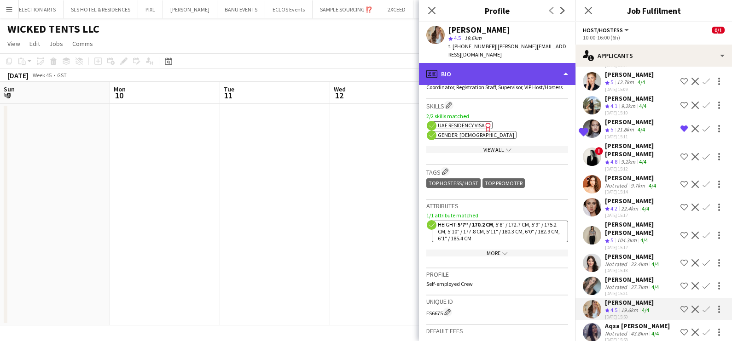
click at [508, 67] on div "profile Bio" at bounding box center [497, 74] width 156 height 22
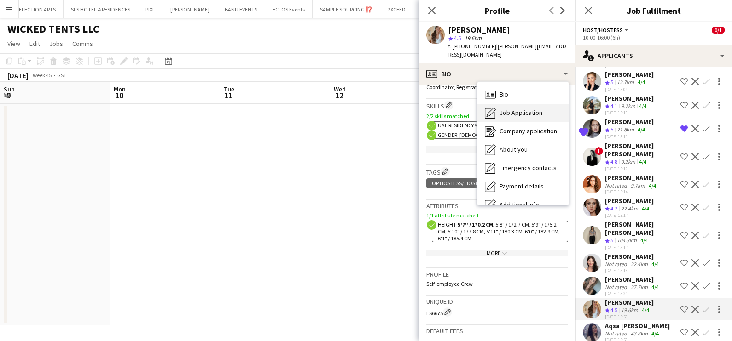
click at [525, 109] on span "Job Application" at bounding box center [520, 113] width 43 height 8
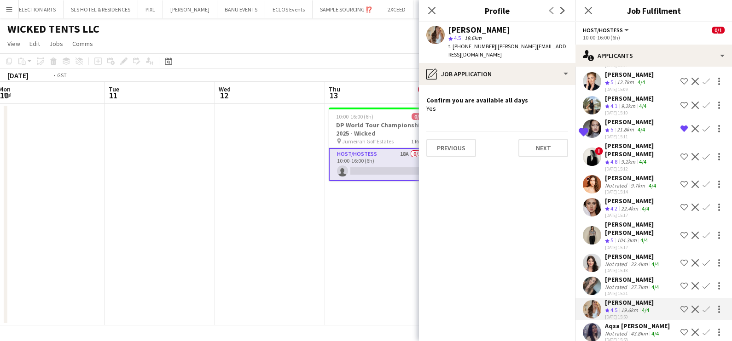
drag, startPoint x: 295, startPoint y: 178, endPoint x: 96, endPoint y: 175, distance: 199.2
click at [106, 175] on app-calendar-viewport "Fri 7 Sat 8 Sun 9 Mon 10 Tue 11 Wed 12 Thu 13 0/1 1 Job Fri 14 Sat 15 Sun 16 Mo…" at bounding box center [366, 204] width 732 height 244
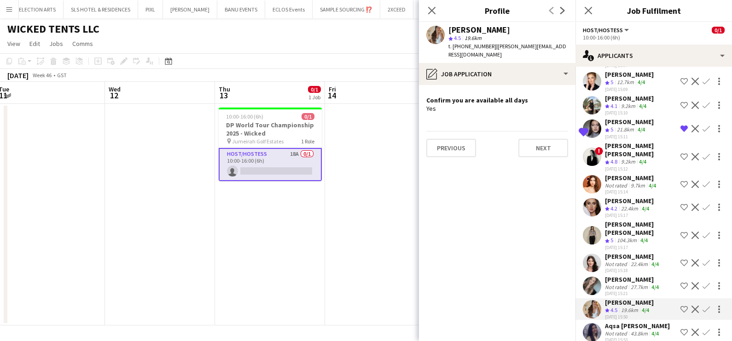
scroll to position [0, 365]
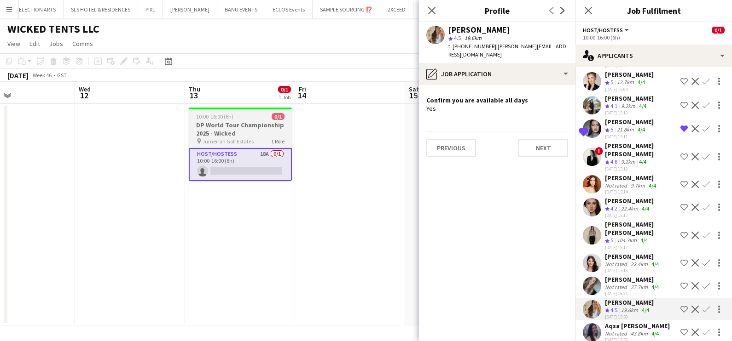
click at [251, 120] on div "10:00-16:00 (6h) 0/1" at bounding box center [240, 116] width 103 height 7
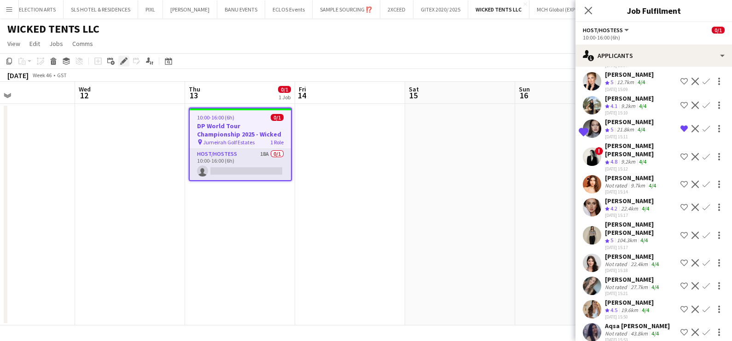
click at [122, 62] on icon at bounding box center [123, 61] width 5 height 5
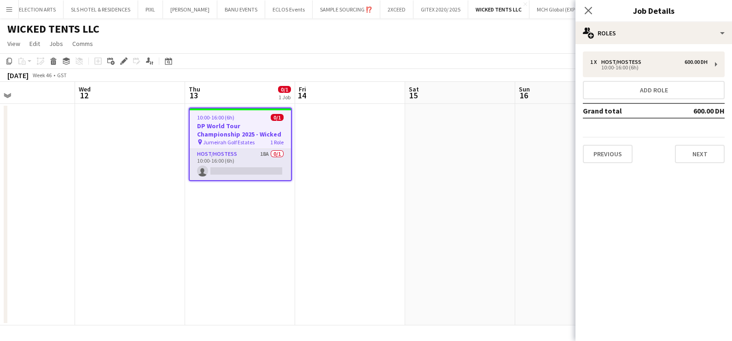
scroll to position [0, 0]
click at [246, 154] on app-card-role "Host/Hostess 18A 0/1 10:00-16:00 (6h) single-neutral-actions" at bounding box center [240, 164] width 101 height 31
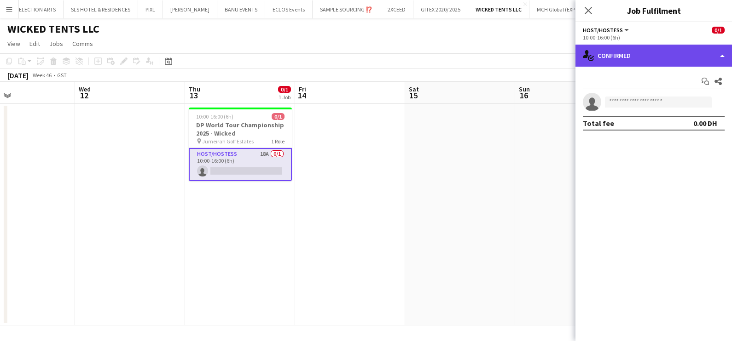
click at [640, 53] on div "single-neutral-actions-check-2 Confirmed" at bounding box center [653, 56] width 156 height 22
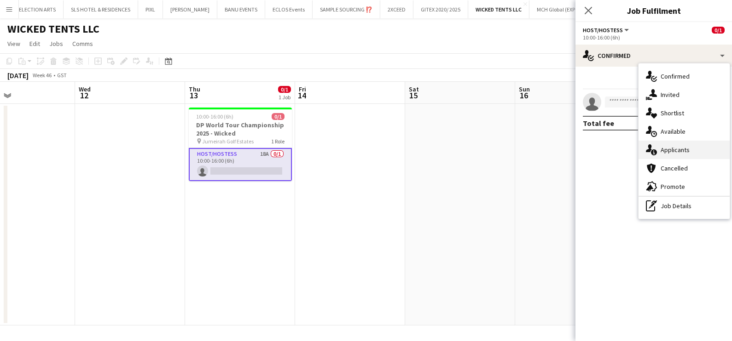
click at [677, 152] on span "Applicants" at bounding box center [674, 150] width 29 height 8
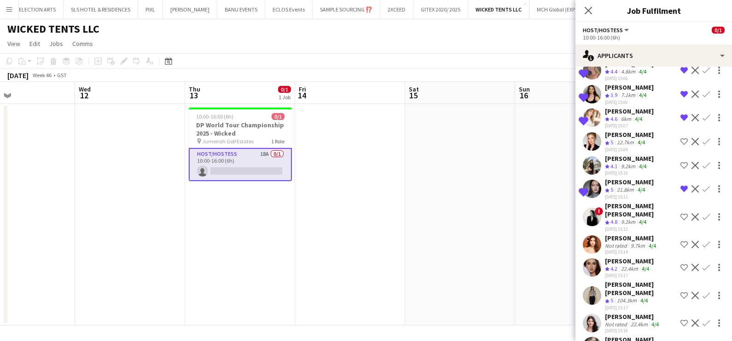
scroll to position [244, 0]
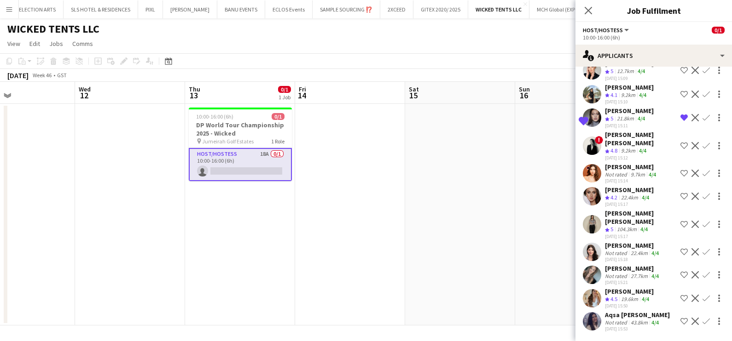
drag, startPoint x: 674, startPoint y: 260, endPoint x: 665, endPoint y: 260, distance: 9.2
click at [680, 295] on app-icon "Shortlist crew" at bounding box center [683, 298] width 7 height 7
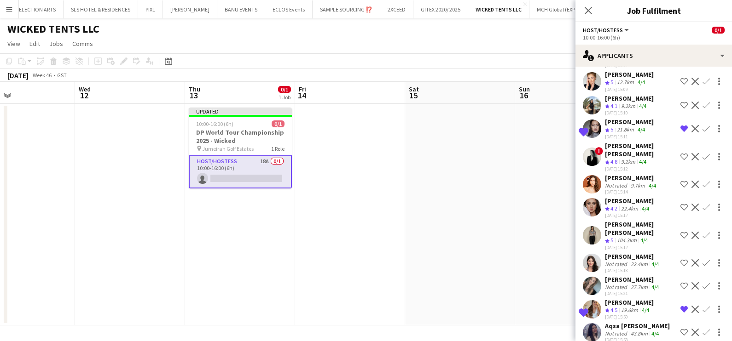
click at [619, 284] on div "Not rated" at bounding box center [617, 287] width 24 height 7
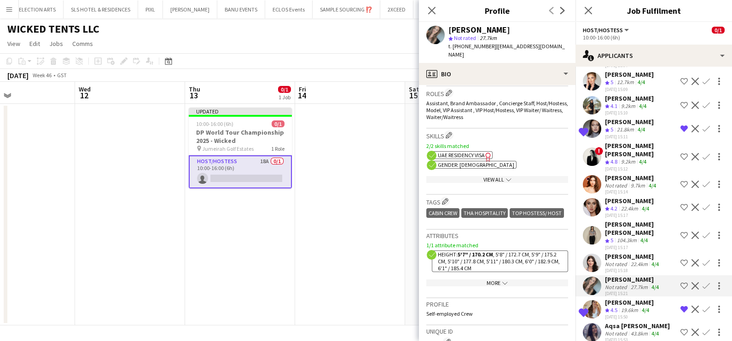
click at [612, 221] on div "[PERSON_NAME] [PERSON_NAME]" at bounding box center [641, 228] width 72 height 17
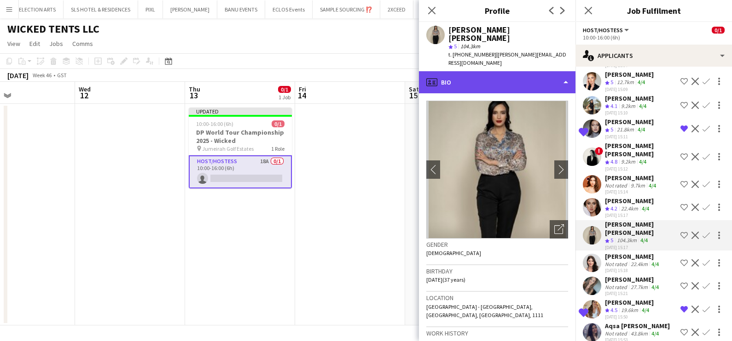
click at [472, 71] on div "profile Bio" at bounding box center [497, 82] width 156 height 22
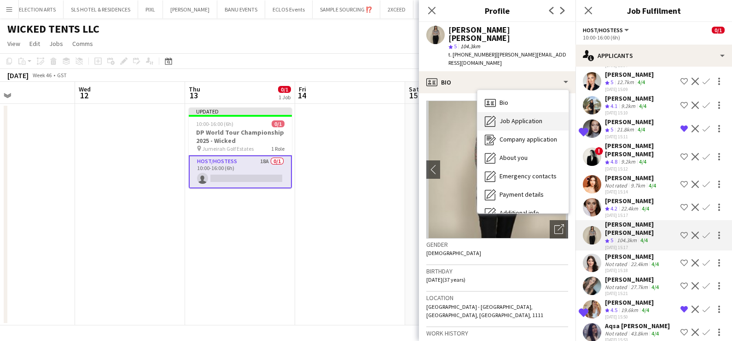
click at [497, 112] on div "Job Application Job Application" at bounding box center [522, 121] width 91 height 18
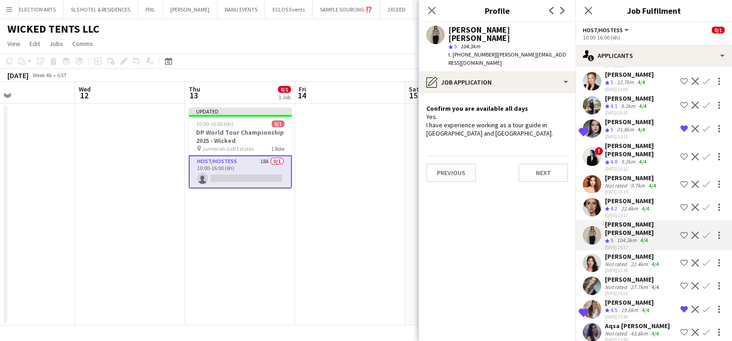
click at [680, 232] on app-icon "Shortlist crew" at bounding box center [683, 235] width 7 height 7
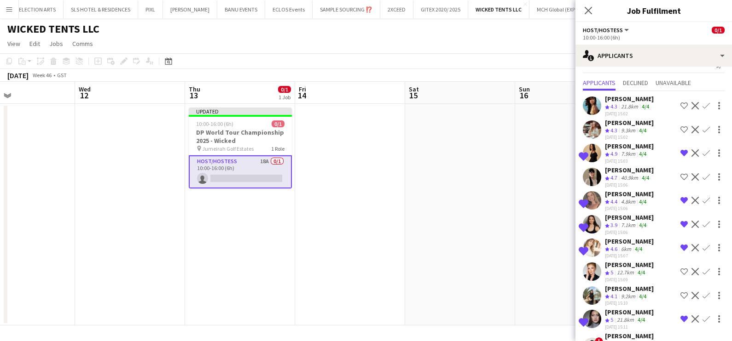
scroll to position [0, 0]
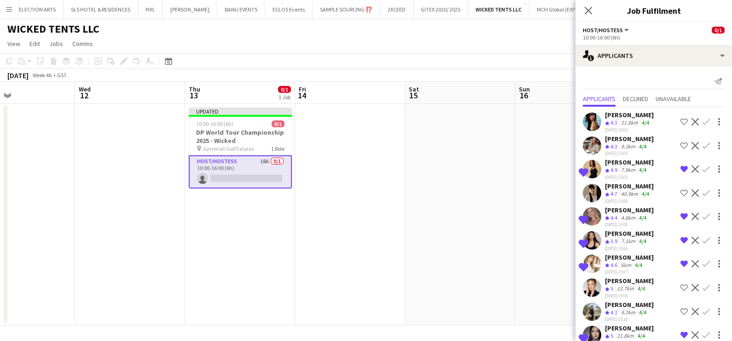
click at [439, 198] on app-date-cell at bounding box center [460, 215] width 110 height 222
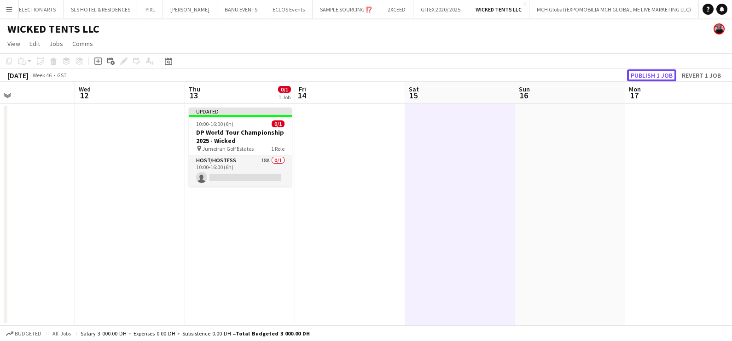
click at [660, 78] on button "Publish 1 job" at bounding box center [651, 75] width 49 height 12
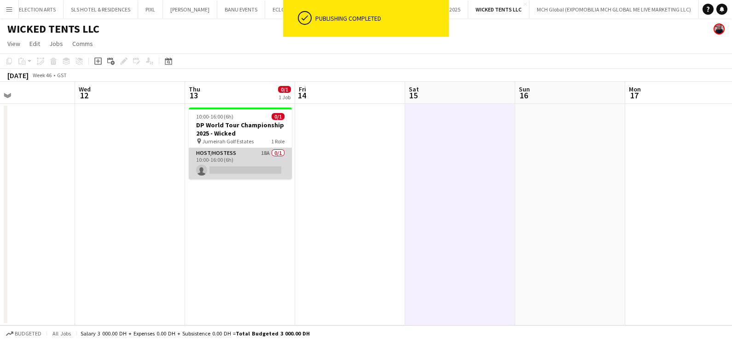
click at [250, 160] on app-card-role "Host/Hostess 18A 0/1 10:00-16:00 (6h) single-neutral-actions" at bounding box center [240, 163] width 103 height 31
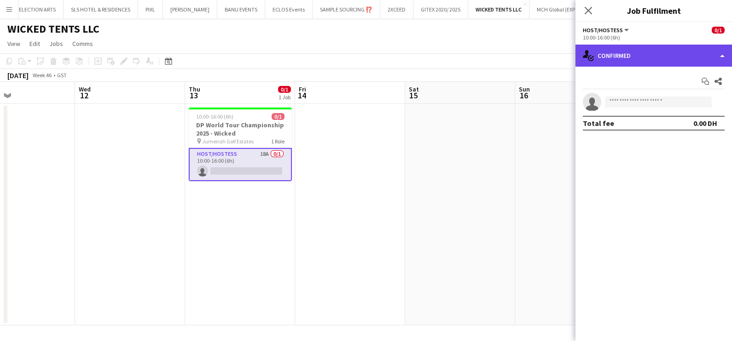
click at [652, 55] on div "single-neutral-actions-check-2 Confirmed" at bounding box center [653, 56] width 156 height 22
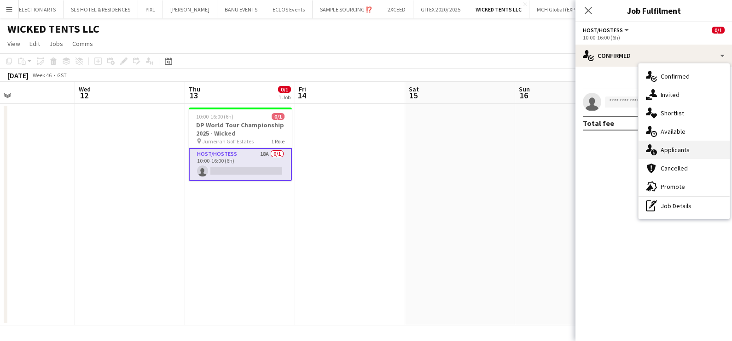
click at [663, 156] on div "single-neutral-actions-information Applicants" at bounding box center [683, 150] width 91 height 18
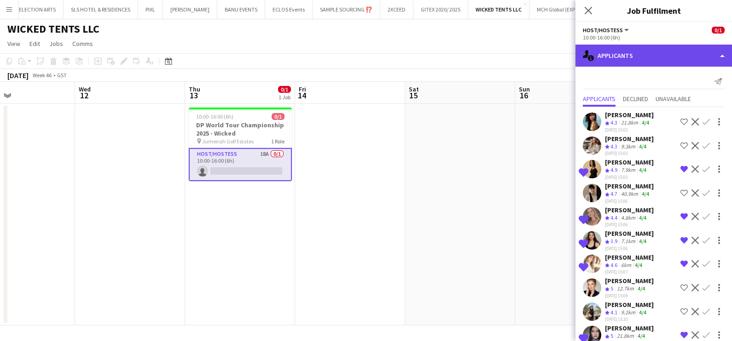
click at [655, 55] on div "single-neutral-actions-information Applicants" at bounding box center [653, 56] width 156 height 22
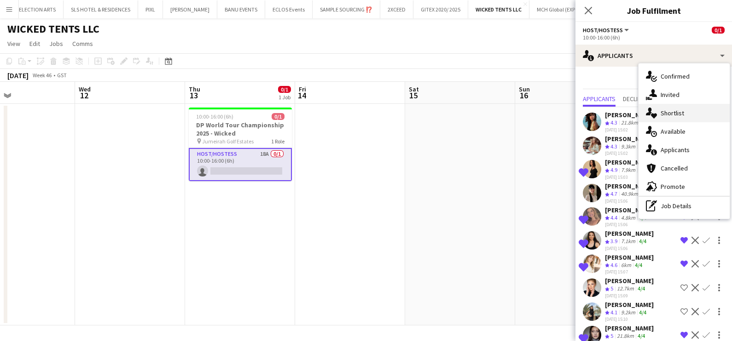
click at [675, 108] on div "single-neutral-actions-heart Shortlist" at bounding box center [683, 113] width 91 height 18
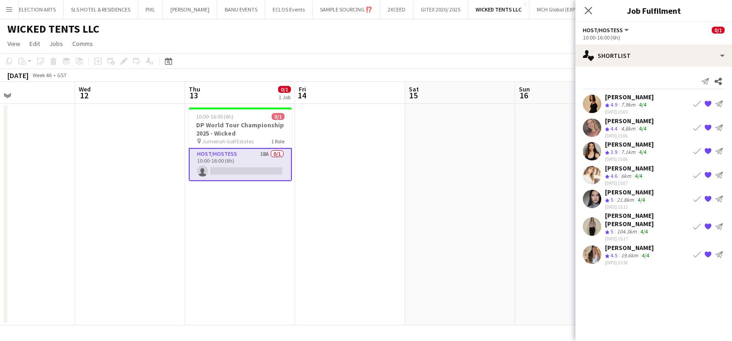
click at [633, 94] on div "[PERSON_NAME]" at bounding box center [629, 97] width 49 height 8
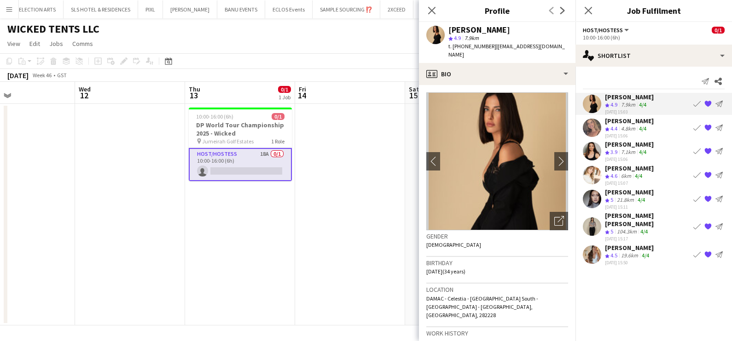
click at [707, 173] on app-icon "{{ spriteTitle }}" at bounding box center [707, 175] width 7 height 7
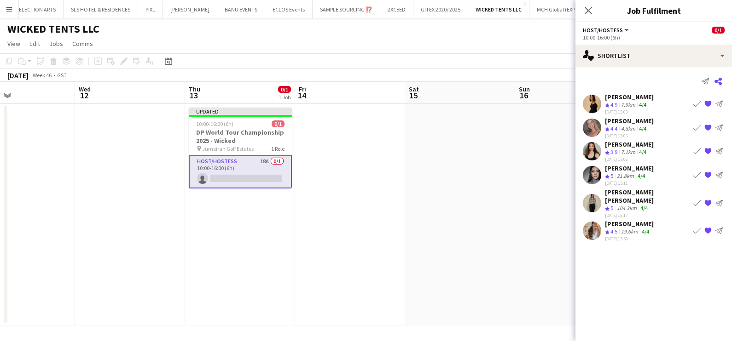
click at [721, 79] on icon at bounding box center [717, 81] width 7 height 7
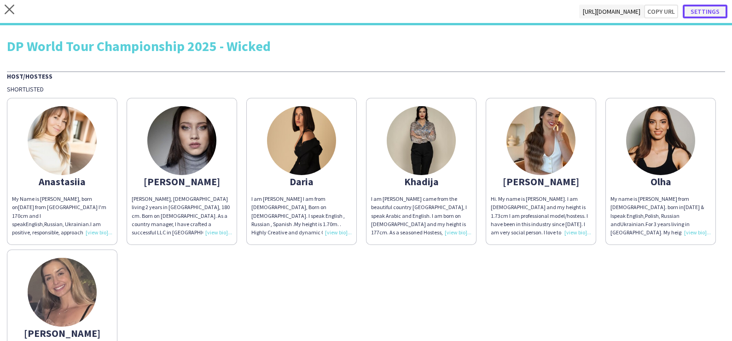
click at [715, 12] on button "Settings" at bounding box center [704, 12] width 45 height 14
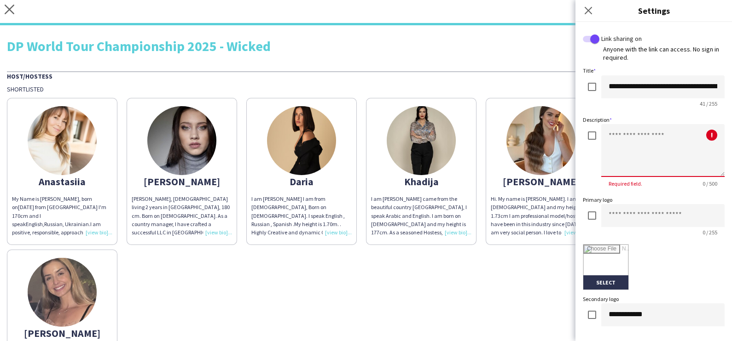
click at [633, 143] on textarea at bounding box center [662, 150] width 123 height 53
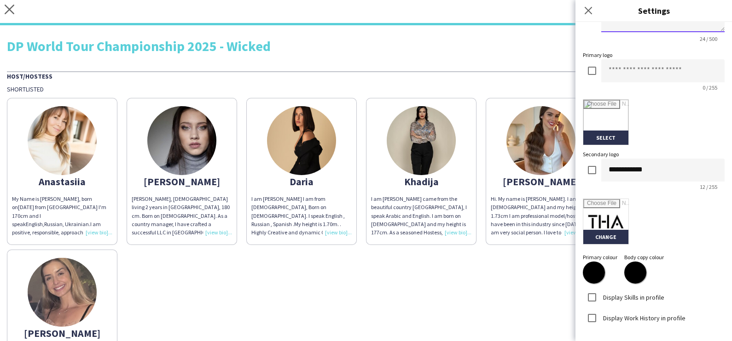
scroll to position [173, 0]
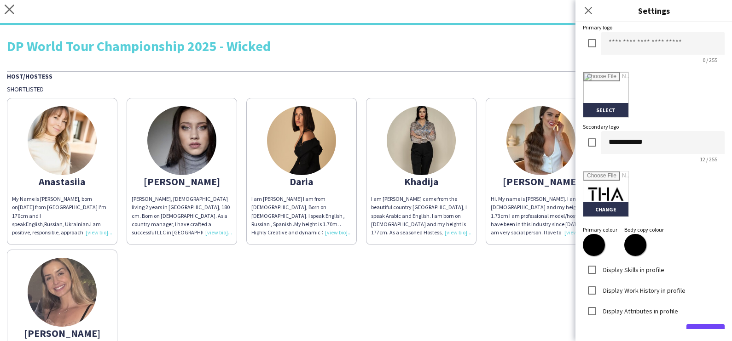
type textarea "**********"
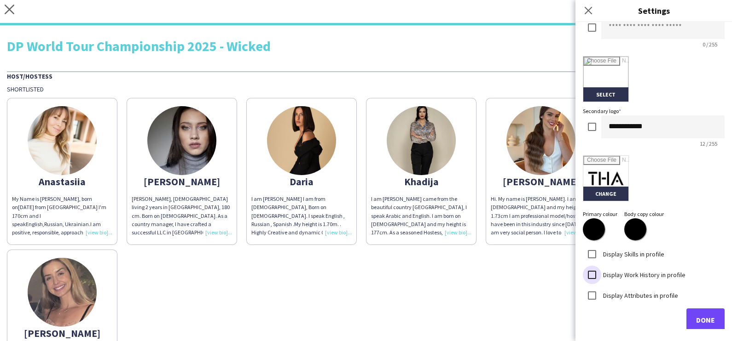
scroll to position [196, 0]
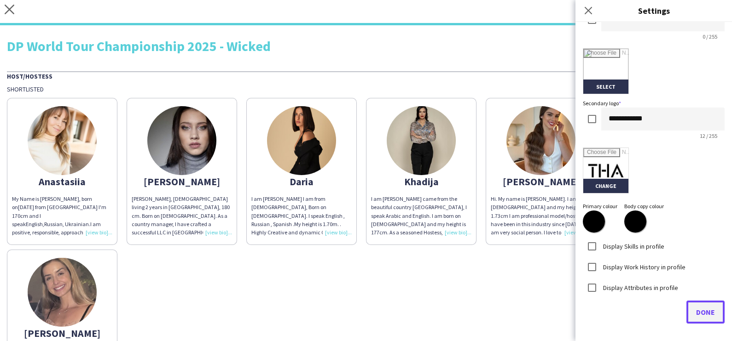
click at [697, 308] on span "Done" at bounding box center [705, 312] width 19 height 9
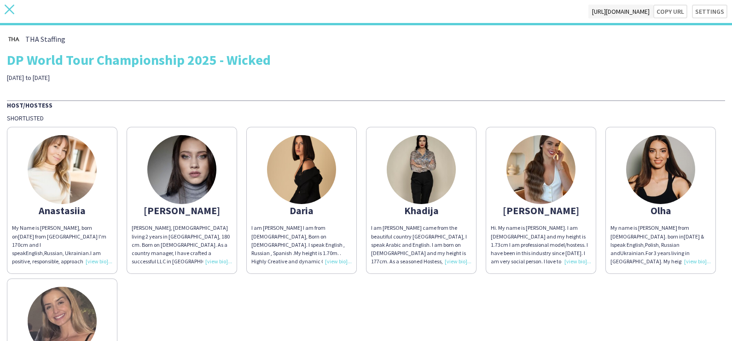
click at [6, 10] on icon "close" at bounding box center [10, 10] width 10 height 10
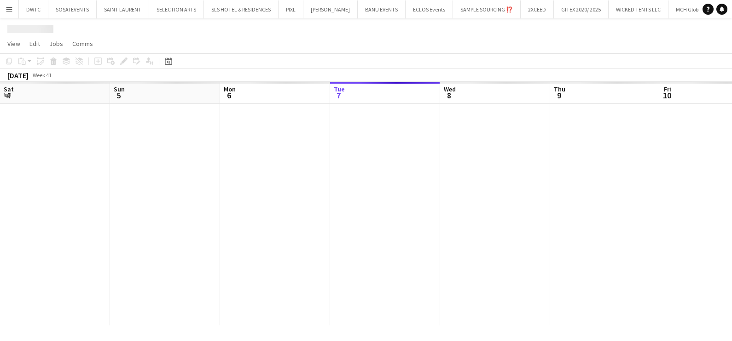
scroll to position [0, 220]
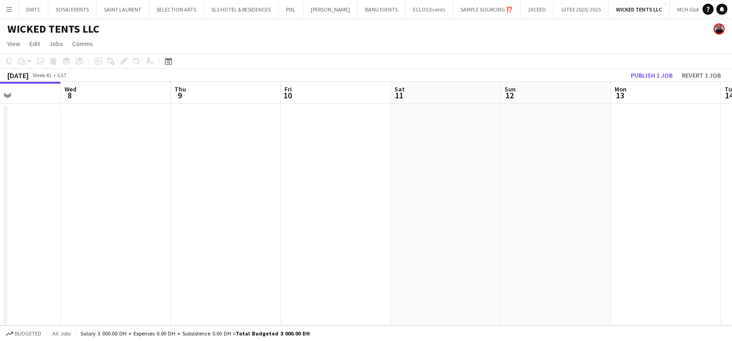
drag, startPoint x: 610, startPoint y: 243, endPoint x: 409, endPoint y: 227, distance: 202.2
click at [421, 226] on app-calendar-viewport "Sat 4 Sun 5 Mon 6 Tue 7 Wed 8 Thu 9 Fri 10 Sat 11 Sun 12 Mon 13 Tue 14 Wed 15" at bounding box center [366, 204] width 732 height 244
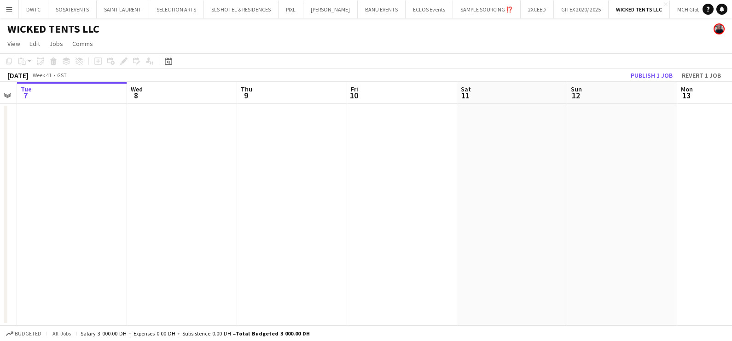
drag, startPoint x: 464, startPoint y: 247, endPoint x: 305, endPoint y: 248, distance: 159.7
click at [305, 247] on app-calendar-viewport "Sat 4 Sun 5 Mon 6 Tue 7 Wed 8 Thu 9 Fri 10 Sat 11 Sun 12 Mon 13 Tue 14 Wed 15" at bounding box center [366, 204] width 732 height 244
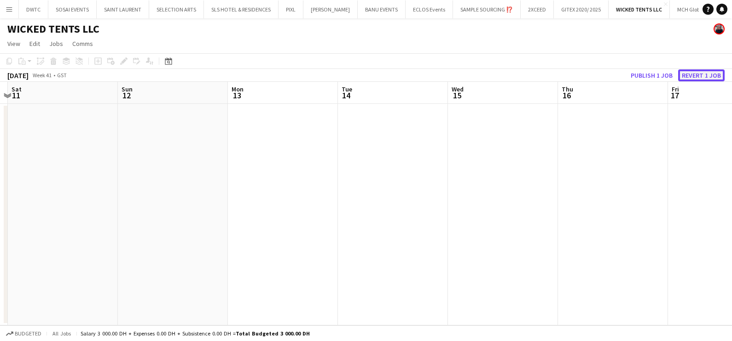
click at [706, 75] on button "Revert 1 job" at bounding box center [701, 75] width 46 height 12
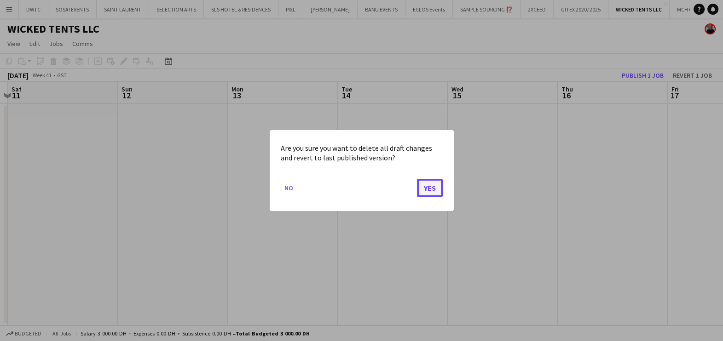
click at [441, 191] on button "Yes" at bounding box center [430, 188] width 26 height 18
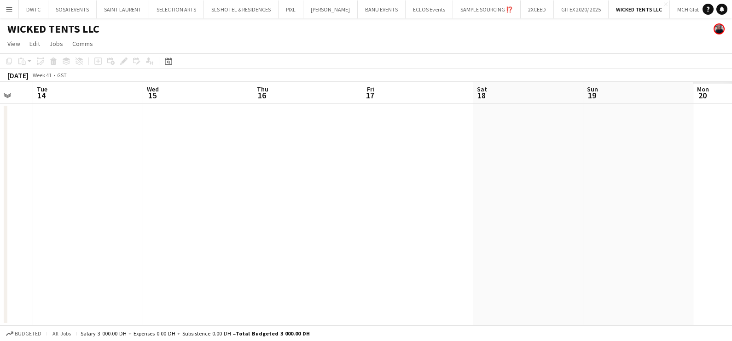
drag, startPoint x: 293, startPoint y: 219, endPoint x: 258, endPoint y: 224, distance: 35.3
click at [215, 219] on app-calendar-viewport "Fri 10 Sat 11 Sun 12 Mon 13 Tue 14 Wed 15 Thu 16 Fri 17 Sat 18 Sun 19 Mon 20 Tu…" at bounding box center [366, 204] width 732 height 244
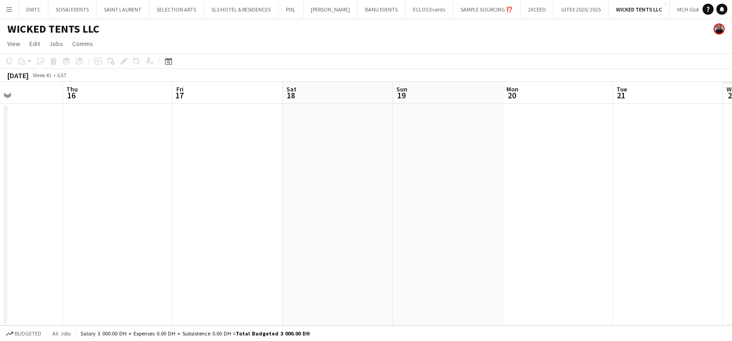
click at [192, 230] on app-calendar-viewport "Sun 12 Mon 13 Tue 14 Wed 15 Thu 16 Fri 17 Sat 18 Sun 19 Mon 20 Tue 21 Wed 22 Th…" at bounding box center [366, 204] width 732 height 244
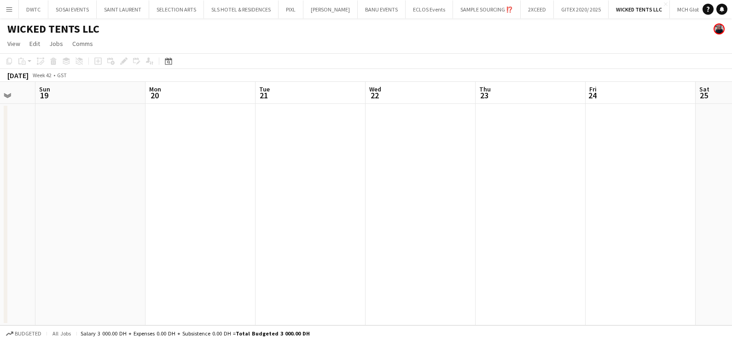
scroll to position [0, 264]
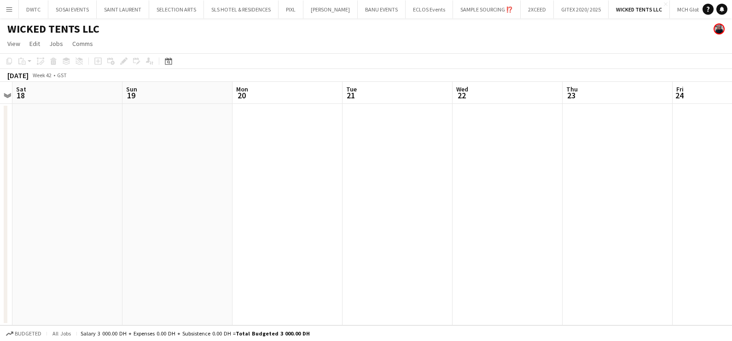
drag, startPoint x: 525, startPoint y: 243, endPoint x: 125, endPoint y: 239, distance: 399.8
click at [120, 243] on app-calendar-viewport "Wed 15 Thu 16 Fri 17 Sat 18 Sun 19 Mon 20 Tue 21 Wed 22 Thu 23 Fri 24 Sat 25 Su…" at bounding box center [366, 204] width 732 height 244
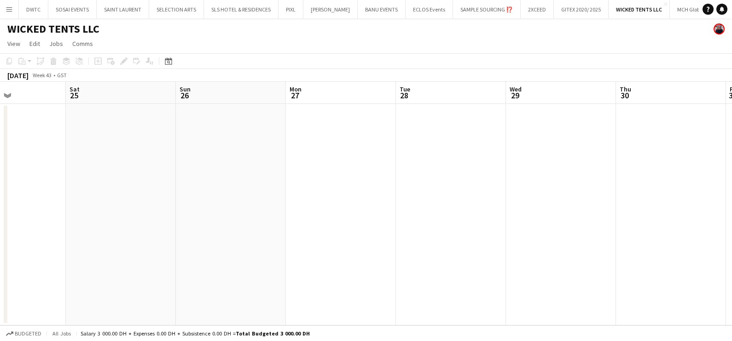
drag, startPoint x: 432, startPoint y: 181, endPoint x: 49, endPoint y: 201, distance: 383.3
click at [127, 181] on app-calendar-viewport "Wed 22 Thu 23 Fri 24 Sat 25 Sun 26 Mon 27 Tue 28 Wed 29 Thu 30 Fri 31 Sat 1 Sun…" at bounding box center [366, 204] width 732 height 244
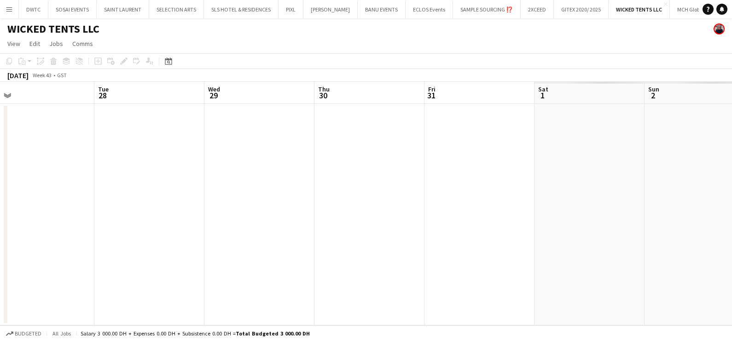
drag, startPoint x: 640, startPoint y: 208, endPoint x: 0, endPoint y: 210, distance: 639.5
click at [0, 209] on html "Menu Boards Boards Boards All jobs Status Workforce Workforce My Workforce Recr…" at bounding box center [366, 170] width 732 height 341
drag, startPoint x: -2, startPoint y: 225, endPoint x: 492, endPoint y: 246, distance: 495.1
click at [0, 230] on html "Menu Boards Boards Boards All jobs Status Workforce Workforce My Workforce Recr…" at bounding box center [366, 170] width 732 height 341
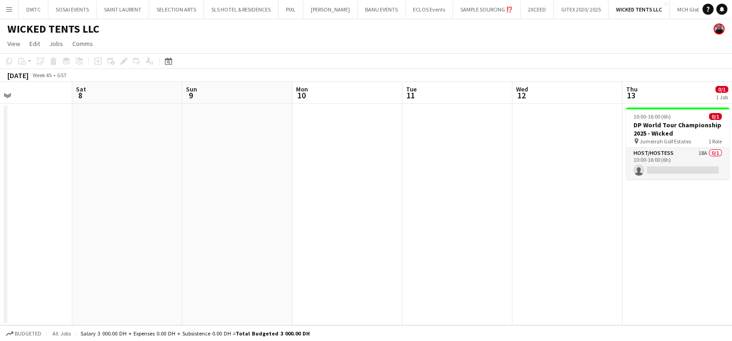
drag, startPoint x: 372, startPoint y: 247, endPoint x: 76, endPoint y: 269, distance: 297.2
click at [0, 254] on app-calendar-viewport "Tue 4 Wed 5 Thu 6 Fri 7 Sat 8 Sun 9 Mon 10 Tue 11 Wed 12 Thu 13 0/1 1 Job Fri 1…" at bounding box center [366, 204] width 732 height 244
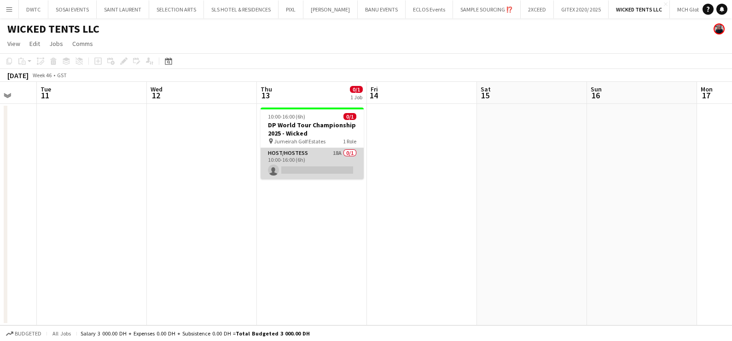
click at [300, 153] on app-card-role "Host/Hostess 18A 0/1 10:00-16:00 (6h) single-neutral-actions" at bounding box center [311, 163] width 103 height 31
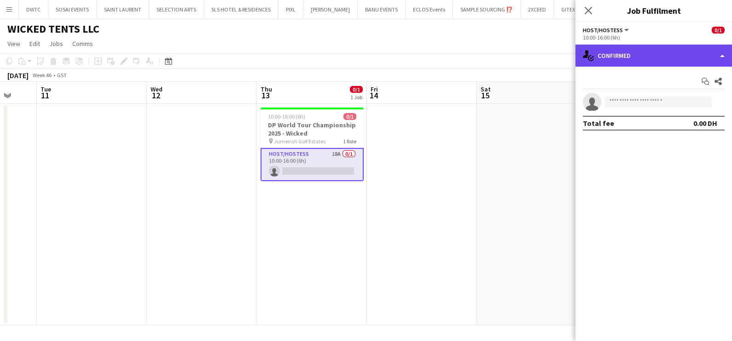
click at [634, 57] on div "single-neutral-actions-check-2 Confirmed" at bounding box center [653, 56] width 156 height 22
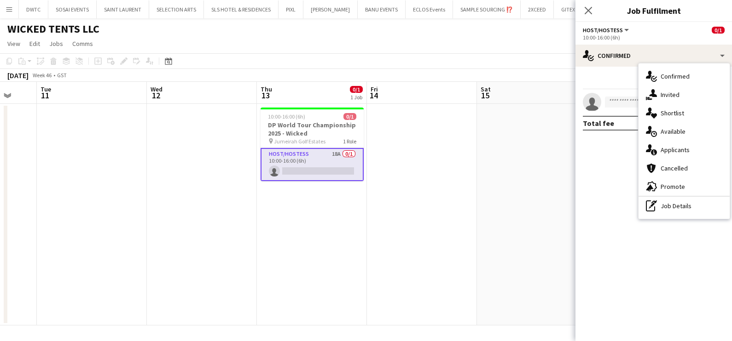
drag, startPoint x: 678, startPoint y: 150, endPoint x: 656, endPoint y: 175, distance: 32.9
click at [678, 150] on span "Applicants" at bounding box center [674, 150] width 29 height 8
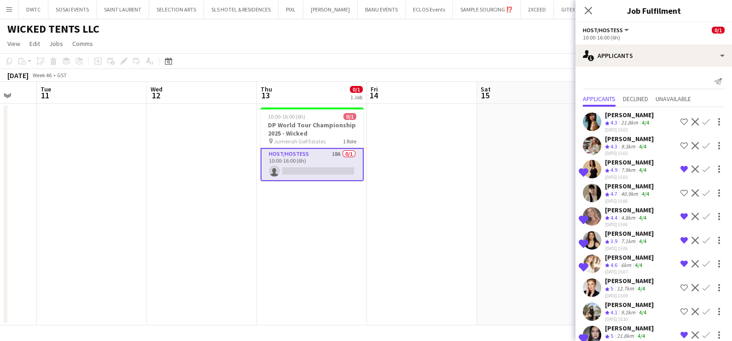
click at [680, 265] on app-icon "Remove crew from shortlist" at bounding box center [683, 263] width 7 height 7
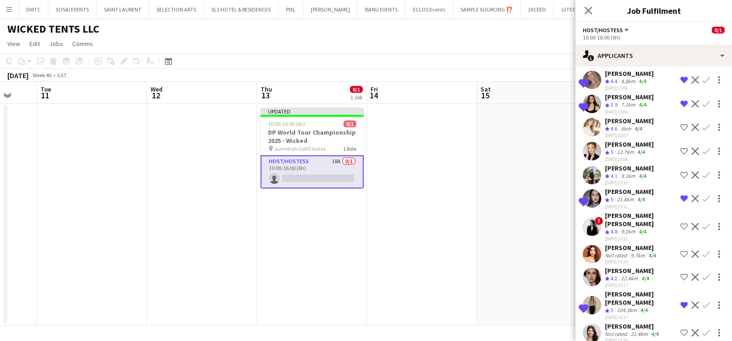
scroll to position [207, 0]
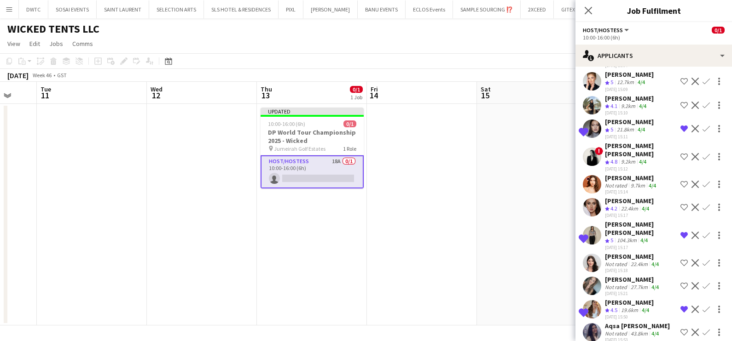
click at [483, 212] on app-date-cell at bounding box center [532, 215] width 110 height 222
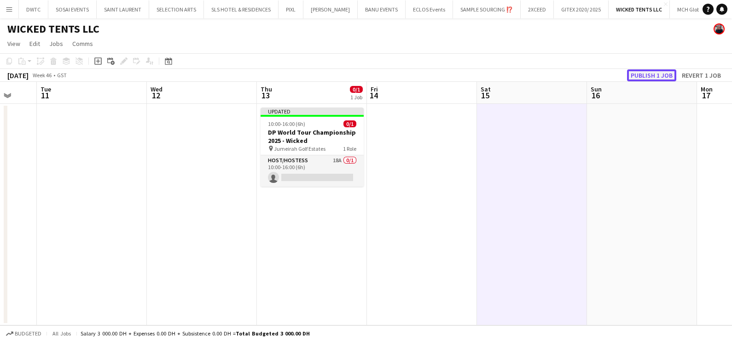
click at [645, 75] on button "Publish 1 job" at bounding box center [651, 75] width 49 height 12
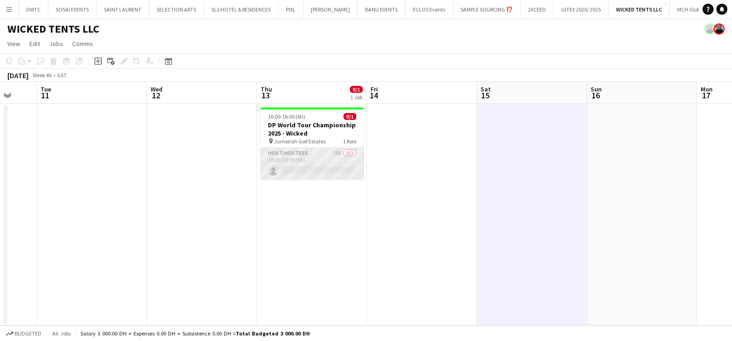
click at [333, 161] on app-card-role "Host/Hostess 18A 0/1 10:00-16:00 (6h) single-neutral-actions" at bounding box center [311, 163] width 103 height 31
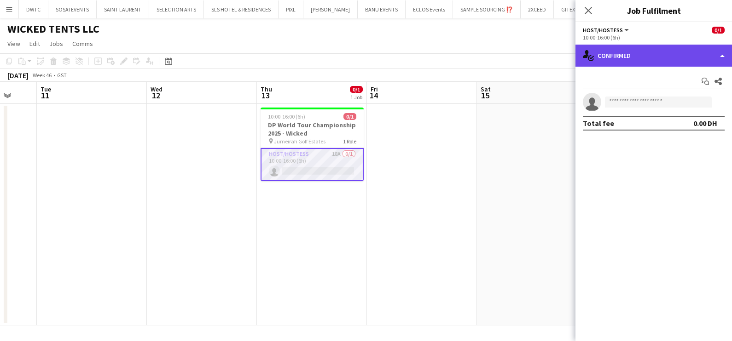
click at [646, 55] on div "single-neutral-actions-check-2 Confirmed" at bounding box center [653, 56] width 156 height 22
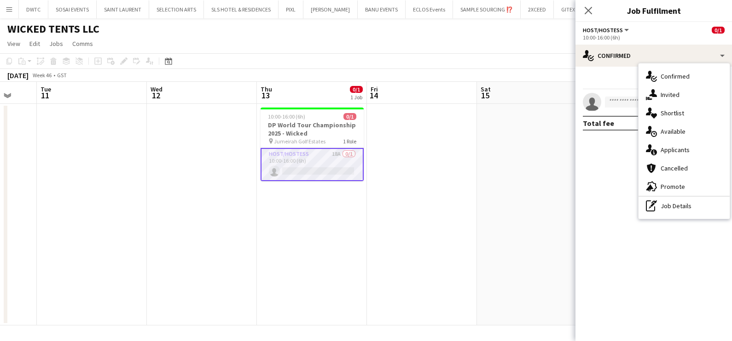
click at [681, 150] on span "Applicants" at bounding box center [674, 150] width 29 height 8
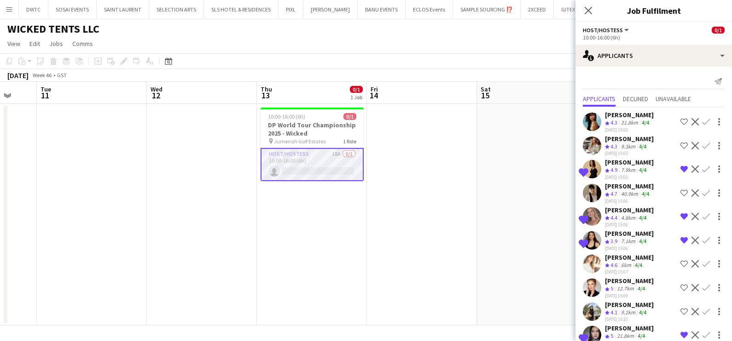
scroll to position [115, 0]
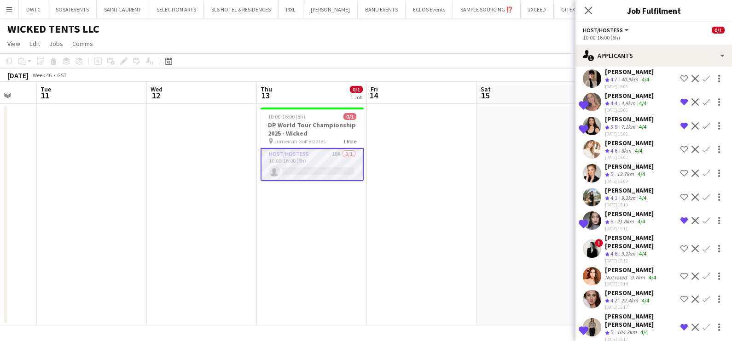
click at [680, 150] on app-icon "Shortlist crew" at bounding box center [683, 149] width 7 height 7
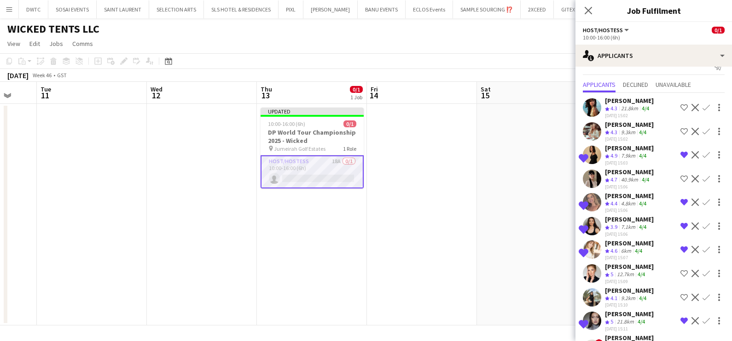
scroll to position [0, 0]
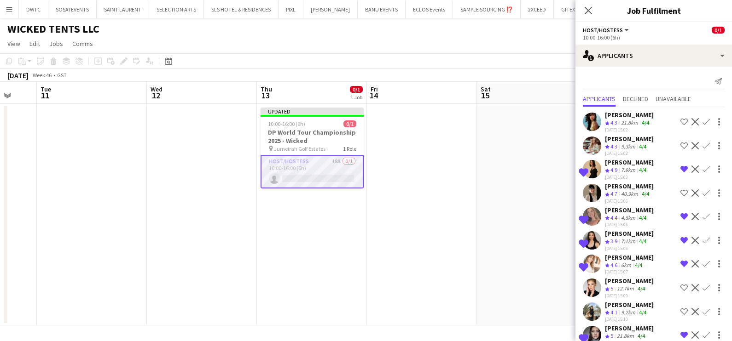
click at [507, 175] on app-date-cell at bounding box center [532, 215] width 110 height 222
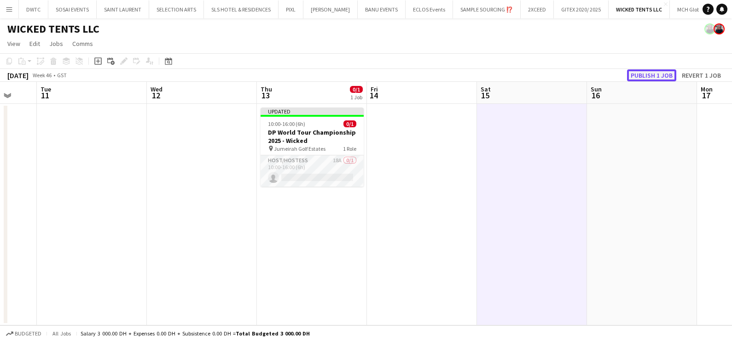
click at [649, 76] on button "Publish 1 job" at bounding box center [651, 75] width 49 height 12
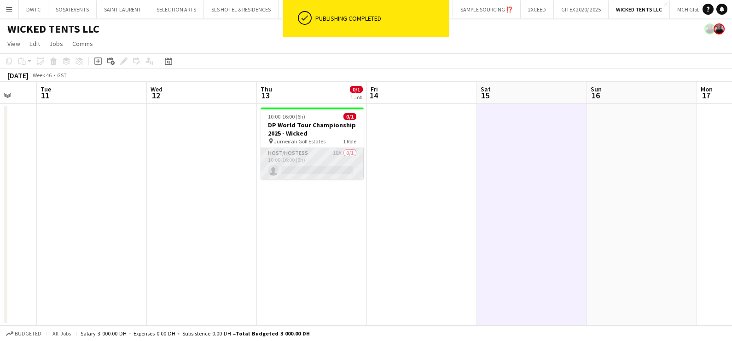
click at [319, 158] on app-card-role "Host/Hostess 18A 0/1 10:00-16:00 (6h) single-neutral-actions" at bounding box center [311, 163] width 103 height 31
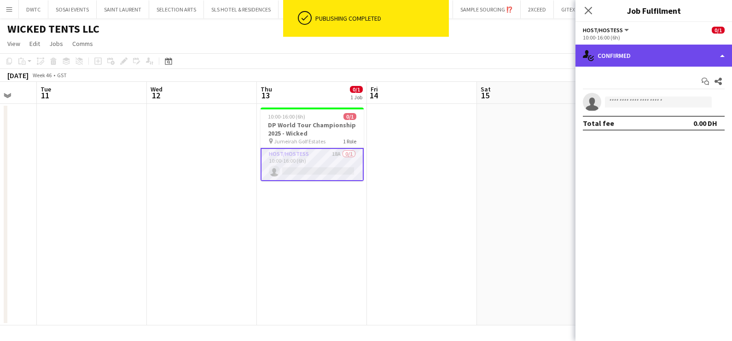
click at [631, 58] on div "single-neutral-actions-check-2 Confirmed" at bounding box center [653, 56] width 156 height 22
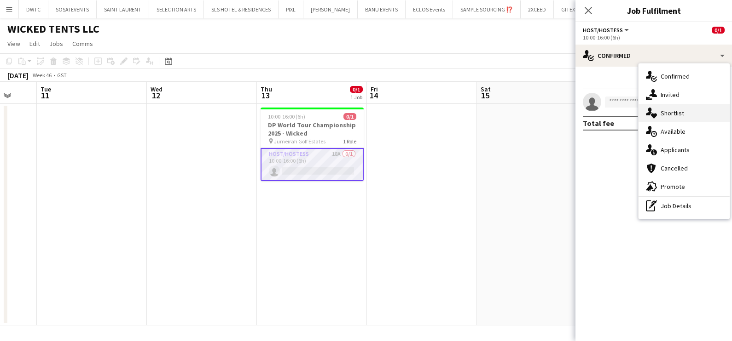
click at [675, 110] on span "Shortlist" at bounding box center [671, 113] width 23 height 8
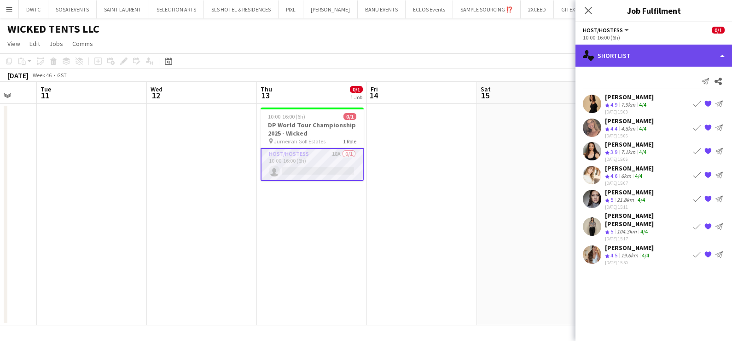
click at [612, 57] on div "single-neutral-actions-heart Shortlist" at bounding box center [653, 56] width 156 height 22
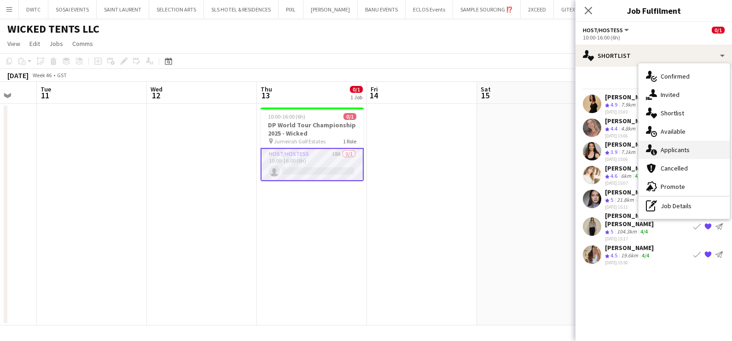
click at [679, 144] on div "single-neutral-actions-information Applicants" at bounding box center [683, 150] width 91 height 18
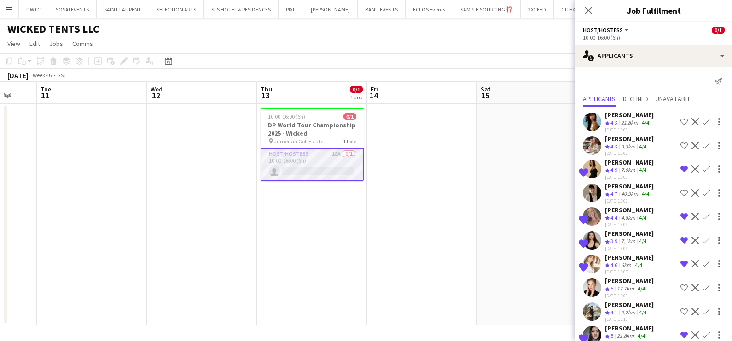
click at [474, 210] on app-date-cell at bounding box center [422, 215] width 110 height 222
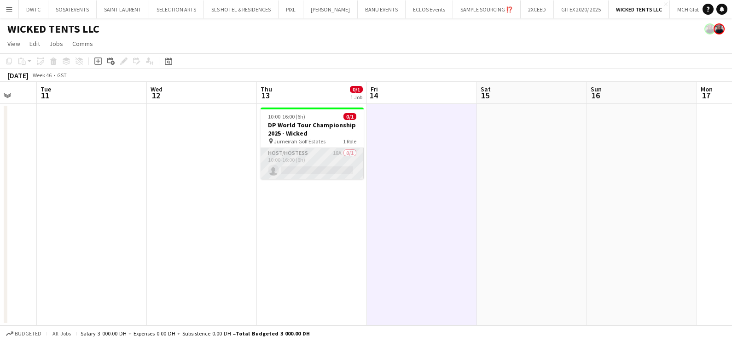
click at [317, 164] on app-card-role "Host/Hostess 18A 0/1 10:00-16:00 (6h) single-neutral-actions" at bounding box center [311, 163] width 103 height 31
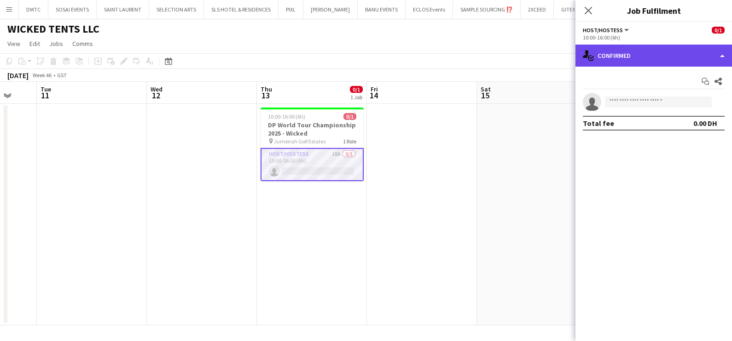
click at [646, 58] on div "single-neutral-actions-check-2 Confirmed" at bounding box center [653, 56] width 156 height 22
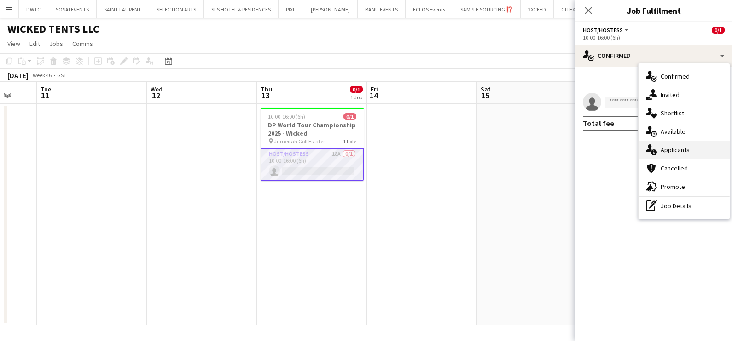
click at [668, 152] on span "Applicants" at bounding box center [674, 150] width 29 height 8
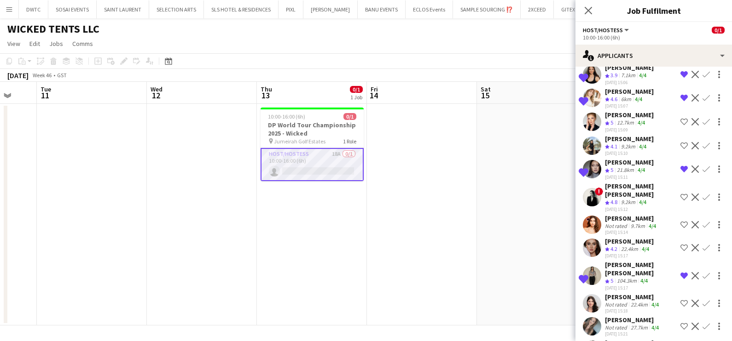
scroll to position [207, 0]
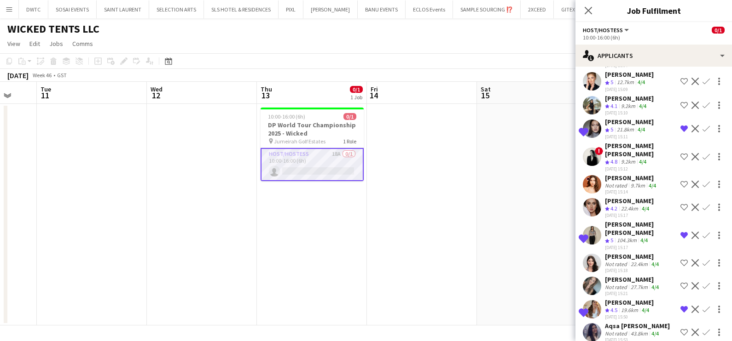
click at [516, 207] on app-date-cell at bounding box center [532, 215] width 110 height 222
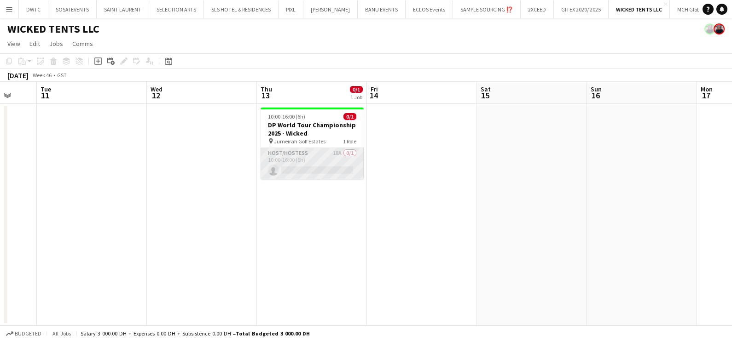
click at [352, 159] on app-card-role "Host/Hostess 18A 0/1 10:00-16:00 (6h) single-neutral-actions" at bounding box center [311, 163] width 103 height 31
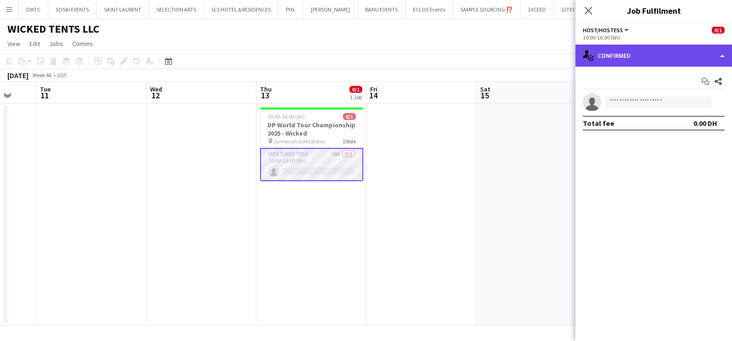
click at [655, 52] on div "single-neutral-actions-check-2 Confirmed" at bounding box center [653, 56] width 156 height 22
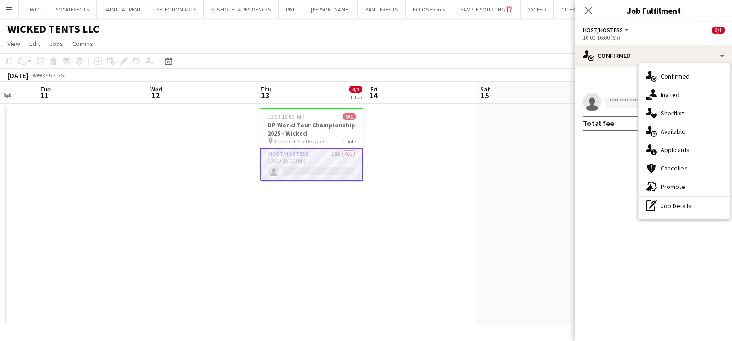
click at [389, 190] on app-date-cell at bounding box center [421, 215] width 110 height 222
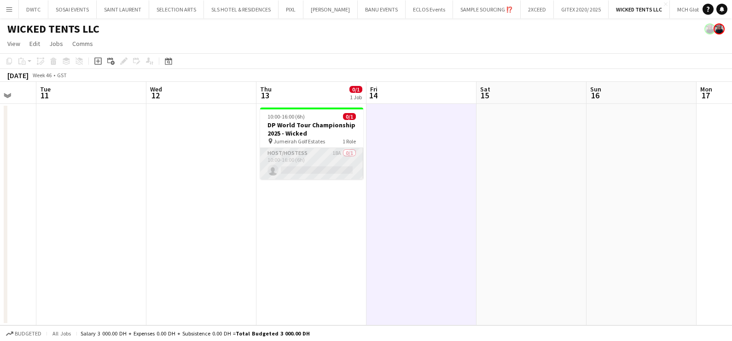
click at [306, 161] on app-card-role "Host/Hostess 18A 0/1 10:00-16:00 (6h) single-neutral-actions" at bounding box center [311, 163] width 103 height 31
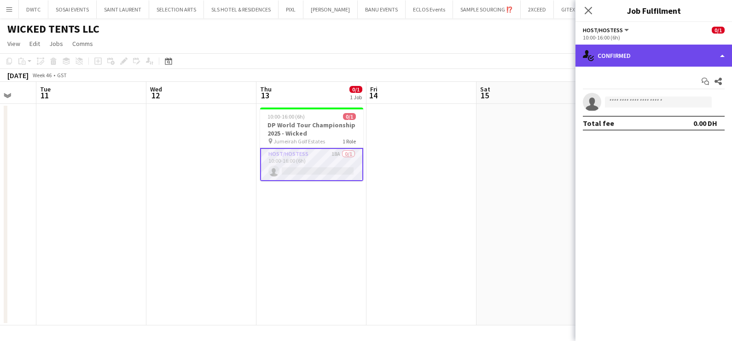
click at [631, 58] on div "single-neutral-actions-check-2 Confirmed" at bounding box center [653, 56] width 156 height 22
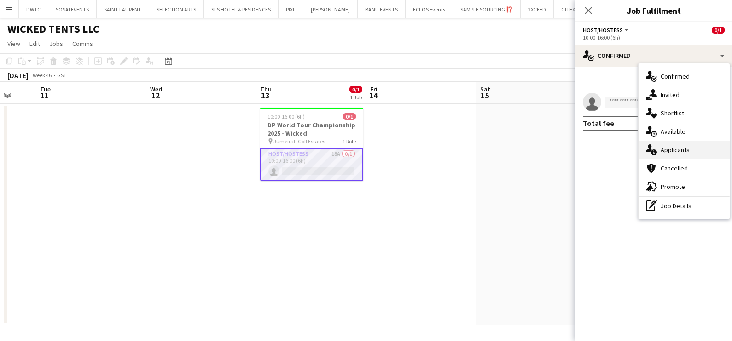
click at [674, 147] on span "Applicants" at bounding box center [674, 150] width 29 height 8
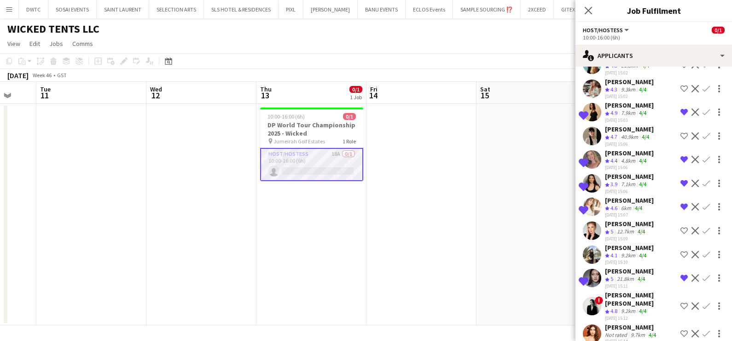
scroll to position [0, 0]
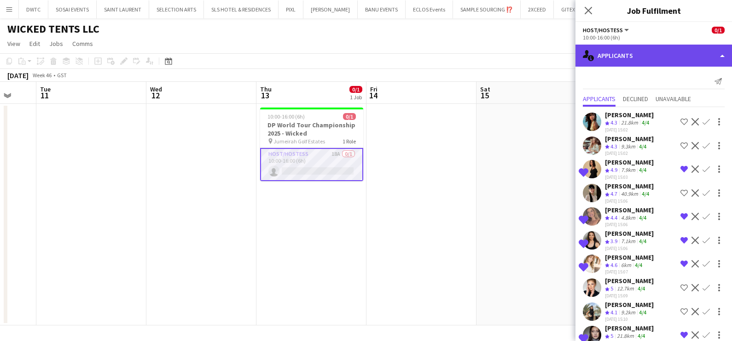
click at [615, 54] on div "single-neutral-actions-information Applicants" at bounding box center [653, 56] width 156 height 22
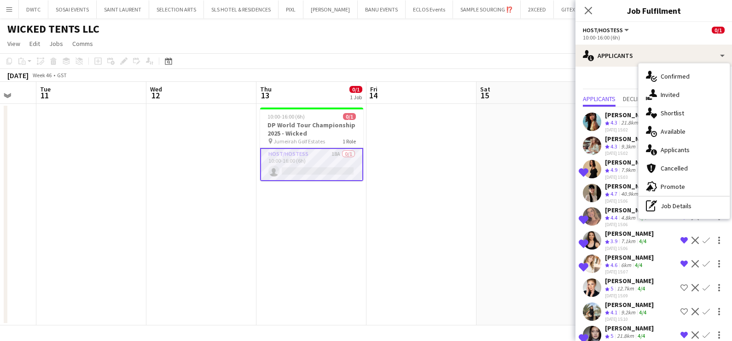
drag, startPoint x: 692, startPoint y: 110, endPoint x: 663, endPoint y: 131, distance: 36.0
click at [692, 110] on div "single-neutral-actions-heart Shortlist" at bounding box center [683, 113] width 91 height 18
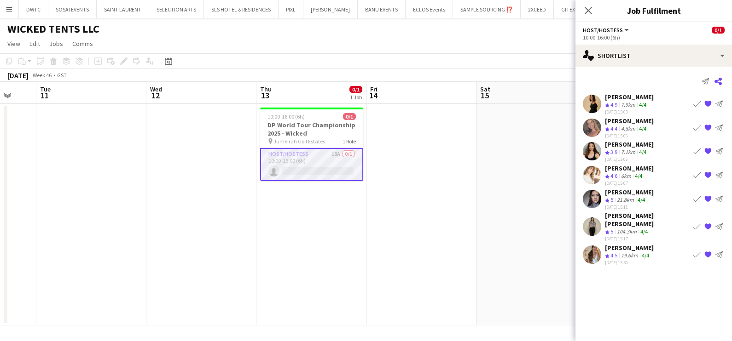
click at [718, 80] on icon at bounding box center [717, 81] width 7 height 7
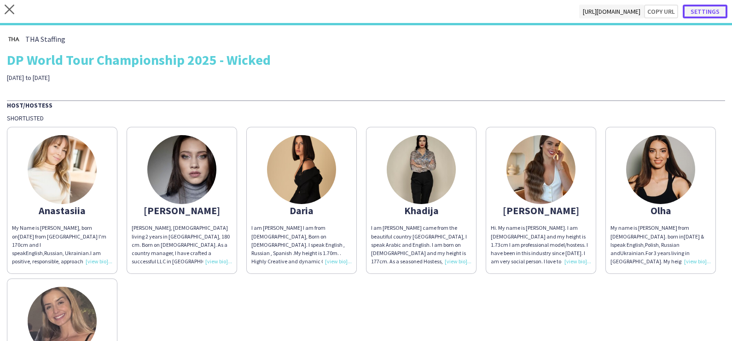
click at [710, 11] on button "Settings" at bounding box center [704, 12] width 45 height 14
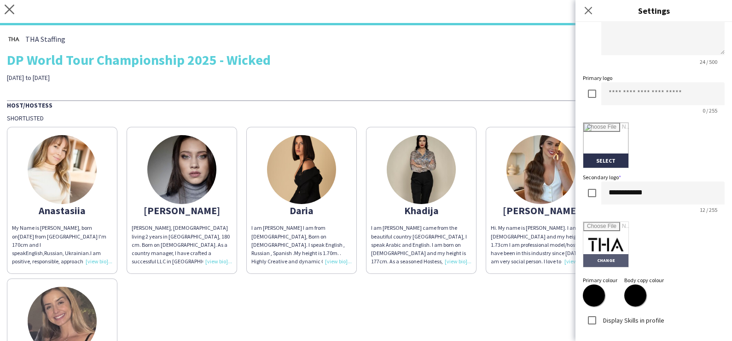
scroll to position [196, 0]
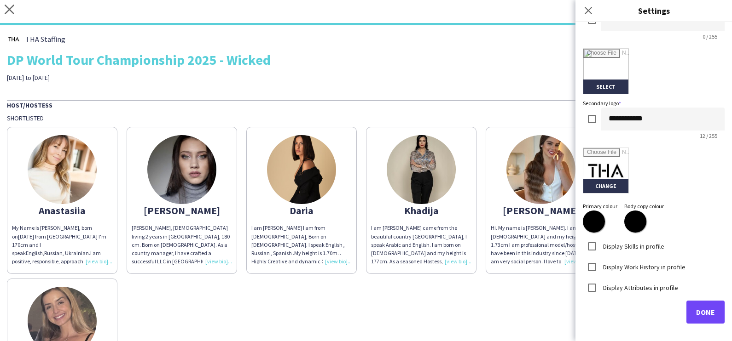
click at [506, 123] on div "Anastasiia My Name is Anastasia, born on 6 Feb 1987 from Ukraine I'm 170cm and …" at bounding box center [366, 274] width 718 height 304
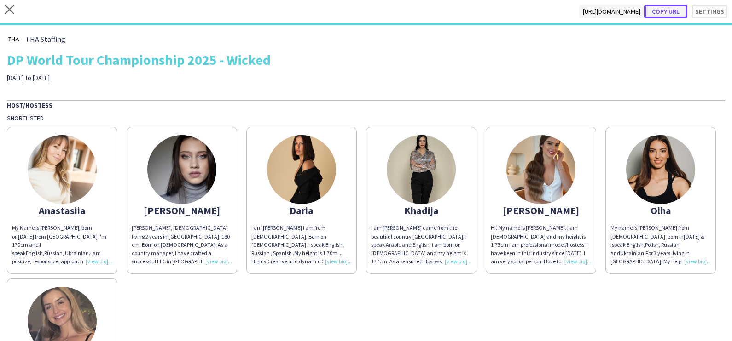
click at [656, 13] on button "Copy url" at bounding box center [665, 12] width 43 height 14
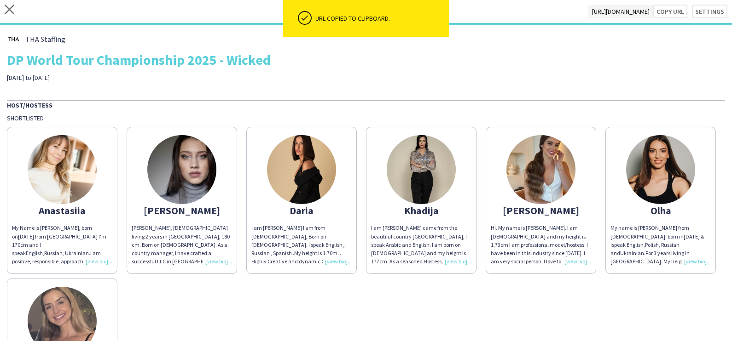
click at [4, 9] on div "close https://admin.liveforce.co/v2/s/8f60a77e-bb5a-4bea-8f87-6b6d4ed7c89a Copy…" at bounding box center [366, 12] width 732 height 25
click at [12, 10] on icon "close" at bounding box center [10, 10] width 10 height 10
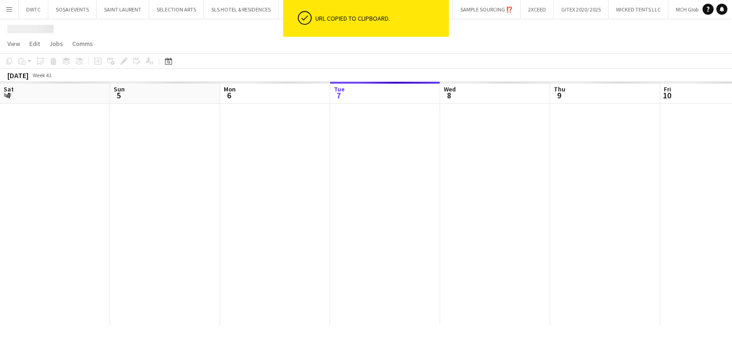
scroll to position [0, 220]
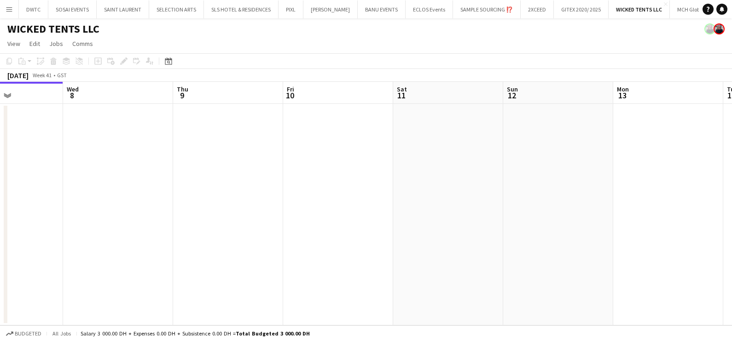
drag, startPoint x: 511, startPoint y: 219, endPoint x: 58, endPoint y: 213, distance: 452.3
click at [45, 213] on app-calendar-viewport "Sat 4 Sun 5 Mon 6 Tue 7 Wed 8 Thu 9 Fri 10 Sat 11 Sun 12 Mon 13 Tue 14 Wed 15" at bounding box center [366, 204] width 732 height 244
drag, startPoint x: 456, startPoint y: 214, endPoint x: 8, endPoint y: 214, distance: 448.6
click at [8, 214] on app-calendar-viewport "Sat 11 Sun 12 Mon 13 Tue 14 Wed 15 Thu 16 Fri 17 Sat 18 Sun 19 Mon 20 Tue 21 We…" at bounding box center [366, 204] width 732 height 244
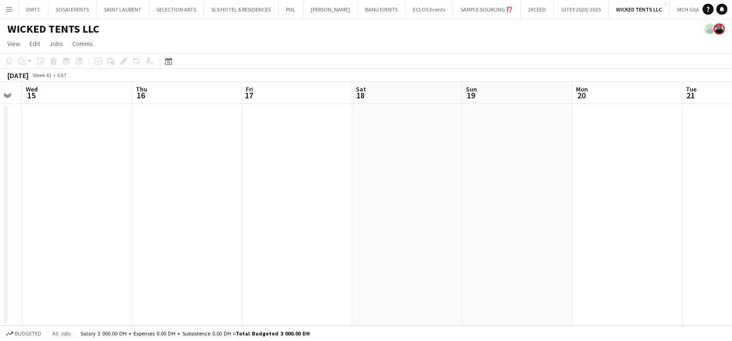
drag, startPoint x: 465, startPoint y: 224, endPoint x: 351, endPoint y: 288, distance: 130.2
click at [101, 236] on app-calendar-viewport "Sun 12 Mon 13 Tue 14 Wed 15 Thu 16 Fri 17 Sat 18 Sun 19 Mon 20 Tue 21 Wed 22 Th…" at bounding box center [366, 204] width 732 height 244
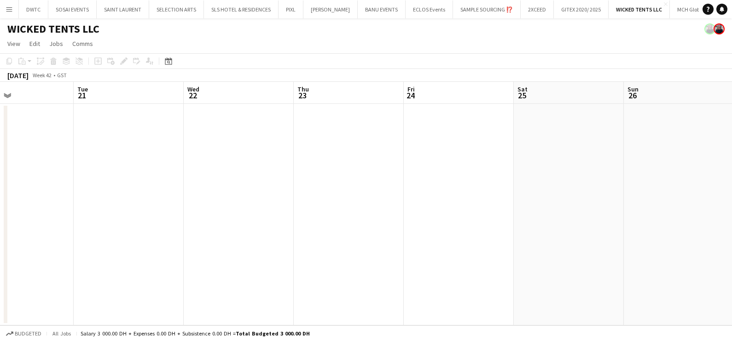
drag, startPoint x: 618, startPoint y: 147, endPoint x: 373, endPoint y: 195, distance: 249.9
click at [63, 154] on app-calendar-viewport "Thu 16 Fri 17 Sat 18 Sun 19 Mon 20 Tue 21 Wed 22 Thu 23 Fri 24 Sat 25 Sun 26 Mo…" at bounding box center [366, 204] width 732 height 244
drag, startPoint x: 209, startPoint y: 209, endPoint x: 45, endPoint y: 230, distance: 165.6
click at [0, 225] on html "Menu Boards Boards Boards All jobs Status Workforce Workforce My Workforce Recr…" at bounding box center [366, 170] width 732 height 341
drag, startPoint x: 236, startPoint y: 234, endPoint x: 303, endPoint y: 241, distance: 67.6
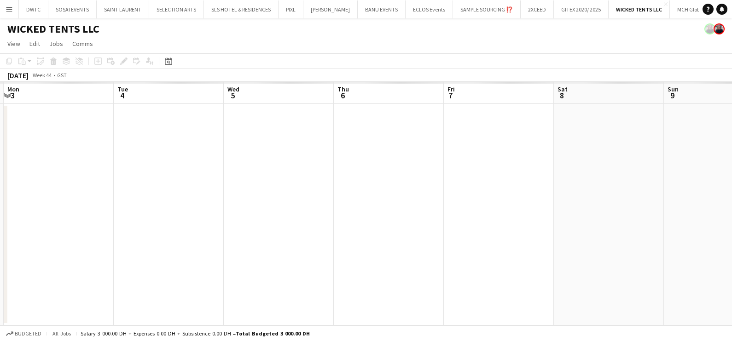
click at [0, 237] on html "Menu Boards Boards Boards All jobs Status Workforce Workforce My Workforce Recr…" at bounding box center [366, 170] width 732 height 341
drag, startPoint x: 516, startPoint y: 230, endPoint x: 325, endPoint y: 243, distance: 191.4
click at [0, 242] on app-calendar-viewport "Fri 31 Sat 1 Sun 2 Mon 3 Tue 4 Wed 5 Thu 6 Fri 7 Sat 8 Sun 9 Mon 10 Tue 11" at bounding box center [366, 204] width 732 height 244
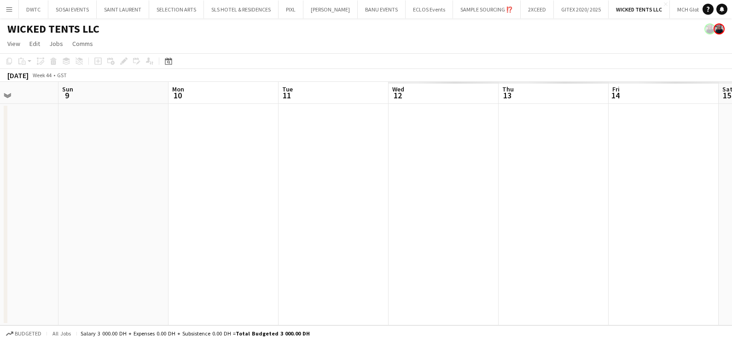
click at [0, 240] on html "Menu Boards Boards Boards All jobs Status Workforce Workforce My Workforce Recr…" at bounding box center [366, 170] width 732 height 341
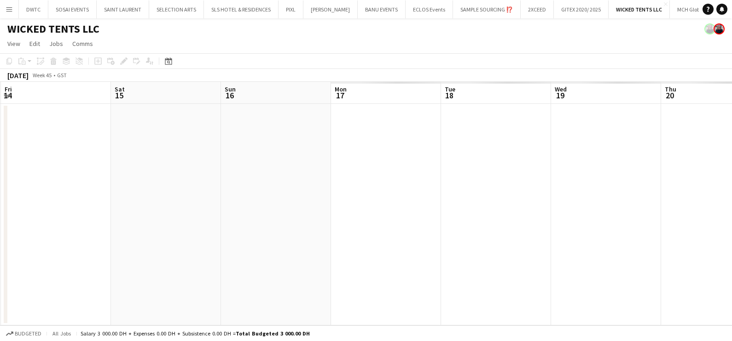
click at [28, 235] on app-calendar-viewport "Tue 11 Wed 12 Thu 13 0/1 1 Job Fri 14 Sat 15 Sun 16 Mon 17 Tue 18 Wed 19 Thu 20…" at bounding box center [366, 204] width 732 height 244
drag, startPoint x: 37, startPoint y: 223, endPoint x: 646, endPoint y: 283, distance: 612.1
click at [648, 283] on app-calendar-viewport "Sat 15 Sun 16 Mon 17 Tue 18 Wed 19 Thu 20 Fri 21 Sat 22 Sun 23 Mon 24 Tue 25 We…" at bounding box center [366, 204] width 732 height 244
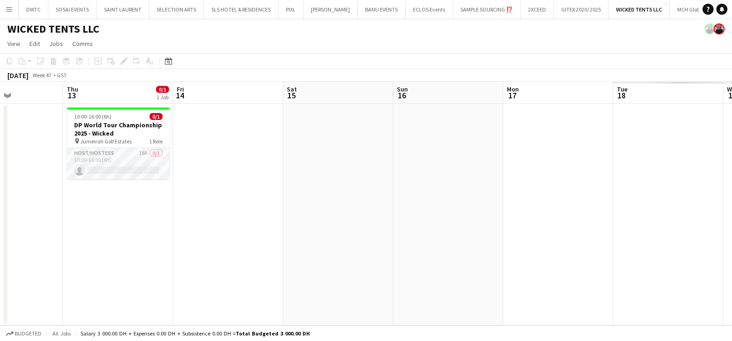
click at [579, 276] on app-calendar-viewport "Mon 10 Tue 11 Wed 12 Thu 13 0/1 1 Job Fri 14 Sat 15 Sun 16 Mon 17 Tue 18 Wed 19…" at bounding box center [366, 204] width 732 height 244
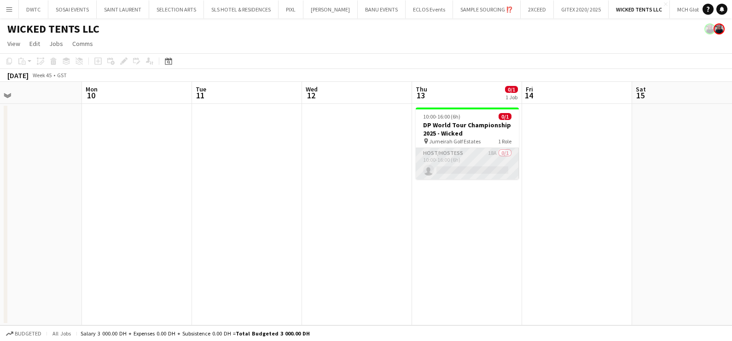
drag, startPoint x: 481, startPoint y: 166, endPoint x: 507, endPoint y: 150, distance: 30.6
click at [481, 166] on app-card-role "Host/Hostess 18A 0/1 10:00-16:00 (6h) single-neutral-actions" at bounding box center [466, 163] width 103 height 31
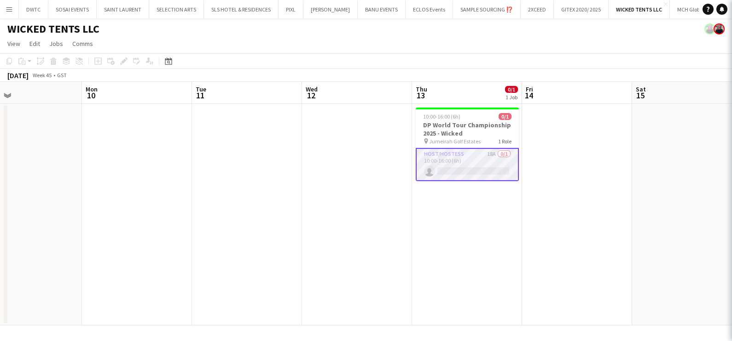
scroll to position [0, 248]
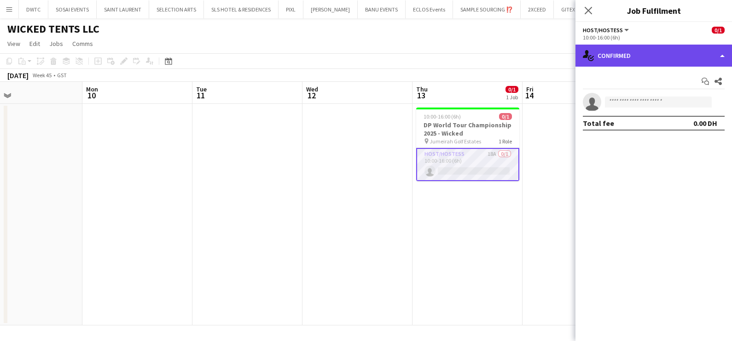
click at [635, 49] on div "single-neutral-actions-check-2 Confirmed" at bounding box center [653, 56] width 156 height 22
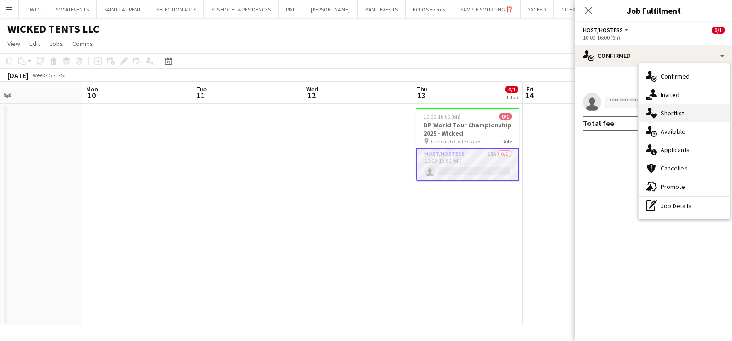
click at [679, 110] on span "Shortlist" at bounding box center [671, 113] width 23 height 8
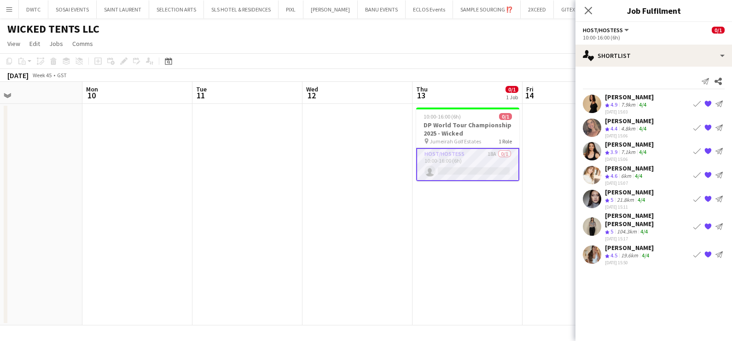
click at [709, 251] on app-icon "{{ spriteTitle }}" at bounding box center [707, 254] width 7 height 7
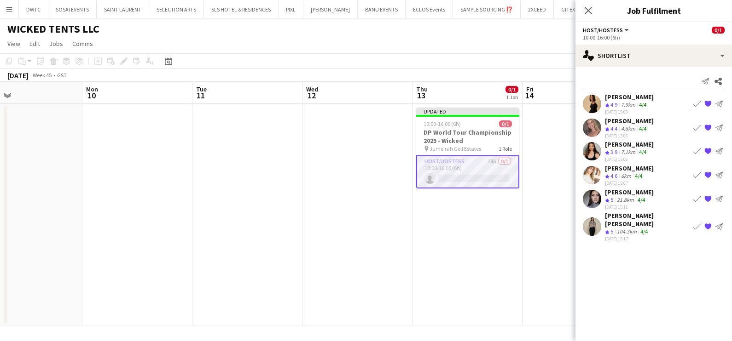
click at [550, 190] on app-date-cell at bounding box center [577, 215] width 110 height 222
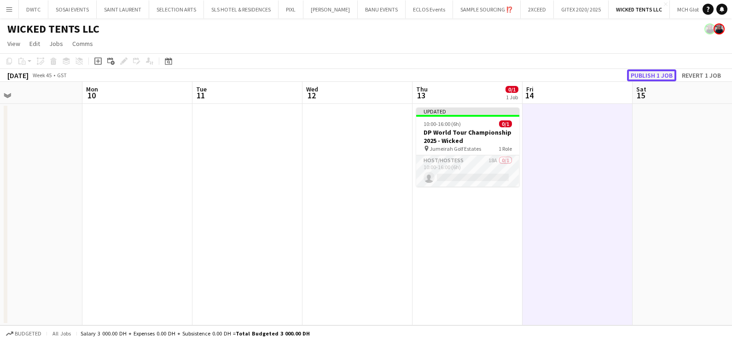
click at [646, 72] on button "Publish 1 job" at bounding box center [651, 75] width 49 height 12
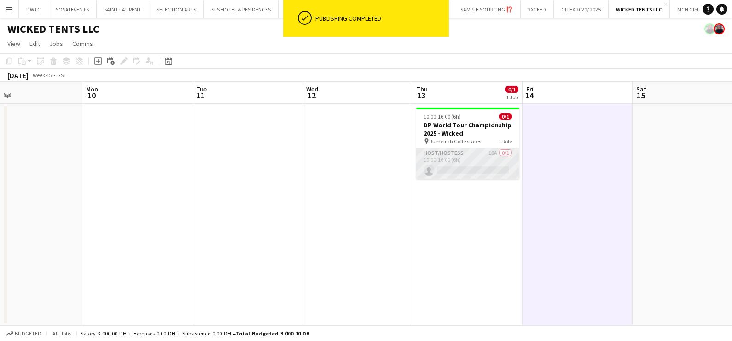
click at [448, 169] on app-card-role "Host/Hostess 18A 0/1 10:00-16:00 (6h) single-neutral-actions" at bounding box center [467, 163] width 103 height 31
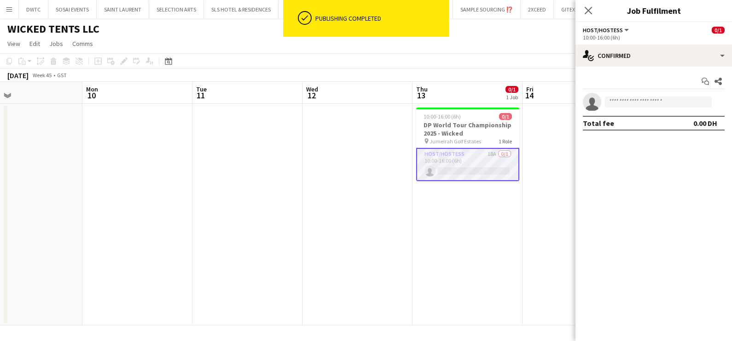
click at [667, 40] on div "10:00-16:00 (6h)" at bounding box center [653, 37] width 142 height 7
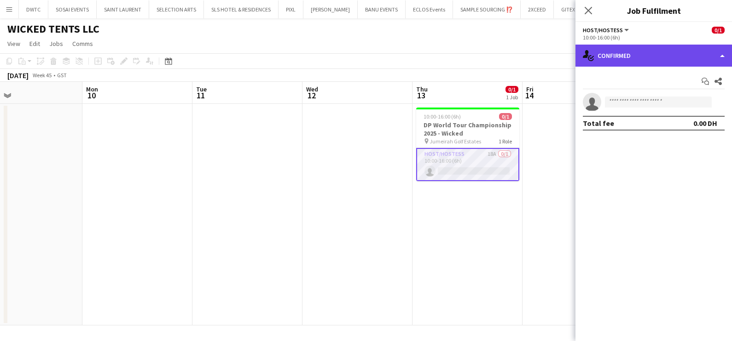
click at [670, 47] on div "single-neutral-actions-check-2 Confirmed" at bounding box center [653, 56] width 156 height 22
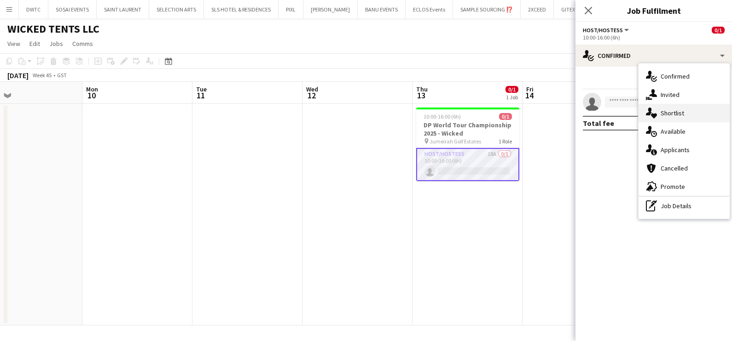
click at [673, 118] on div "single-neutral-actions-heart Shortlist" at bounding box center [683, 113] width 91 height 18
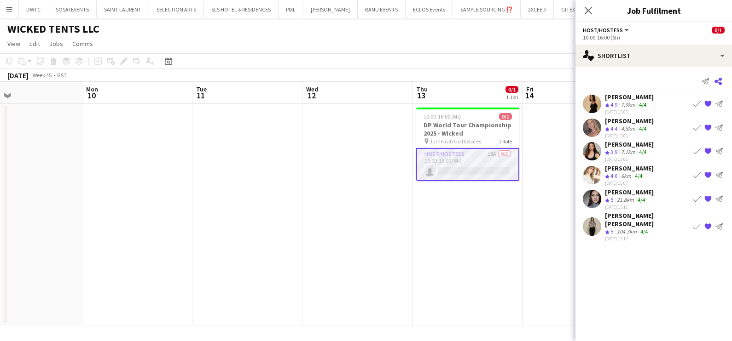
click at [721, 80] on icon at bounding box center [717, 81] width 7 height 7
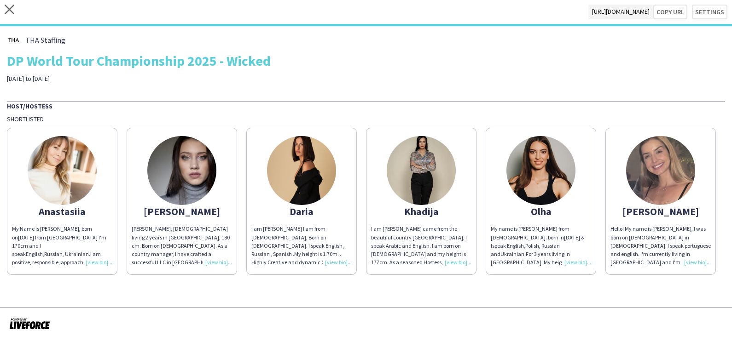
click at [53, 179] on img at bounding box center [62, 170] width 69 height 69
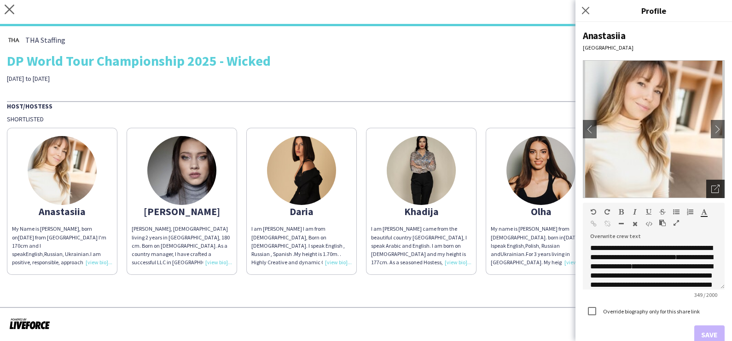
click at [706, 184] on div "Open photos pop-in" at bounding box center [715, 189] width 18 height 18
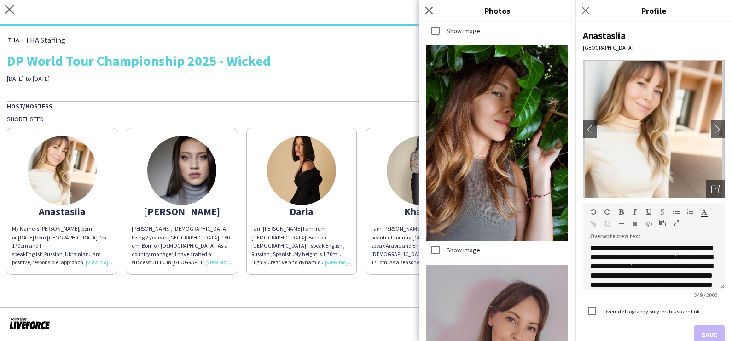
scroll to position [1974, 0]
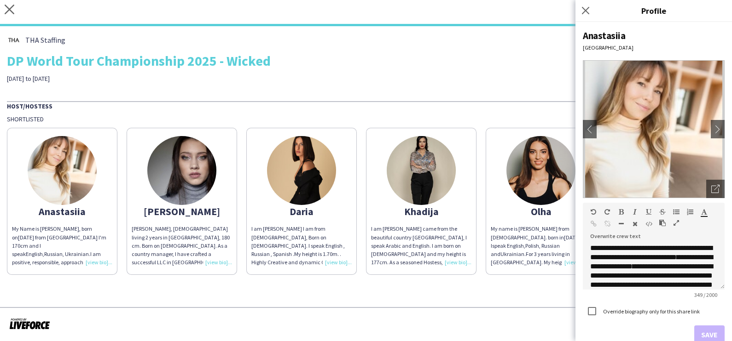
click at [514, 100] on div "THA Staffing DP World Tour Championship 2025 - Wicked 13th to 16th of November …" at bounding box center [366, 154] width 732 height 256
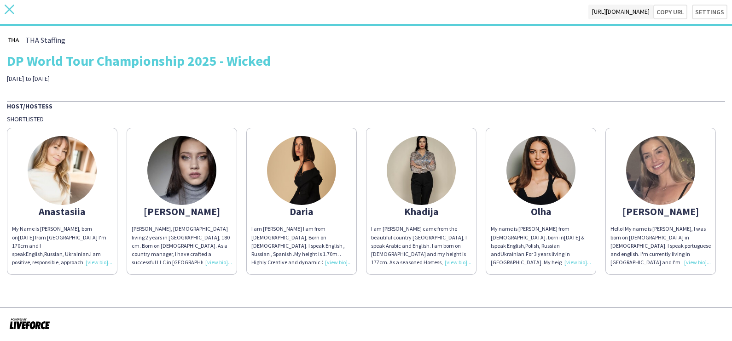
click at [7, 14] on icon "close" at bounding box center [10, 10] width 10 height 10
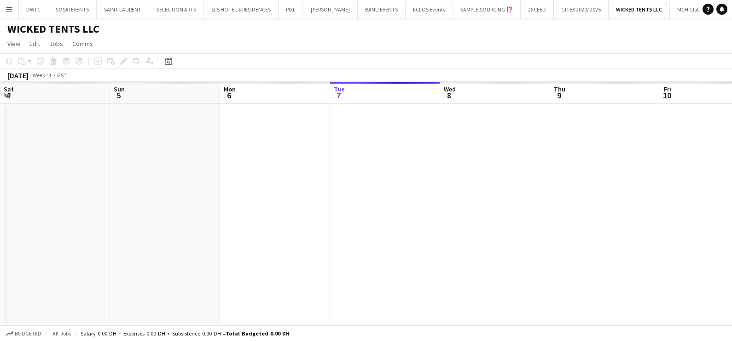
scroll to position [0, 220]
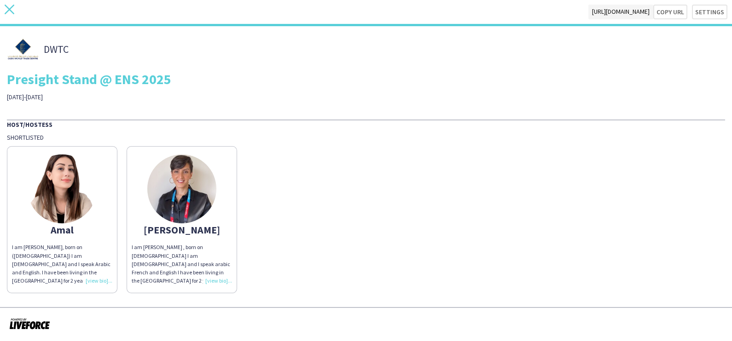
click at [13, 8] on icon "close" at bounding box center [10, 10] width 10 height 10
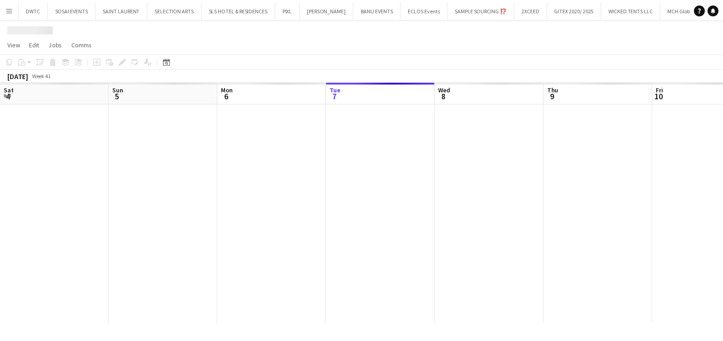
scroll to position [0, 220]
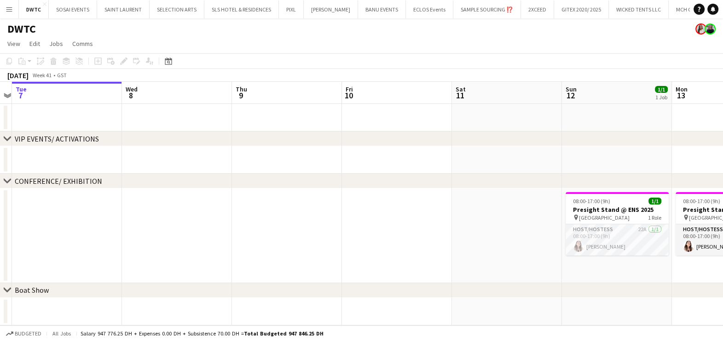
drag, startPoint x: 552, startPoint y: 220, endPoint x: 0, endPoint y: 152, distance: 555.8
click at [0, 152] on html "Menu Boards Boards Boards All jobs Status Workforce Workforce My Workforce Recr…" at bounding box center [361, 276] width 723 height 553
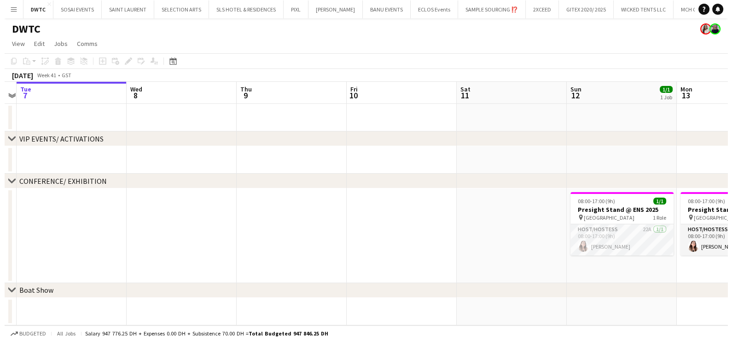
scroll to position [0, 280]
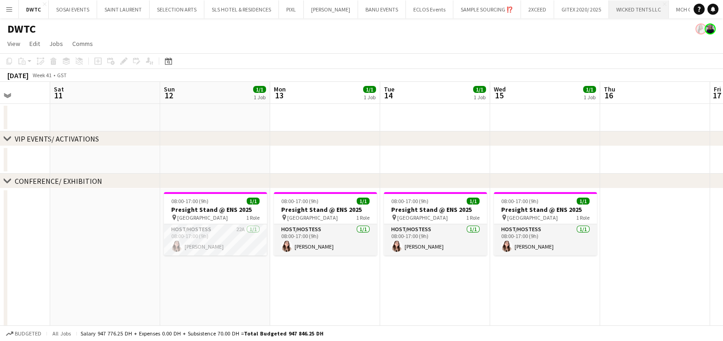
click at [623, 13] on button "WICKED TENTS LLC Close" at bounding box center [639, 9] width 60 height 18
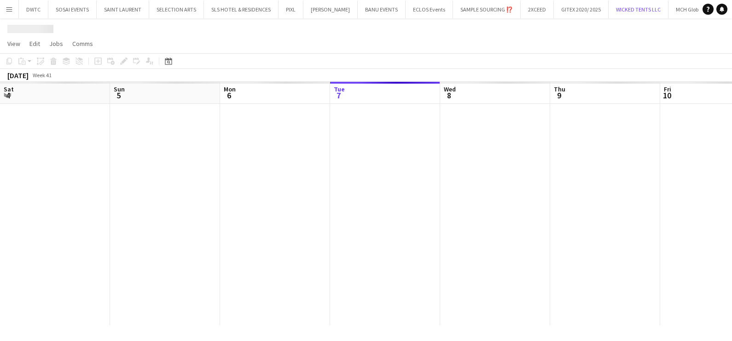
scroll to position [0, 220]
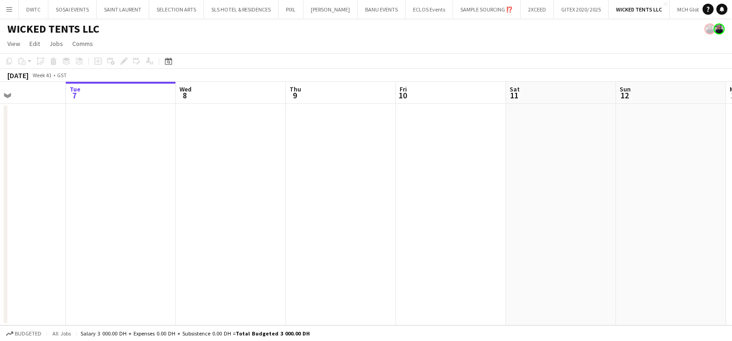
drag, startPoint x: 262, startPoint y: 201, endPoint x: 136, endPoint y: 201, distance: 126.1
click at [177, 201] on app-calendar-viewport "Sat 4 Sun 5 Mon 6 Tue 7 Wed 8 Thu 9 Fri 10 Sat 11 Sun 12 Mon 13 Tue 14 Wed 15" at bounding box center [366, 204] width 732 height 244
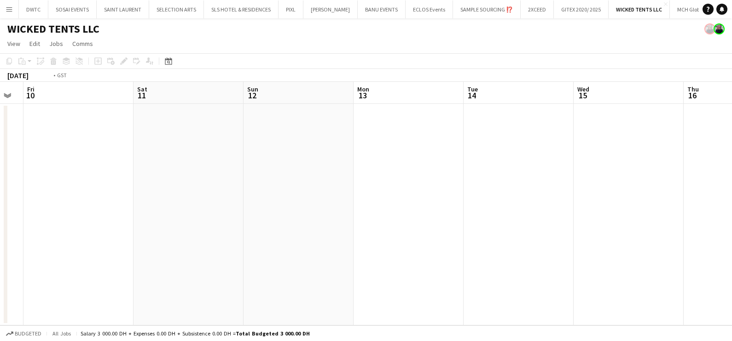
drag, startPoint x: 594, startPoint y: 226, endPoint x: 107, endPoint y: 218, distance: 486.4
click at [108, 214] on app-calendar-viewport "Tue 7 Wed 8 Thu 9 Fri 10 Sat 11 Sun 12 Mon 13 Tue 14 Wed 15 Thu 16 Fri 17 Sat 18" at bounding box center [366, 204] width 732 height 244
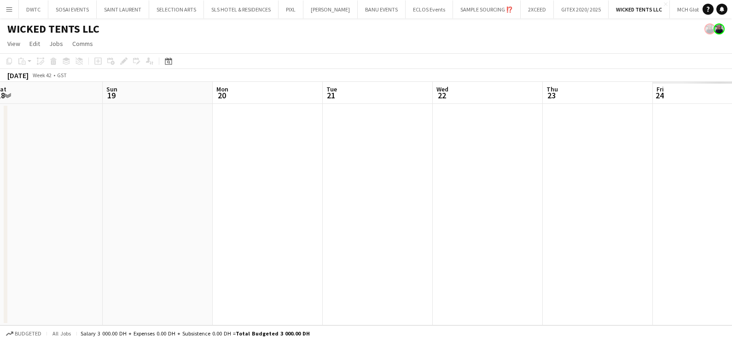
drag, startPoint x: 215, startPoint y: 209, endPoint x: 658, endPoint y: 210, distance: 443.1
click at [127, 211] on app-calendar-viewport "Wed 15 Thu 16 Fri 17 Sat 18 Sun 19 Mon 20 Tue 21 Wed 22 Thu 23 Fri 24 Sat 25 Su…" at bounding box center [366, 204] width 732 height 244
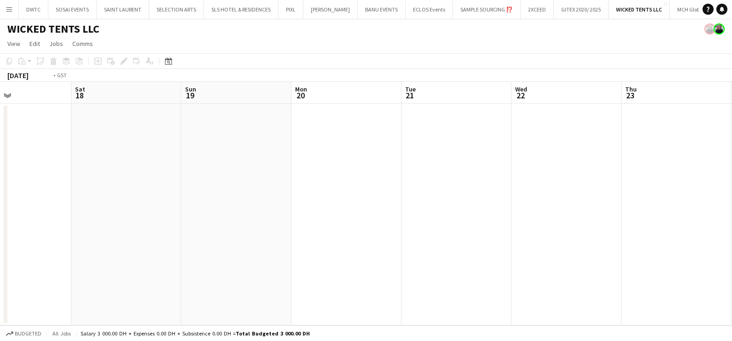
drag, startPoint x: 467, startPoint y: 201, endPoint x: 329, endPoint y: 208, distance: 137.7
click at [231, 201] on app-calendar-viewport "Wed 15 Thu 16 Fri 17 Sat 18 Sun 19 Mon 20 Tue 21 Wed 22 Thu 23 Fri 24 Sat 25 Su…" at bounding box center [366, 204] width 732 height 244
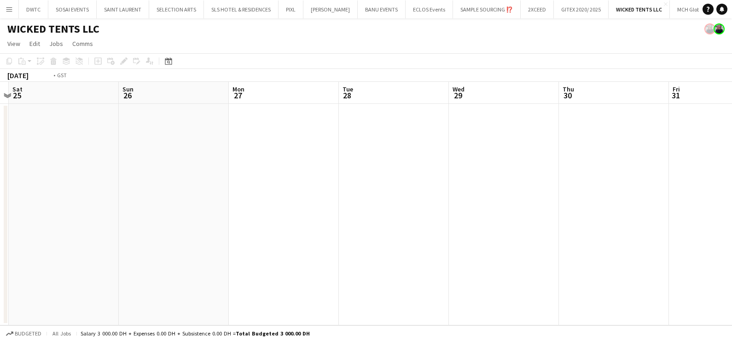
drag, startPoint x: 698, startPoint y: 198, endPoint x: 173, endPoint y: 205, distance: 525.9
click at [173, 205] on app-calendar-viewport "Wed 22 Thu 23 Fri 24 Sat 25 Sun 26 Mon 27 Tue 28 Wed 29 Thu 30 Fri 31 Sat 1 Sun…" at bounding box center [366, 204] width 732 height 244
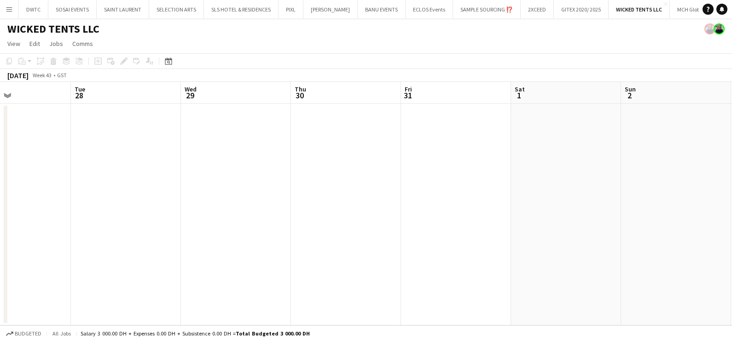
drag, startPoint x: 94, startPoint y: 188, endPoint x: 70, endPoint y: 207, distance: 30.2
click at [48, 198] on app-calendar-viewport "Fri 24 Sat 25 Sun 26 Mon 27 Tue 28 Wed 29 Thu 30 Fri 31 Sat 1 Sun 2 Mon 3 Tue 4" at bounding box center [366, 204] width 732 height 244
drag, startPoint x: 488, startPoint y: 191, endPoint x: 222, endPoint y: 198, distance: 265.6
click at [225, 197] on app-calendar-viewport "Thu 30 Fri 31 Sat 1 Sun 2 Mon 3 Tue 4 Wed 5 Thu 6 Fri 7 Sat 8 Sun 9 Mon 10" at bounding box center [366, 204] width 732 height 244
drag, startPoint x: 325, startPoint y: 197, endPoint x: 235, endPoint y: 199, distance: 90.2
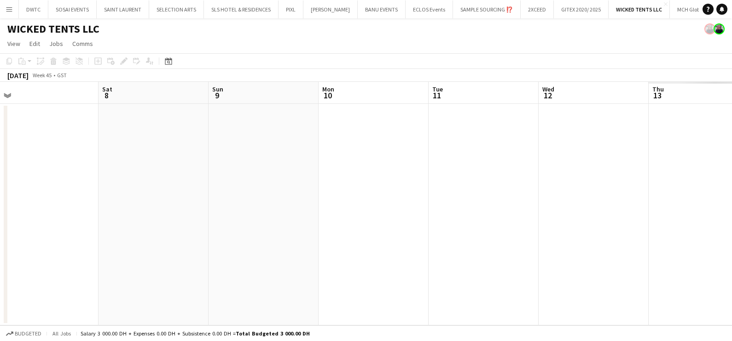
click at [243, 199] on app-calendar-viewport "Wed 5 Thu 6 Fri 7 Sat 8 Sun 9 Mon 10 Tue 11 Wed 12 Thu 13 Fri 14 Sat 15 Sun 16" at bounding box center [366, 204] width 732 height 244
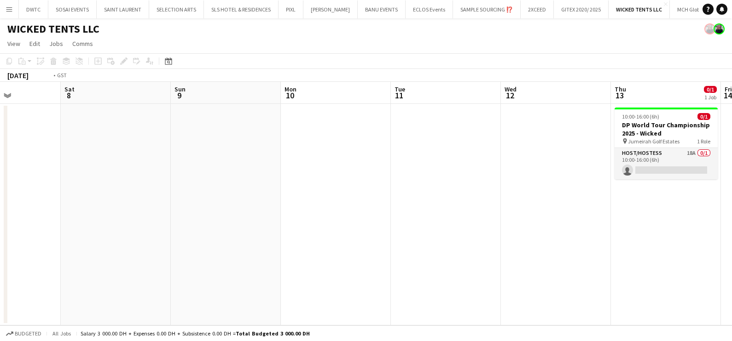
drag, startPoint x: 446, startPoint y: 188, endPoint x: 191, endPoint y: 187, distance: 255.4
click at [214, 188] on app-calendar-viewport "Wed 5 Thu 6 Fri 7 Sat 8 Sun 9 Mon 10 Tue 11 Wed 12 Thu 13 0/1 1 Job Fri 14 Sat …" at bounding box center [366, 204] width 732 height 244
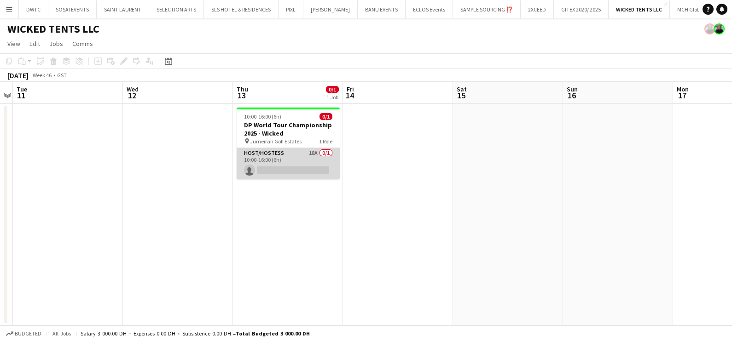
click at [275, 157] on app-card-role "Host/Hostess 18A 0/1 10:00-16:00 (6h) single-neutral-actions" at bounding box center [287, 163] width 103 height 31
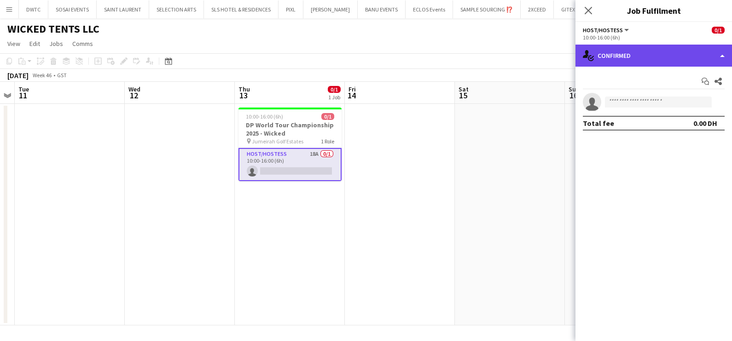
click at [627, 51] on div "single-neutral-actions-check-2 Confirmed" at bounding box center [653, 56] width 156 height 22
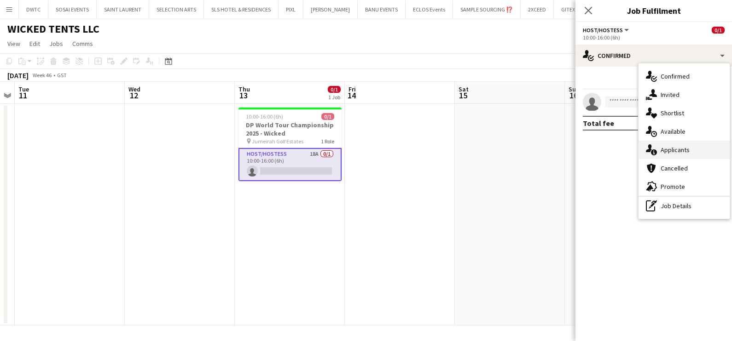
click at [686, 145] on div "single-neutral-actions-information Applicants" at bounding box center [683, 150] width 91 height 18
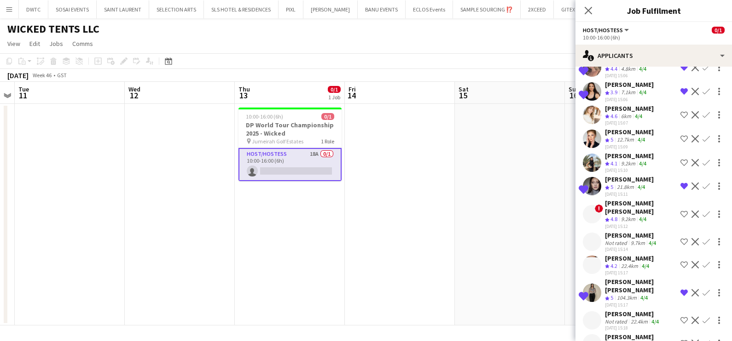
scroll to position [0, 0]
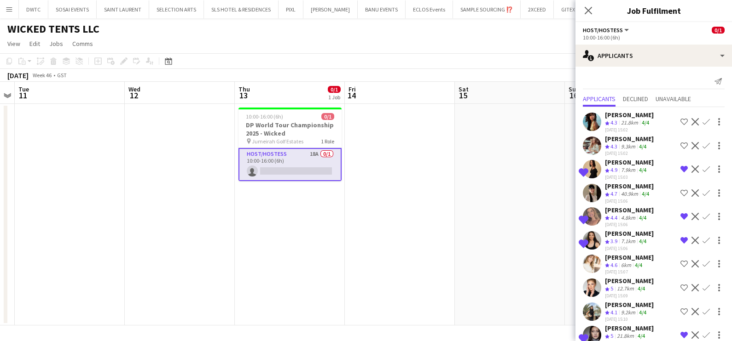
click at [623, 164] on div "[PERSON_NAME]" at bounding box center [629, 162] width 49 height 8
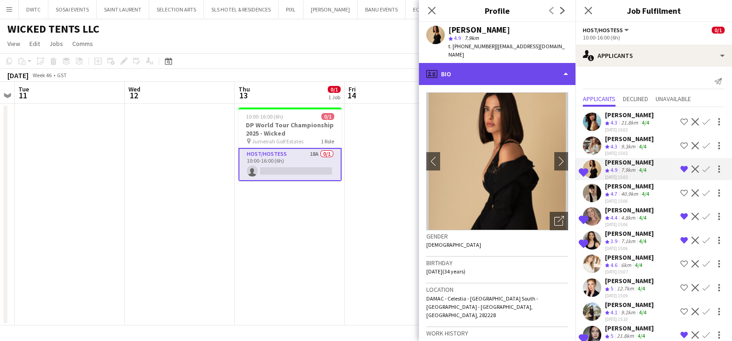
click at [485, 67] on div "profile Bio" at bounding box center [497, 74] width 156 height 22
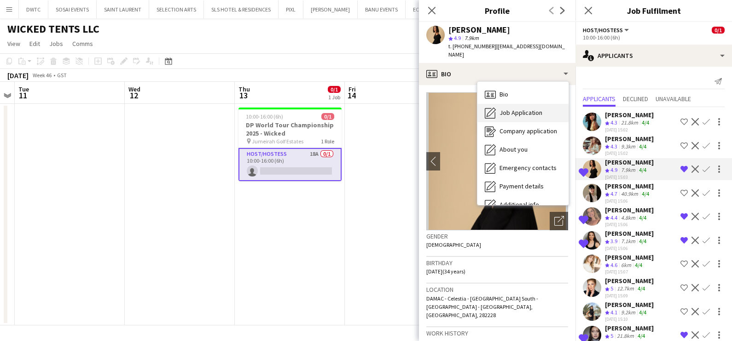
click at [508, 109] on span "Job Application" at bounding box center [520, 113] width 43 height 8
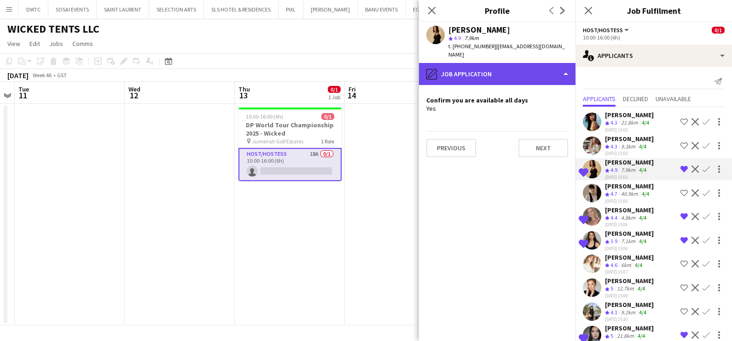
click at [510, 63] on div "pencil4 Job Application" at bounding box center [497, 74] width 156 height 22
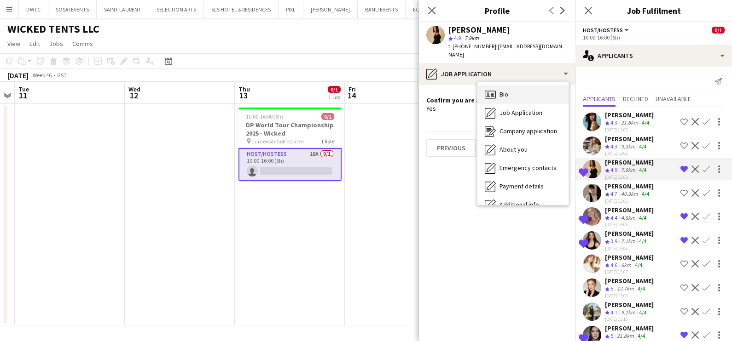
click at [516, 86] on div "Bio Bio" at bounding box center [522, 95] width 91 height 18
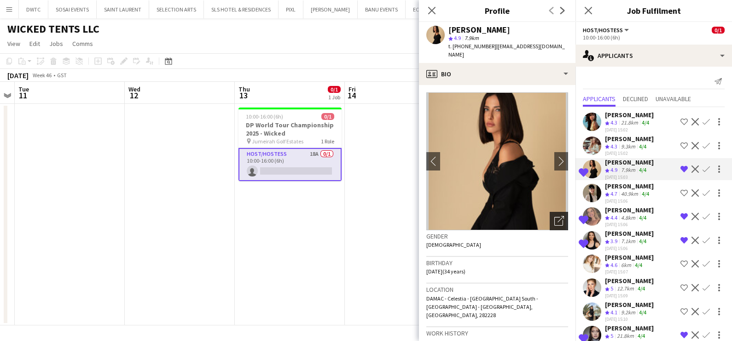
click at [552, 212] on div "Open photos pop-in" at bounding box center [558, 221] width 18 height 18
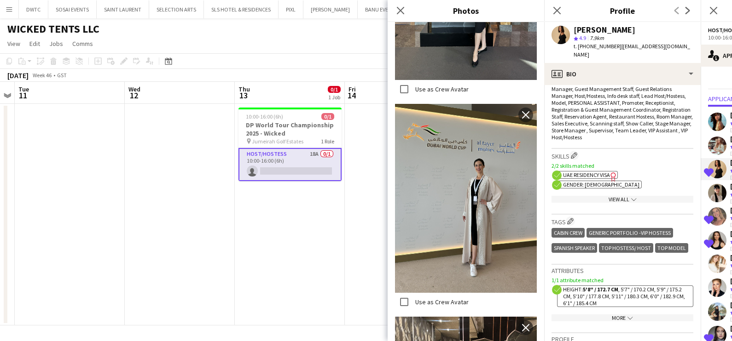
scroll to position [460, 0]
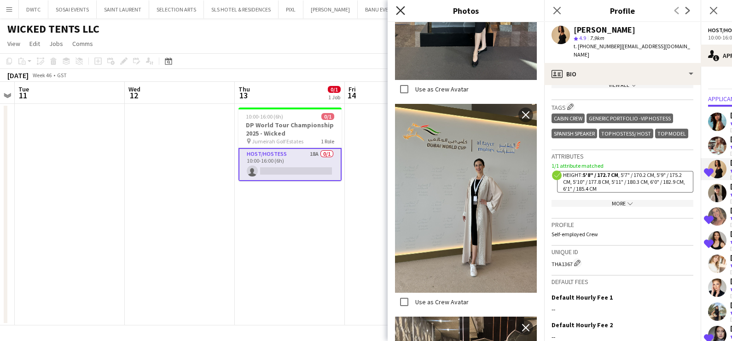
click at [403, 11] on icon "Close pop-in" at bounding box center [400, 10] width 9 height 9
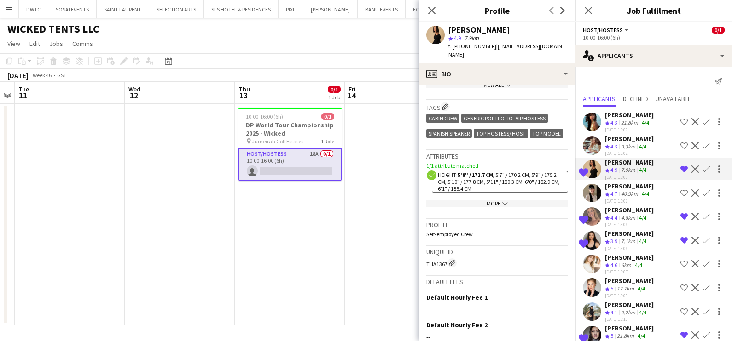
click at [614, 214] on span "4.4" at bounding box center [613, 217] width 7 height 7
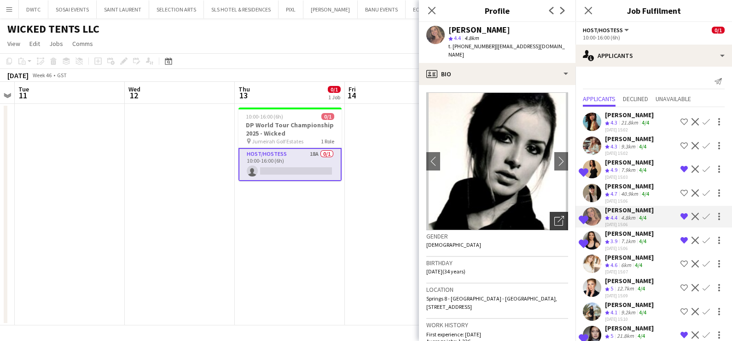
click at [554, 216] on icon "Open photos pop-in" at bounding box center [559, 221] width 10 height 10
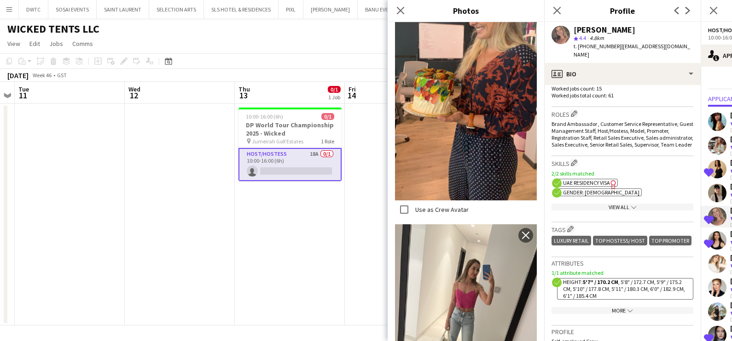
scroll to position [1610, 0]
